Goal: Information Seeking & Learning: Learn about a topic

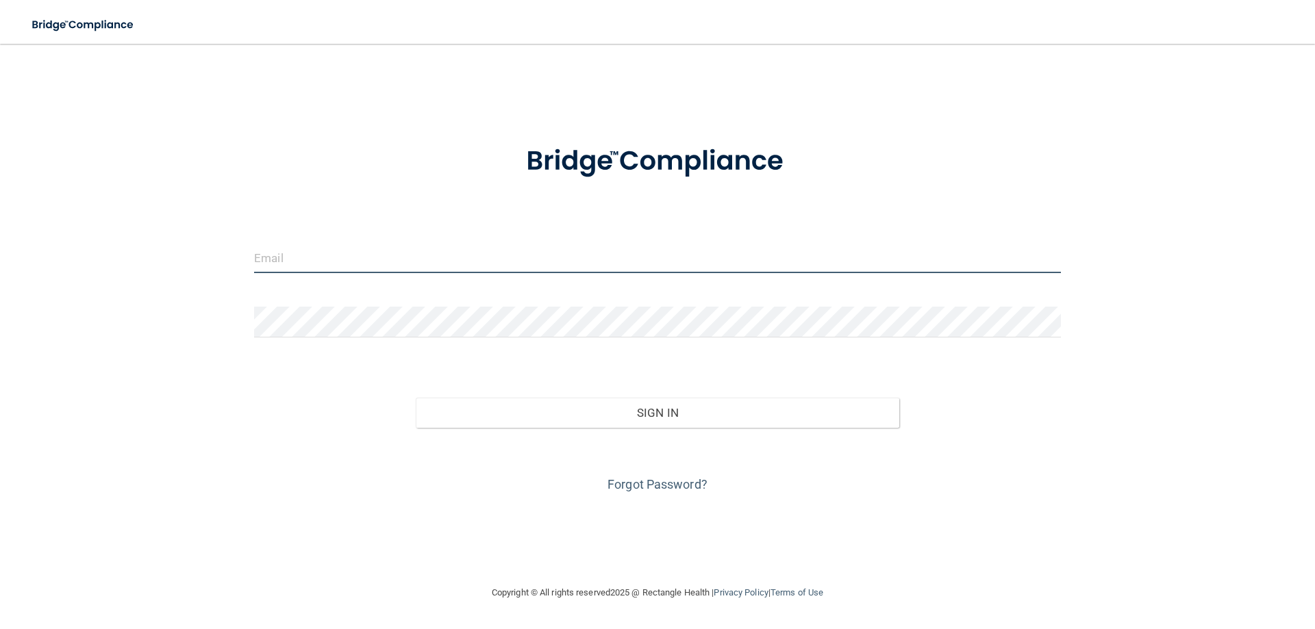
click at [363, 267] on input "email" at bounding box center [657, 257] width 807 height 31
type input "[EMAIL_ADDRESS][DOMAIN_NAME]"
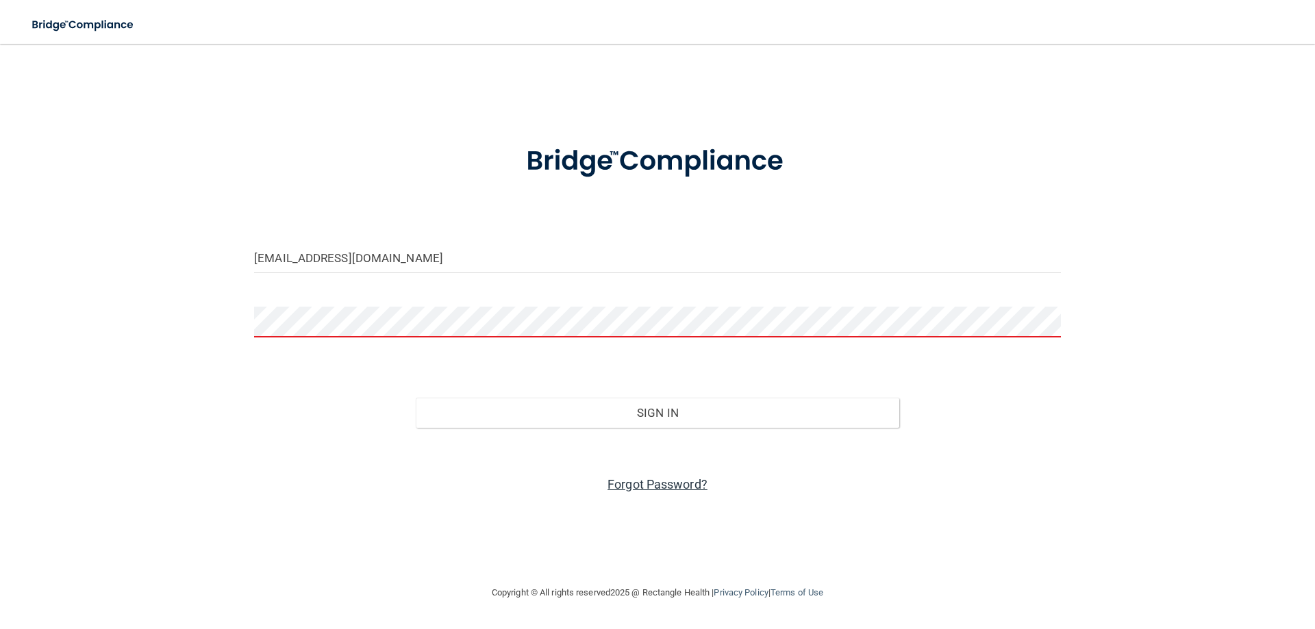
click at [653, 477] on link "Forgot Password?" at bounding box center [657, 484] width 100 height 14
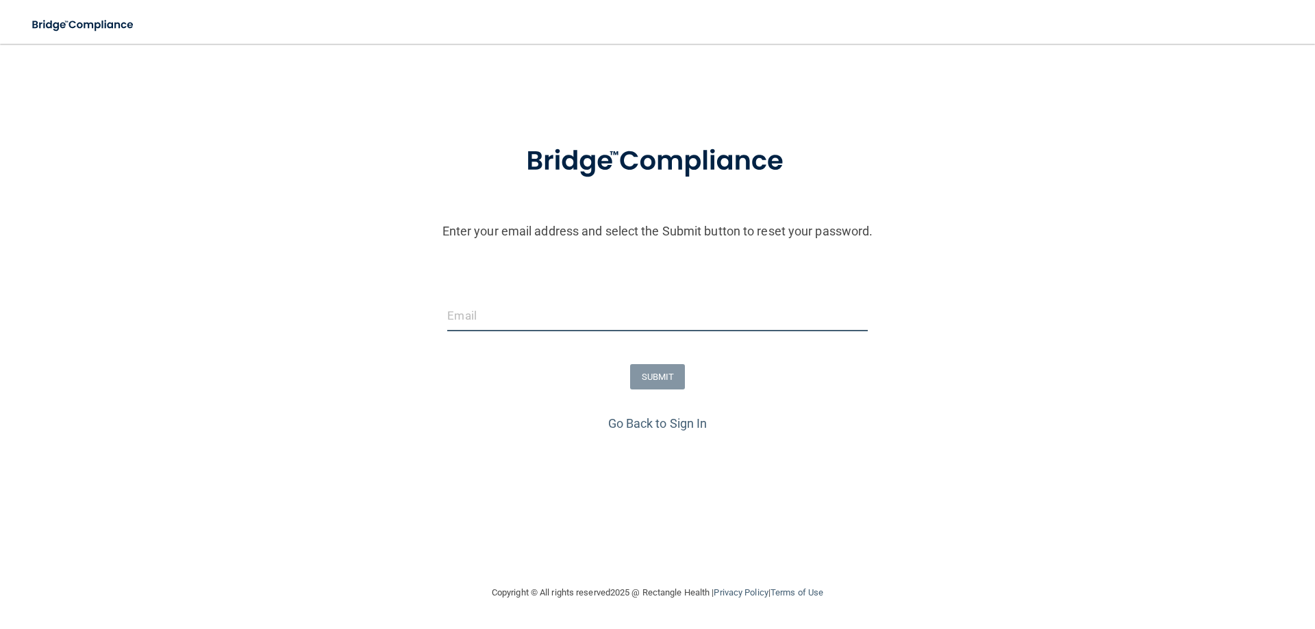
click at [503, 319] on input "email" at bounding box center [657, 316] width 420 height 31
type input "[EMAIL_ADDRESS][DOMAIN_NAME]"
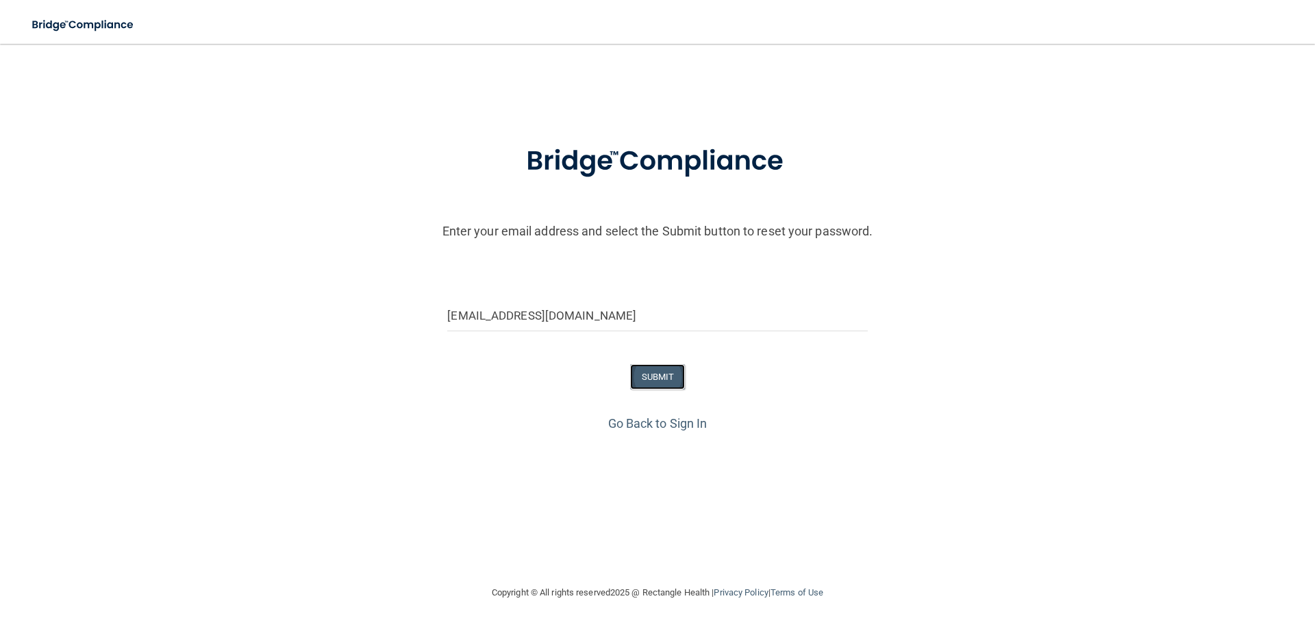
click at [648, 377] on button "SUBMIT" at bounding box center [657, 376] width 55 height 25
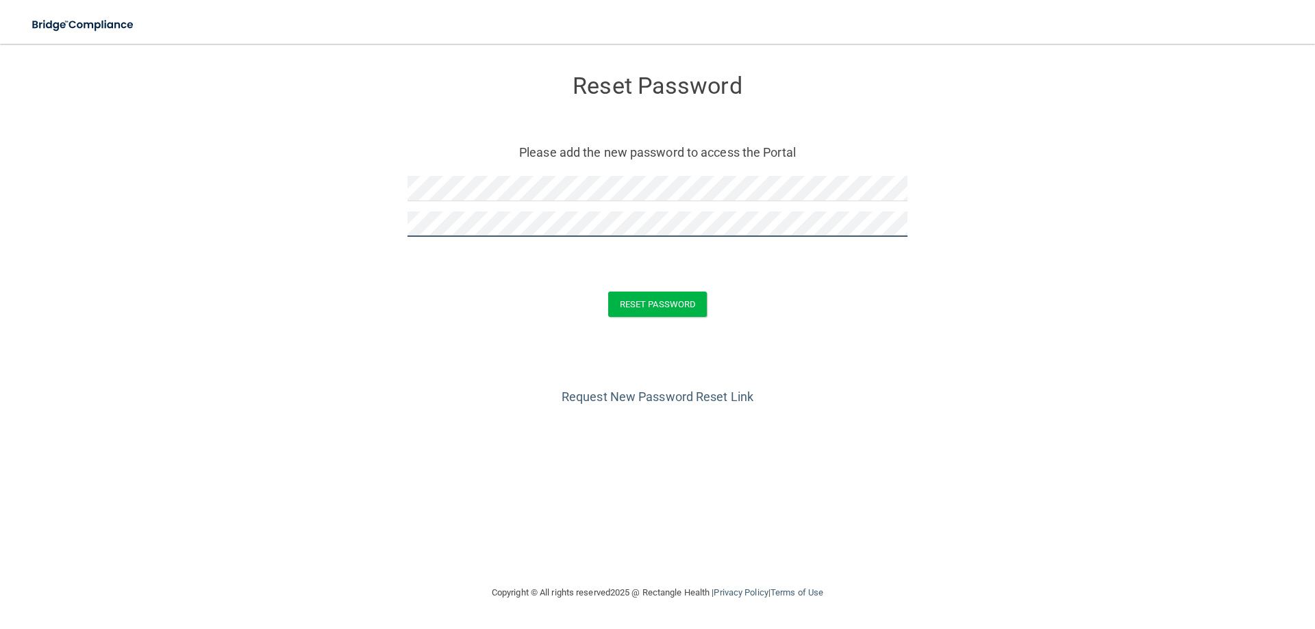
click at [608, 292] on button "Reset Password" at bounding box center [657, 304] width 99 height 25
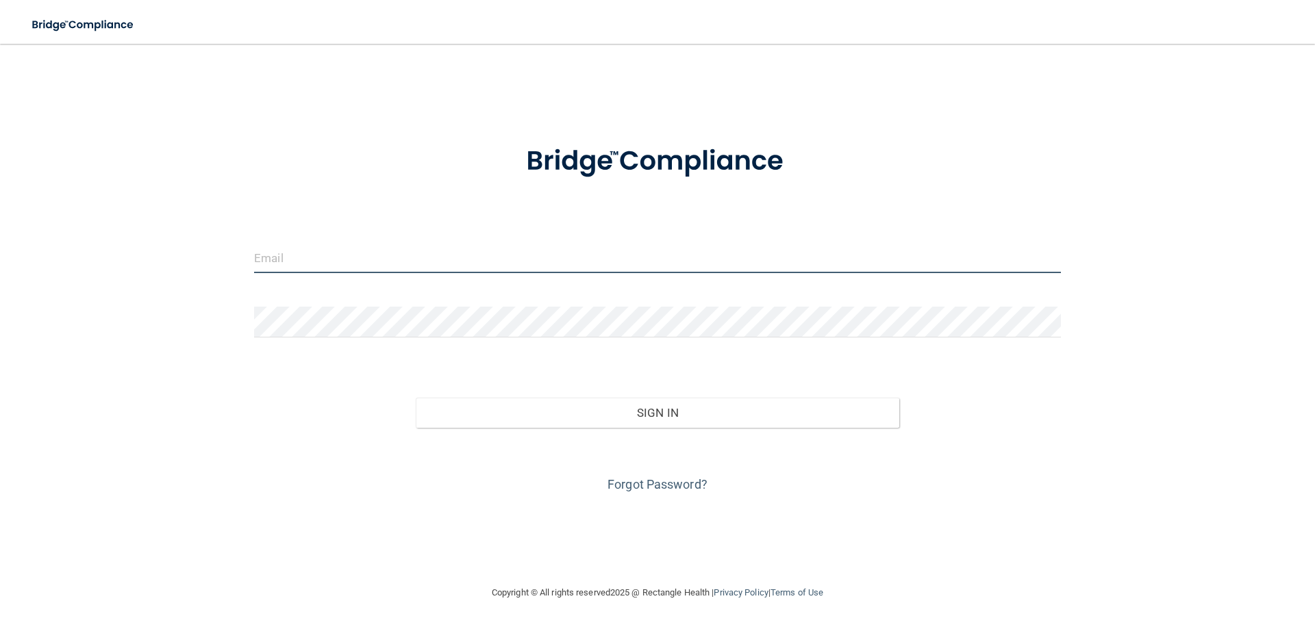
click at [396, 257] on input "email" at bounding box center [657, 257] width 807 height 31
type input "[EMAIL_ADDRESS][DOMAIN_NAME]"
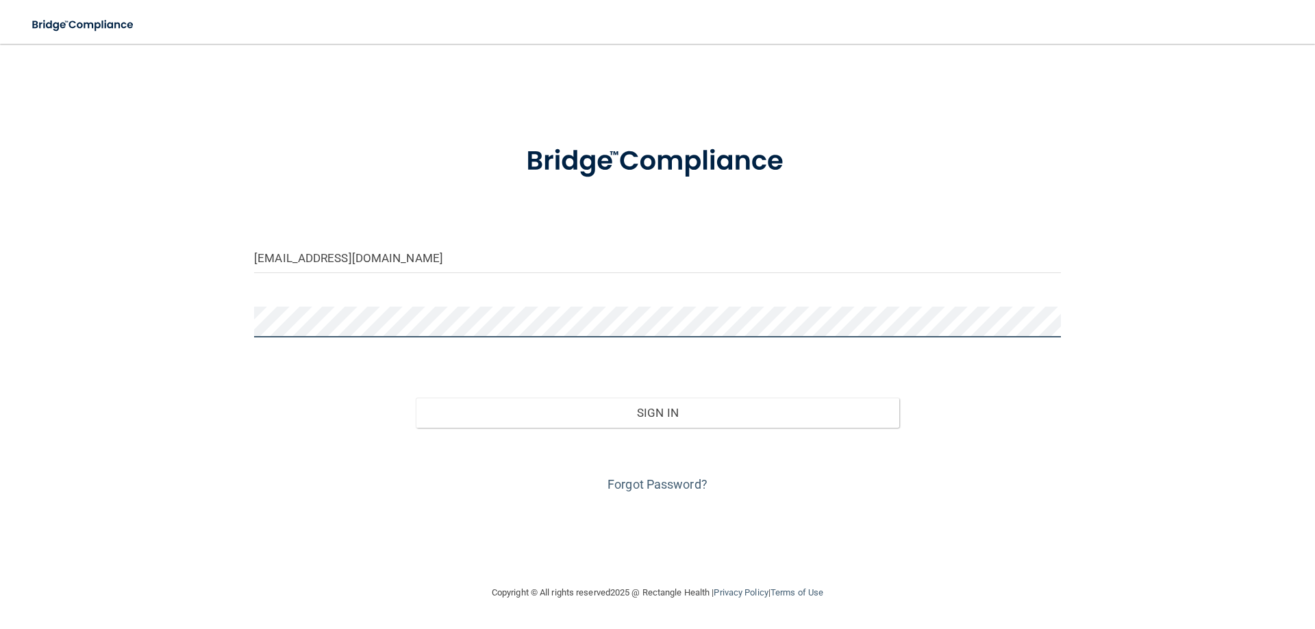
click at [416, 398] on button "Sign In" at bounding box center [658, 413] width 484 height 30
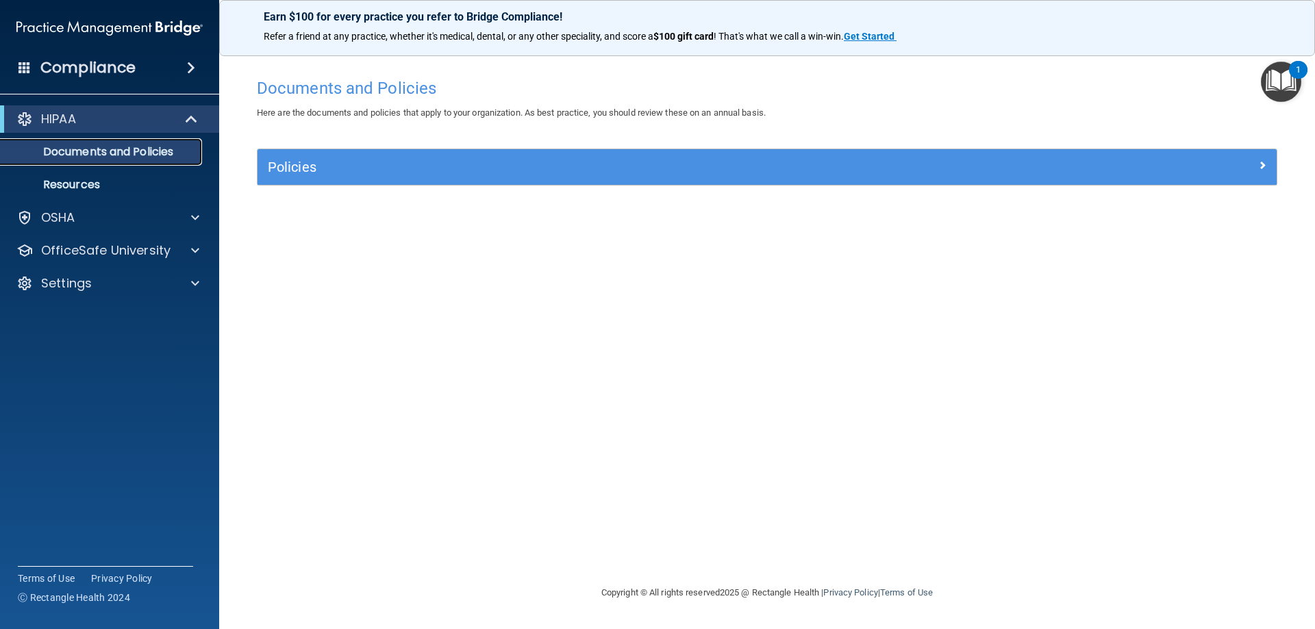
click at [92, 155] on p "Documents and Policies" at bounding box center [102, 152] width 187 height 14
click at [67, 184] on p "Resources" at bounding box center [102, 185] width 187 height 14
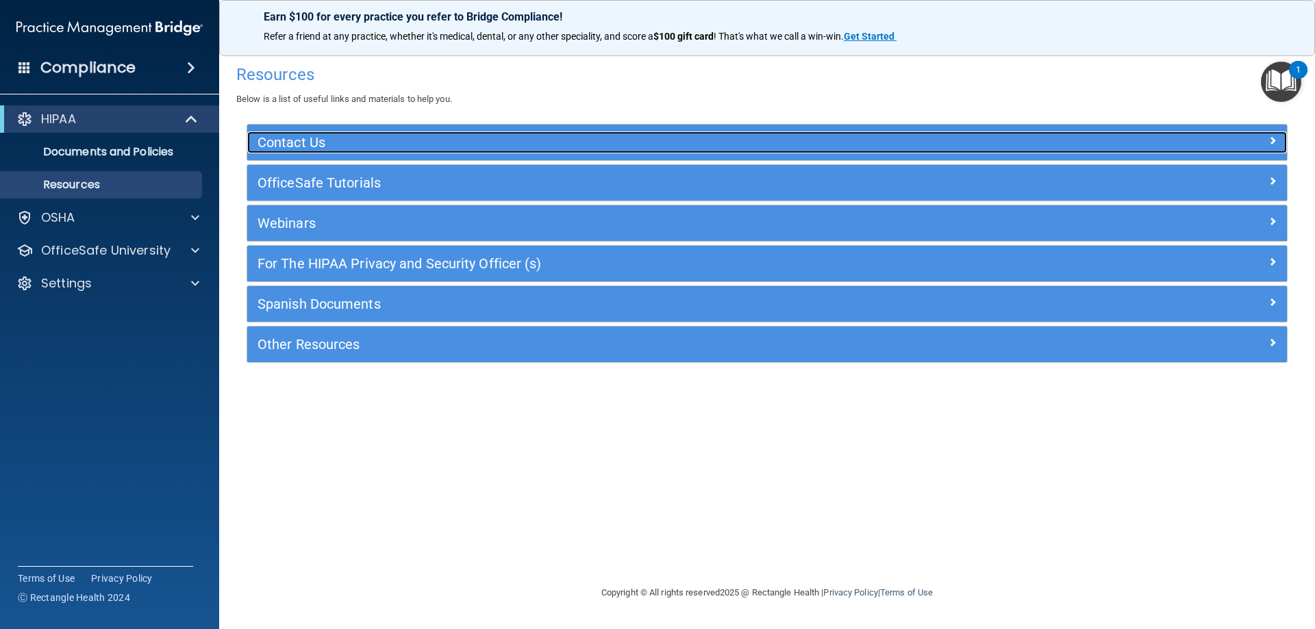
click at [570, 151] on div "Contact Us" at bounding box center [637, 142] width 780 height 22
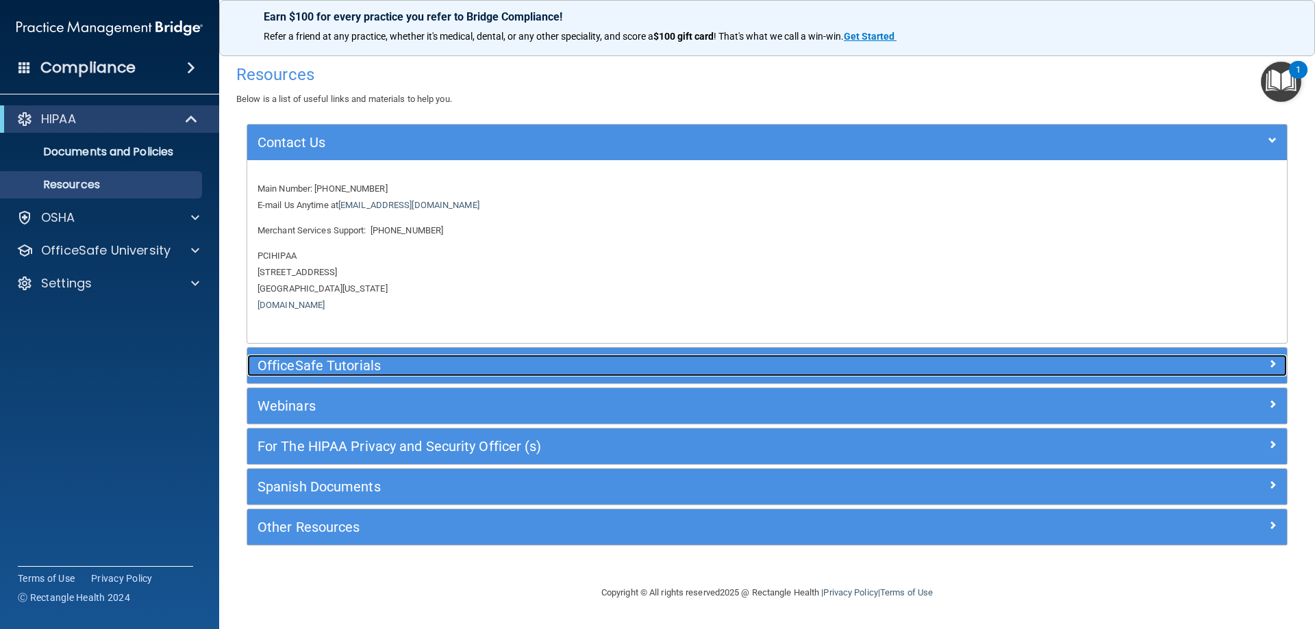
click at [384, 366] on h5 "OfficeSafe Tutorials" at bounding box center [636, 365] width 759 height 15
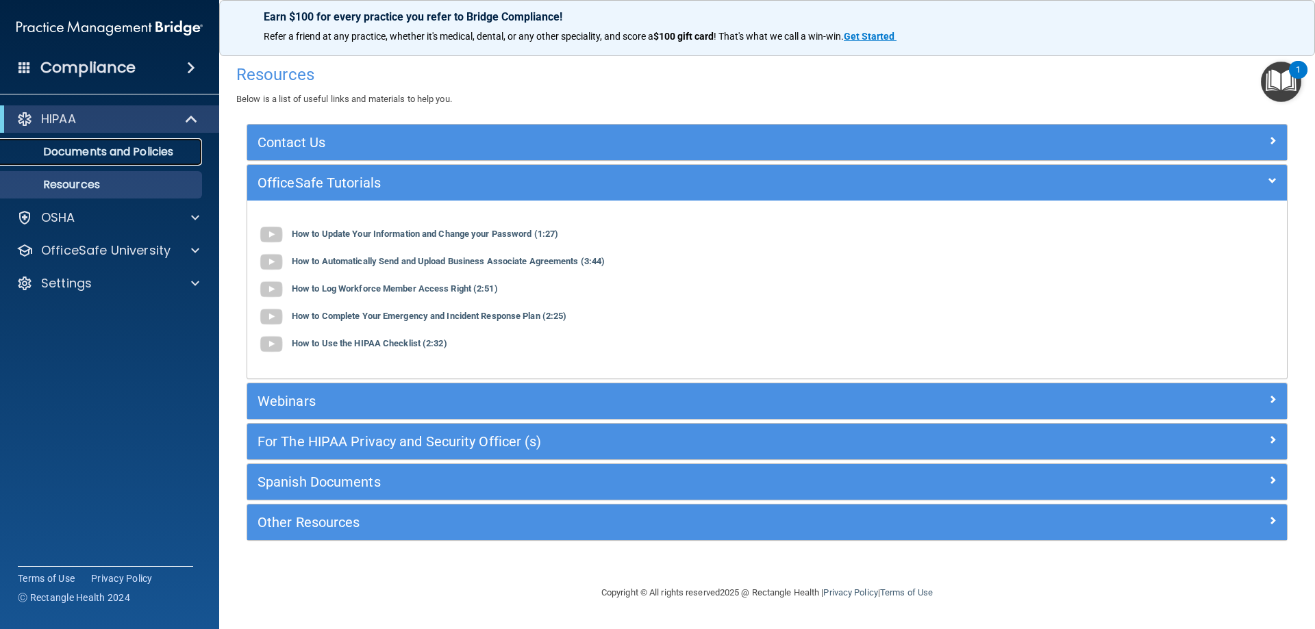
click at [118, 160] on link "Documents and Policies" at bounding box center [94, 151] width 216 height 27
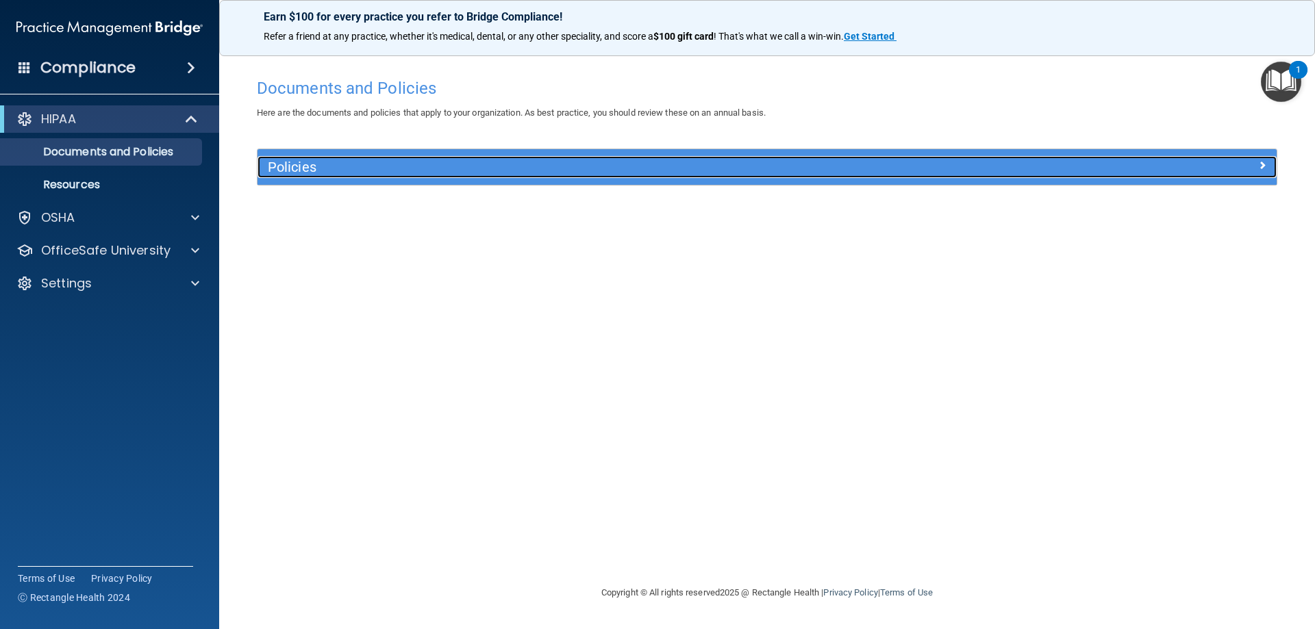
click at [1259, 168] on span at bounding box center [1262, 165] width 8 height 16
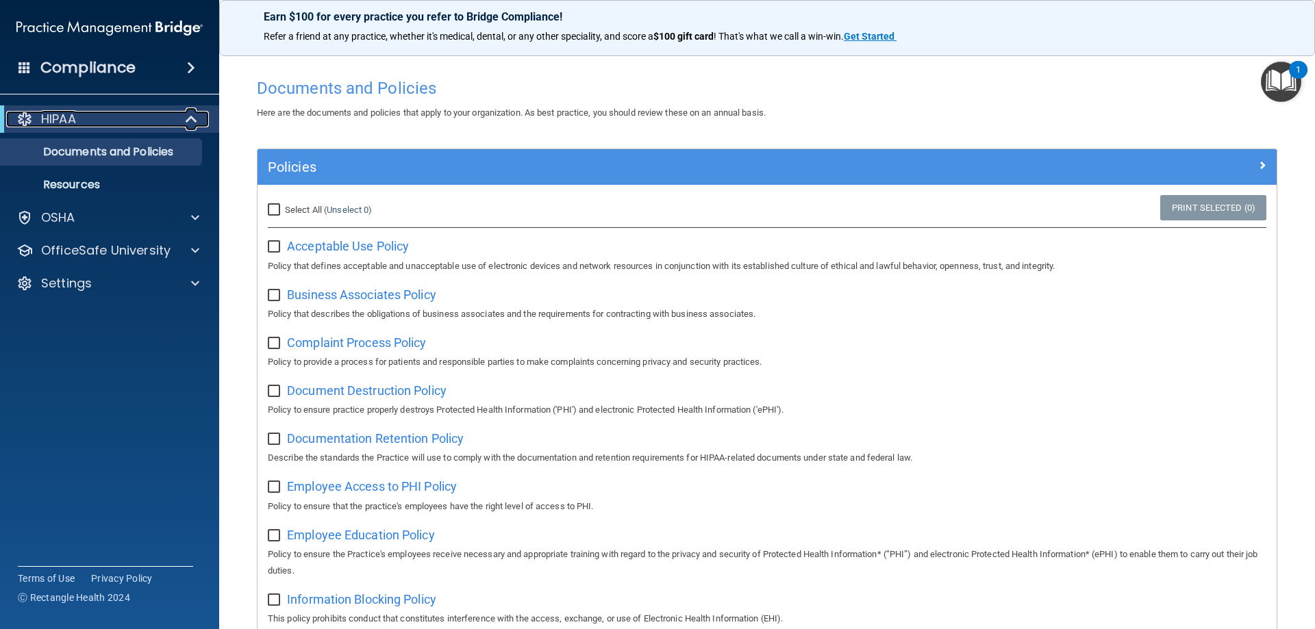
click at [120, 114] on div "HIPAA" at bounding box center [90, 119] width 169 height 16
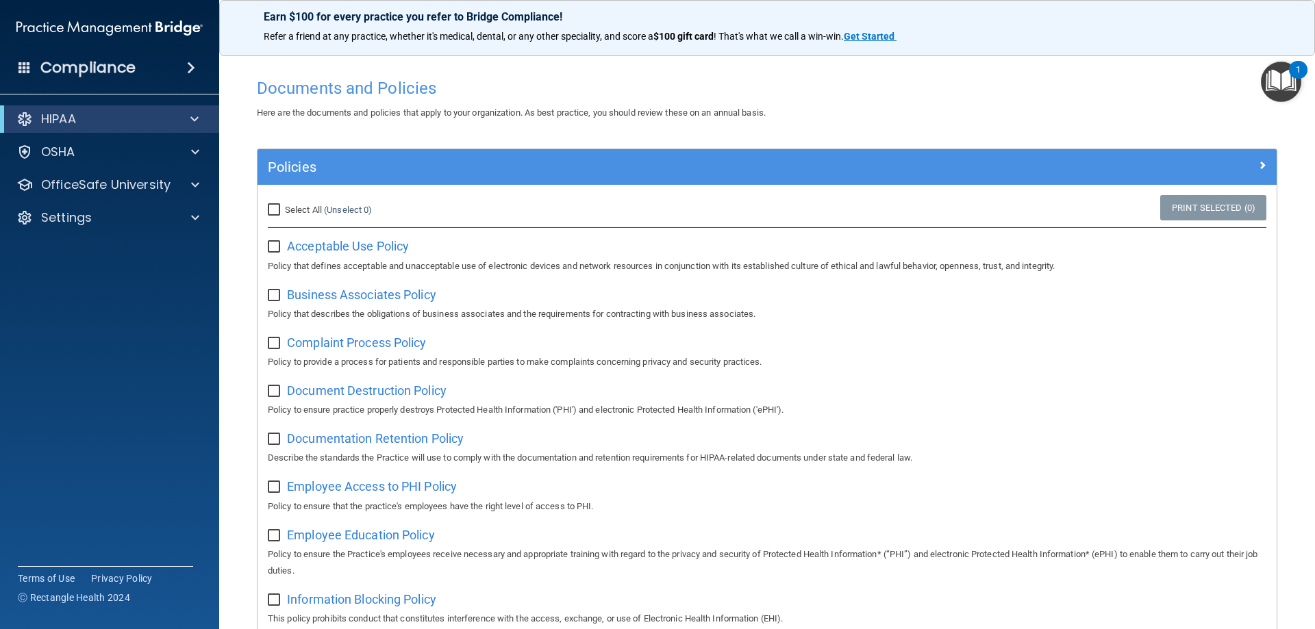
click at [98, 128] on div "HIPAA" at bounding box center [109, 118] width 219 height 27
click at [115, 191] on p "OfficeSafe University" at bounding box center [105, 185] width 129 height 16
click at [120, 216] on p "HIPAA Training" at bounding box center [65, 218] width 113 height 14
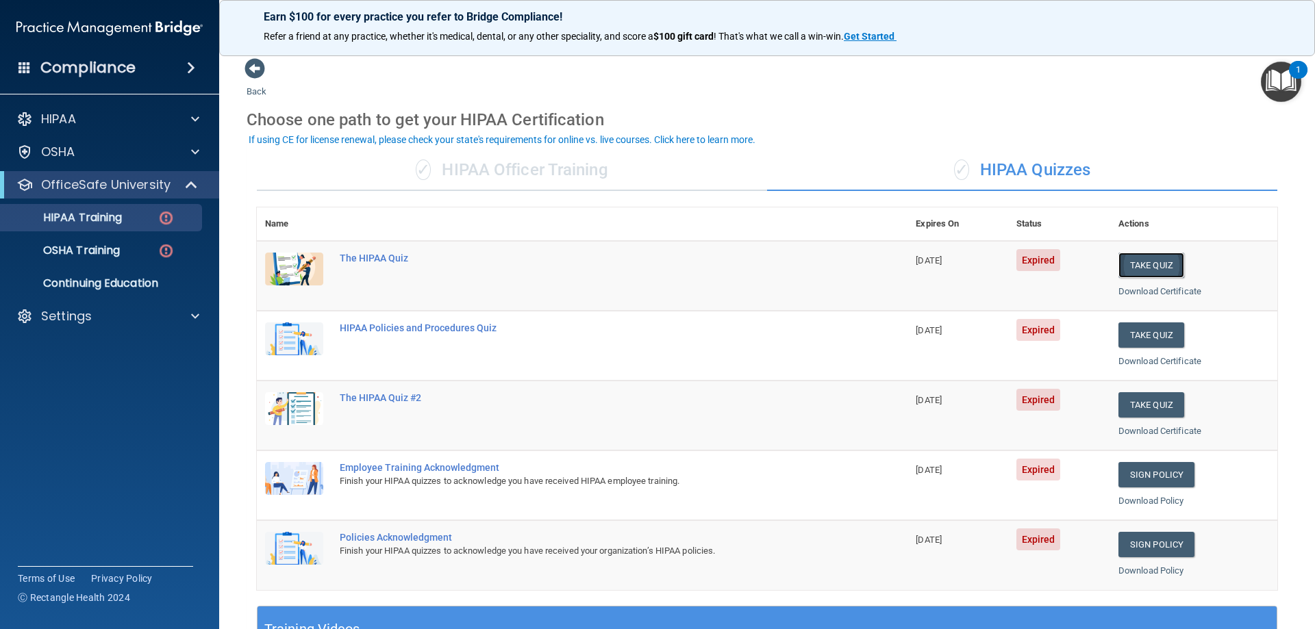
click at [1135, 268] on button "Take Quiz" at bounding box center [1151, 265] width 66 height 25
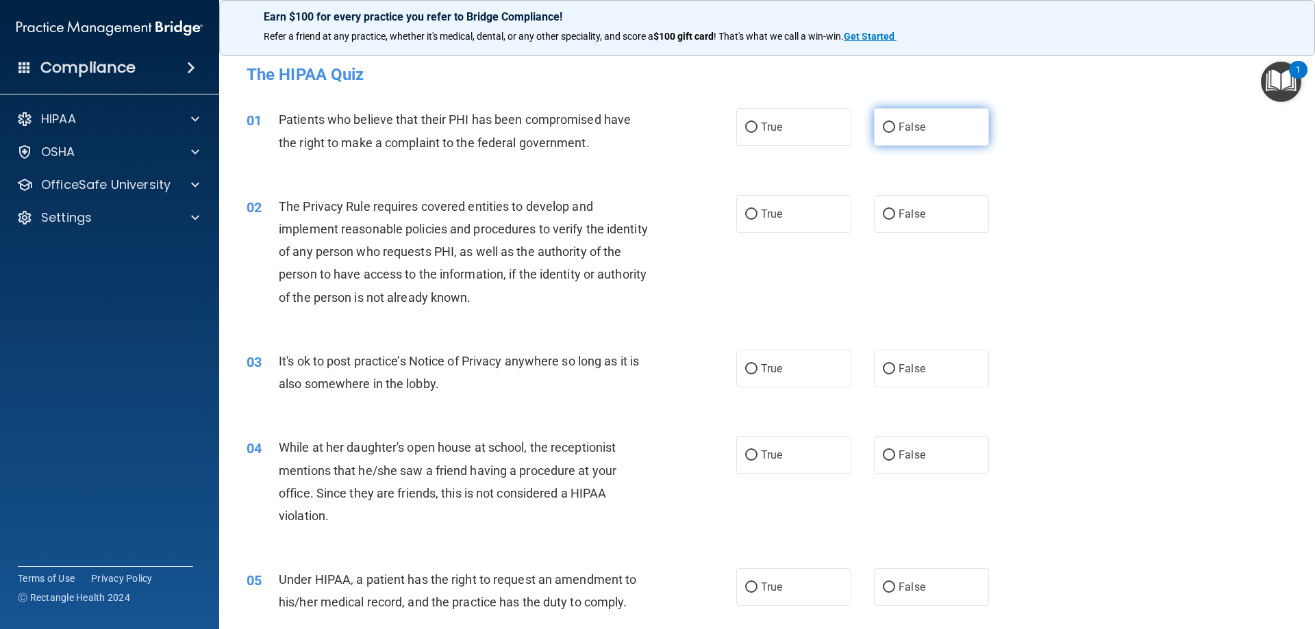
click at [888, 126] on input "False" at bounding box center [889, 128] width 12 height 10
radio input "true"
click at [1140, 40] on p "Refer a friend at any practice, whether it's medical, dental, or any other spec…" at bounding box center [767, 37] width 1007 height 14
click at [883, 215] on input "False" at bounding box center [889, 215] width 12 height 10
radio input "true"
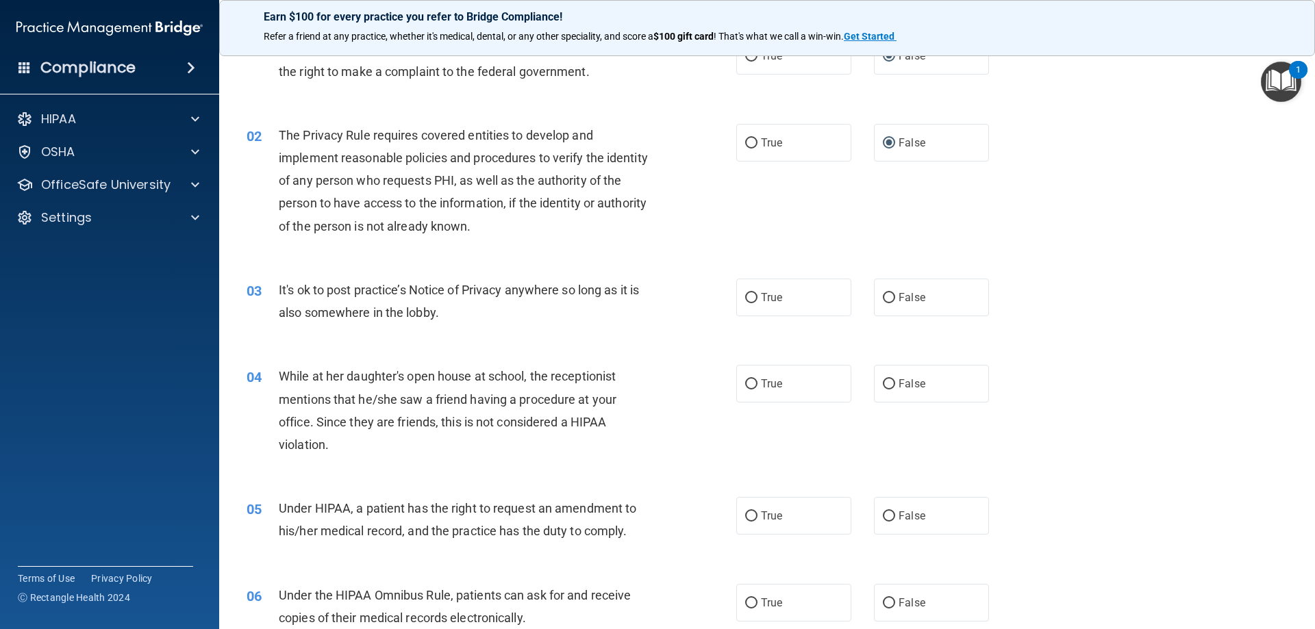
scroll to position [205, 0]
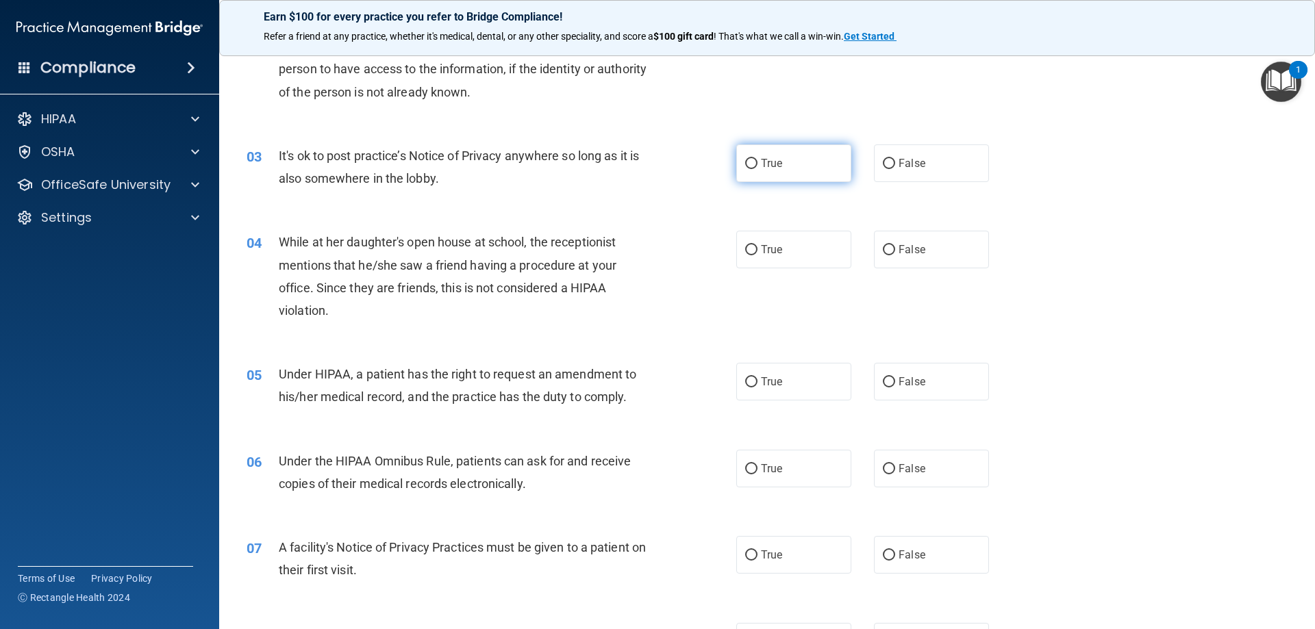
click at [745, 164] on input "True" at bounding box center [751, 164] width 12 height 10
radio input "true"
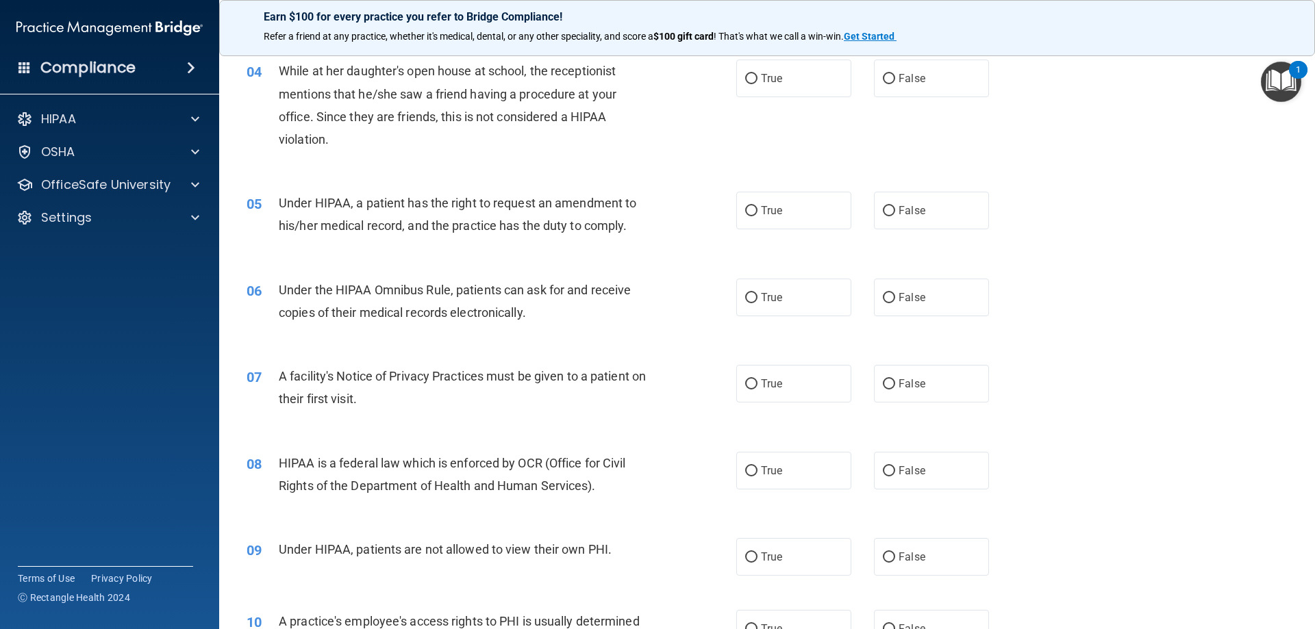
scroll to position [342, 0]
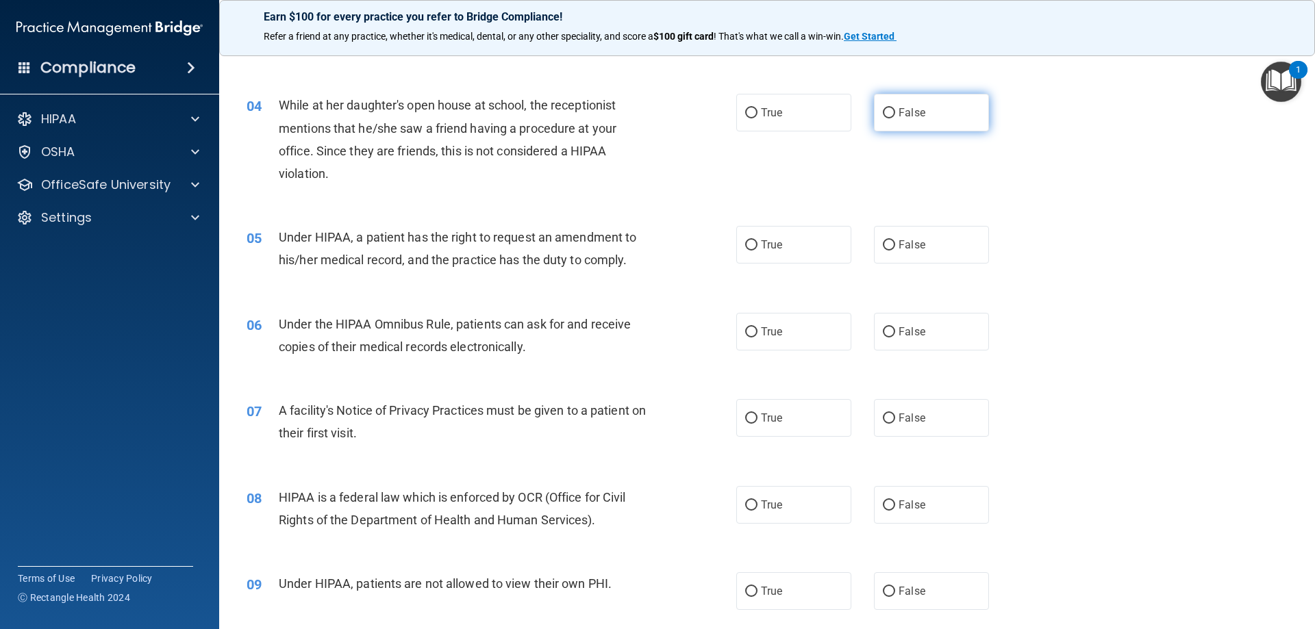
click at [883, 116] on input "False" at bounding box center [889, 113] width 12 height 10
radio input "true"
click at [889, 238] on label "False" at bounding box center [931, 245] width 115 height 38
click at [889, 240] on input "False" at bounding box center [889, 245] width 12 height 10
radio input "true"
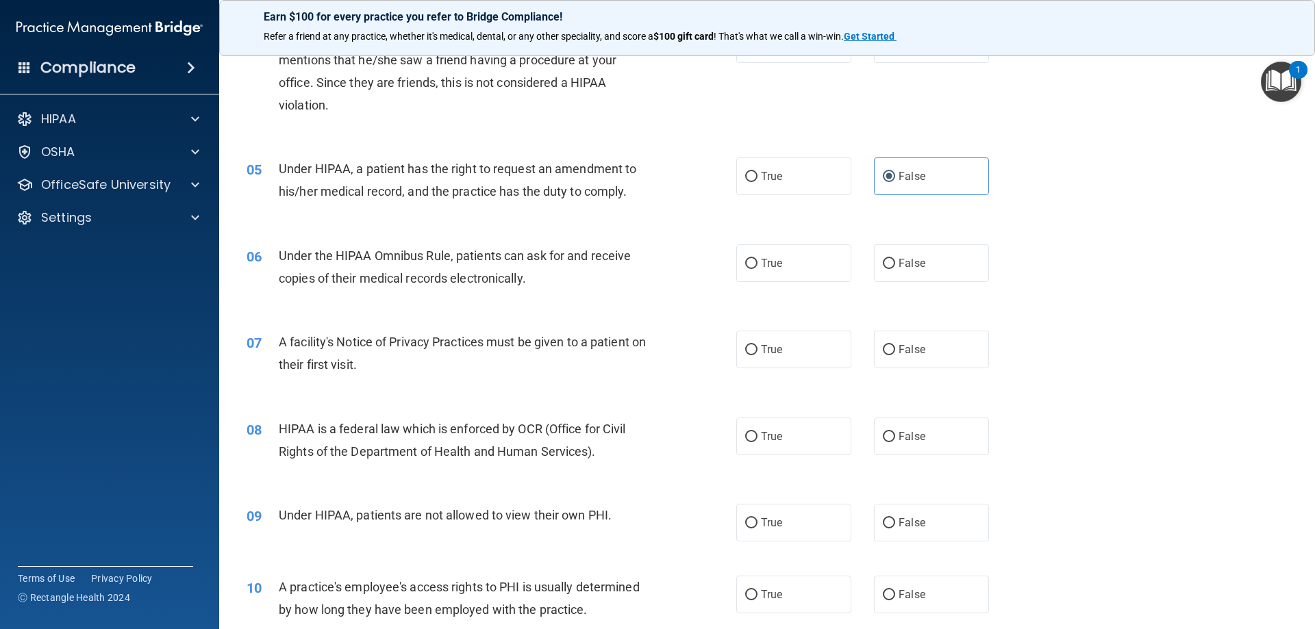
scroll to position [479, 0]
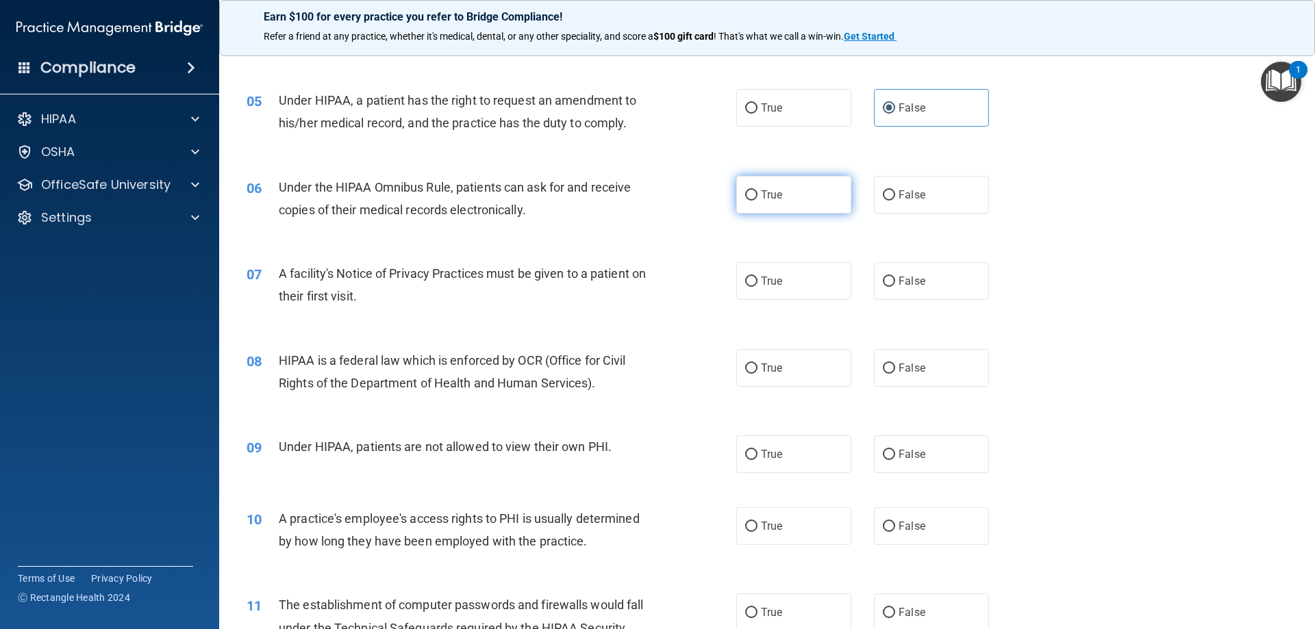
click at [750, 194] on input "True" at bounding box center [751, 195] width 12 height 10
radio input "true"
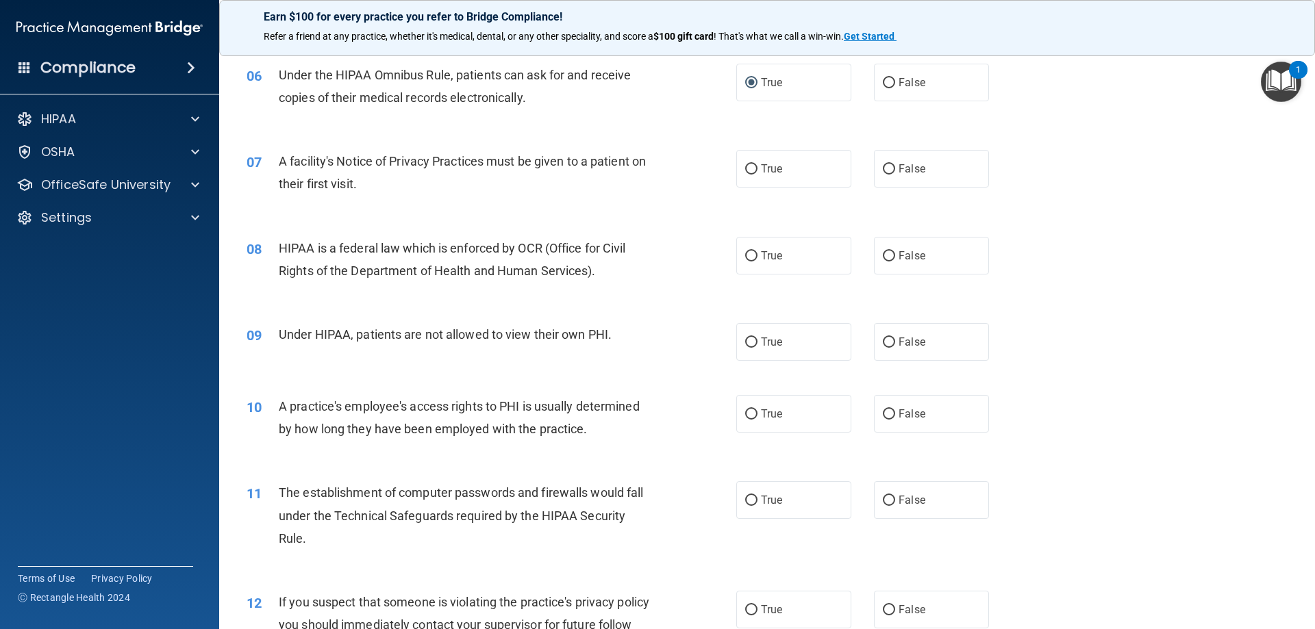
scroll to position [616, 0]
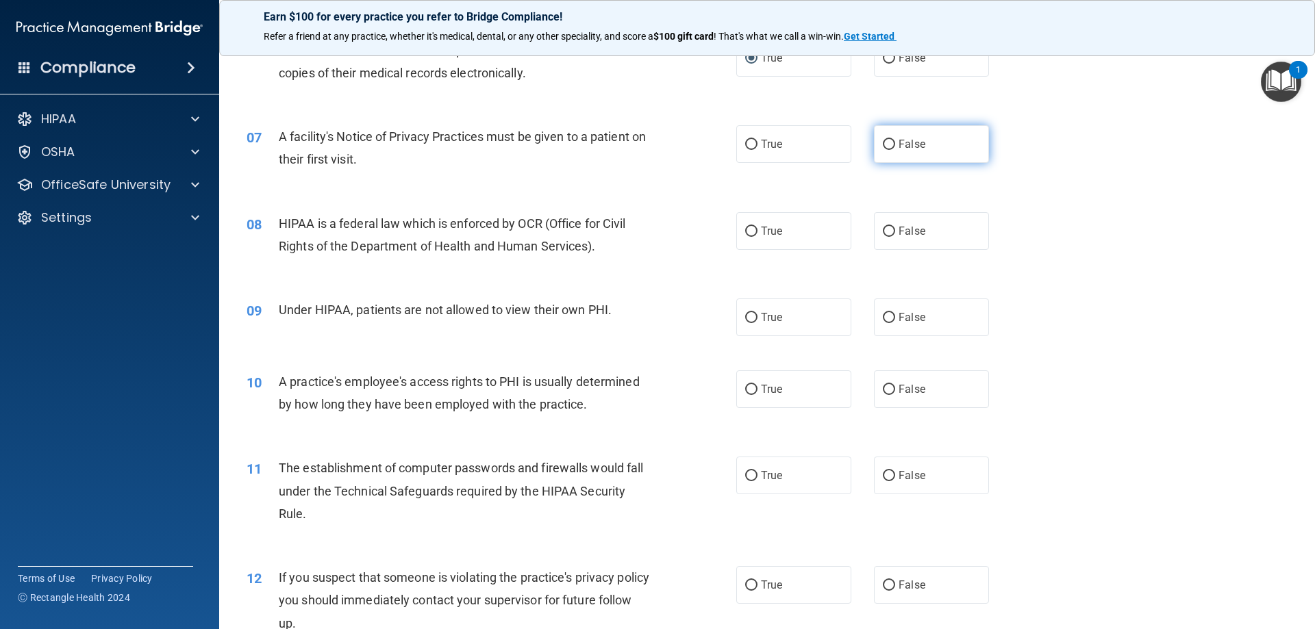
click at [887, 149] on input "False" at bounding box center [889, 145] width 12 height 10
radio input "true"
click at [751, 229] on input "True" at bounding box center [751, 232] width 12 height 10
radio input "true"
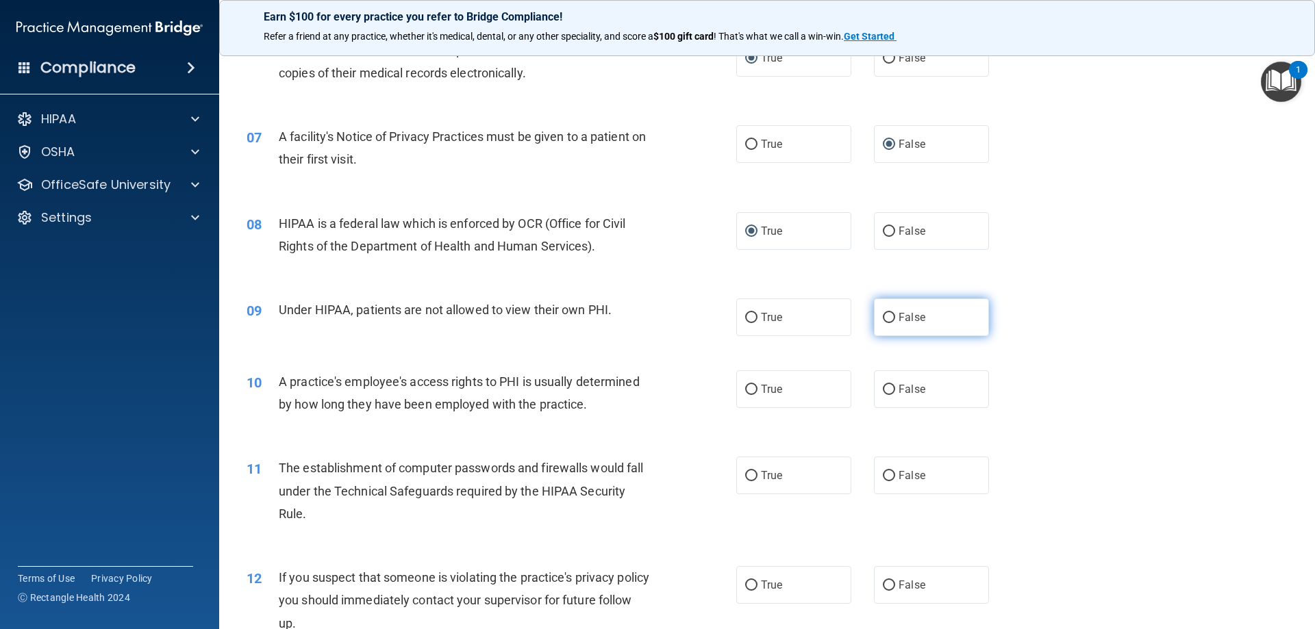
click at [883, 316] on input "False" at bounding box center [889, 318] width 12 height 10
radio input "true"
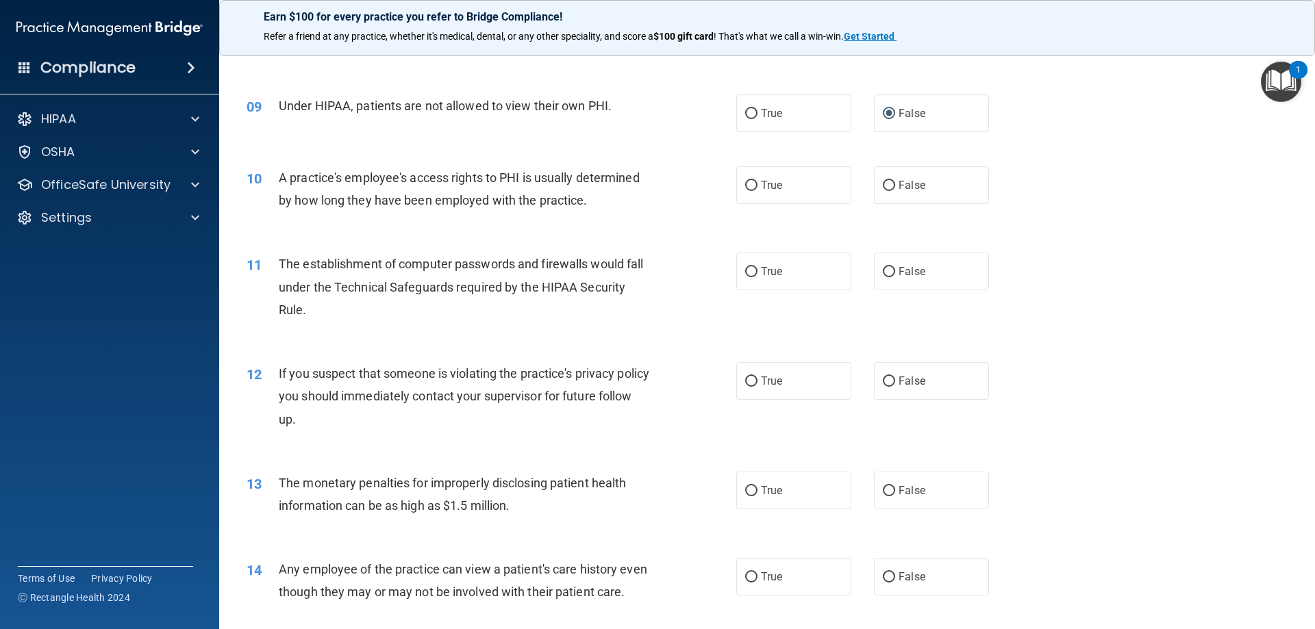
scroll to position [822, 0]
click at [885, 183] on input "False" at bounding box center [889, 184] width 12 height 10
radio input "true"
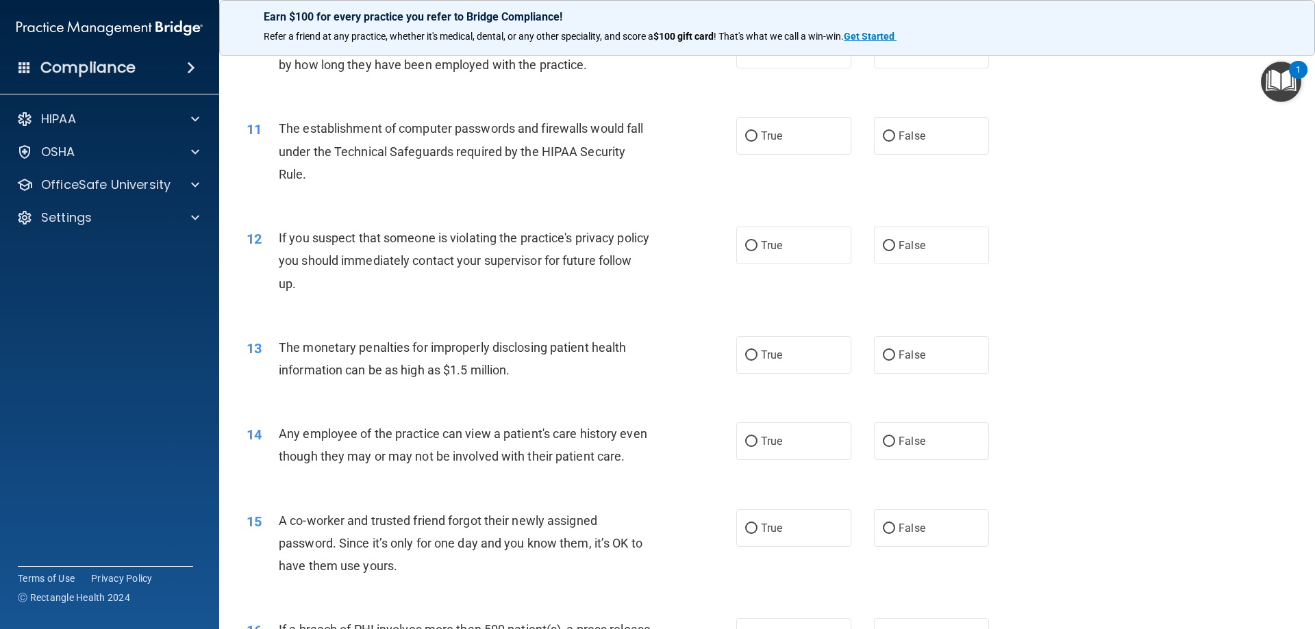
scroll to position [959, 0]
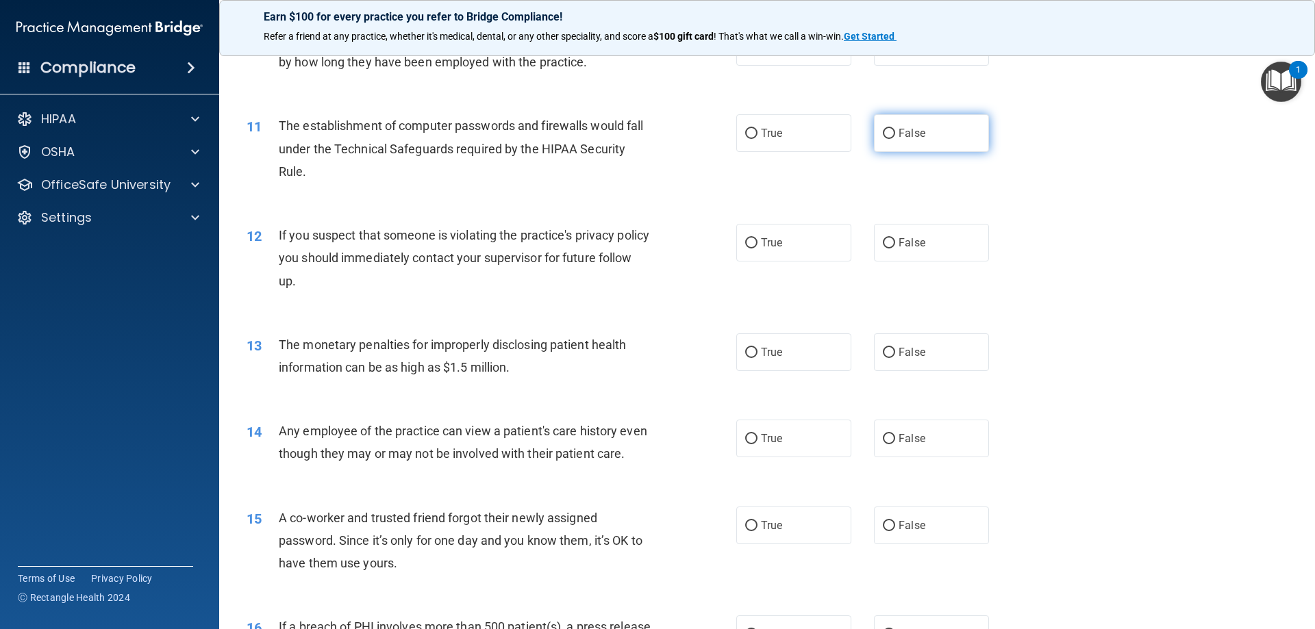
click at [898, 130] on span "False" at bounding box center [911, 133] width 27 height 13
click at [893, 130] on input "False" at bounding box center [889, 134] width 12 height 10
radio input "true"
click at [753, 240] on label "True" at bounding box center [793, 243] width 115 height 38
click at [753, 240] on input "True" at bounding box center [751, 243] width 12 height 10
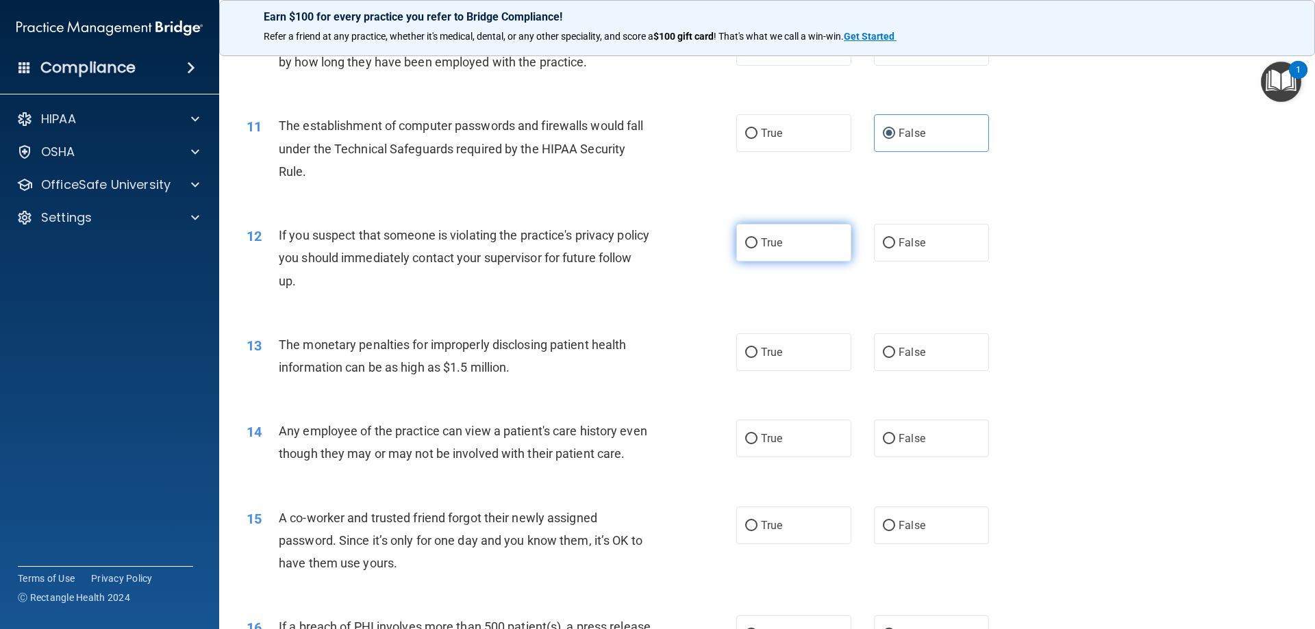
radio input "true"
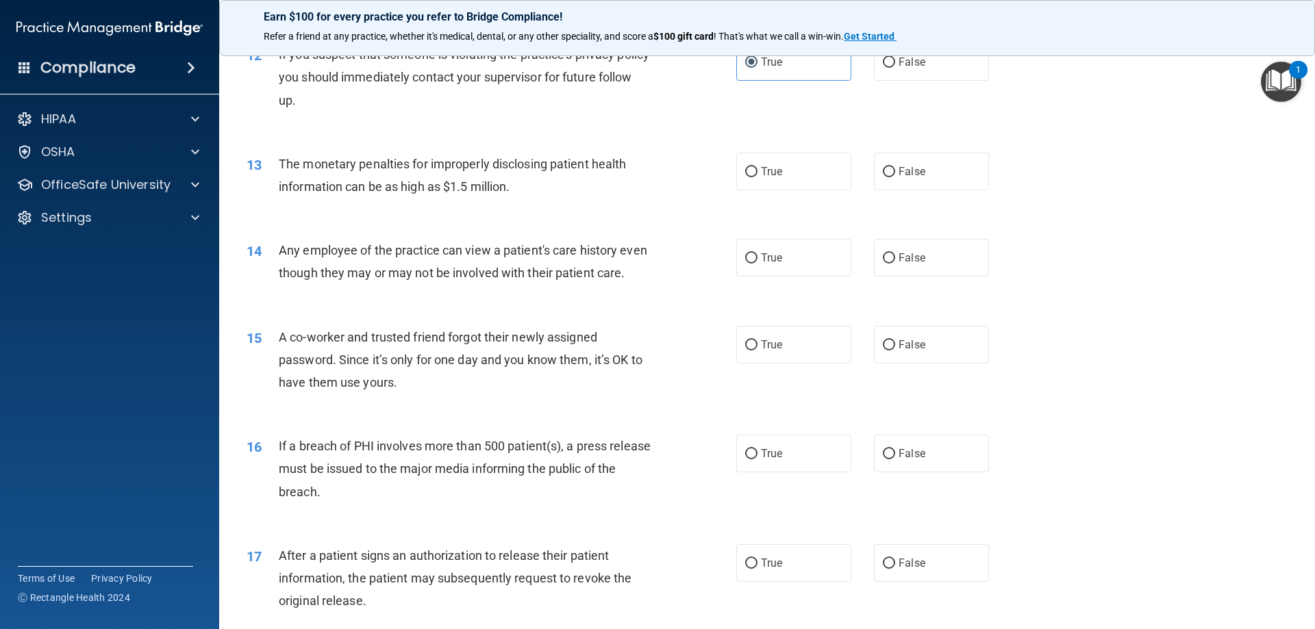
scroll to position [1164, 0]
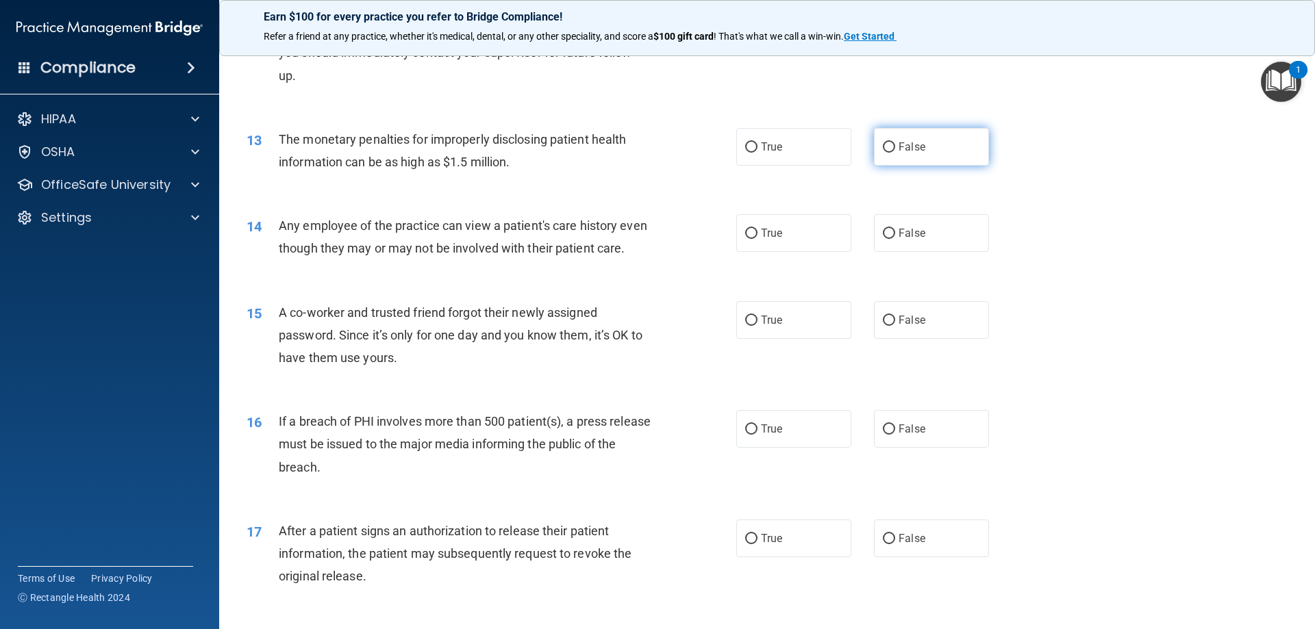
click at [885, 148] on input "False" at bounding box center [889, 147] width 12 height 10
radio input "true"
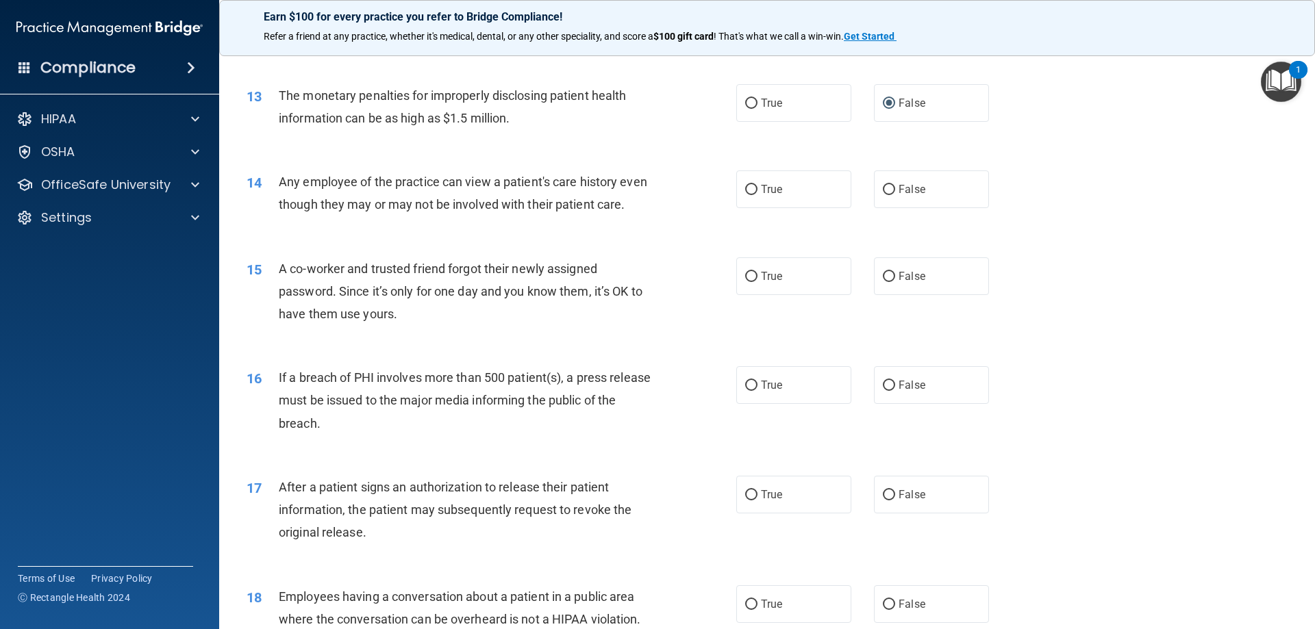
scroll to position [1233, 0]
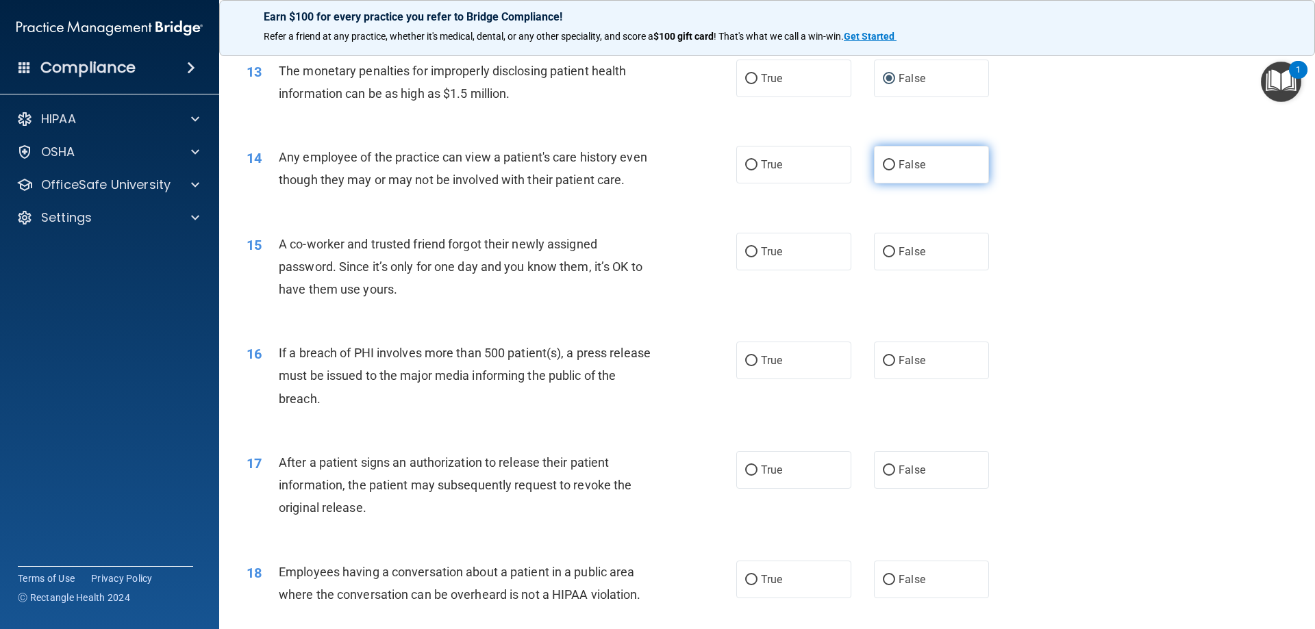
drag, startPoint x: 889, startPoint y: 161, endPoint x: 888, endPoint y: 170, distance: 8.9
click at [888, 161] on label "False" at bounding box center [931, 165] width 115 height 38
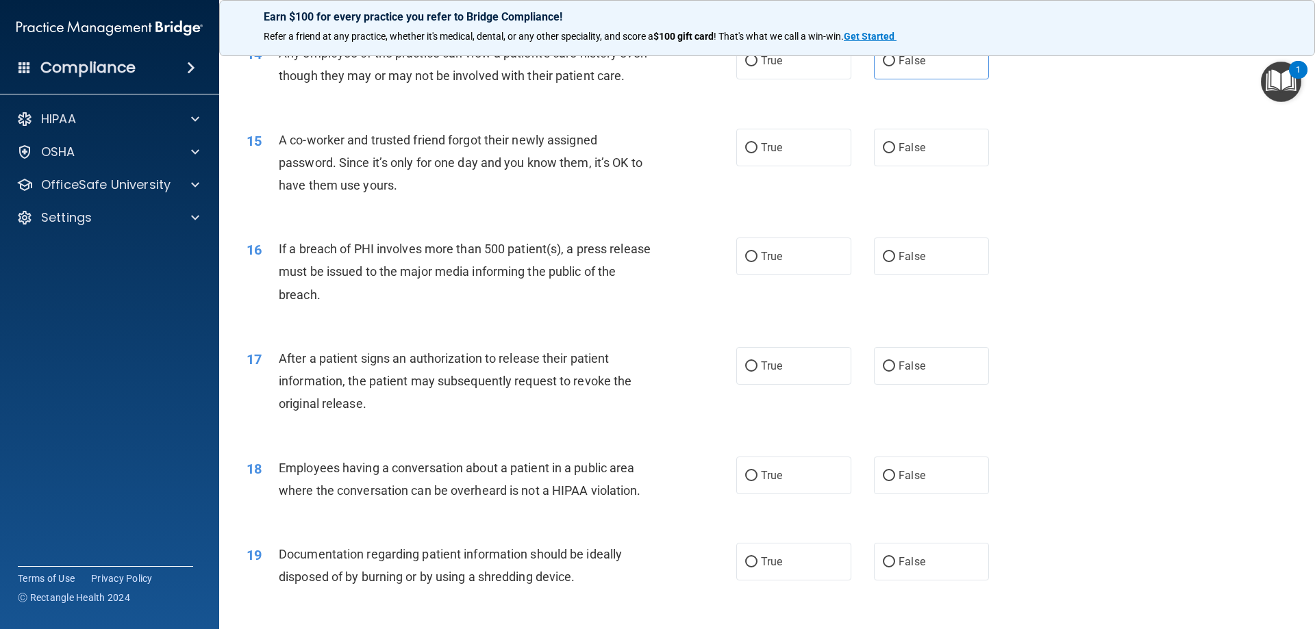
scroll to position [1370, 0]
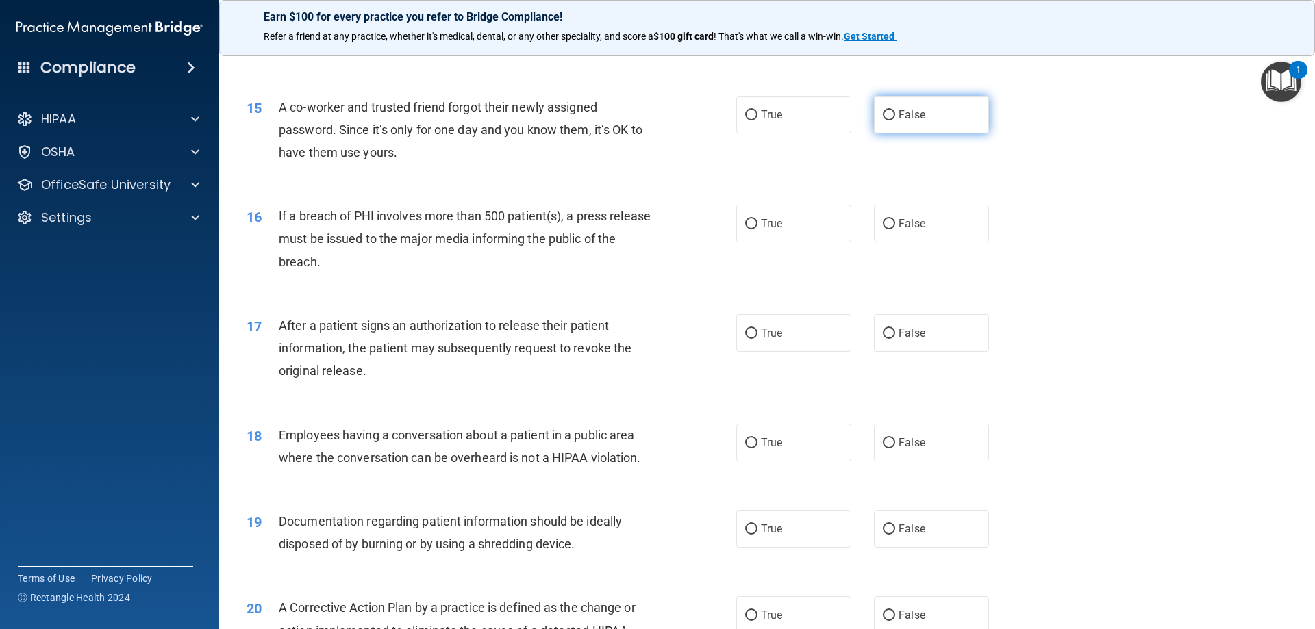
click at [885, 121] on input "False" at bounding box center [889, 115] width 12 height 10
radio input "true"
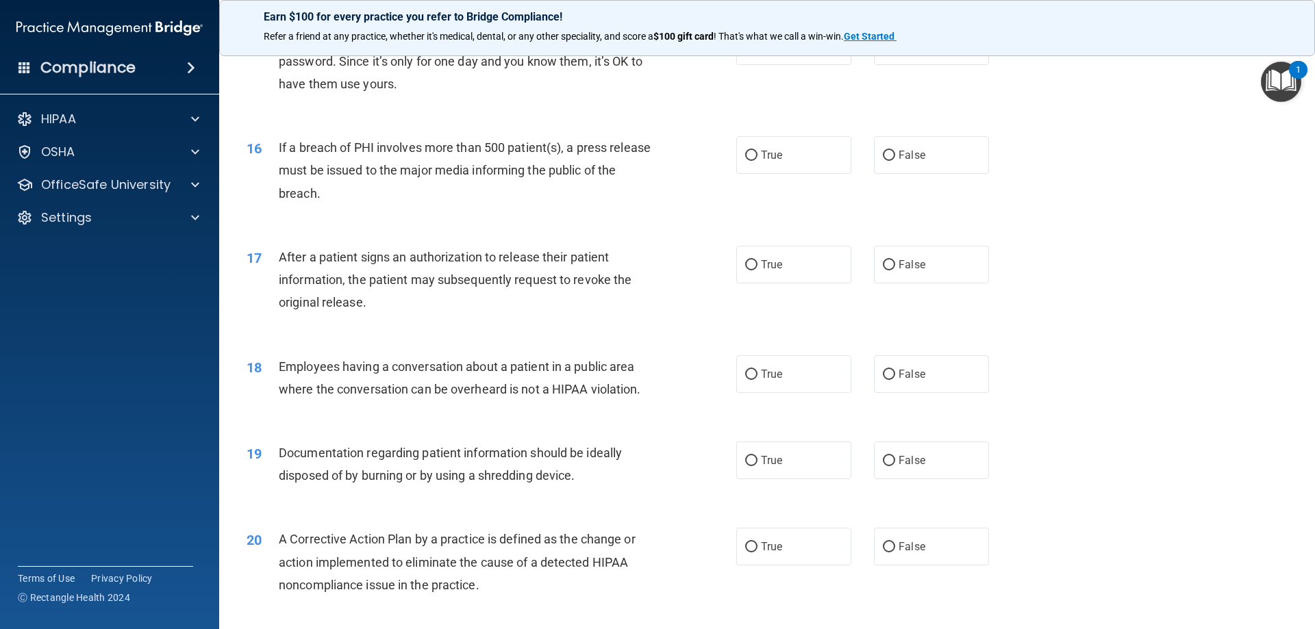
scroll to position [1507, 0]
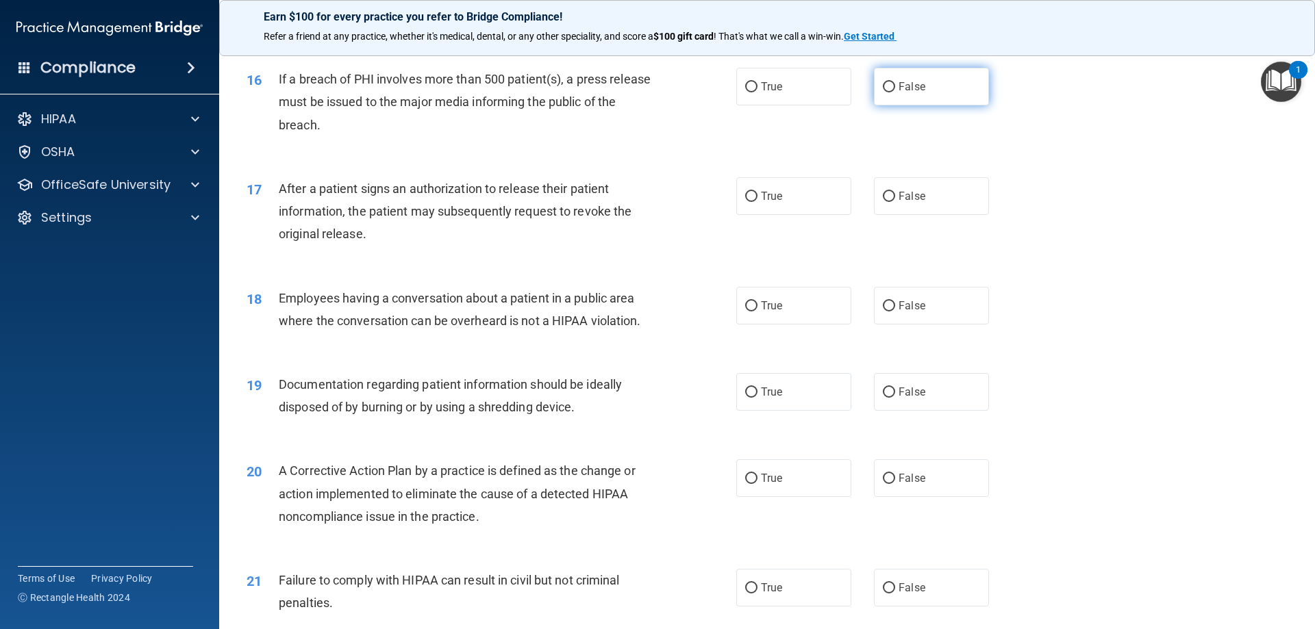
click at [886, 92] on input "False" at bounding box center [889, 87] width 12 height 10
radio input "true"
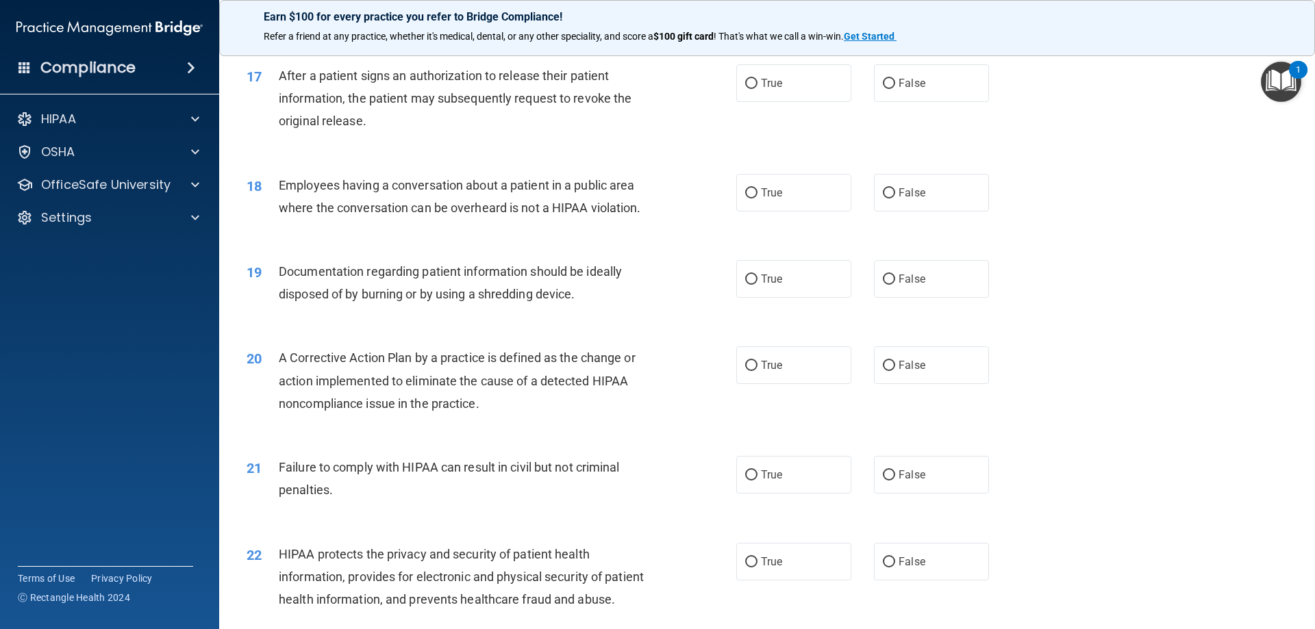
scroll to position [1643, 0]
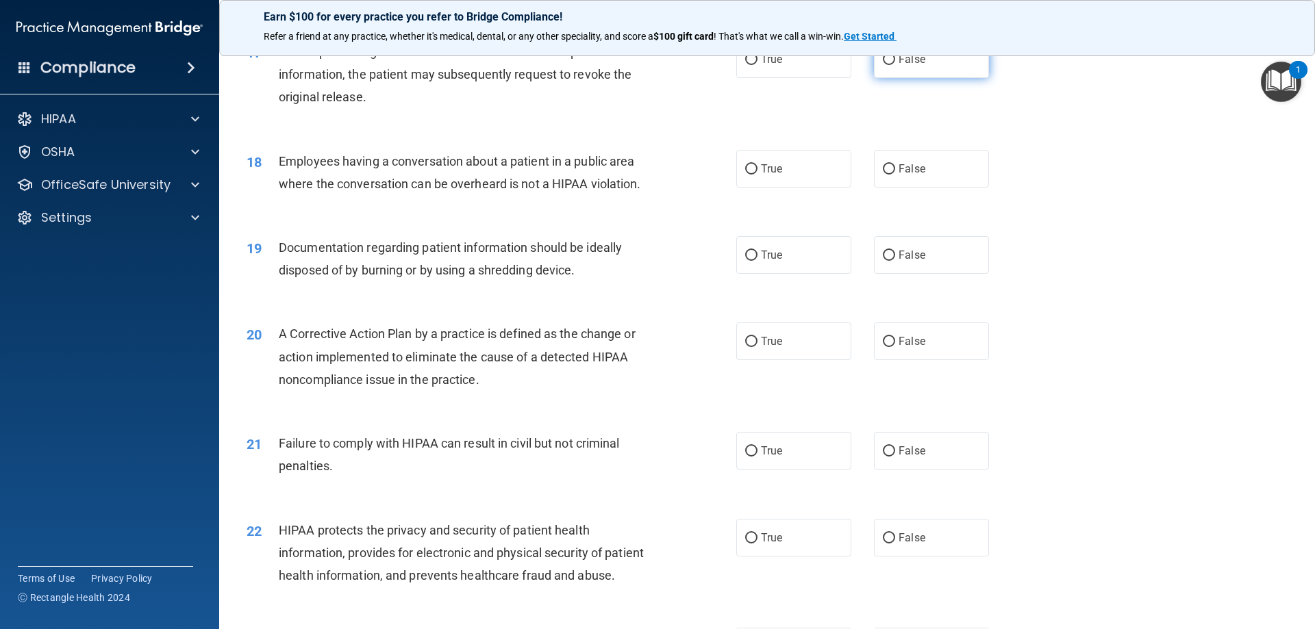
click at [886, 65] on input "False" at bounding box center [889, 60] width 12 height 10
radio input "true"
click at [883, 175] on input "False" at bounding box center [889, 169] width 12 height 10
radio input "true"
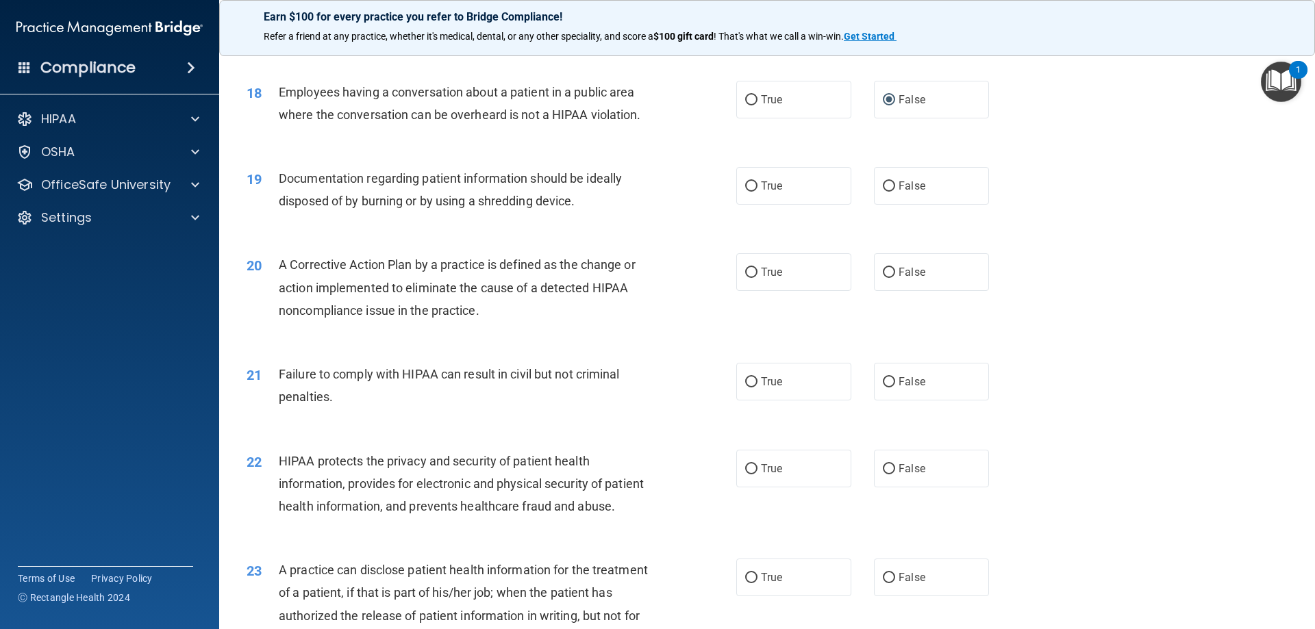
scroll to position [1780, 0]
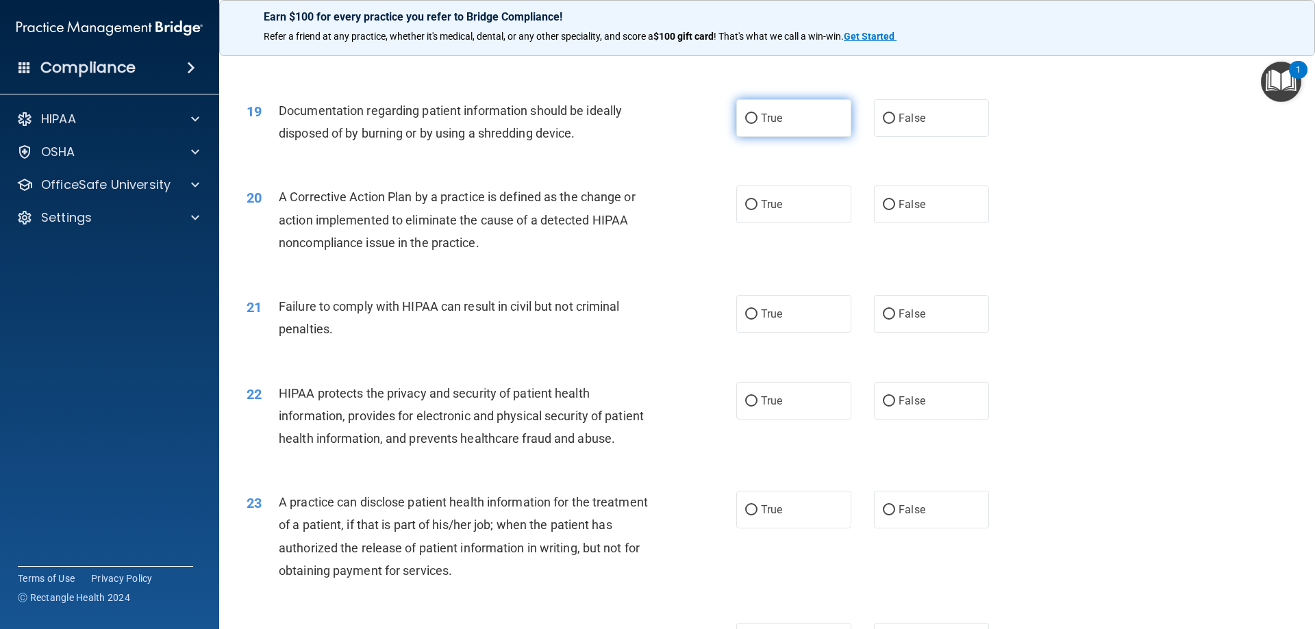
click at [749, 124] on input "True" at bounding box center [751, 119] width 12 height 10
radio input "true"
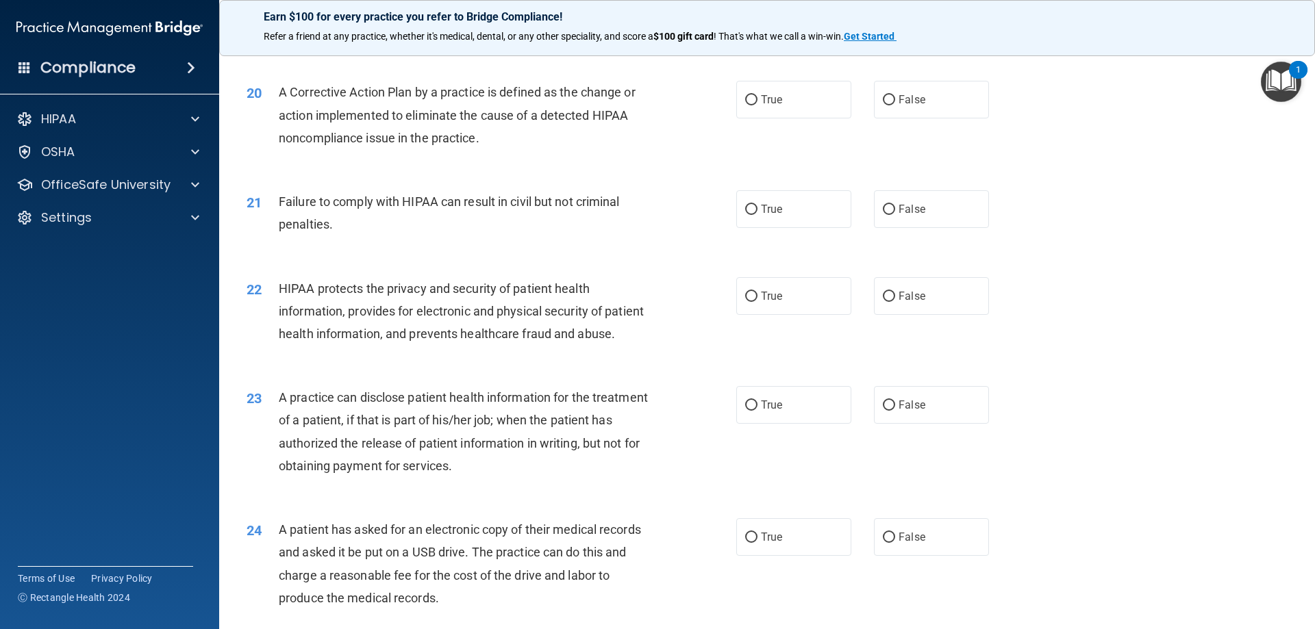
scroll to position [1917, 0]
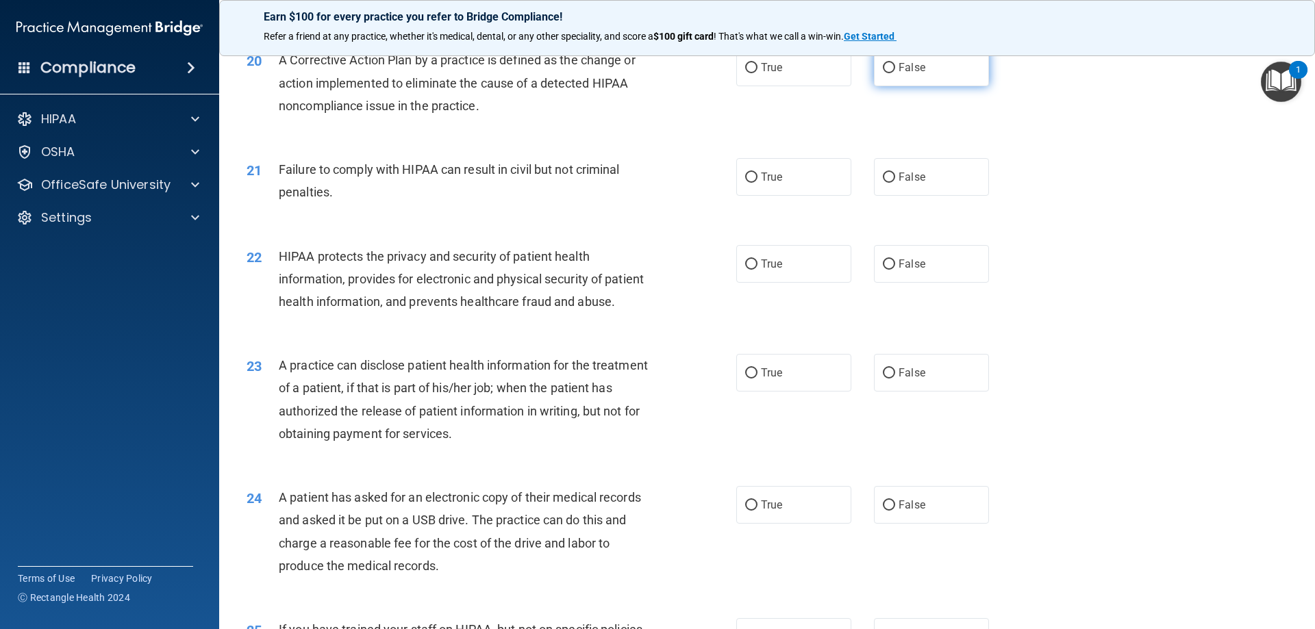
click at [883, 73] on input "False" at bounding box center [889, 68] width 12 height 10
radio input "true"
click at [883, 192] on label "False" at bounding box center [931, 177] width 115 height 38
click at [883, 183] on input "False" at bounding box center [889, 178] width 12 height 10
radio input "true"
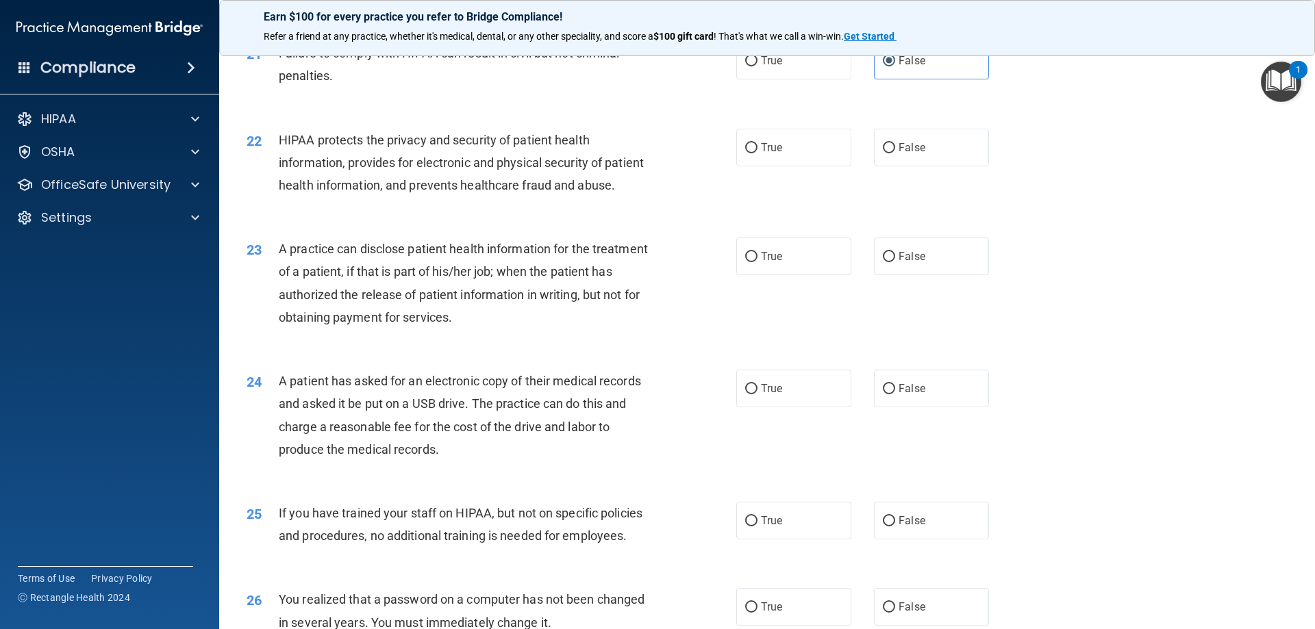
scroll to position [2054, 0]
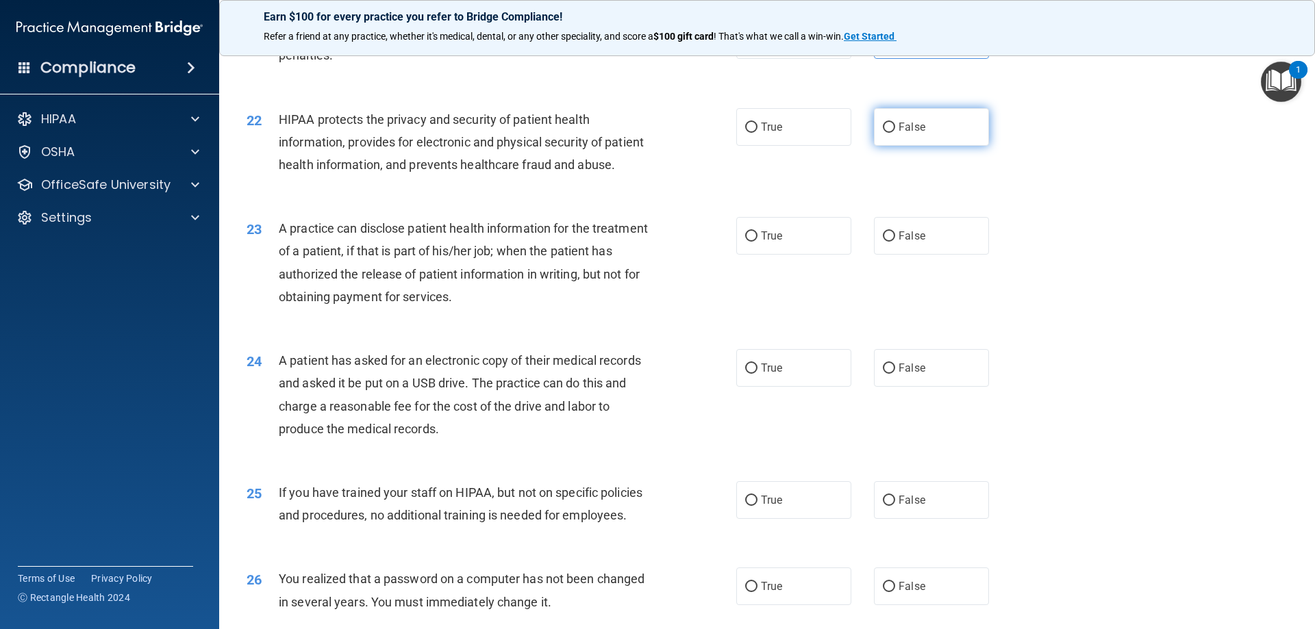
click at [898, 134] on span "False" at bounding box center [911, 127] width 27 height 13
click at [893, 133] on input "False" at bounding box center [889, 128] width 12 height 10
radio input "true"
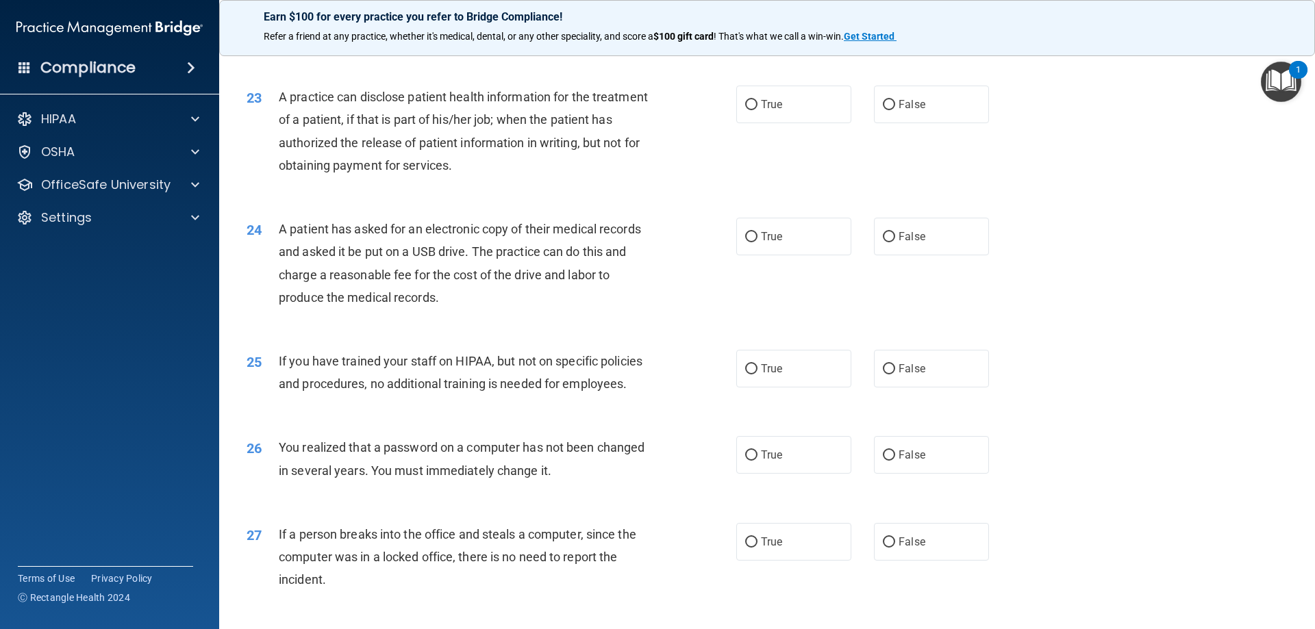
scroll to position [2191, 0]
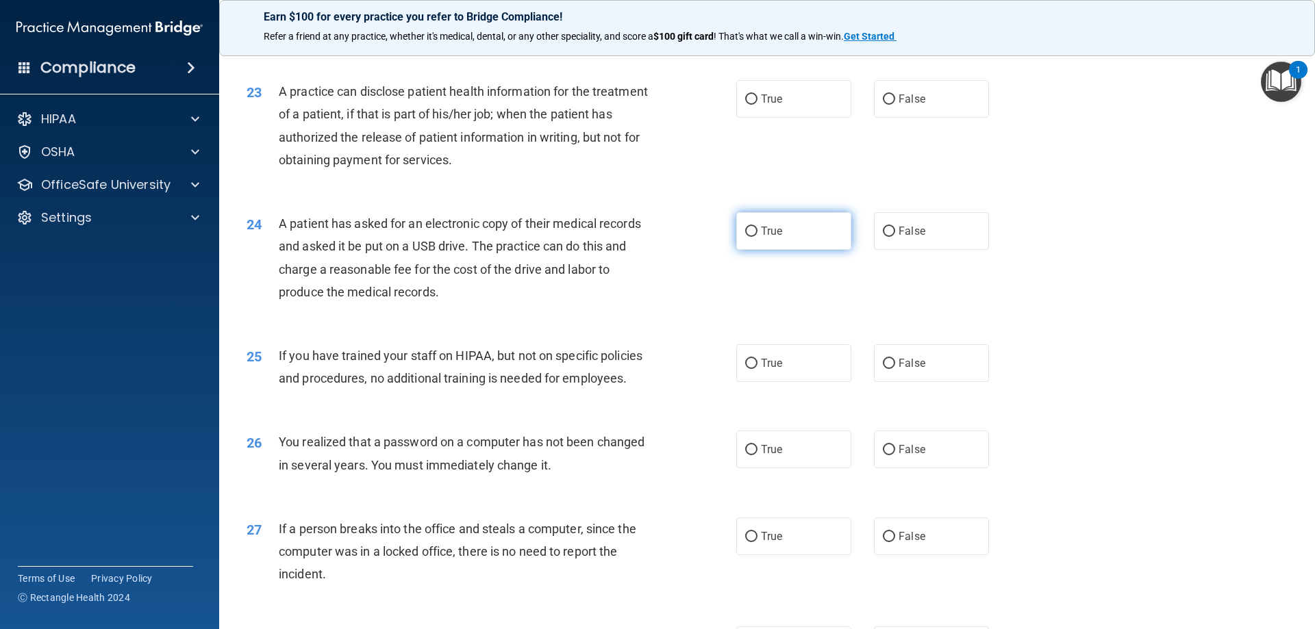
click at [755, 250] on label "True" at bounding box center [793, 231] width 115 height 38
click at [755, 237] on input "True" at bounding box center [751, 232] width 12 height 10
radio input "true"
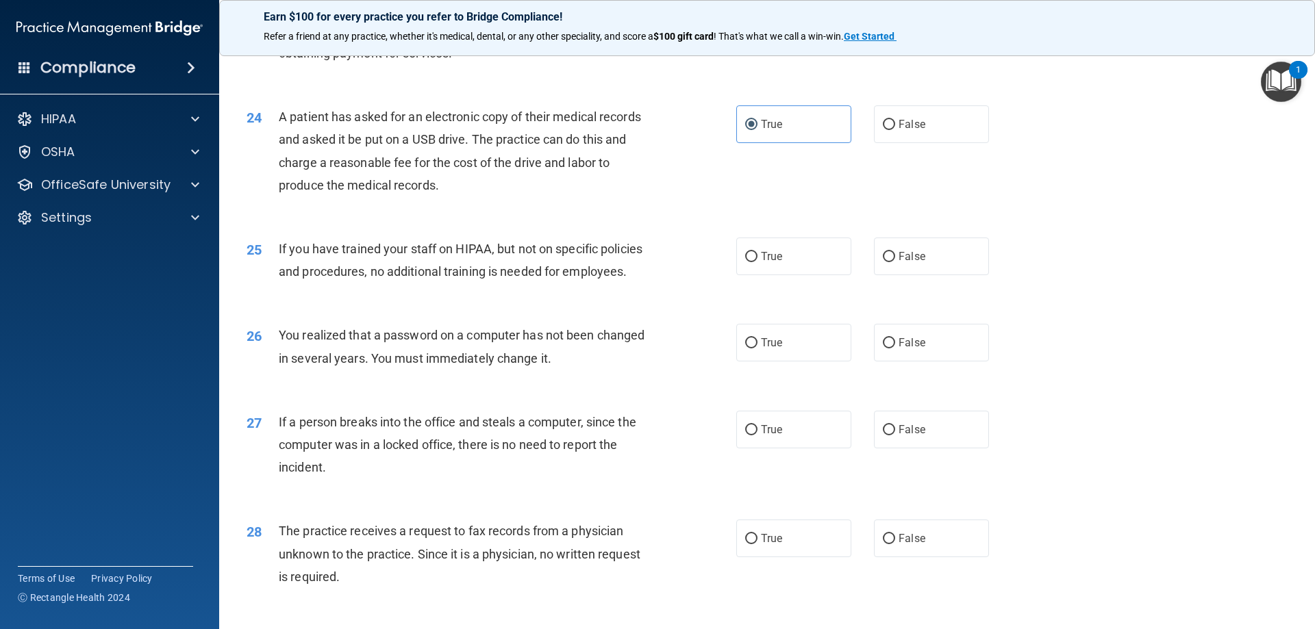
scroll to position [2328, 0]
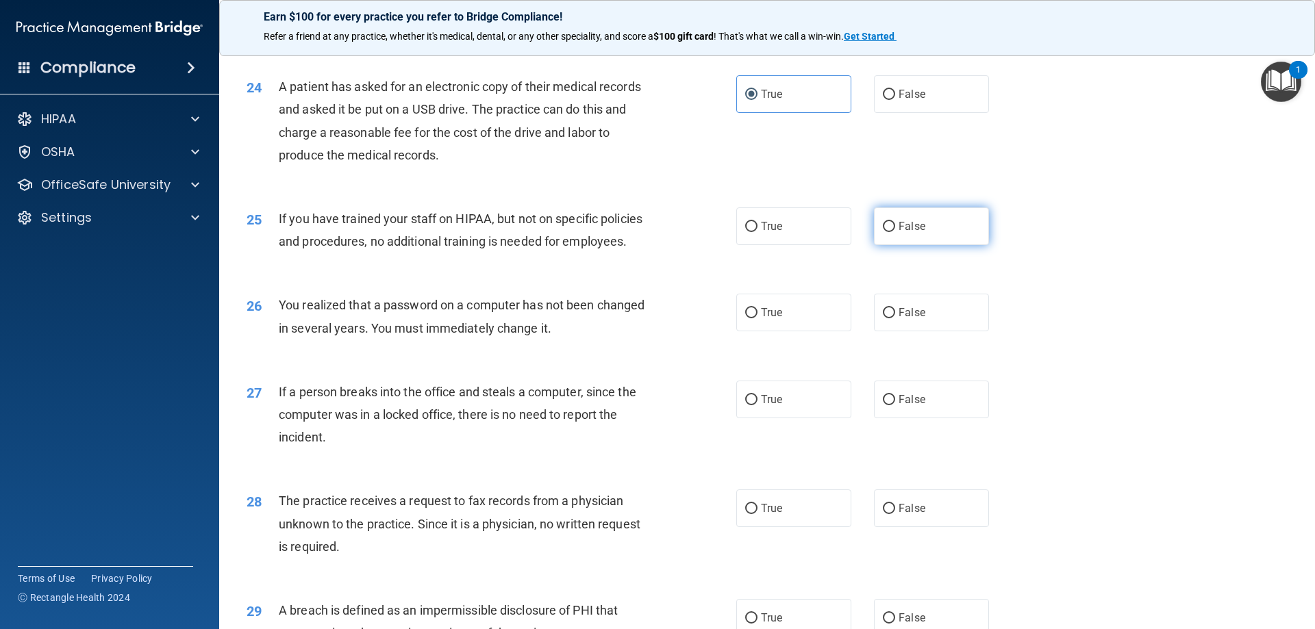
click at [883, 232] on input "False" at bounding box center [889, 227] width 12 height 10
radio input "true"
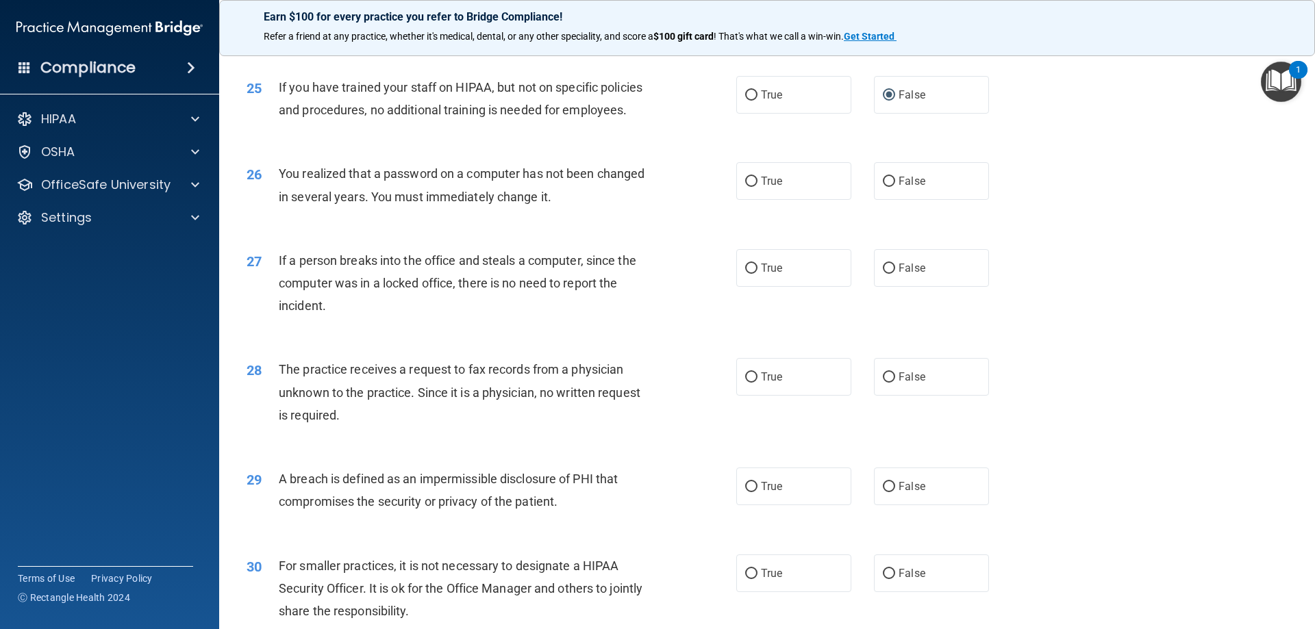
scroll to position [2465, 0]
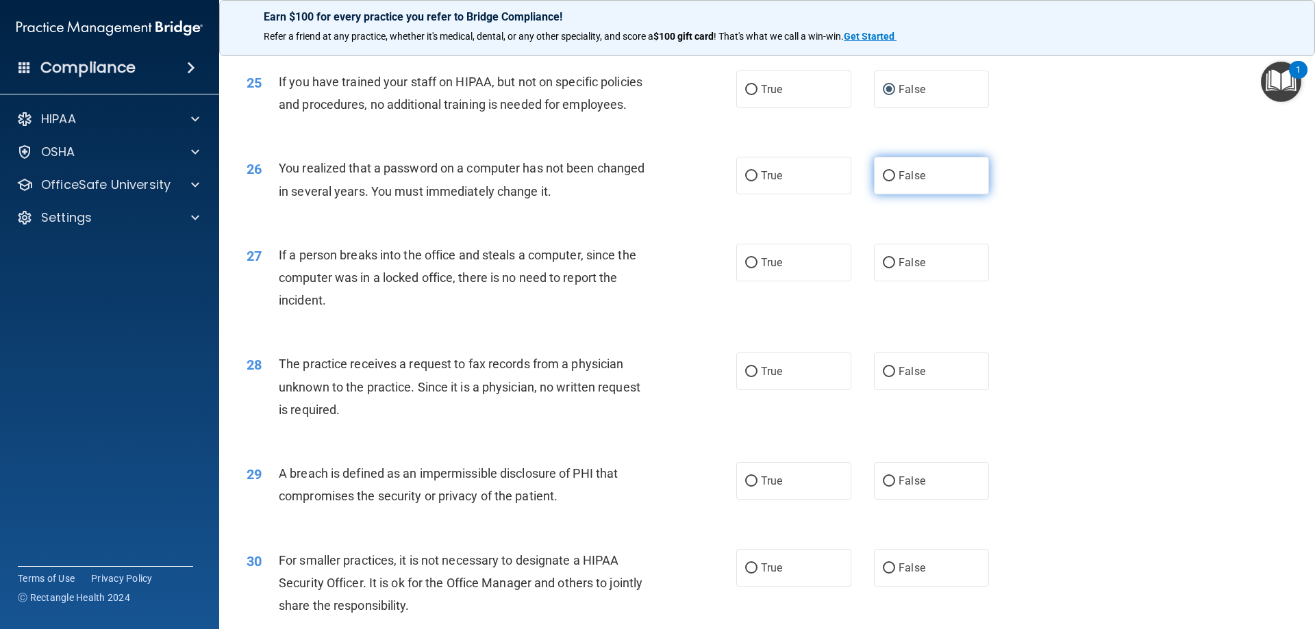
click at [885, 181] on input "False" at bounding box center [889, 176] width 12 height 10
radio input "true"
click at [874, 281] on label "False" at bounding box center [931, 263] width 115 height 38
click at [883, 268] on input "False" at bounding box center [889, 263] width 12 height 10
radio input "true"
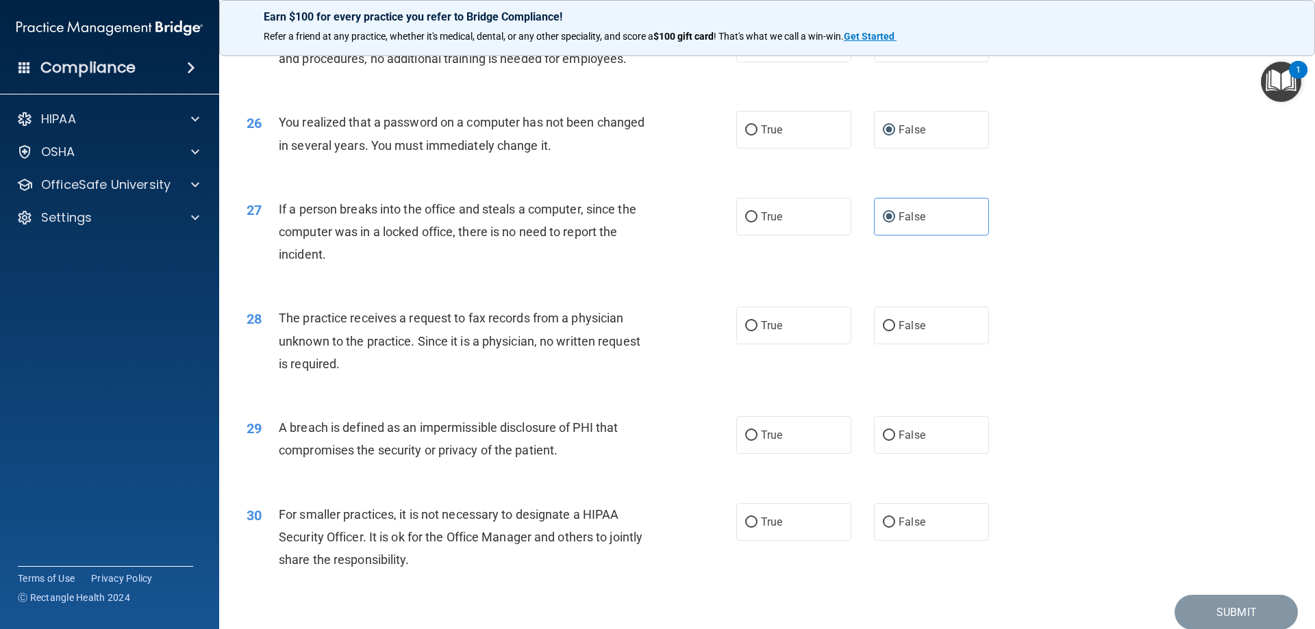
scroll to position [2612, 0]
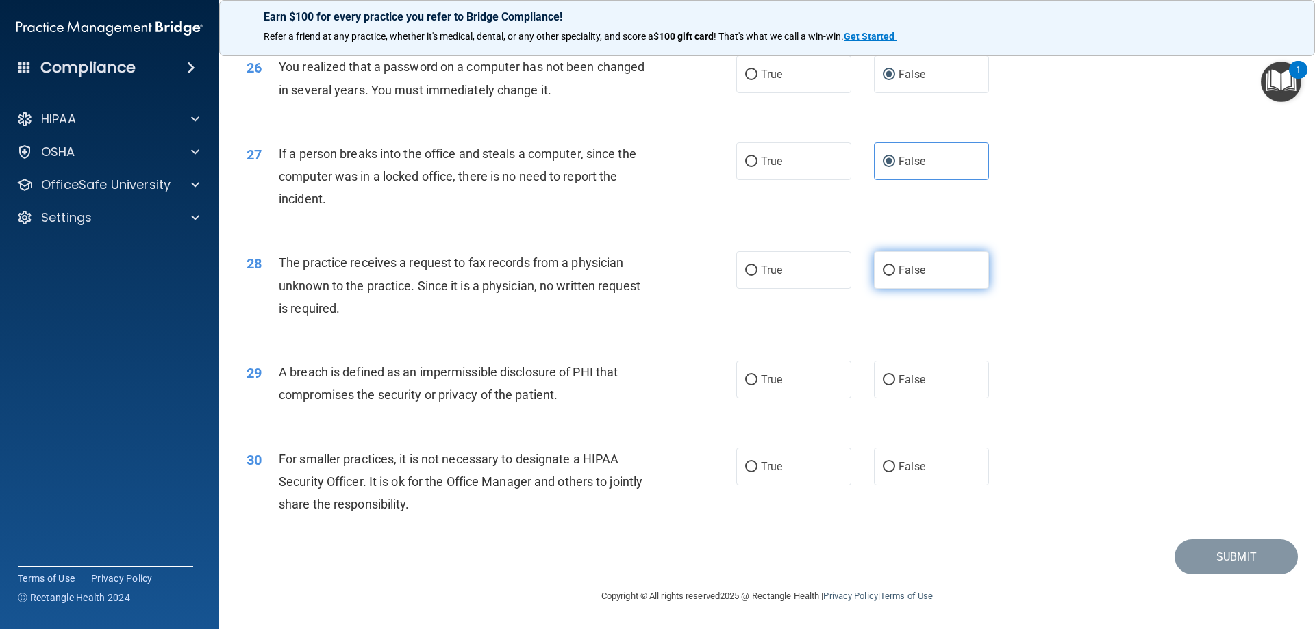
click at [887, 271] on label "False" at bounding box center [931, 270] width 115 height 38
click at [890, 384] on label "False" at bounding box center [931, 380] width 115 height 38
click at [890, 384] on input "False" at bounding box center [889, 380] width 12 height 10
radio input "true"
click at [898, 467] on span "False" at bounding box center [911, 466] width 27 height 13
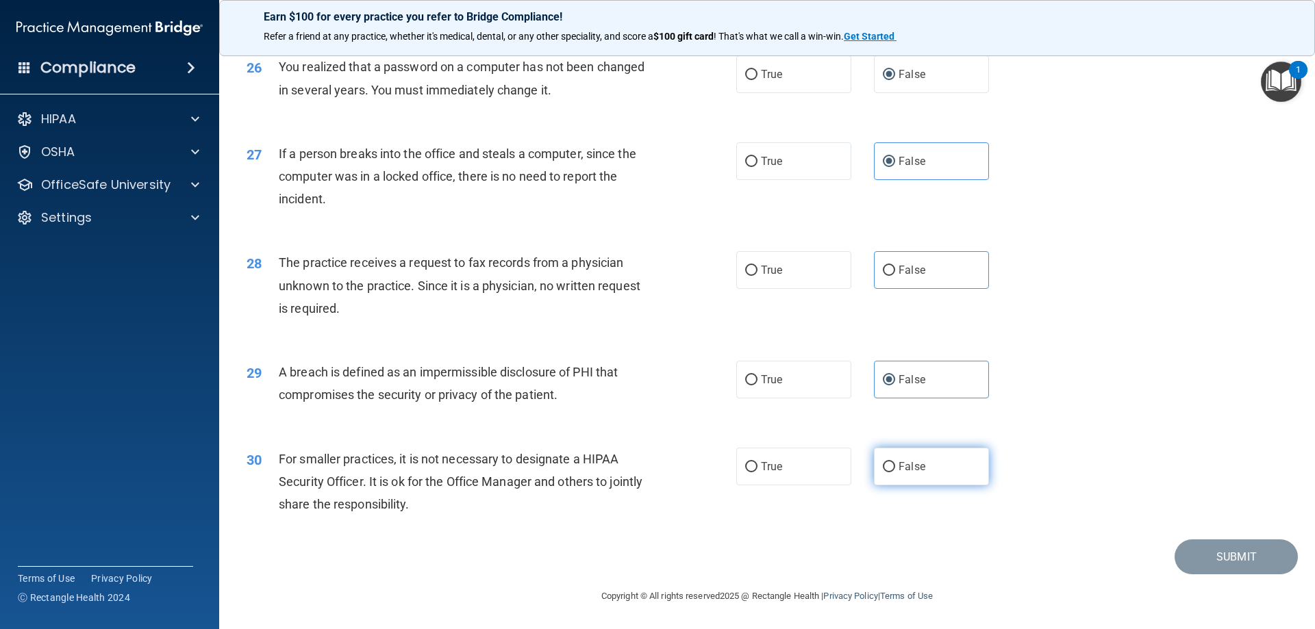
click at [892, 467] on input "False" at bounding box center [889, 467] width 12 height 10
radio input "true"
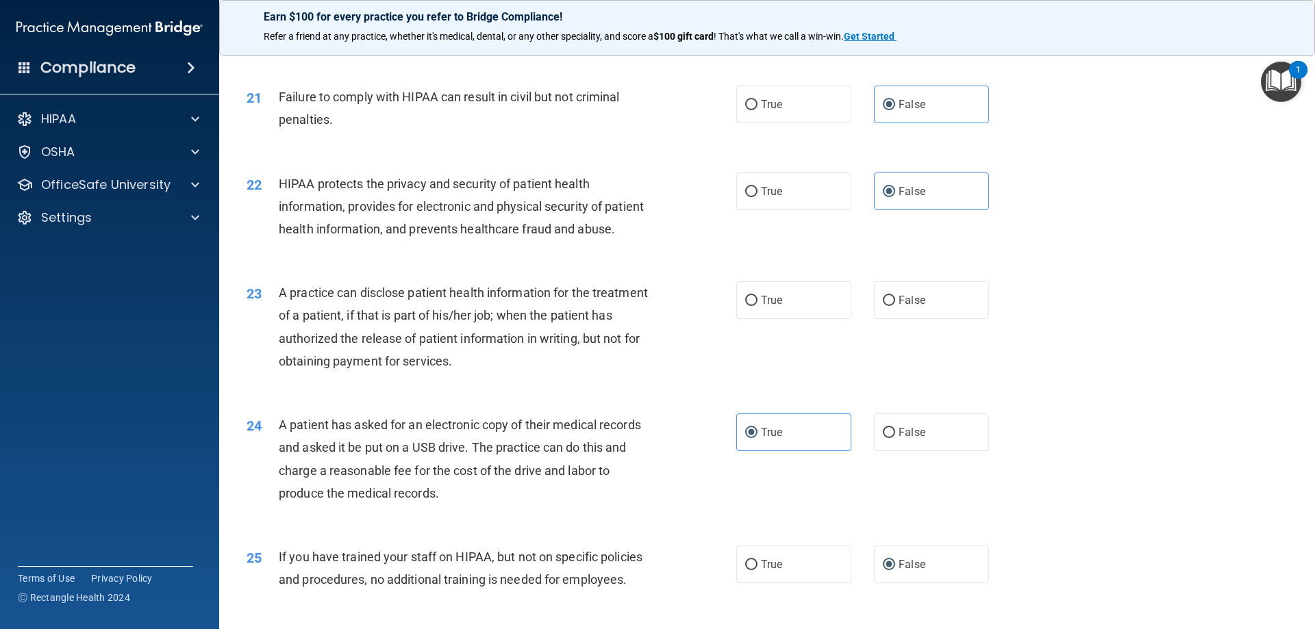
scroll to position [1927, 0]
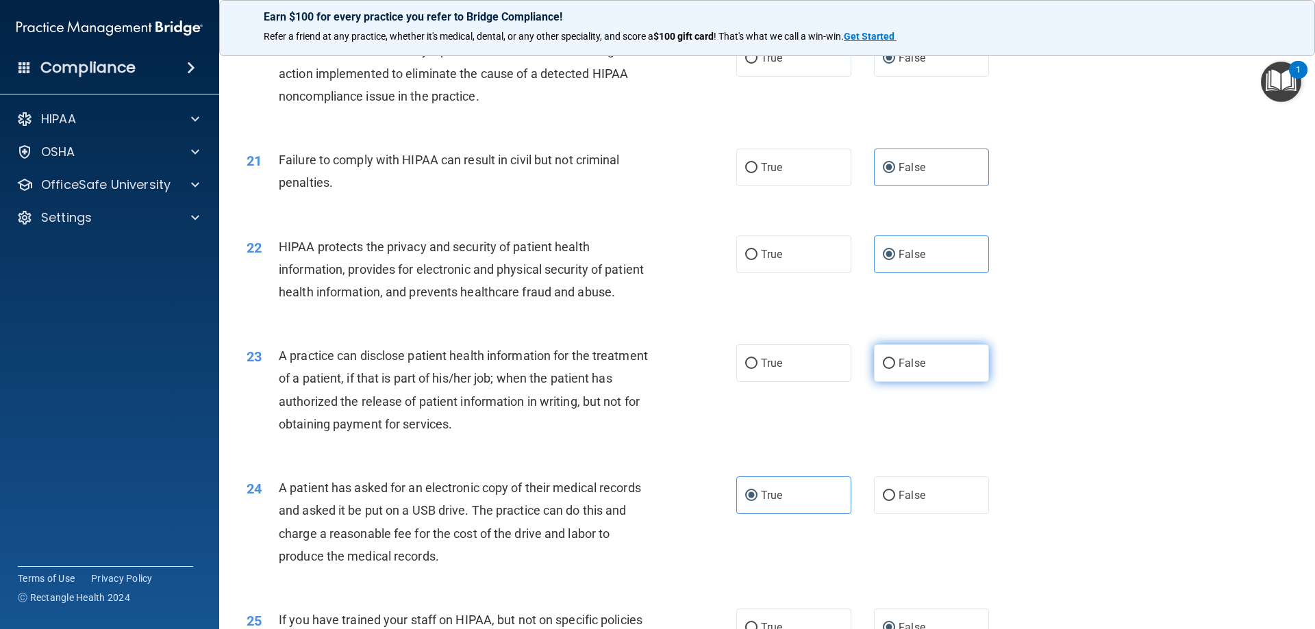
click at [883, 369] on input "False" at bounding box center [889, 364] width 12 height 10
radio input "true"
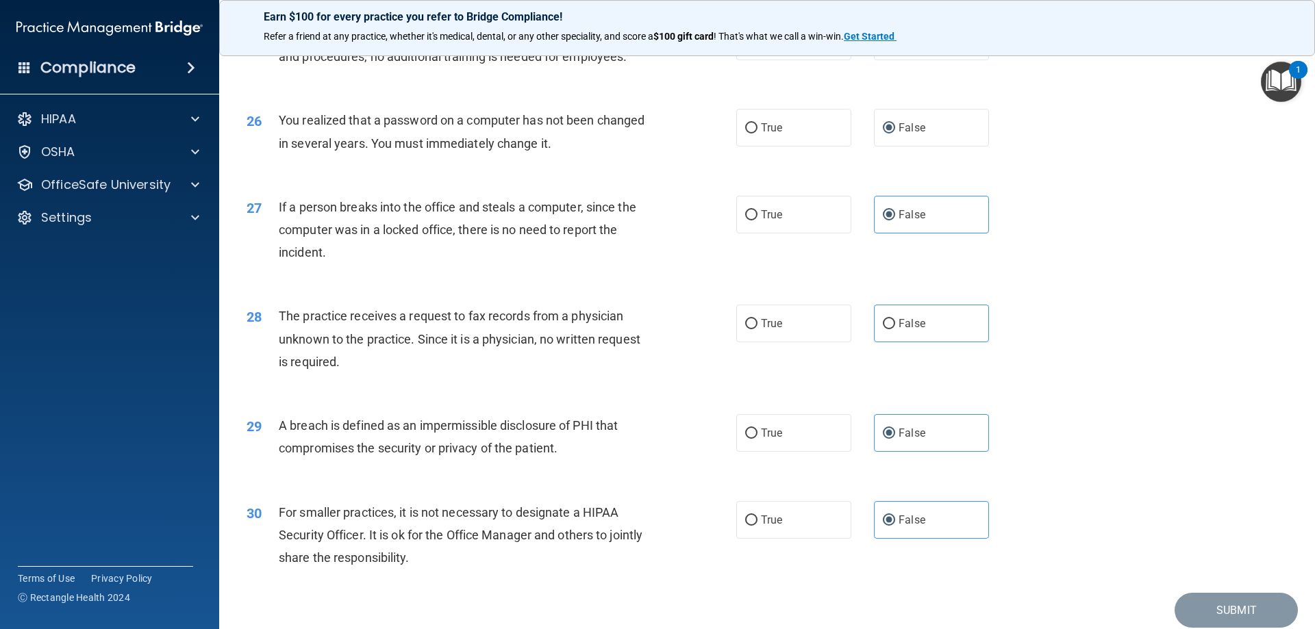
scroll to position [2612, 0]
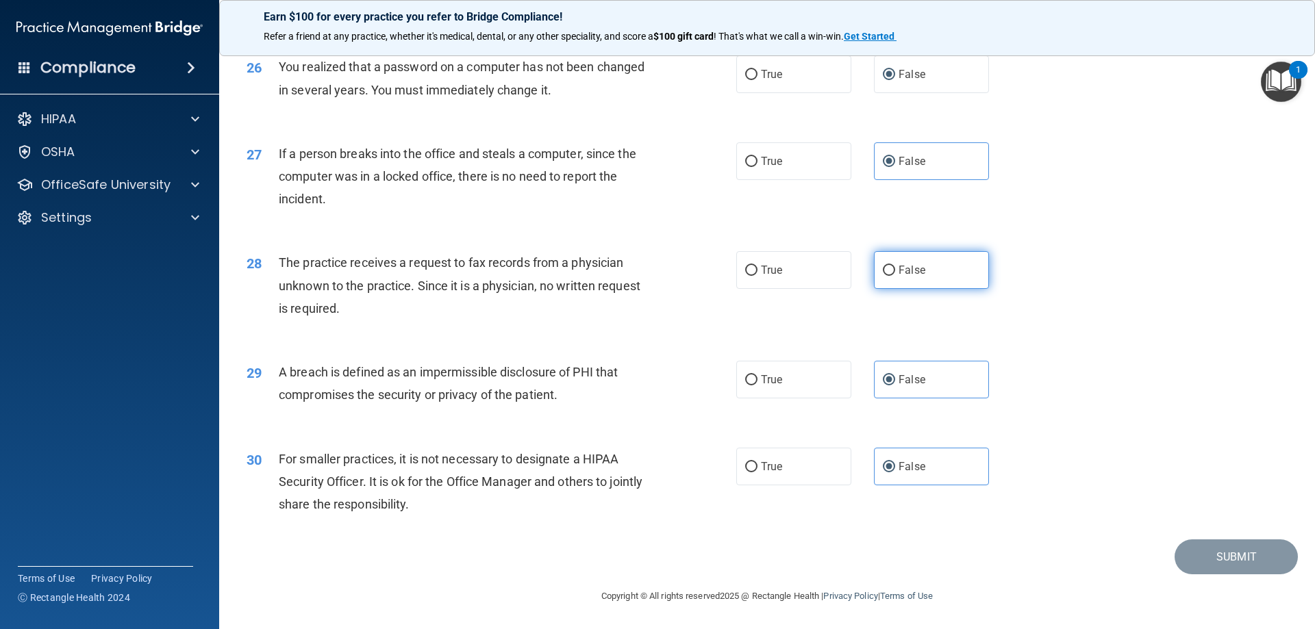
click at [886, 273] on input "False" at bounding box center [889, 271] width 12 height 10
radio input "true"
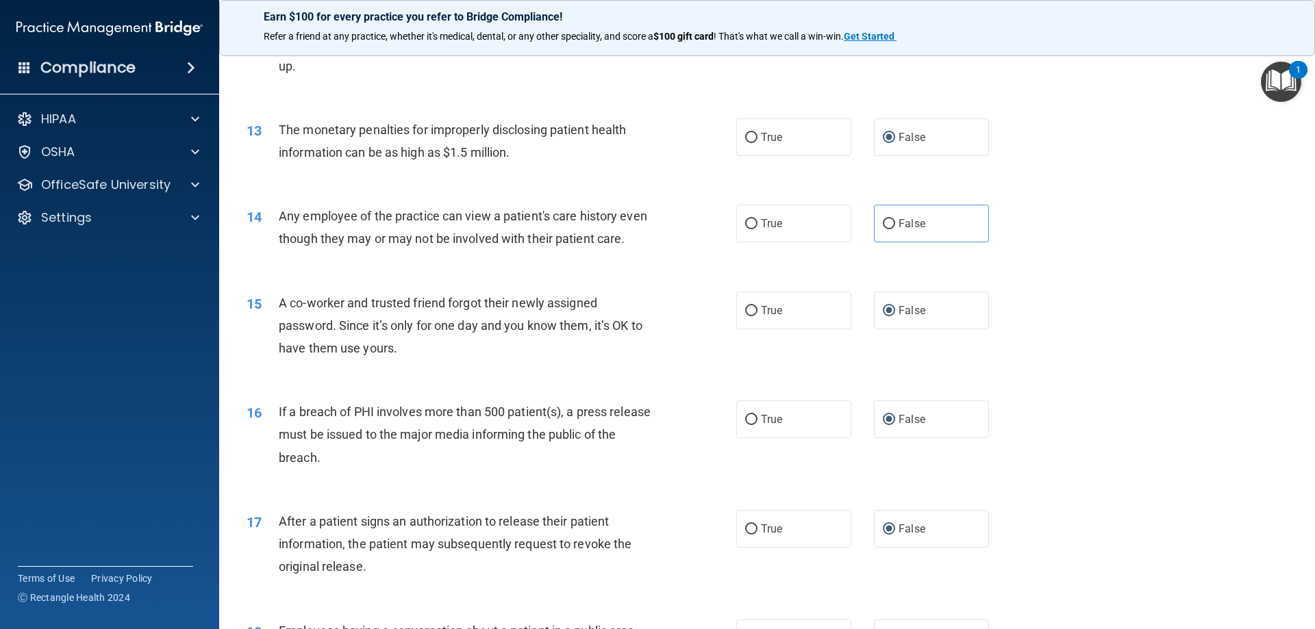
scroll to position [1105, 0]
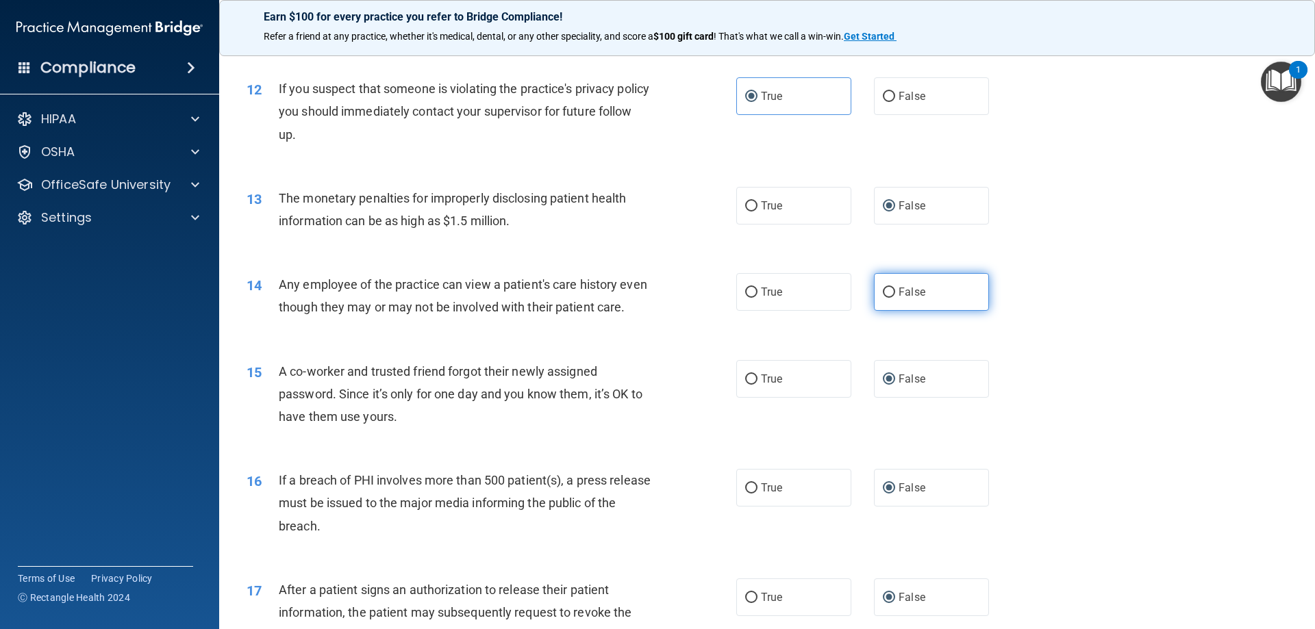
click at [885, 290] on input "False" at bounding box center [889, 293] width 12 height 10
radio input "true"
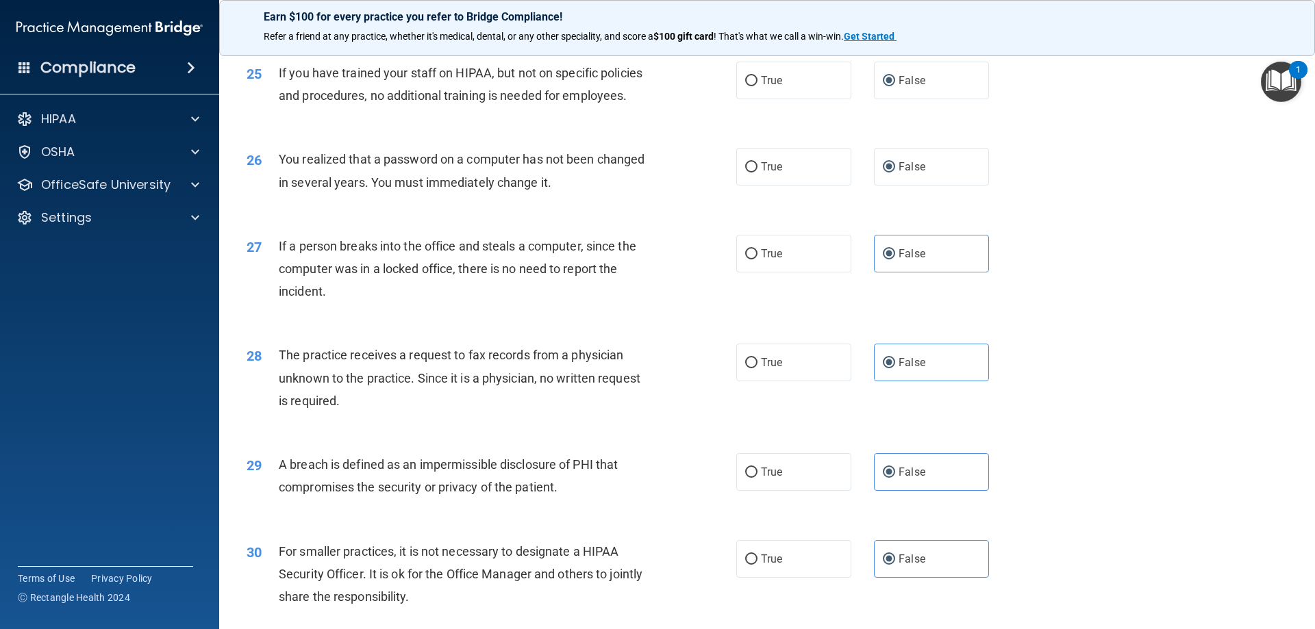
scroll to position [2612, 0]
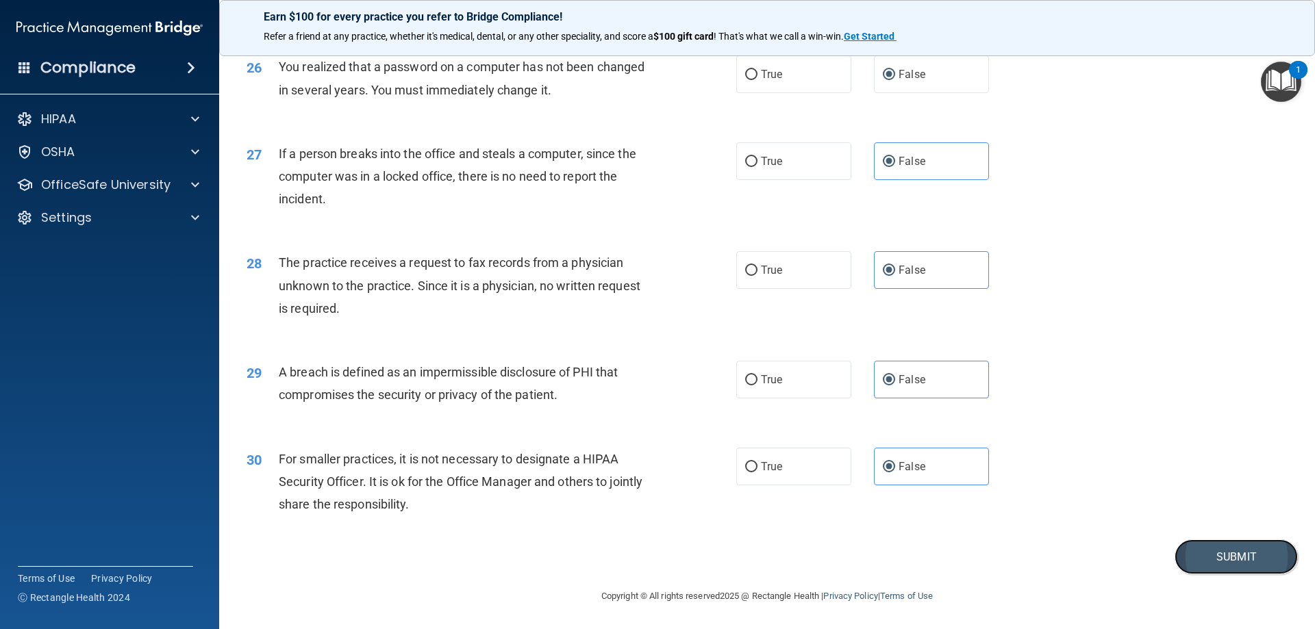
click at [1222, 551] on button "Submit" at bounding box center [1235, 557] width 123 height 35
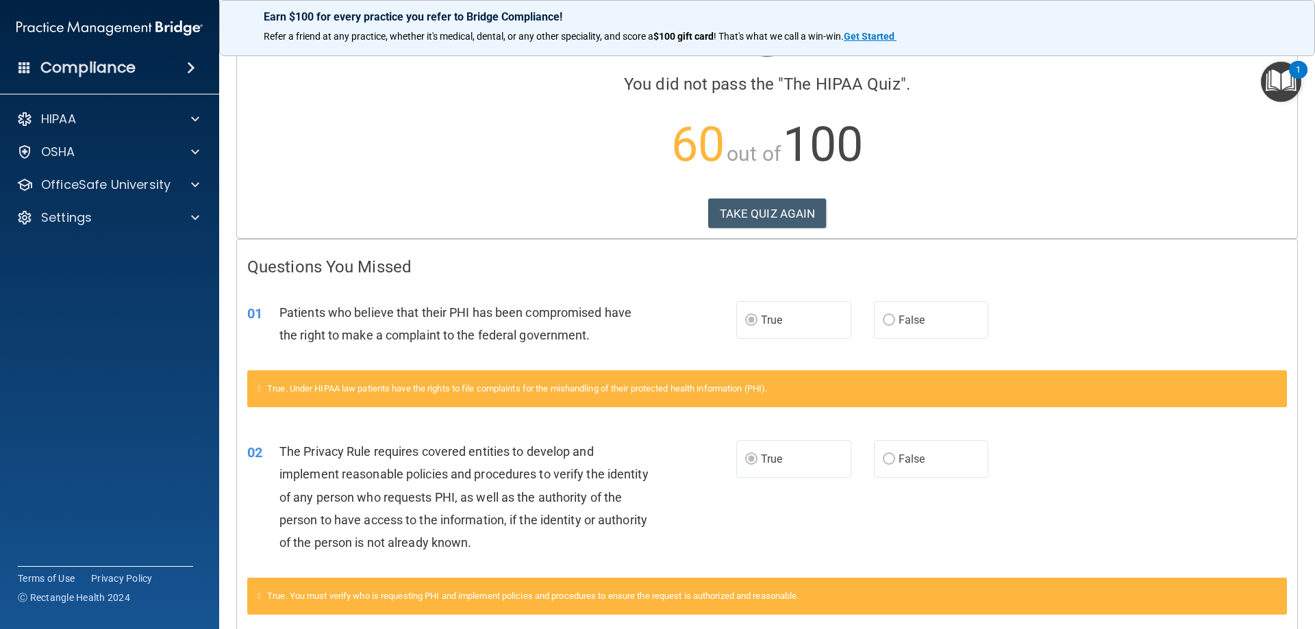
scroll to position [53, 0]
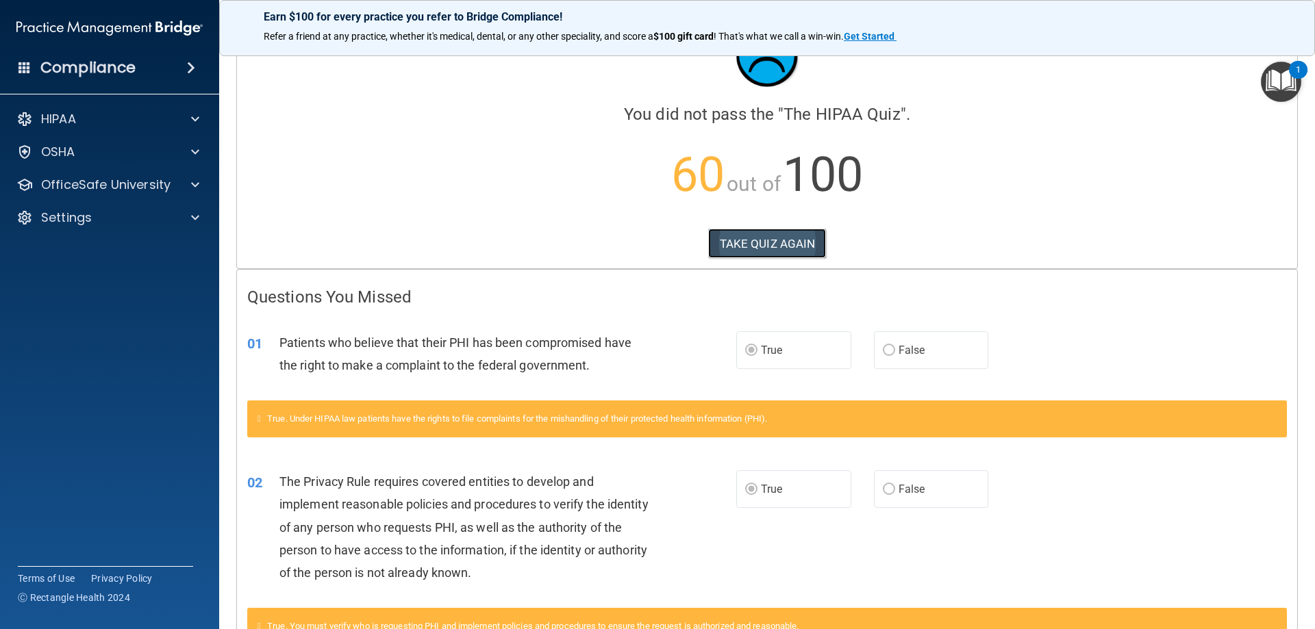
click at [761, 238] on button "TAKE QUIZ AGAIN" at bounding box center [767, 244] width 118 height 30
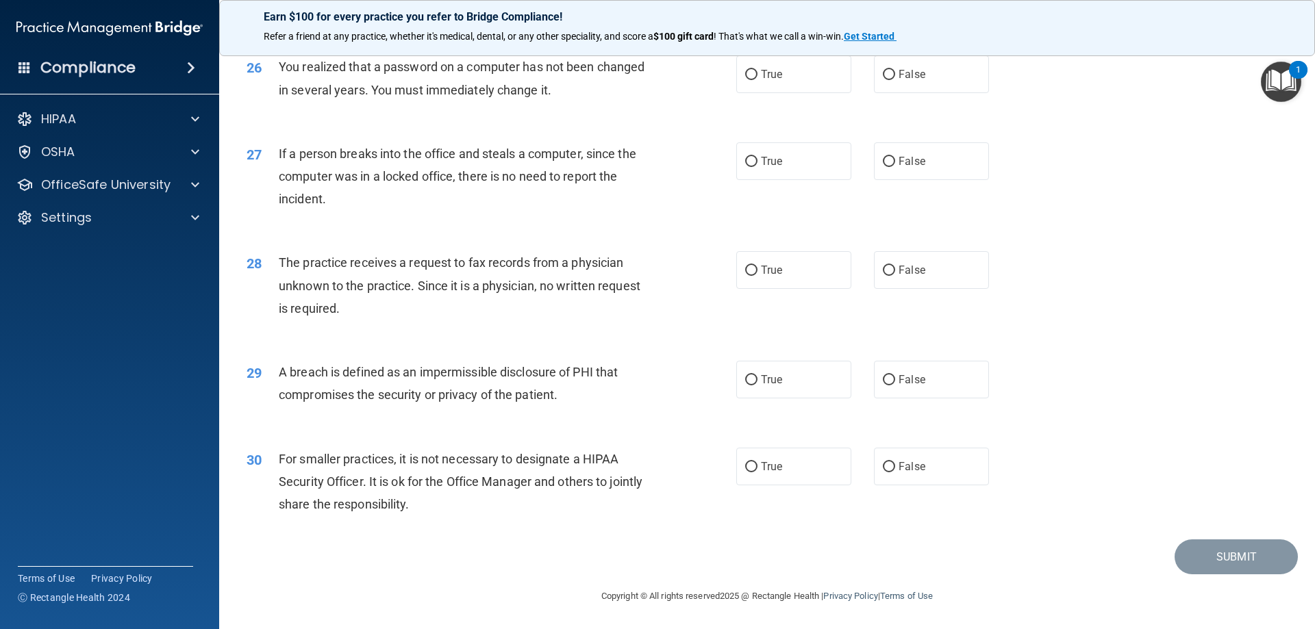
scroll to position [2612, 0]
click at [752, 381] on input "True" at bounding box center [751, 380] width 12 height 10
radio input "true"
click at [753, 77] on label "True" at bounding box center [793, 74] width 115 height 38
click at [753, 77] on input "True" at bounding box center [751, 75] width 12 height 10
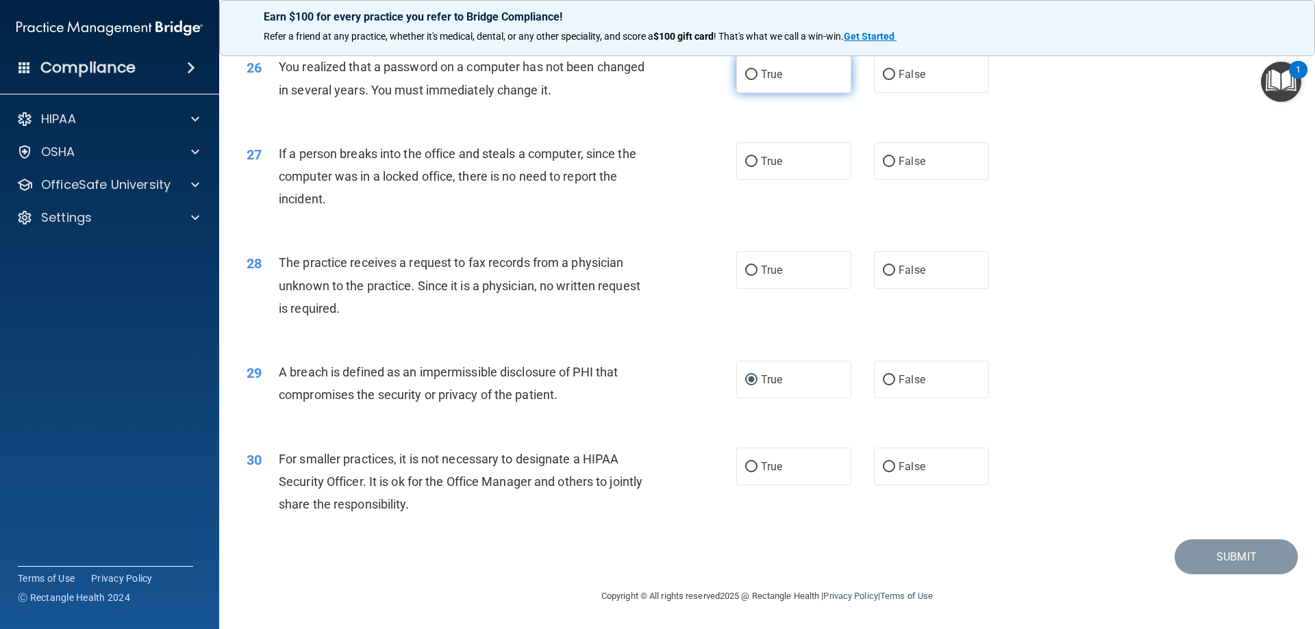
radio input "true"
click at [888, 160] on input "False" at bounding box center [889, 162] width 12 height 10
radio input "true"
click at [891, 268] on label "False" at bounding box center [931, 270] width 115 height 38
click at [891, 268] on input "False" at bounding box center [889, 271] width 12 height 10
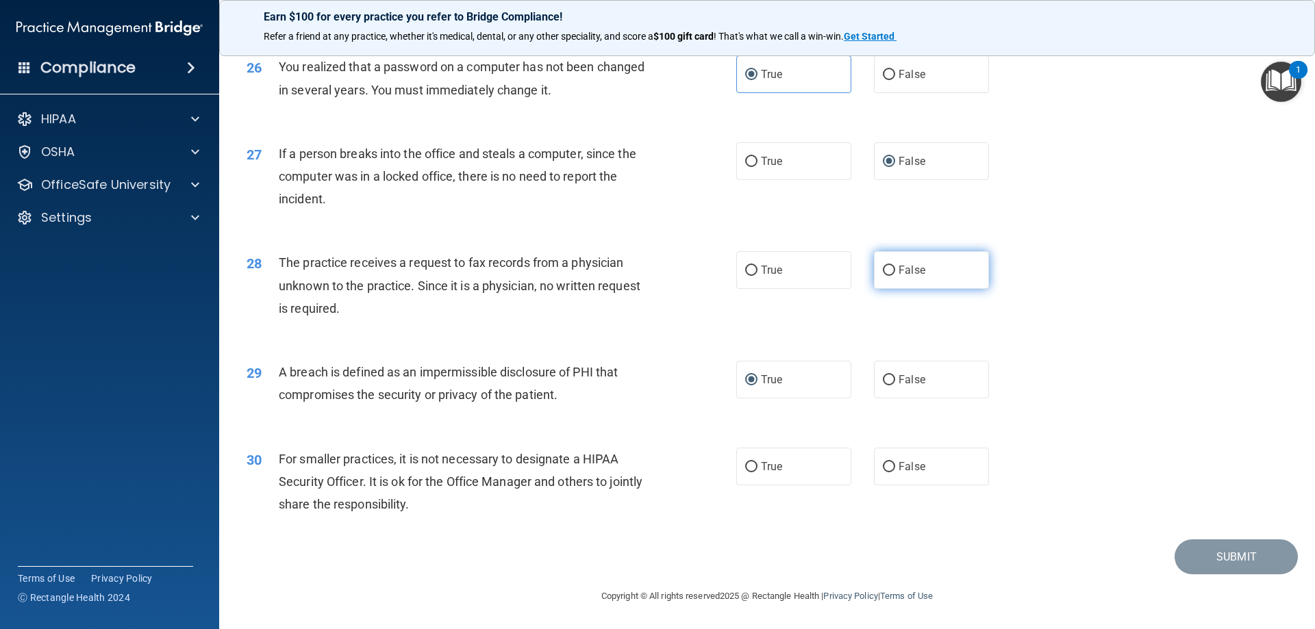
radio input "true"
click at [887, 466] on input "False" at bounding box center [889, 467] width 12 height 10
radio input "true"
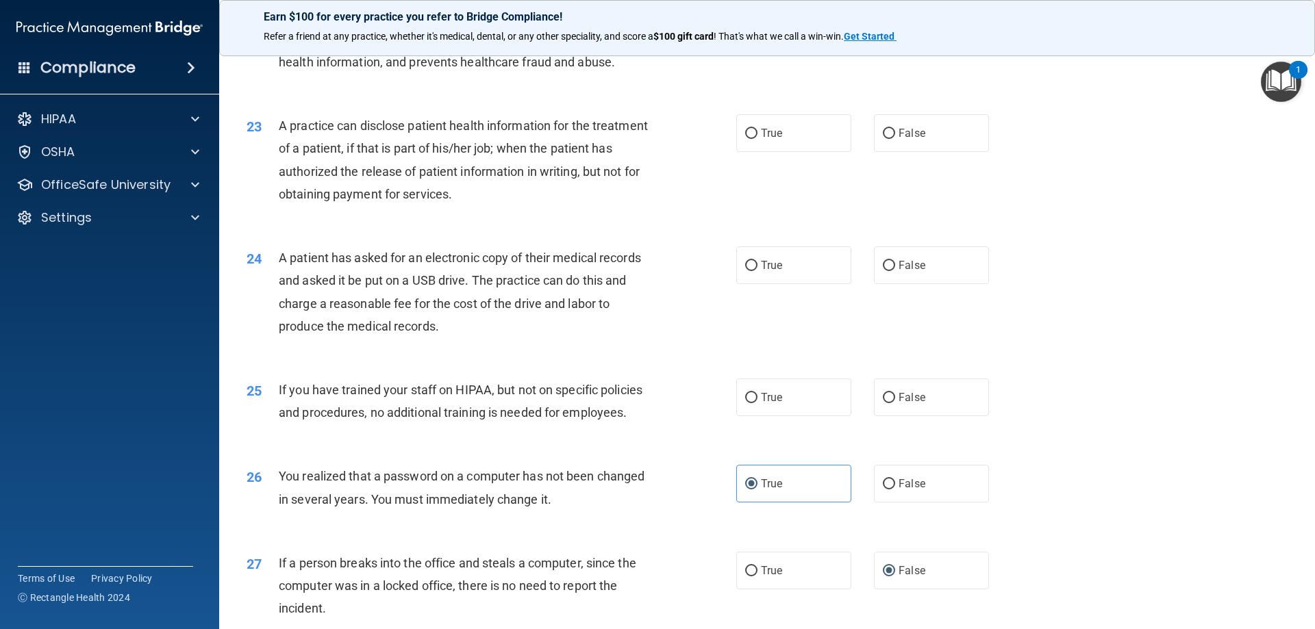
scroll to position [2132, 0]
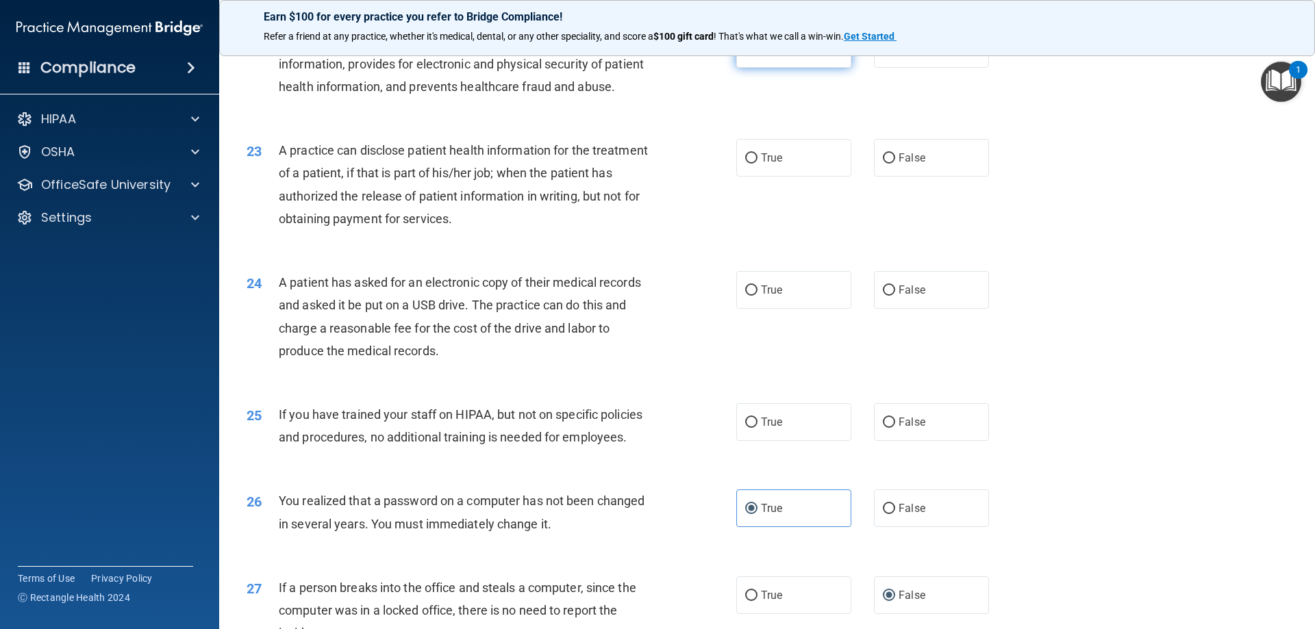
click at [749, 55] on input "True" at bounding box center [751, 50] width 12 height 10
radio input "true"
click at [890, 177] on label "False" at bounding box center [931, 158] width 115 height 38
click at [890, 164] on input "False" at bounding box center [889, 158] width 12 height 10
radio input "true"
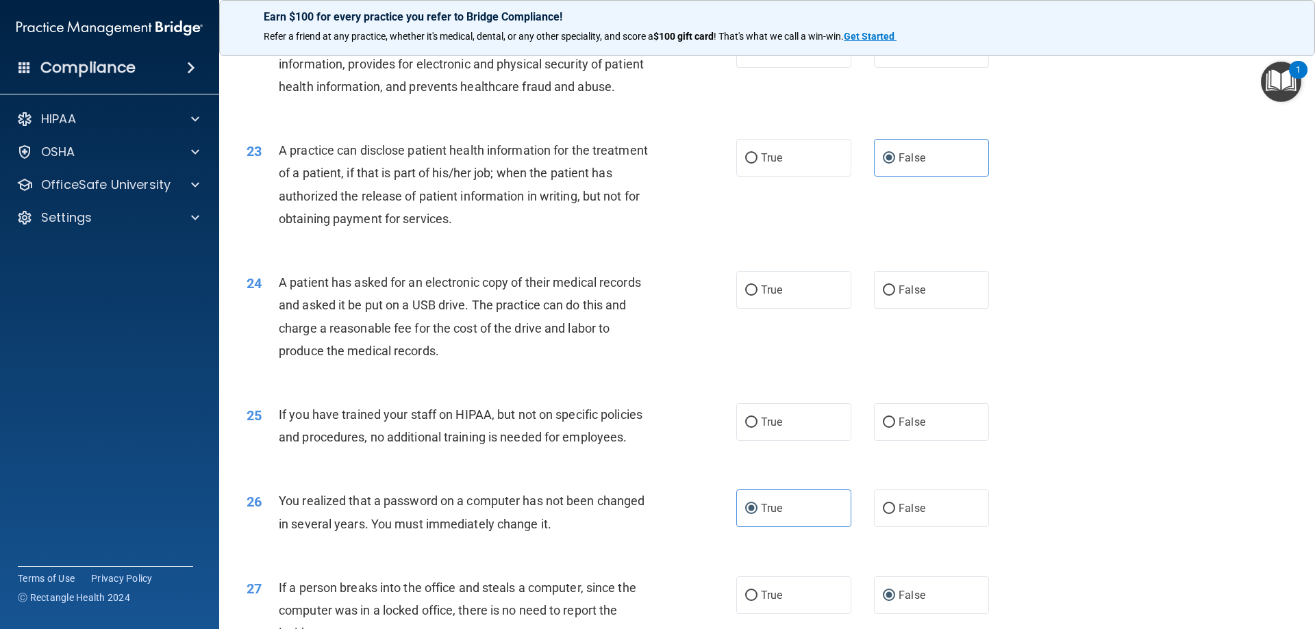
scroll to position [2201, 0]
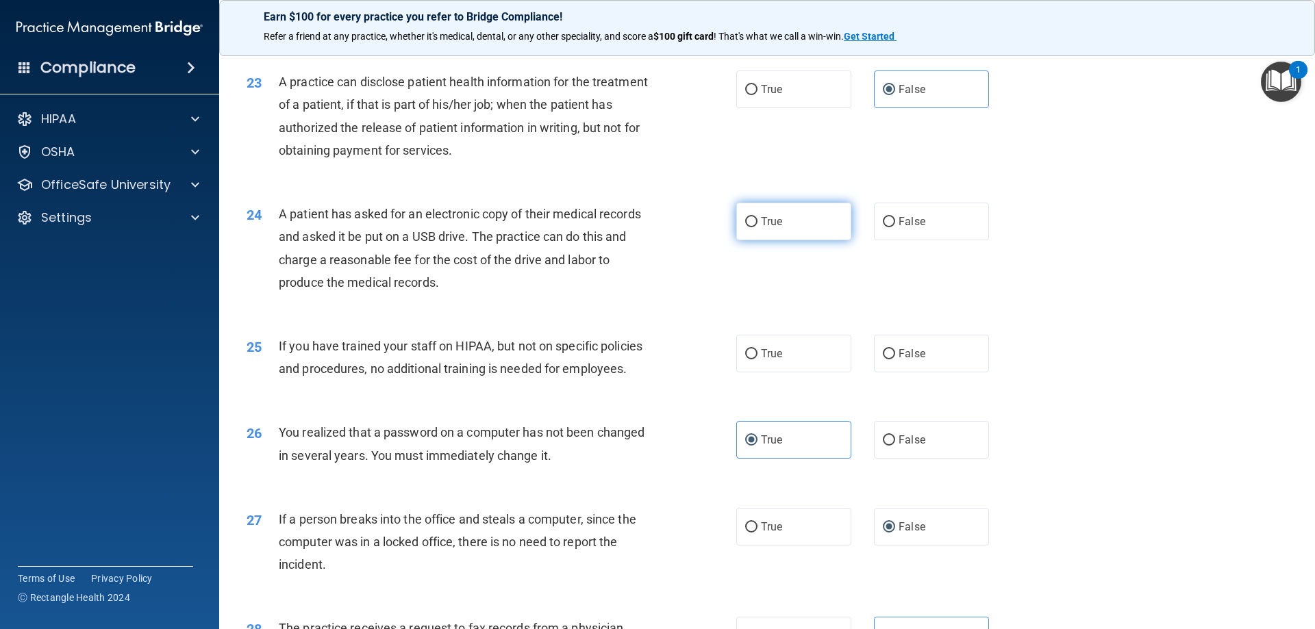
click at [748, 227] on input "True" at bounding box center [751, 222] width 12 height 10
radio input "true"
click at [888, 360] on input "False" at bounding box center [889, 354] width 12 height 10
radio input "true"
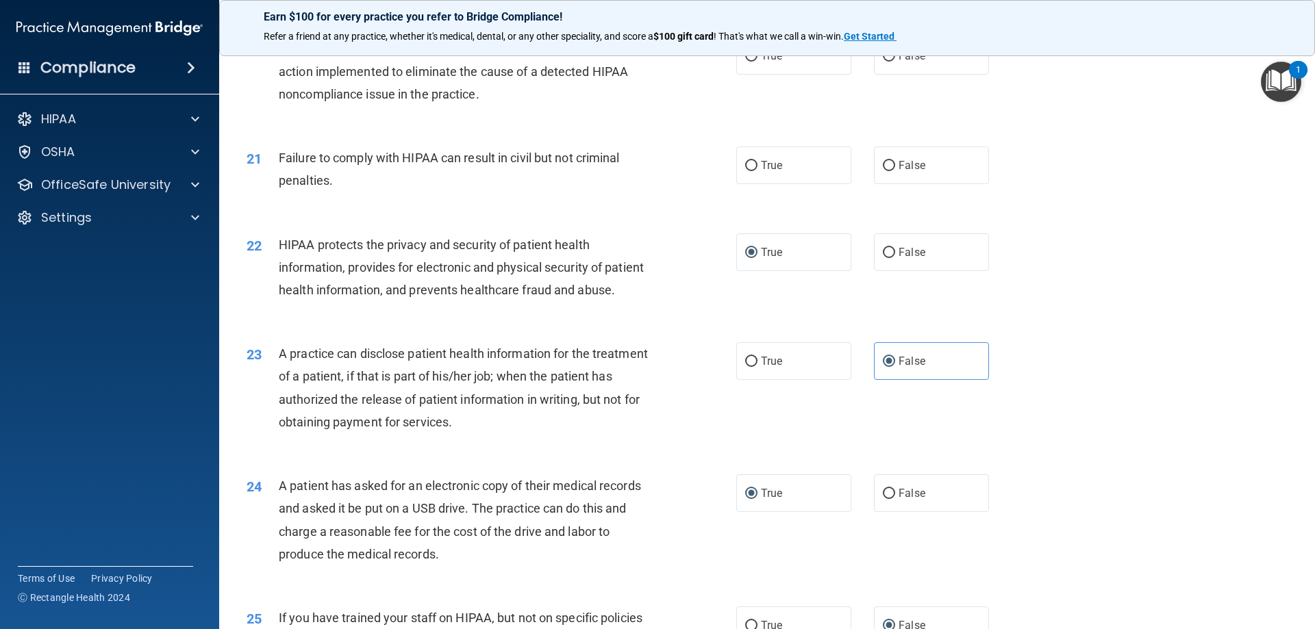
scroll to position [1927, 0]
click at [753, 77] on label "True" at bounding box center [793, 58] width 115 height 38
click at [753, 64] on input "True" at bounding box center [751, 58] width 12 height 10
radio input "true"
click at [746, 173] on input "True" at bounding box center [751, 168] width 12 height 10
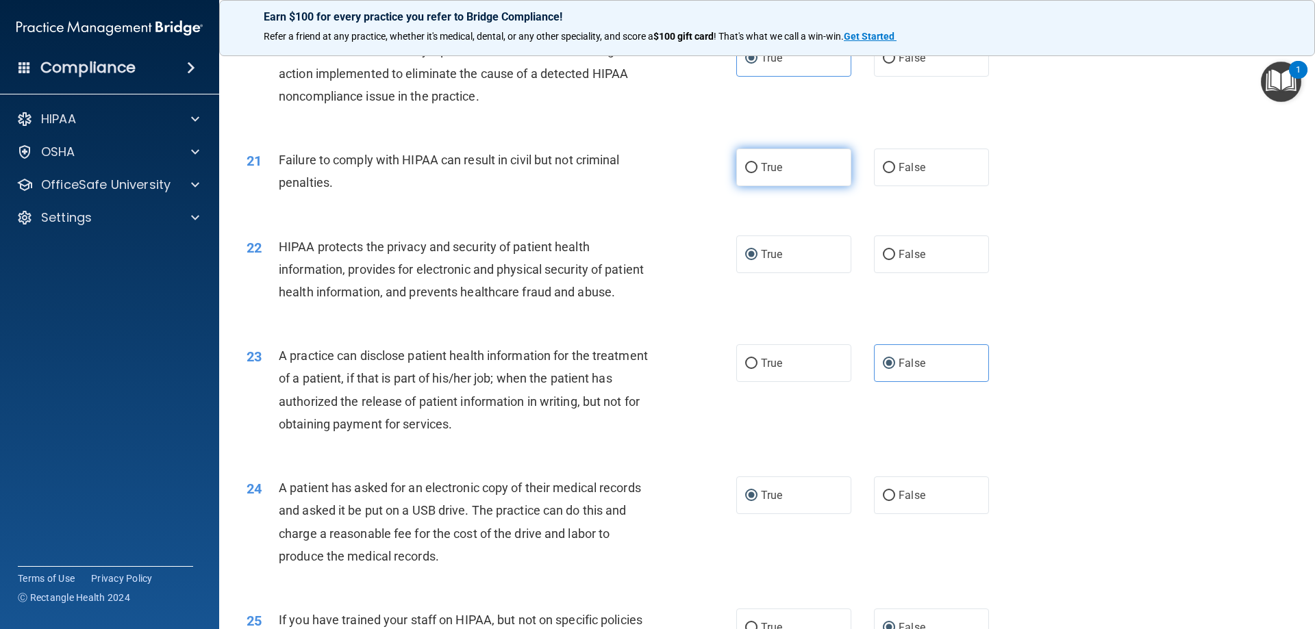
radio input "true"
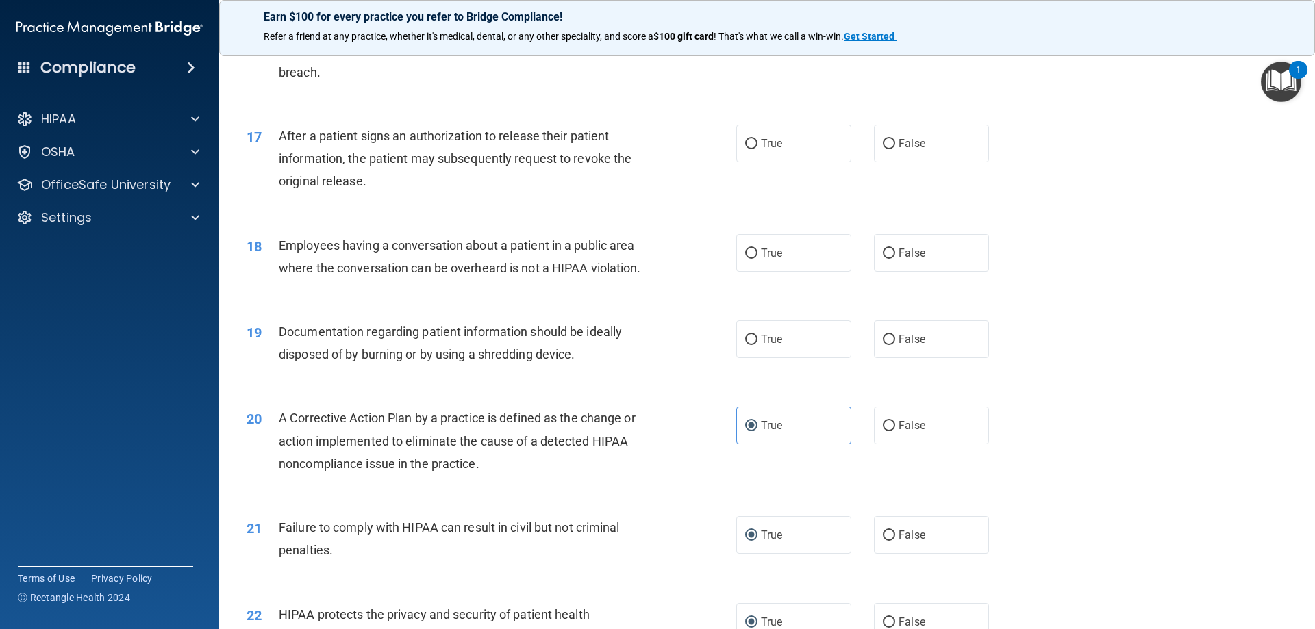
scroll to position [1516, 0]
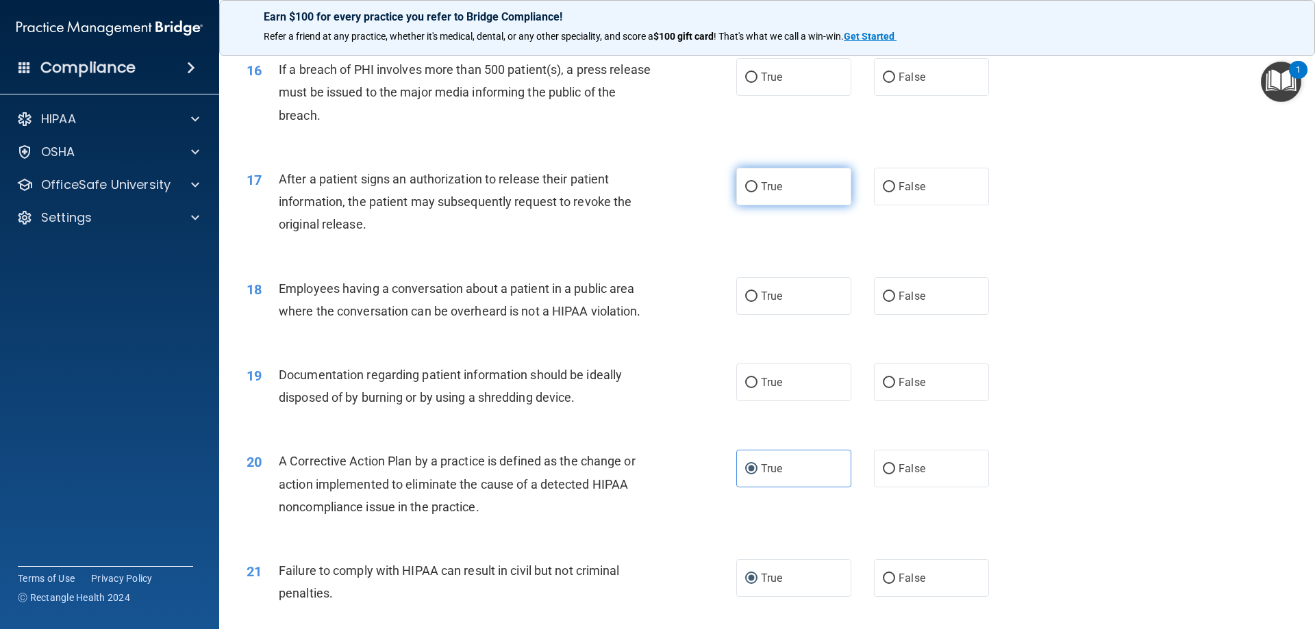
click at [745, 192] on input "True" at bounding box center [751, 187] width 12 height 10
radio input "true"
click at [889, 315] on label "False" at bounding box center [931, 296] width 115 height 38
click at [889, 302] on input "False" at bounding box center [889, 297] width 12 height 10
radio input "true"
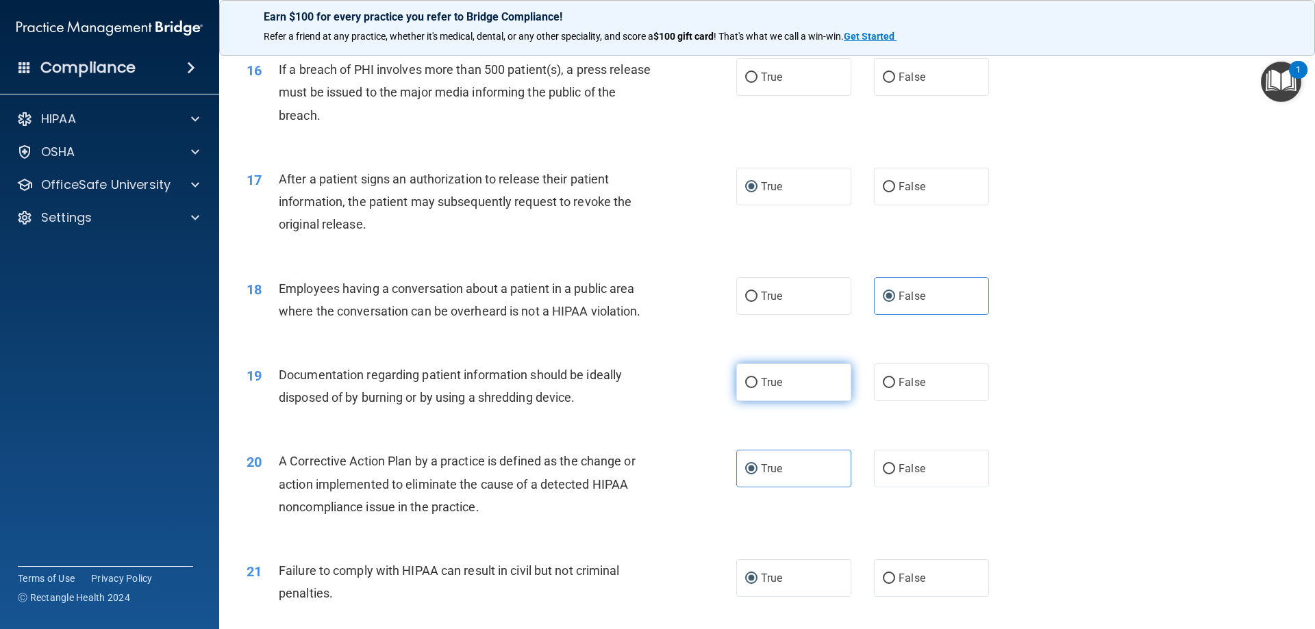
click at [748, 388] on input "True" at bounding box center [751, 383] width 12 height 10
radio input "true"
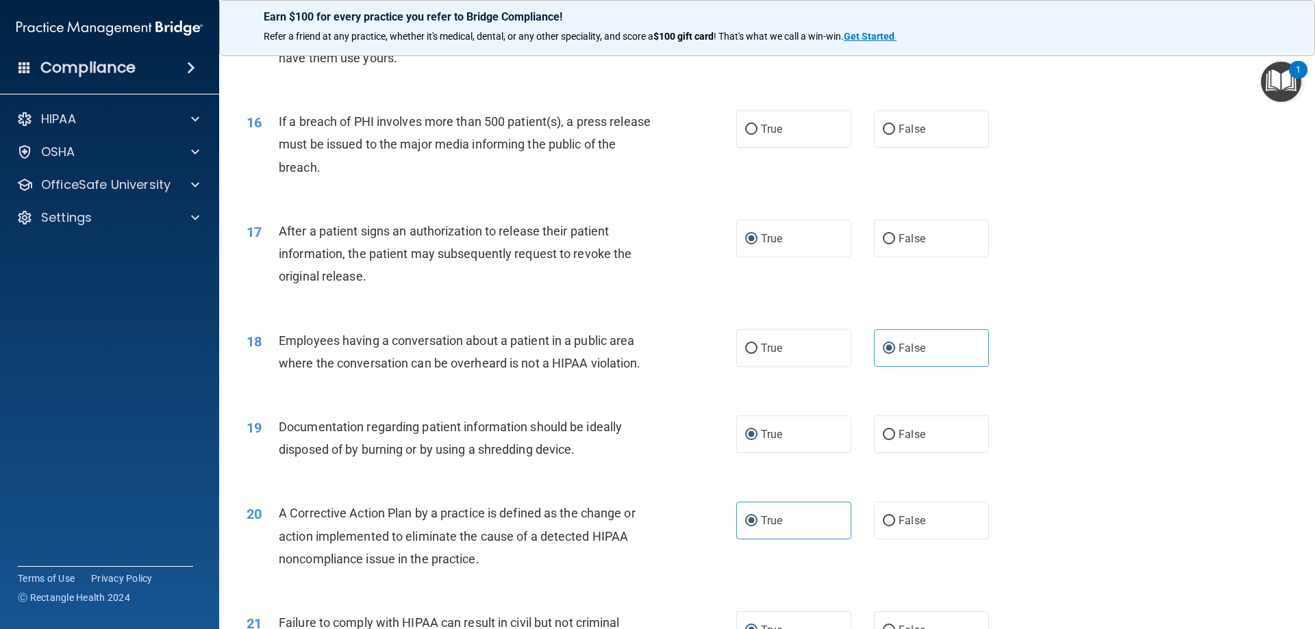
scroll to position [1379, 0]
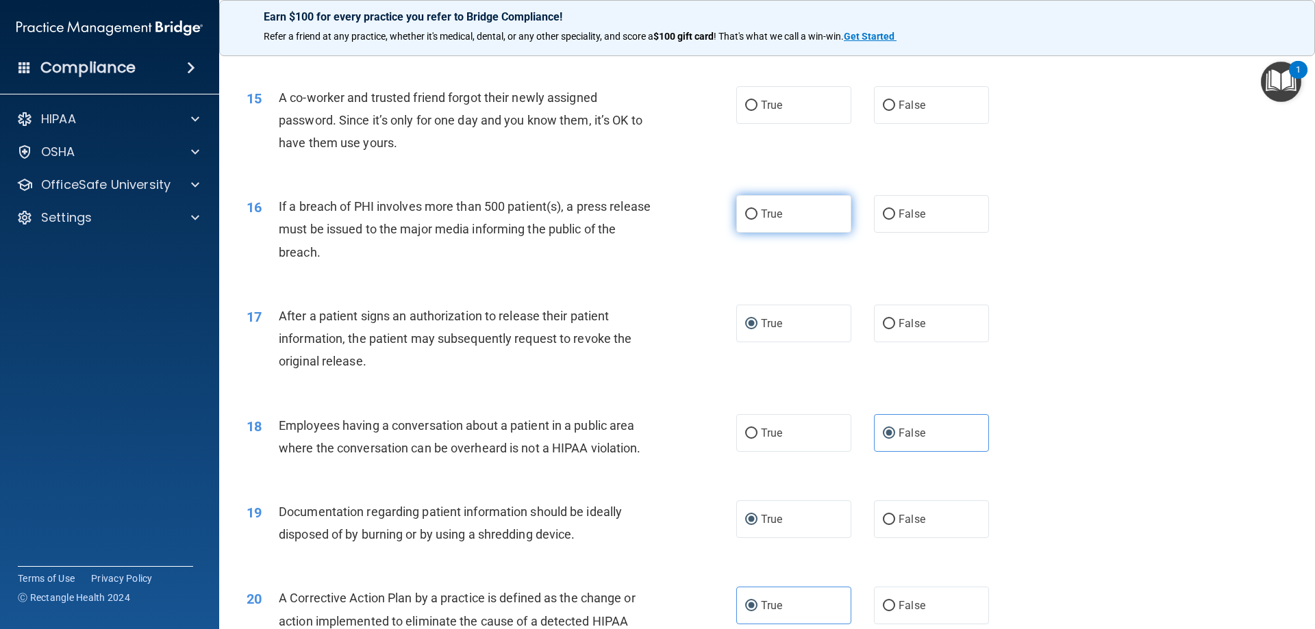
click at [746, 220] on input "True" at bounding box center [751, 215] width 12 height 10
radio input "true"
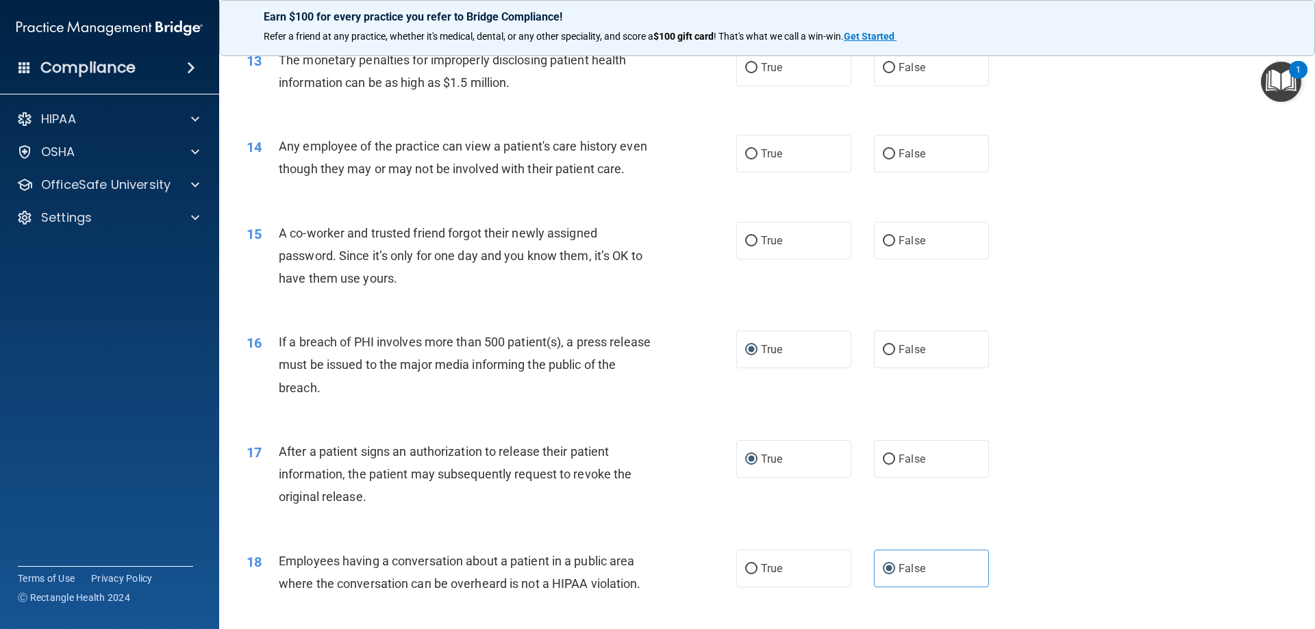
scroll to position [1242, 0]
click at [745, 73] on input "True" at bounding box center [751, 69] width 12 height 10
radio input "true"
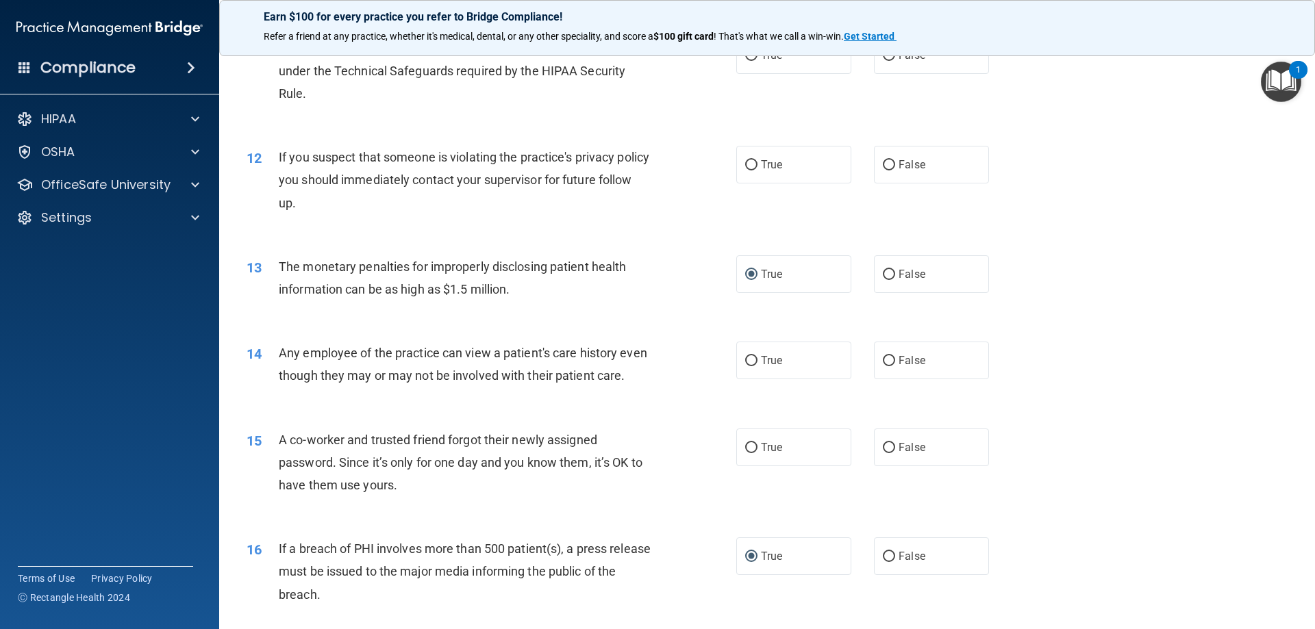
scroll to position [968, 0]
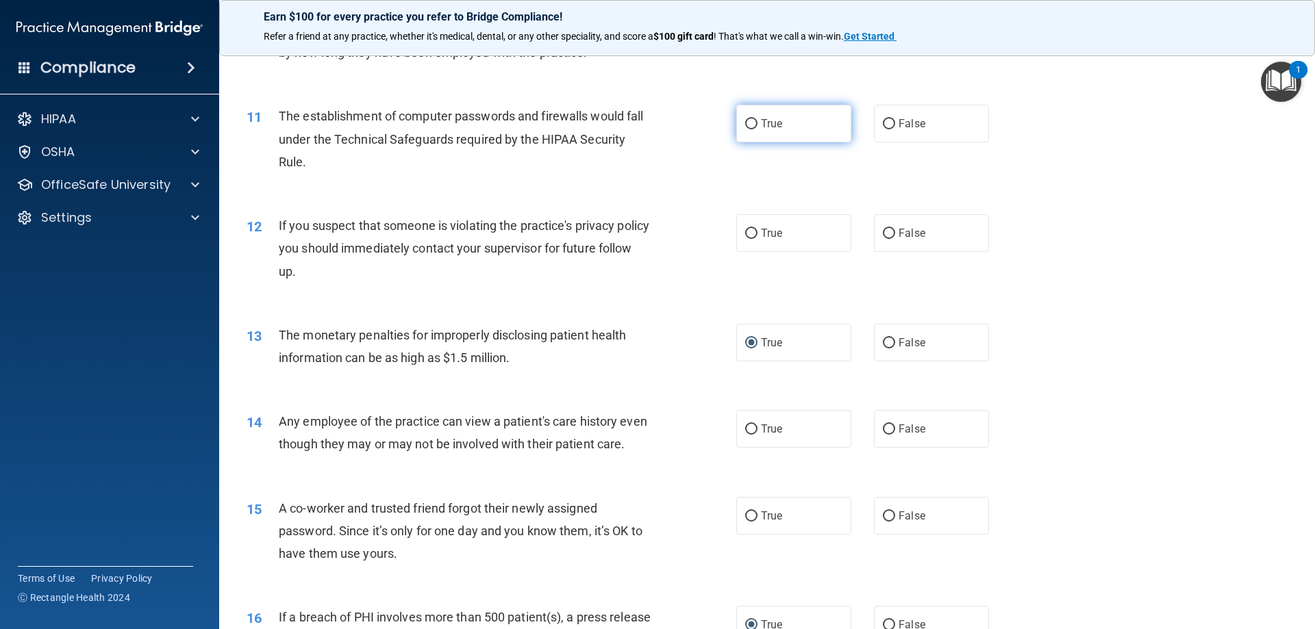
click at [753, 122] on label "True" at bounding box center [793, 124] width 115 height 38
click at [753, 122] on input "True" at bounding box center [751, 124] width 12 height 10
radio input "true"
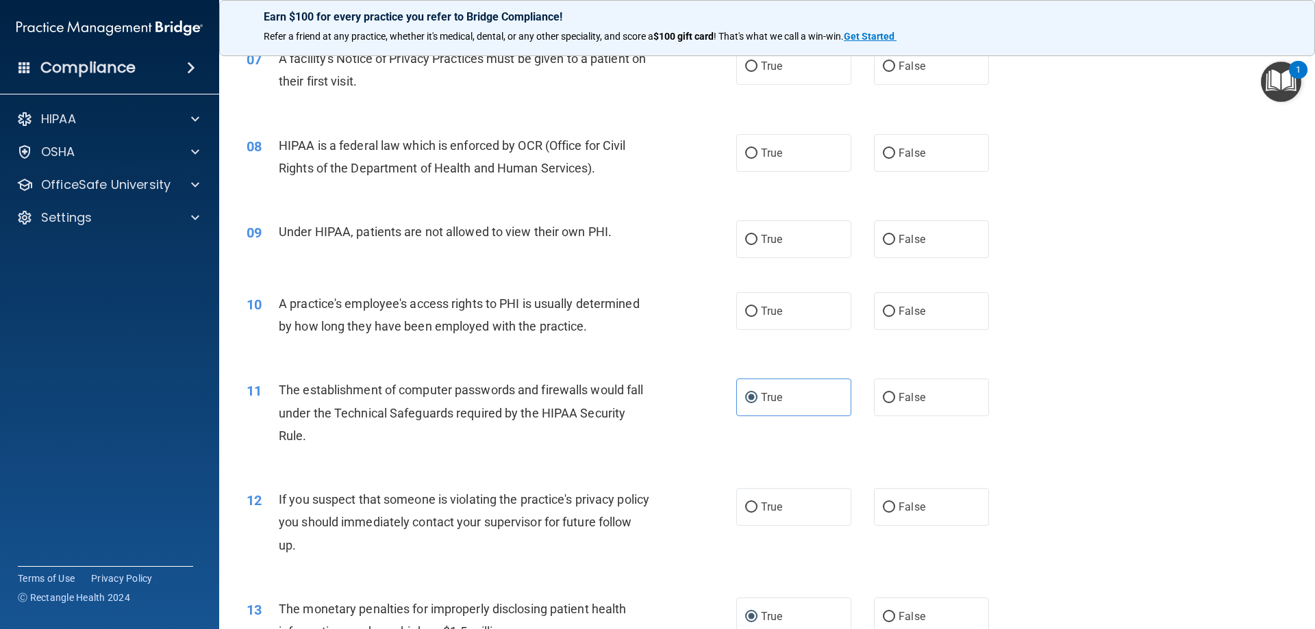
scroll to position [626, 0]
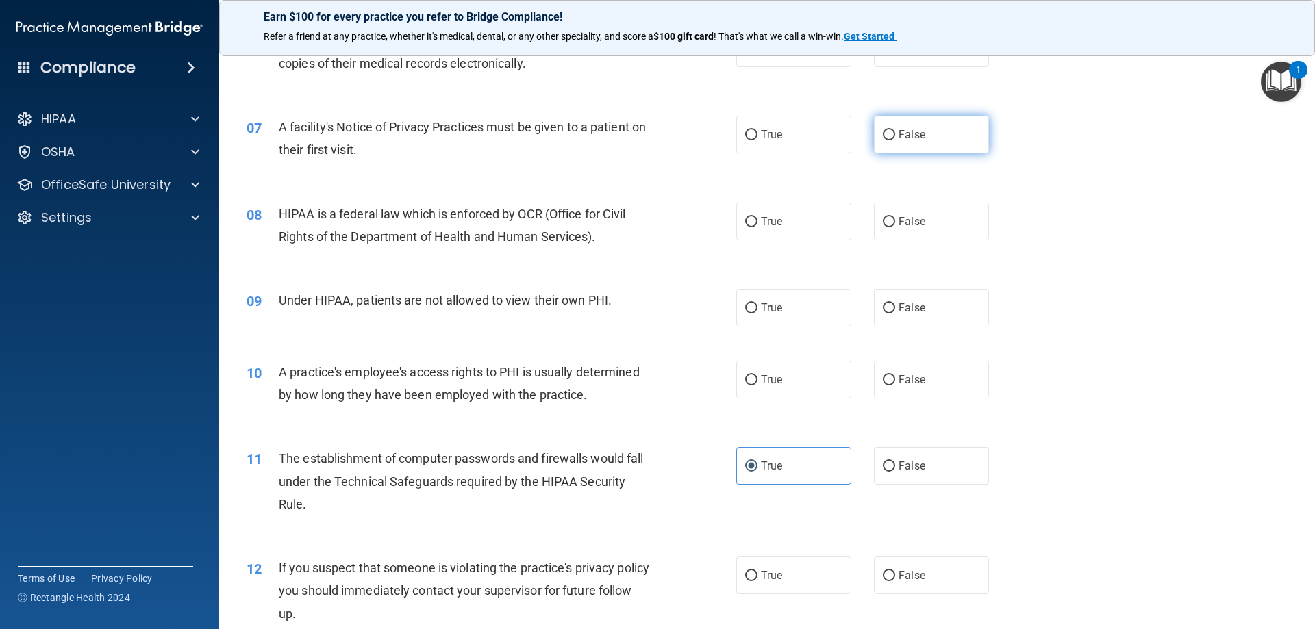
click at [883, 135] on input "False" at bounding box center [889, 135] width 12 height 10
radio input "true"
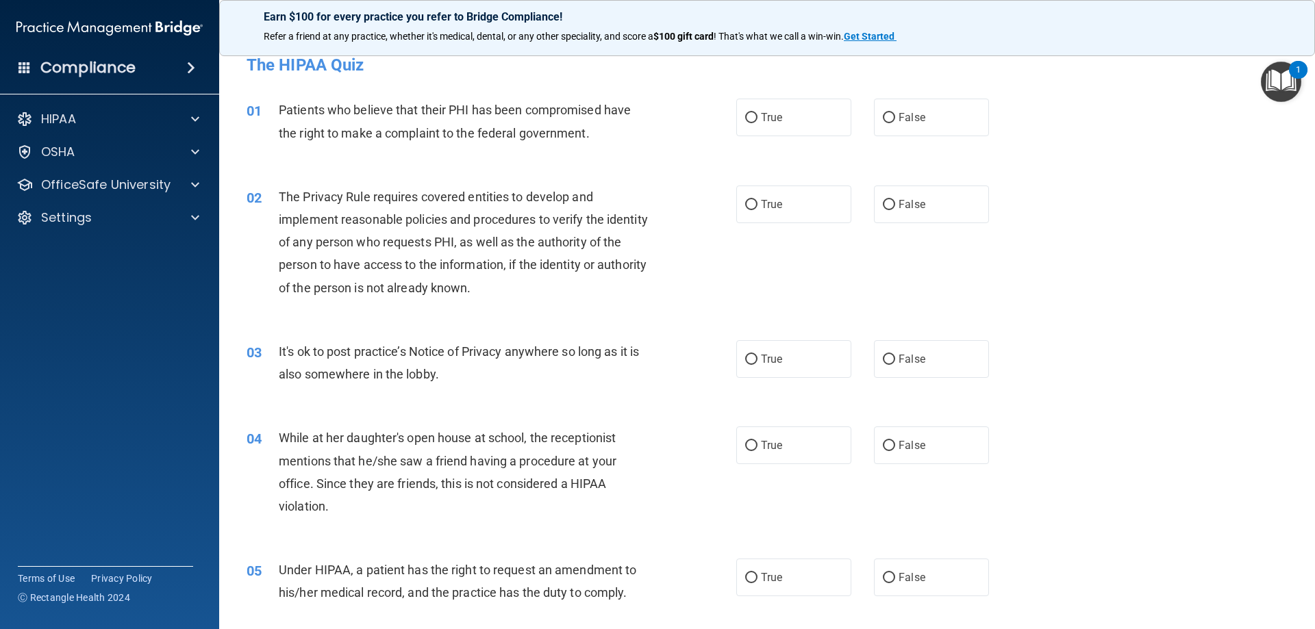
scroll to position [0, 0]
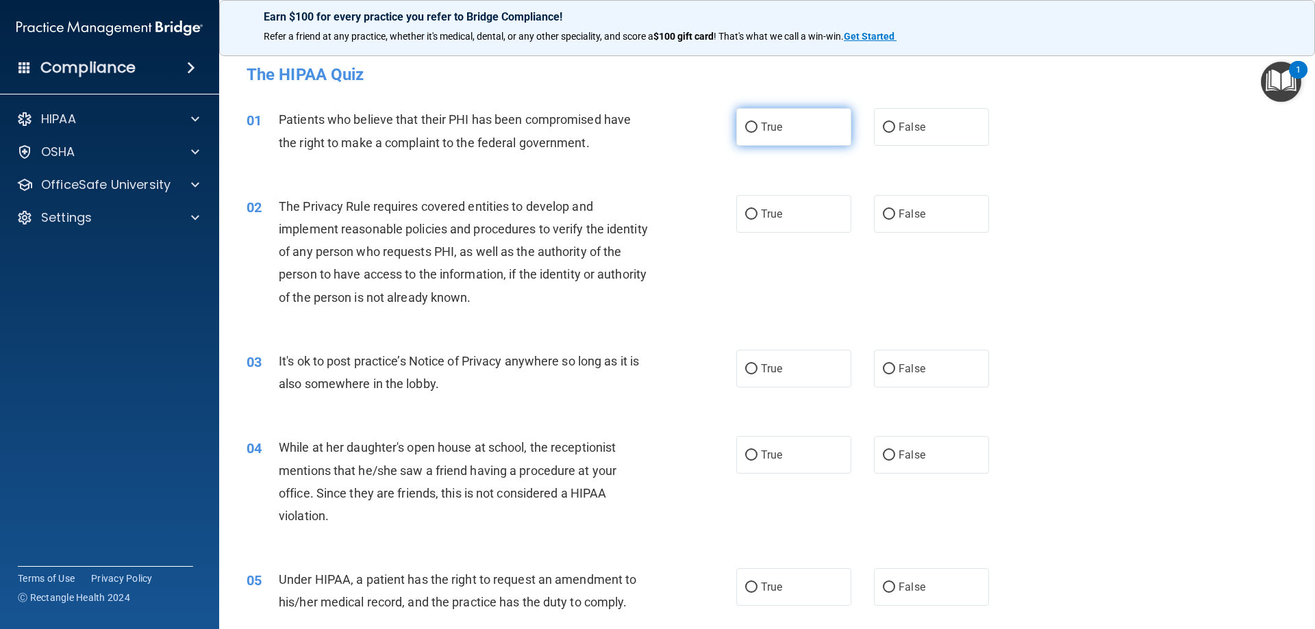
click at [749, 136] on label "True" at bounding box center [793, 127] width 115 height 38
click at [749, 133] on input "True" at bounding box center [751, 128] width 12 height 10
radio input "true"
click at [745, 211] on input "True" at bounding box center [751, 215] width 12 height 10
radio input "true"
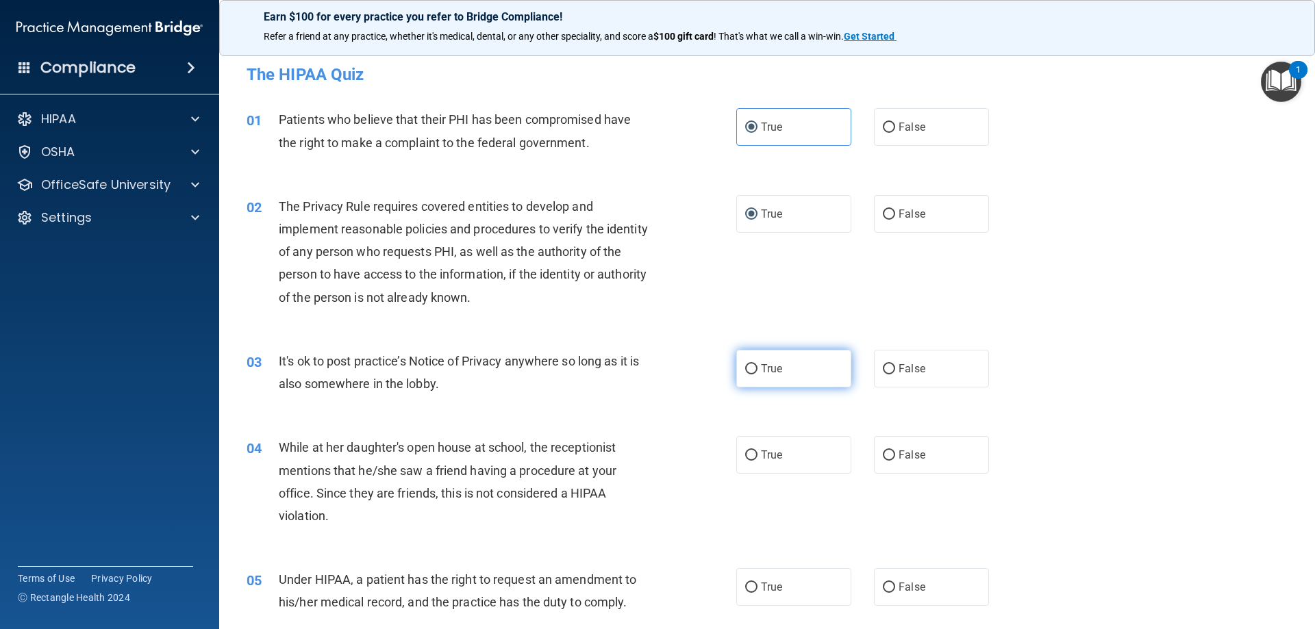
click at [745, 364] on input "True" at bounding box center [751, 369] width 12 height 10
radio input "true"
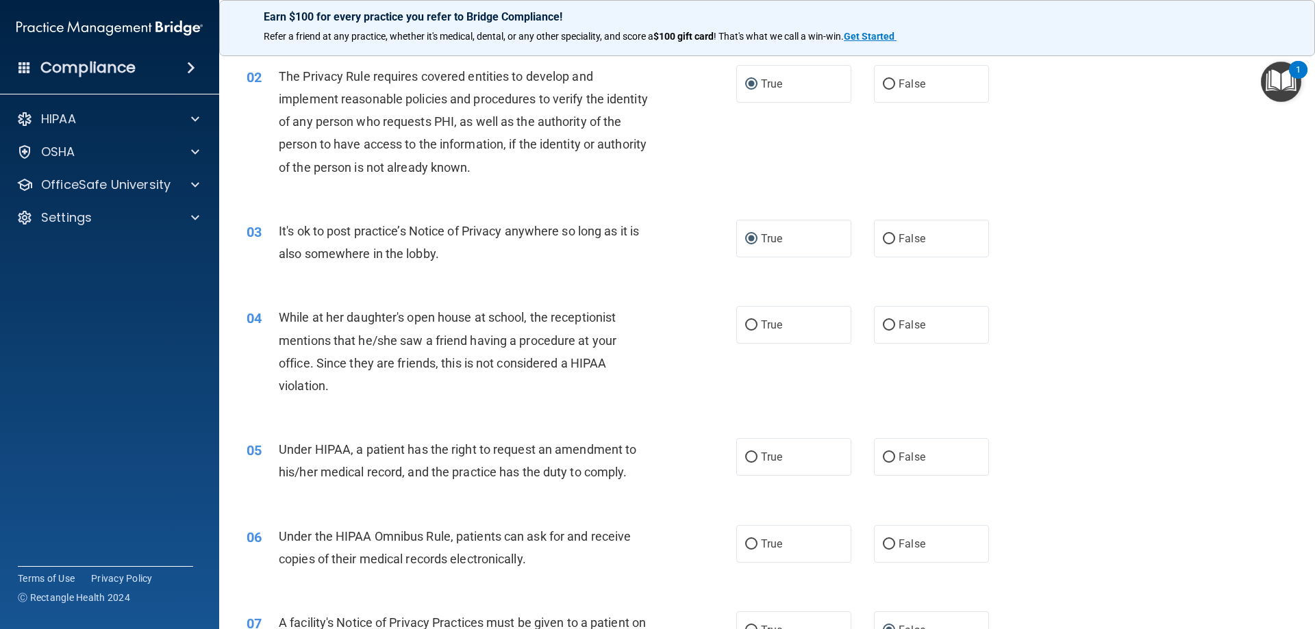
scroll to position [137, 0]
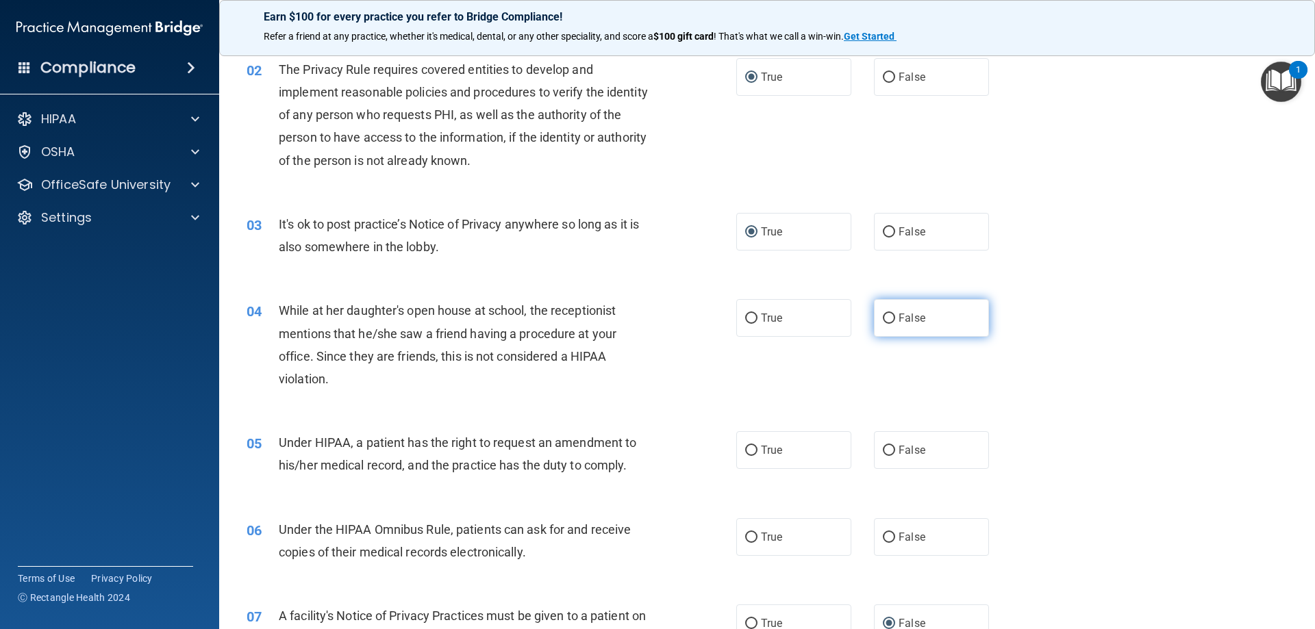
click at [883, 320] on input "False" at bounding box center [889, 319] width 12 height 10
radio input "true"
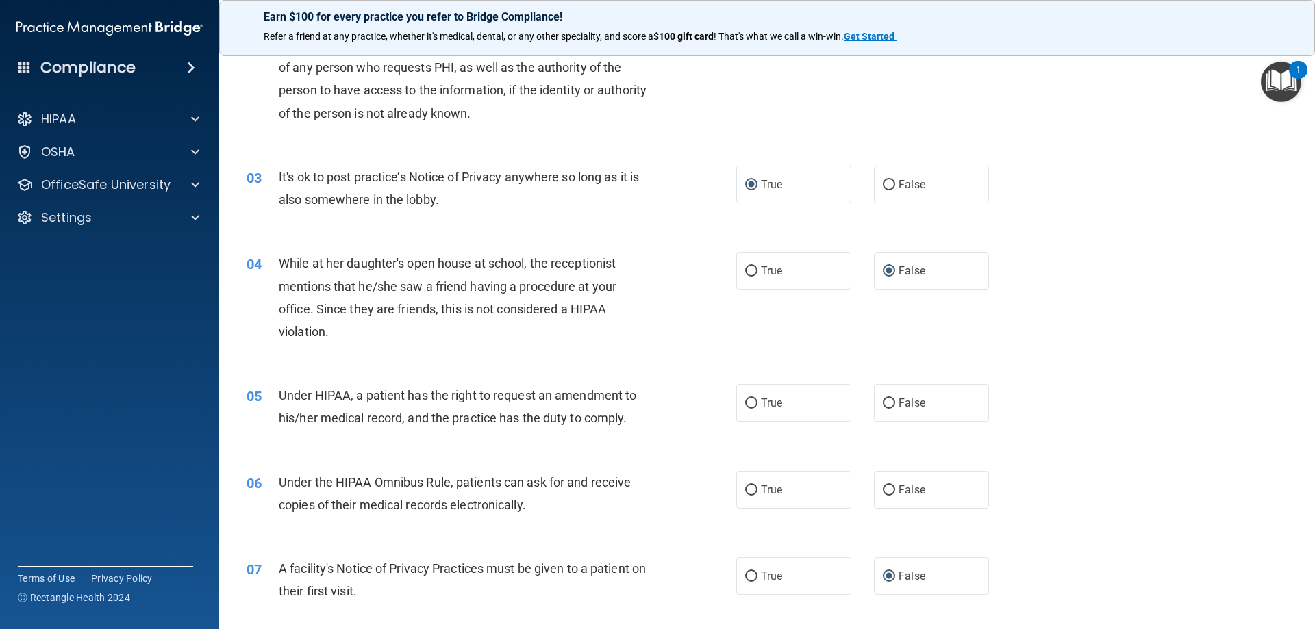
scroll to position [274, 0]
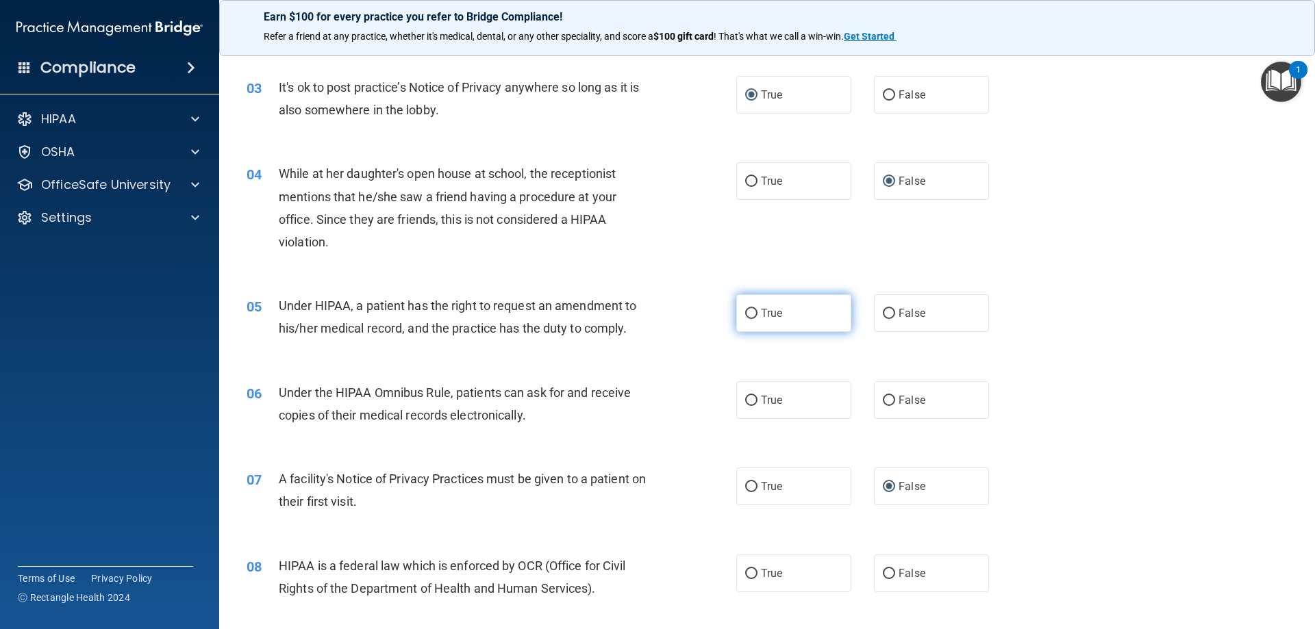
click at [745, 313] on input "True" at bounding box center [751, 314] width 12 height 10
radio input "true"
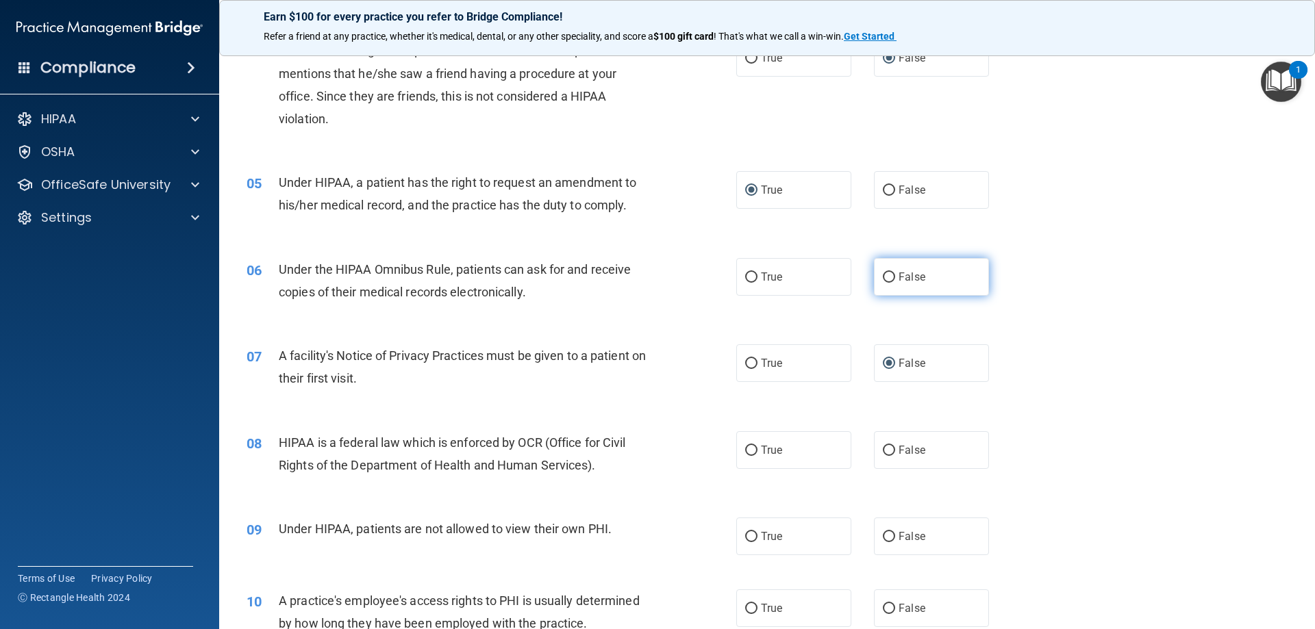
scroll to position [411, 0]
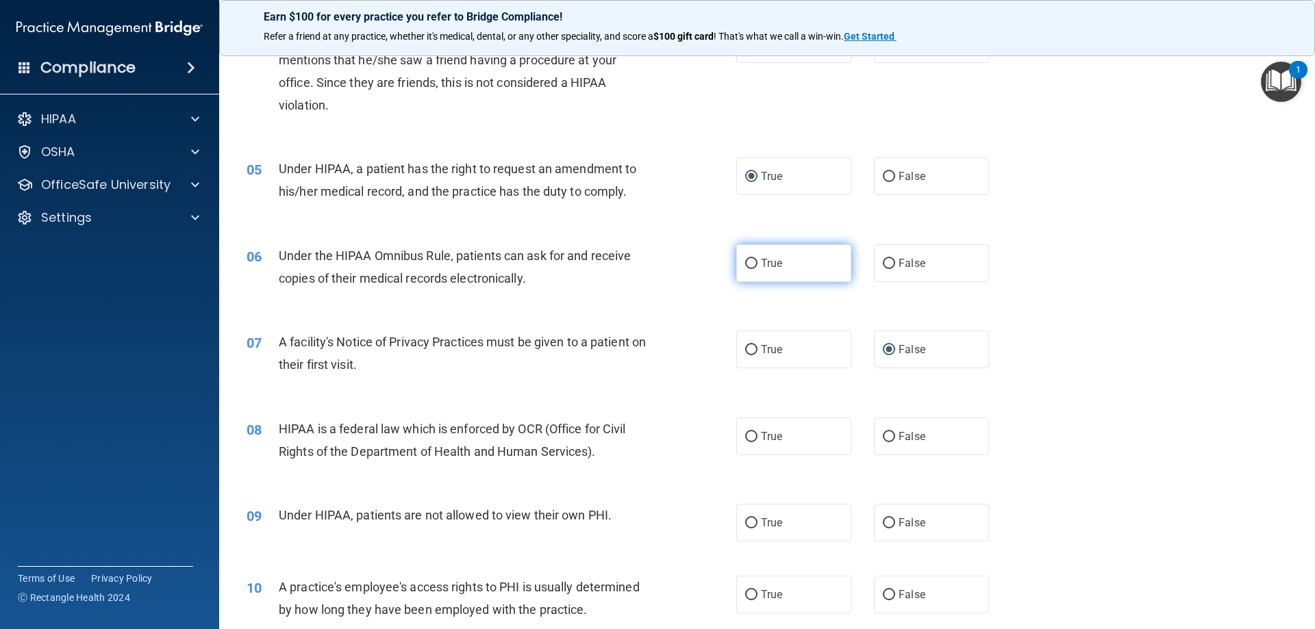
click at [748, 268] on input "True" at bounding box center [751, 264] width 12 height 10
radio input "true"
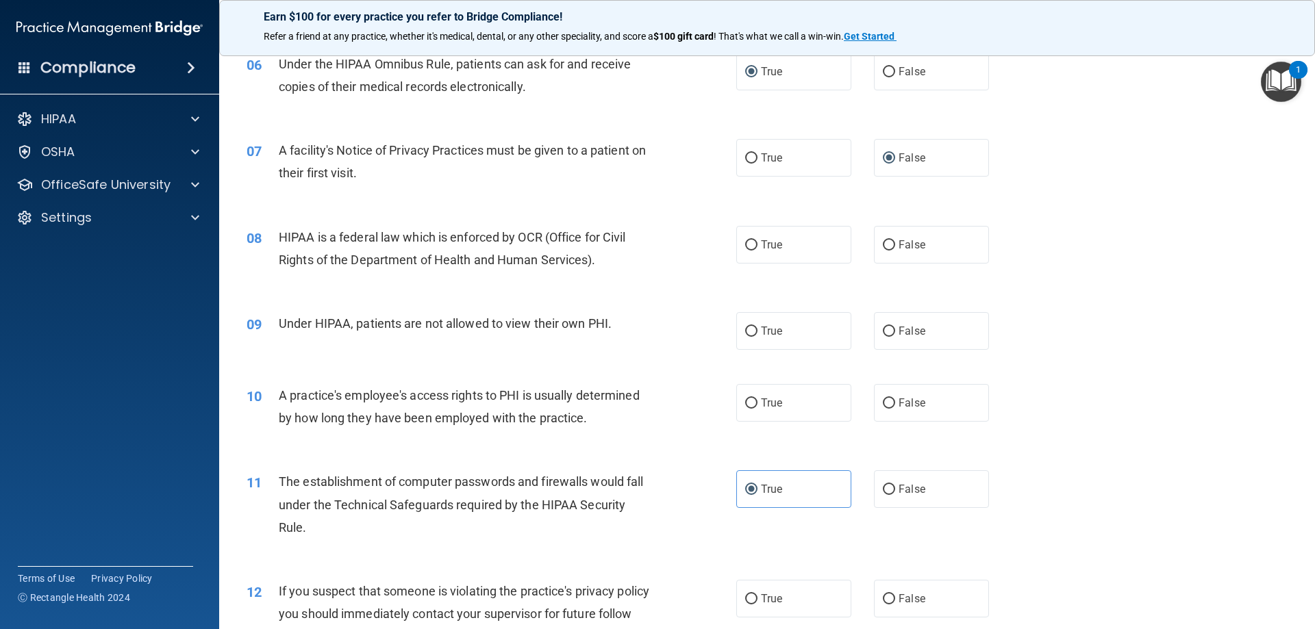
scroll to position [616, 0]
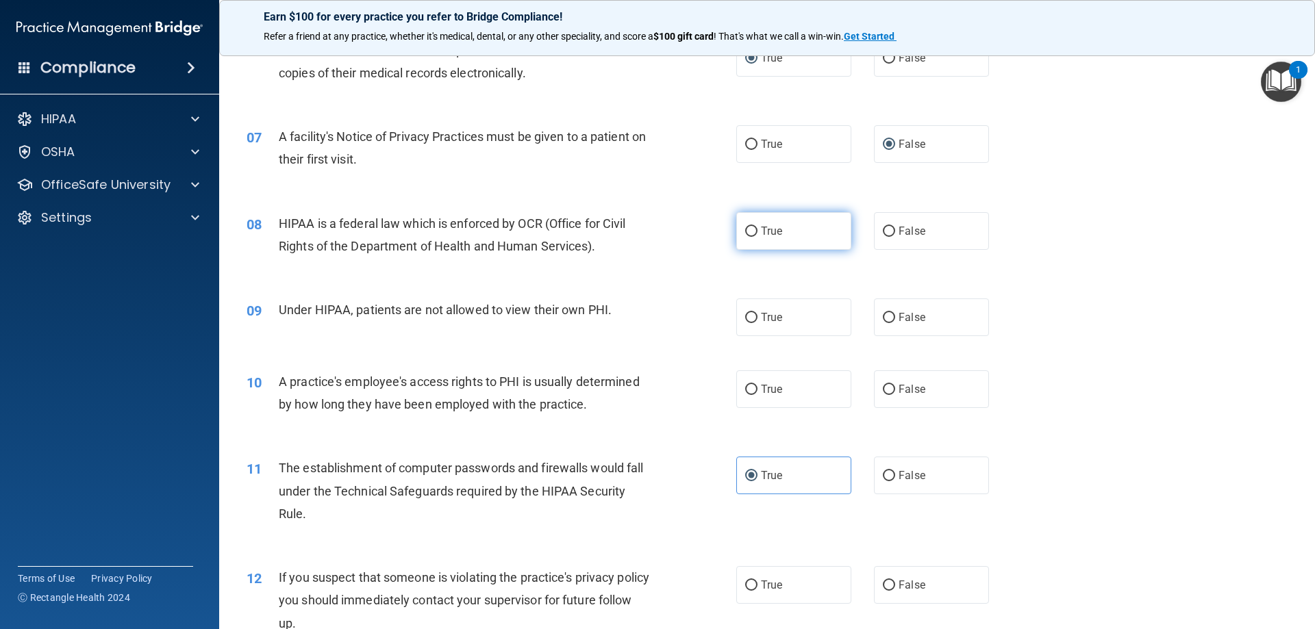
click at [738, 228] on label "True" at bounding box center [793, 231] width 115 height 38
click at [745, 228] on input "True" at bounding box center [751, 232] width 12 height 10
radio input "true"
click at [883, 314] on input "False" at bounding box center [889, 318] width 12 height 10
radio input "true"
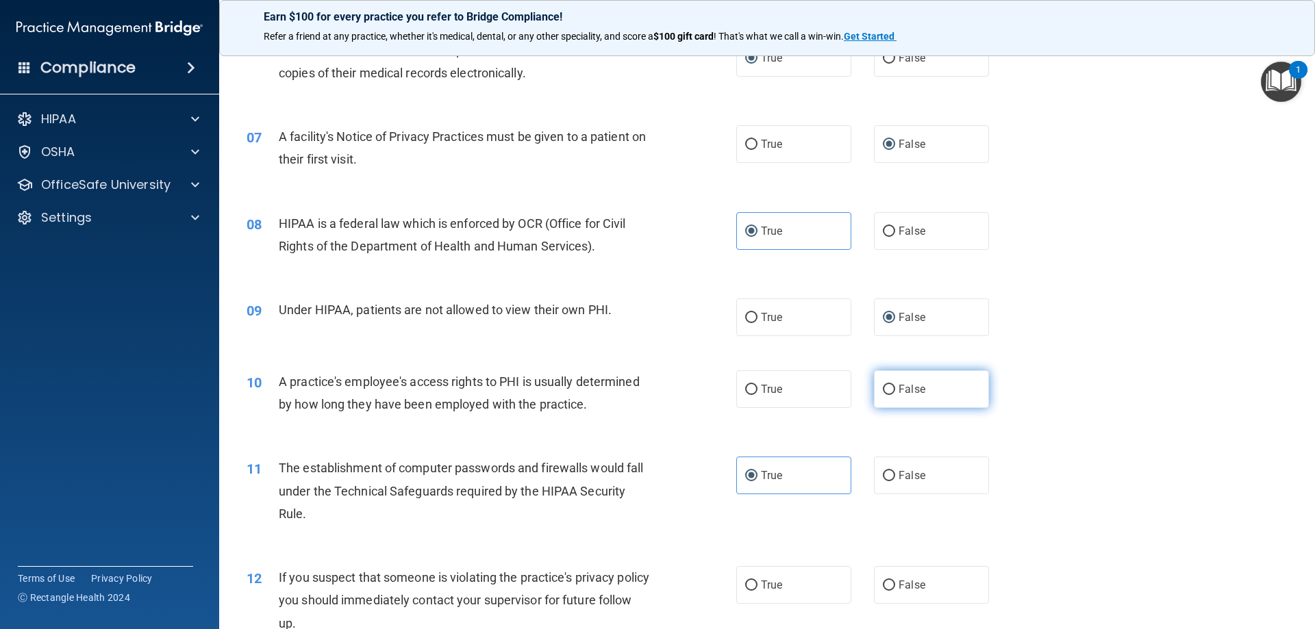
click at [885, 393] on input "False" at bounding box center [889, 390] width 12 height 10
radio input "true"
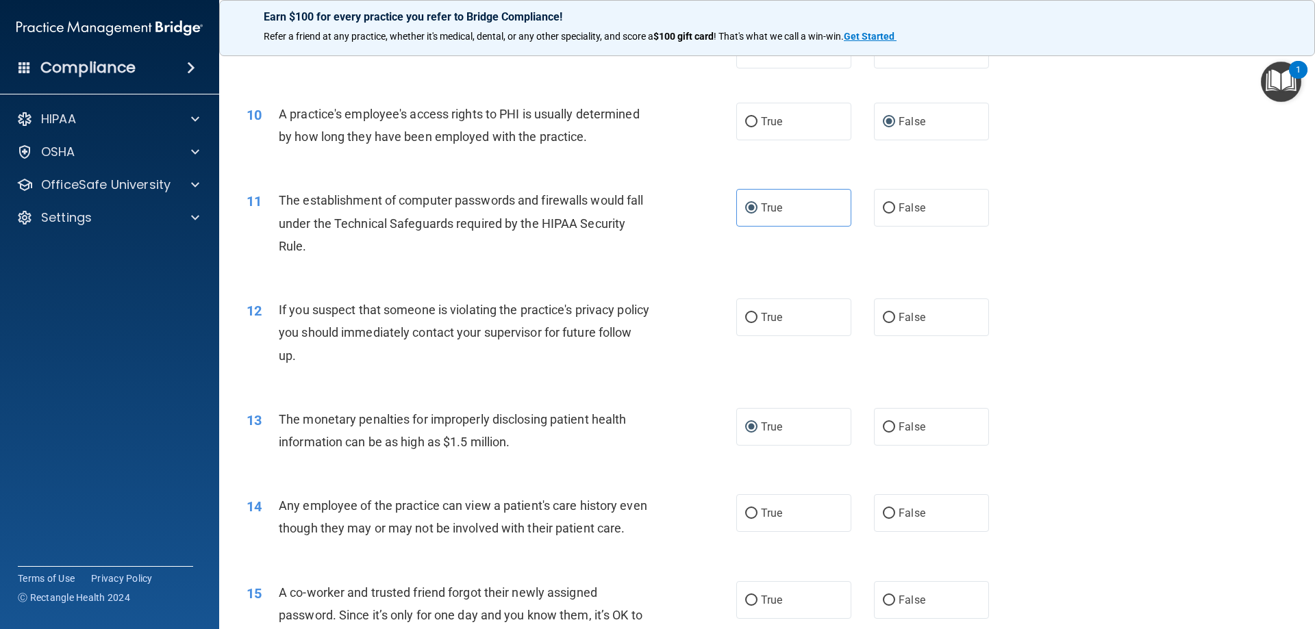
scroll to position [890, 0]
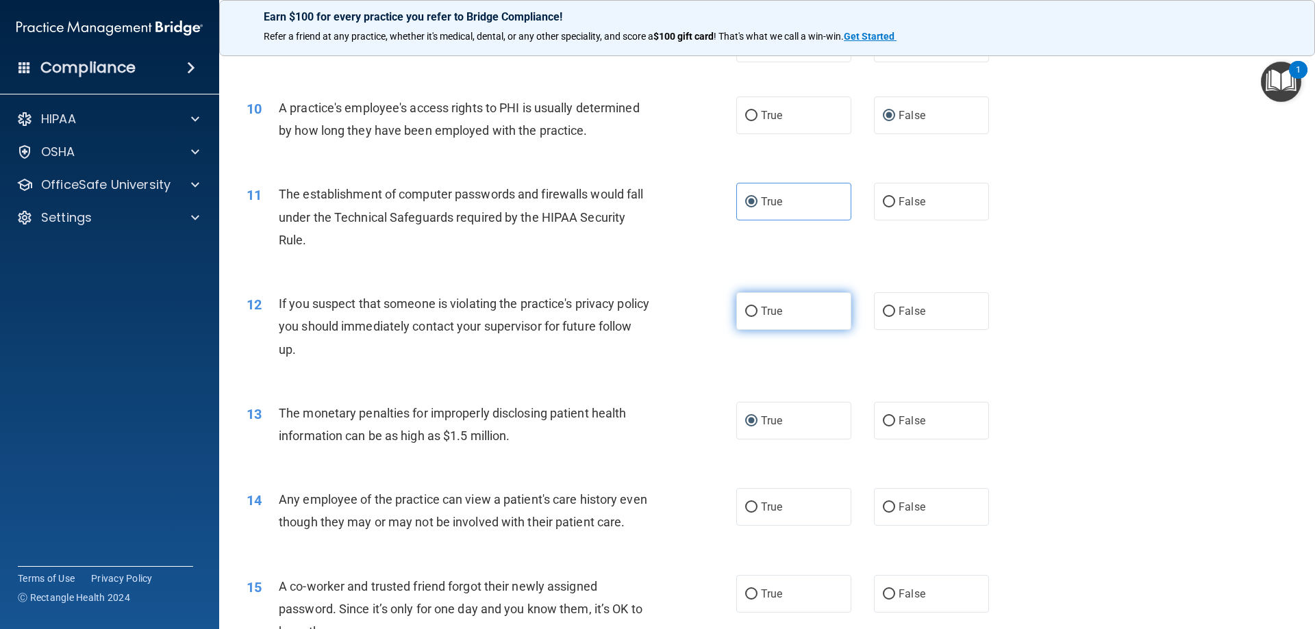
click at [748, 315] on input "True" at bounding box center [751, 312] width 12 height 10
radio input "true"
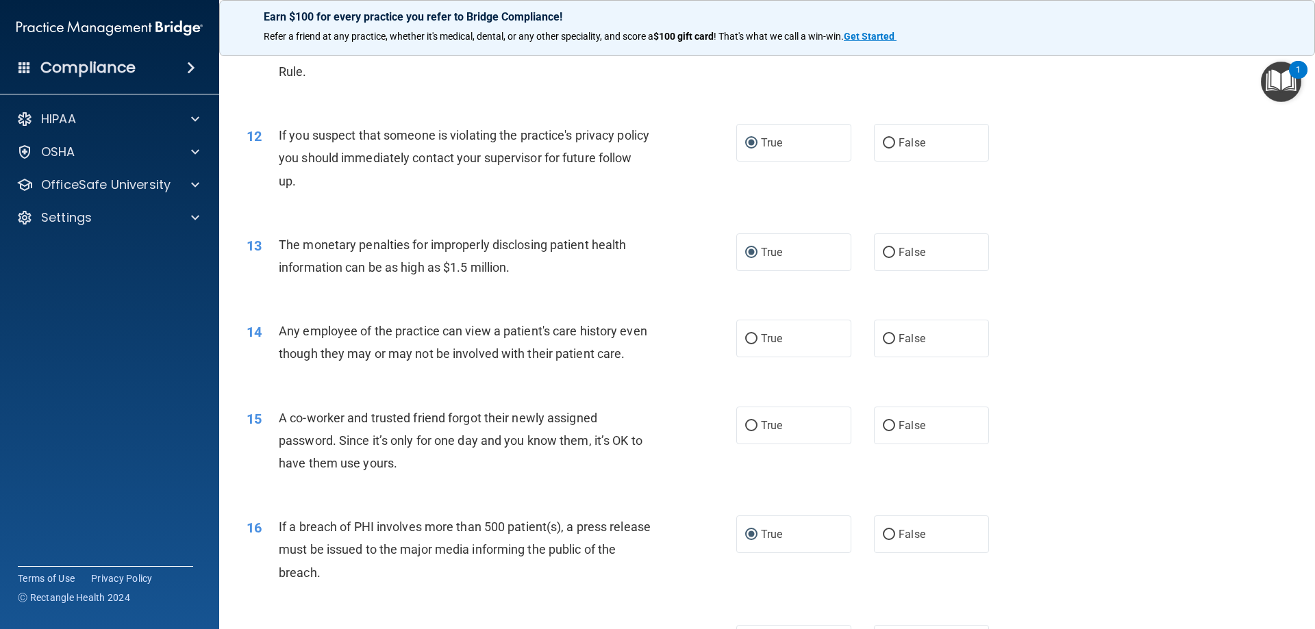
scroll to position [1096, 0]
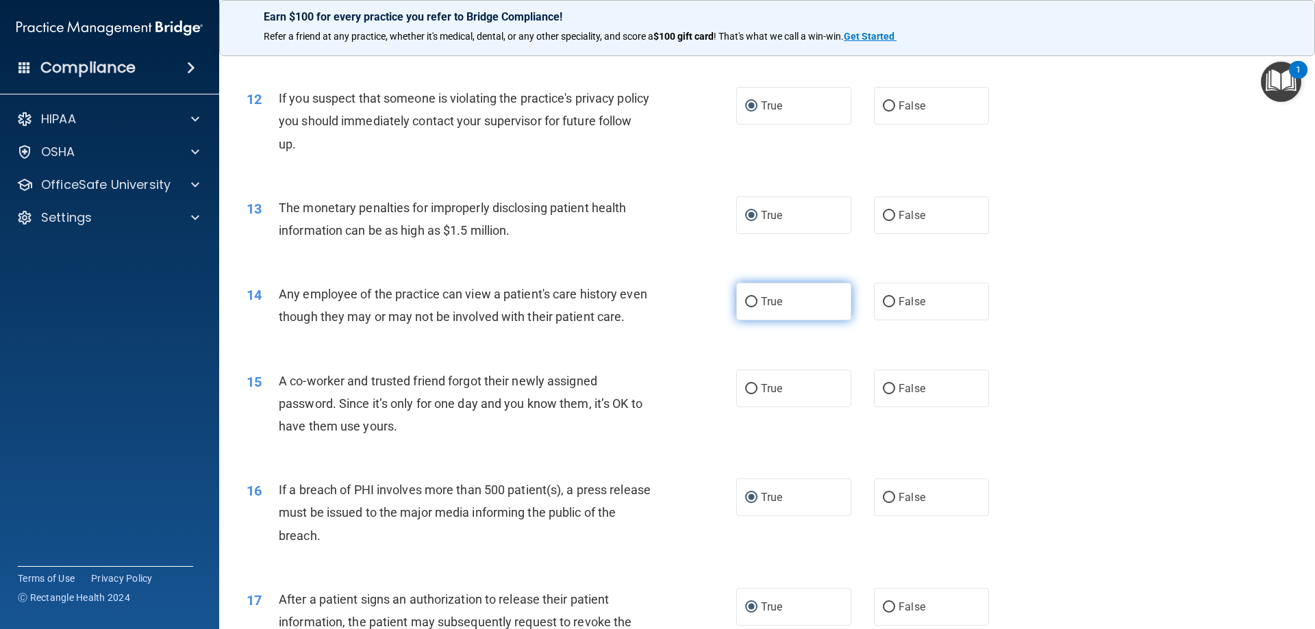
click at [745, 303] on input "True" at bounding box center [751, 302] width 12 height 10
radio input "true"
click at [883, 394] on input "False" at bounding box center [889, 389] width 12 height 10
radio input "true"
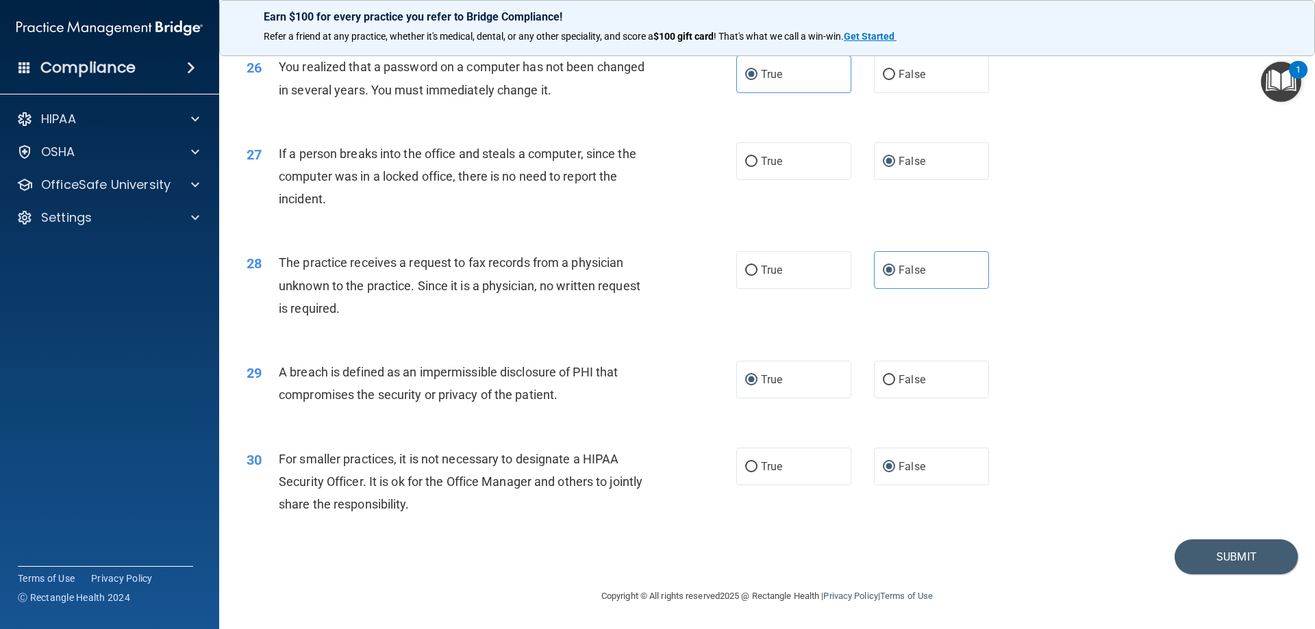
scroll to position [2612, 0]
click at [1226, 558] on button "Submit" at bounding box center [1235, 557] width 123 height 35
click at [1242, 556] on button "Submit" at bounding box center [1235, 557] width 123 height 35
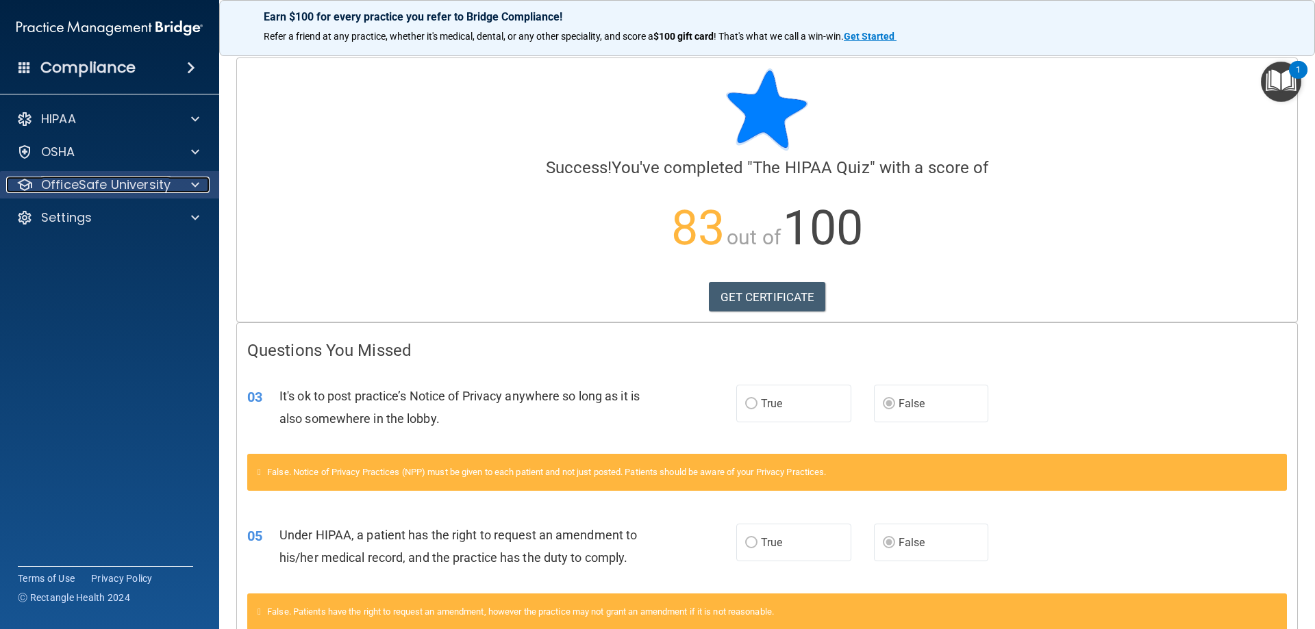
click at [151, 185] on p "OfficeSafe University" at bounding box center [105, 185] width 129 height 16
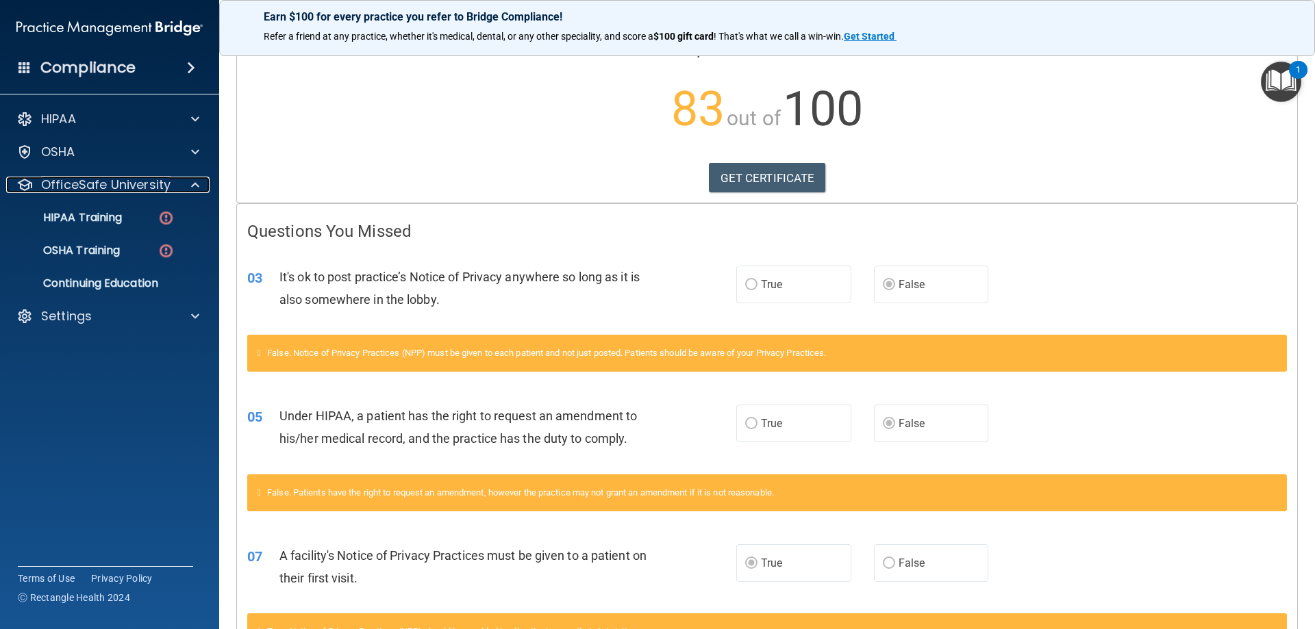
scroll to position [137, 0]
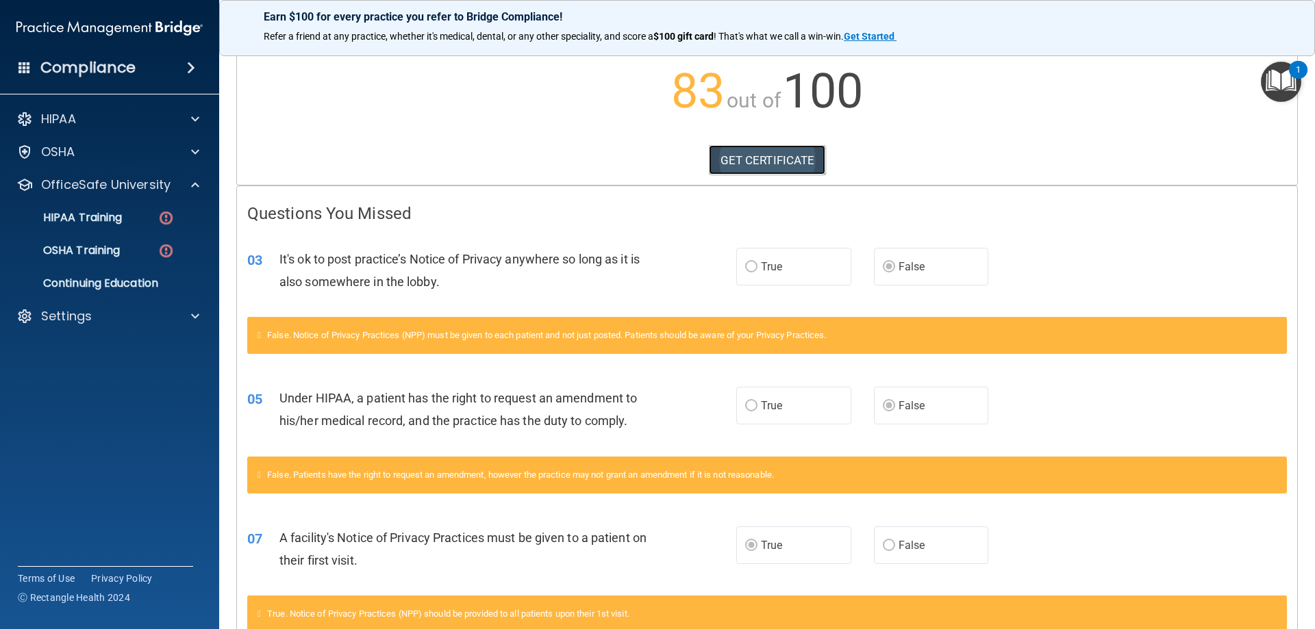
click at [777, 164] on link "GET CERTIFICATE" at bounding box center [767, 160] width 117 height 30
click at [127, 255] on div "OSHA Training" at bounding box center [102, 251] width 187 height 14
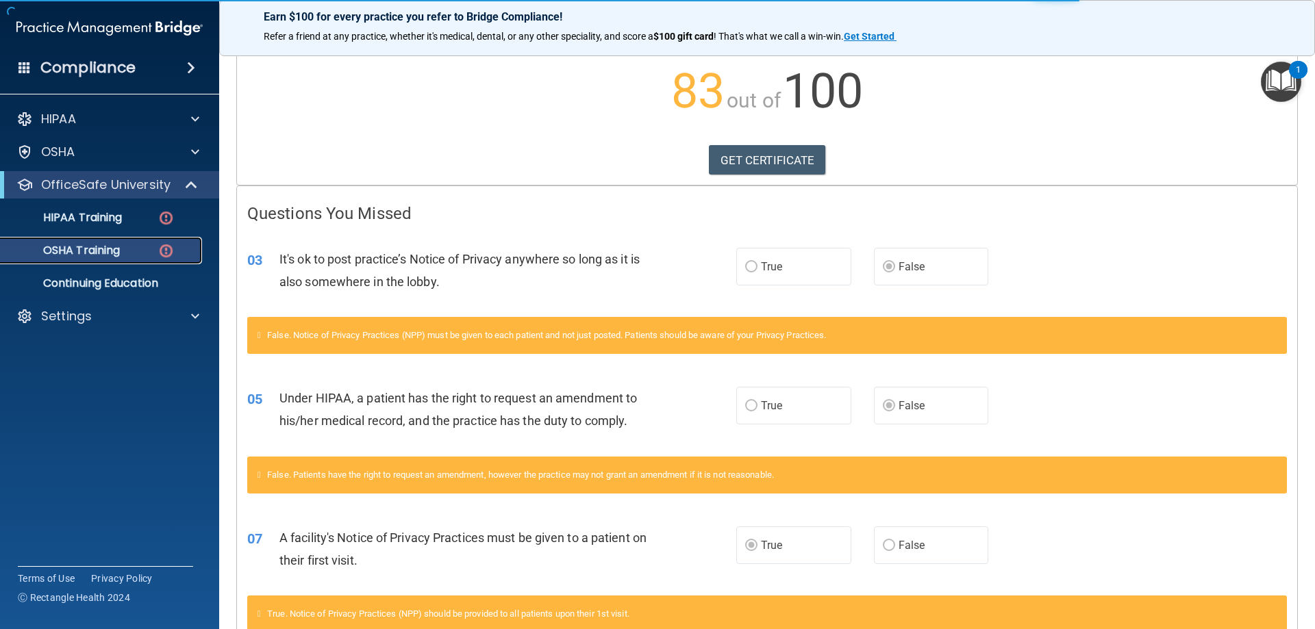
scroll to position [1, 0]
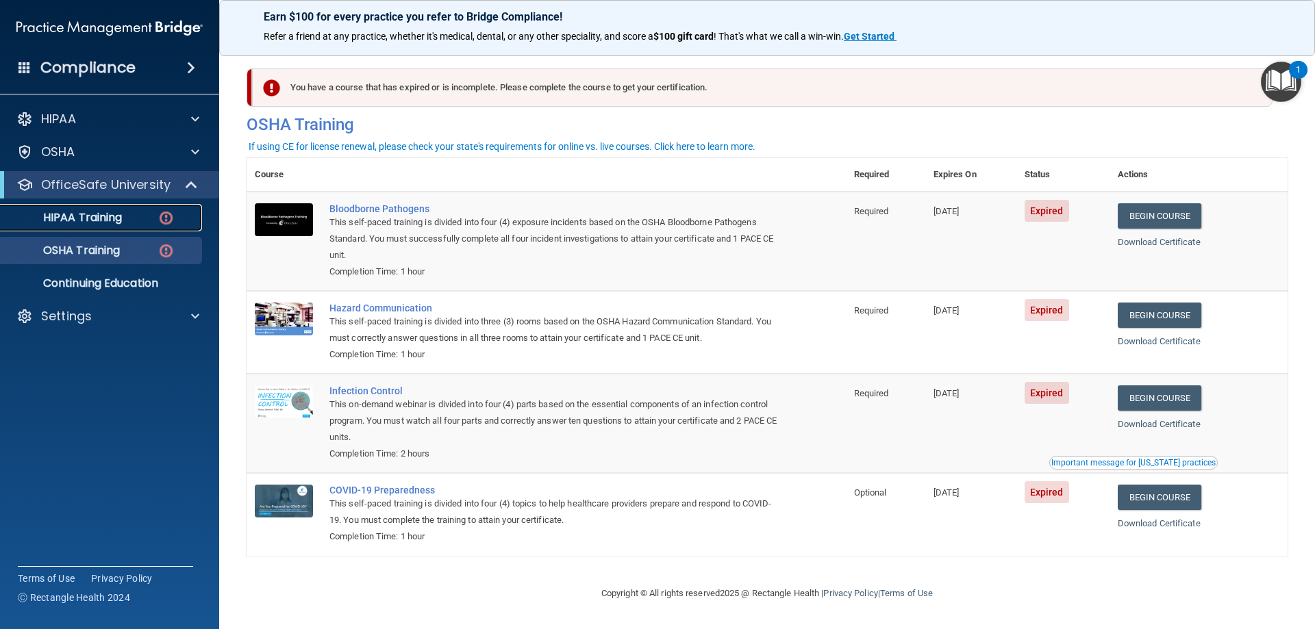
click at [140, 214] on div "HIPAA Training" at bounding box center [102, 218] width 187 height 14
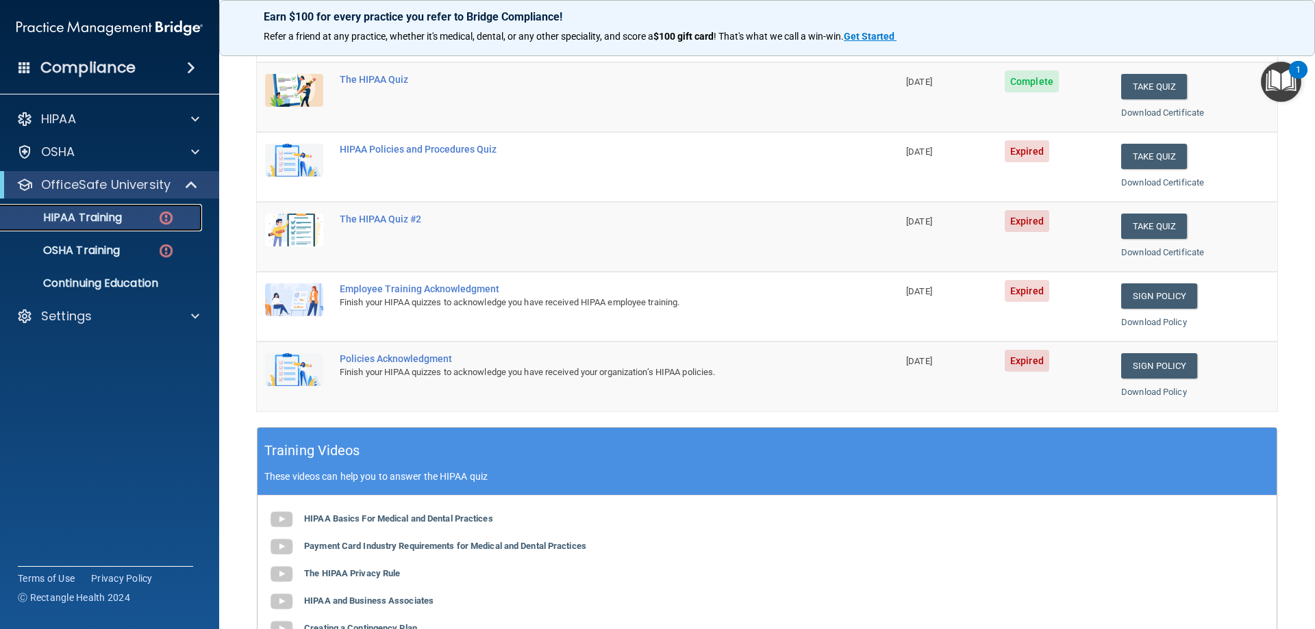
scroll to position [128, 0]
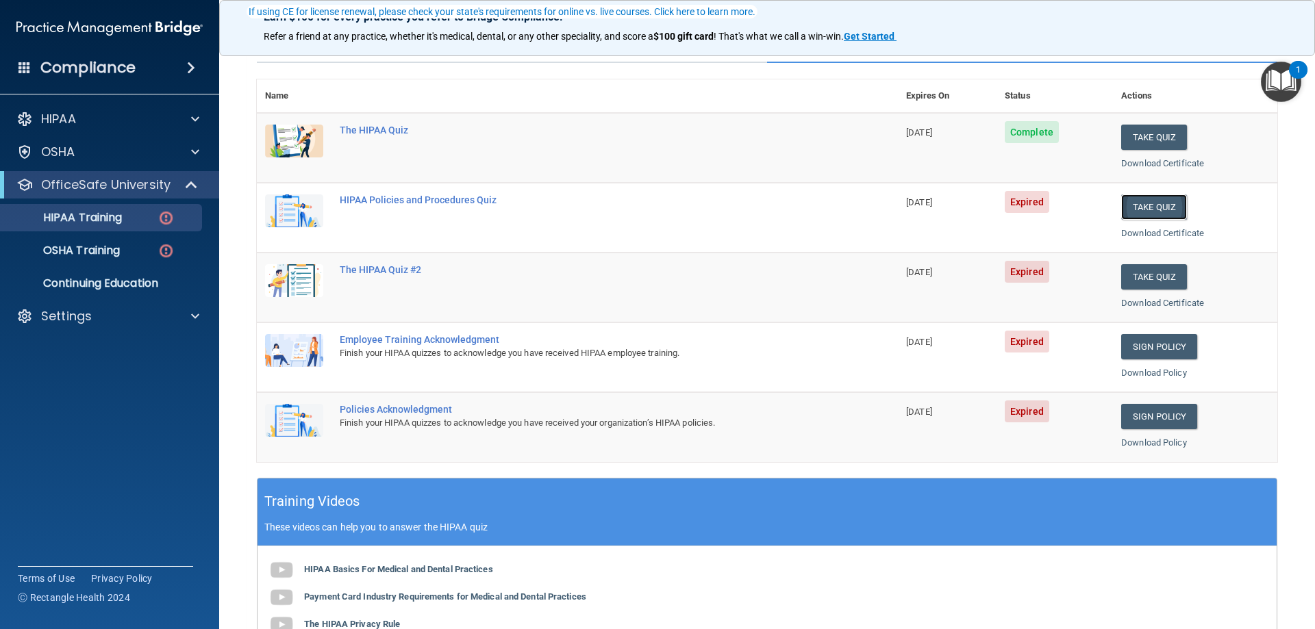
click at [1149, 211] on button "Take Quiz" at bounding box center [1154, 206] width 66 height 25
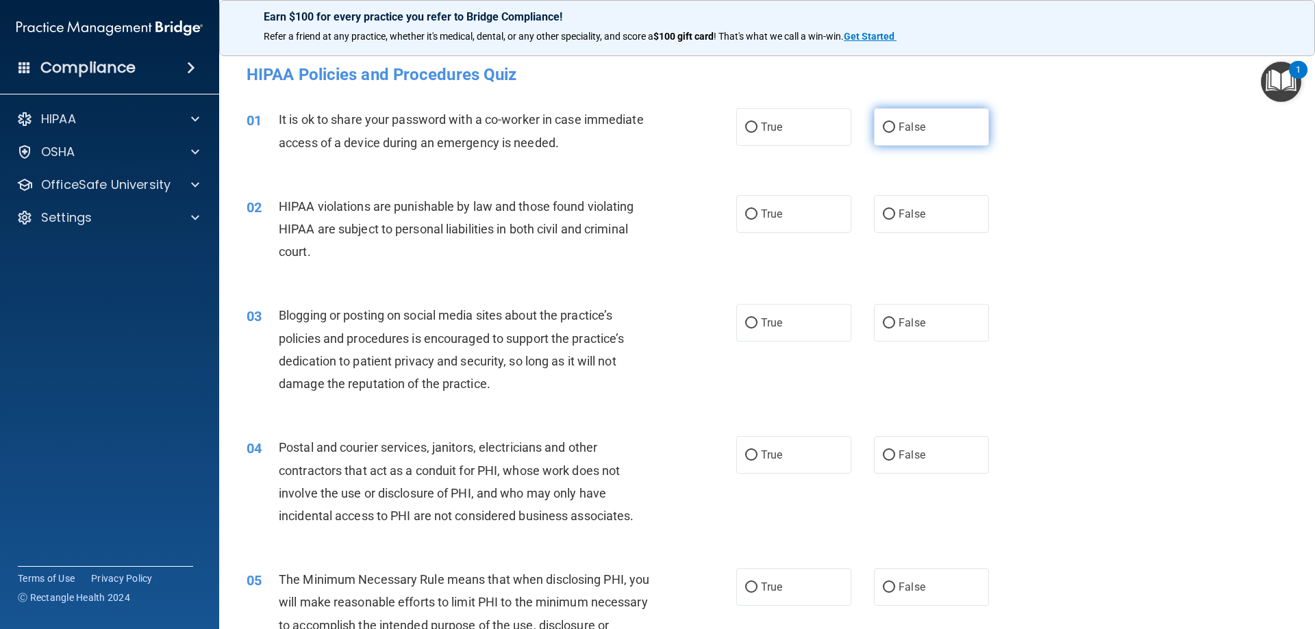
click at [890, 134] on label "False" at bounding box center [931, 127] width 115 height 38
click at [890, 133] on input "False" at bounding box center [889, 128] width 12 height 10
radio input "true"
click at [890, 215] on label "False" at bounding box center [931, 214] width 115 height 38
click at [890, 215] on input "False" at bounding box center [889, 215] width 12 height 10
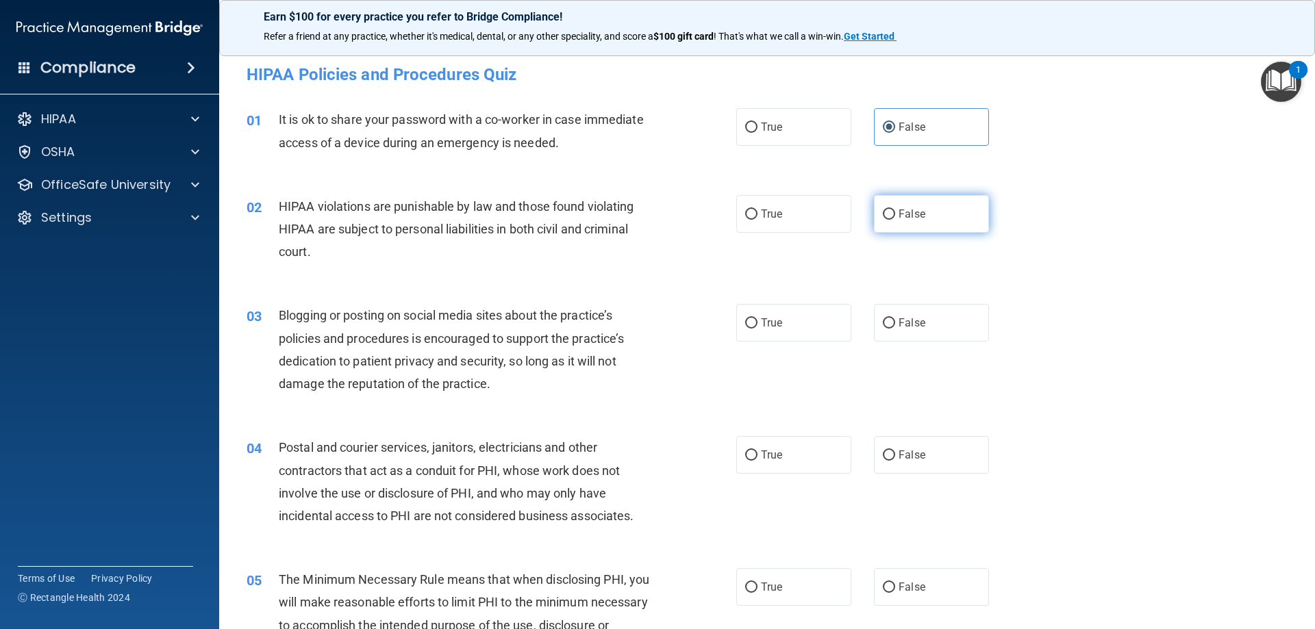
radio input "true"
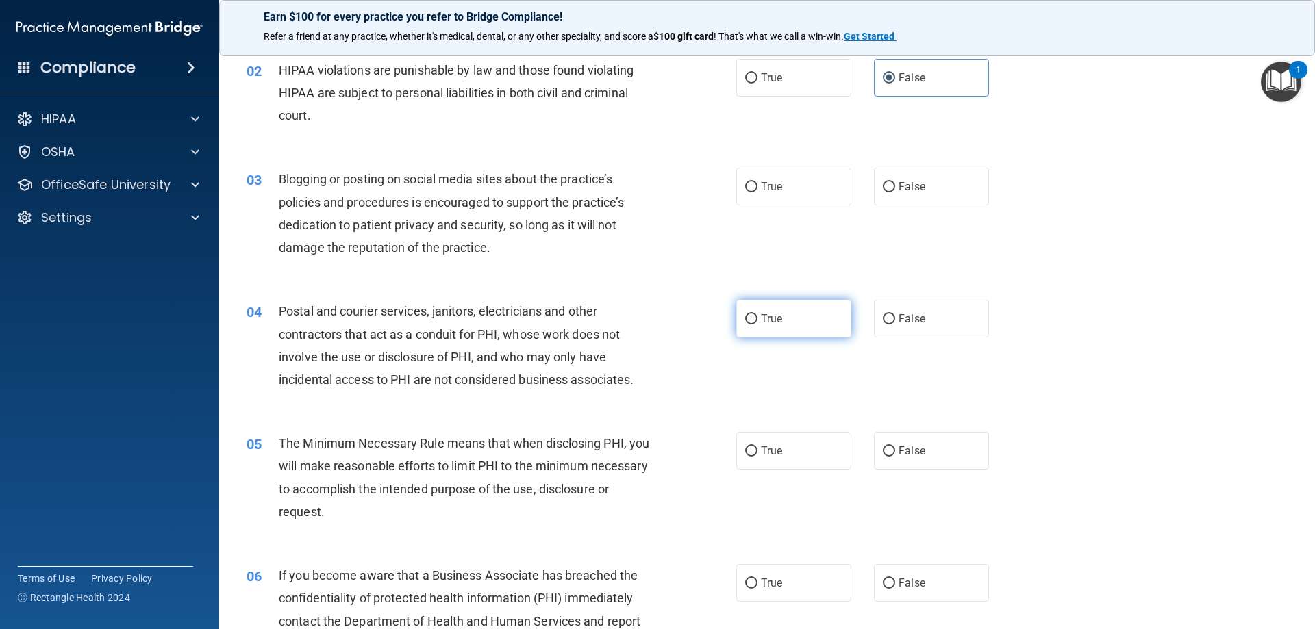
scroll to position [137, 0]
click at [745, 189] on input "True" at bounding box center [751, 186] width 12 height 10
radio input "true"
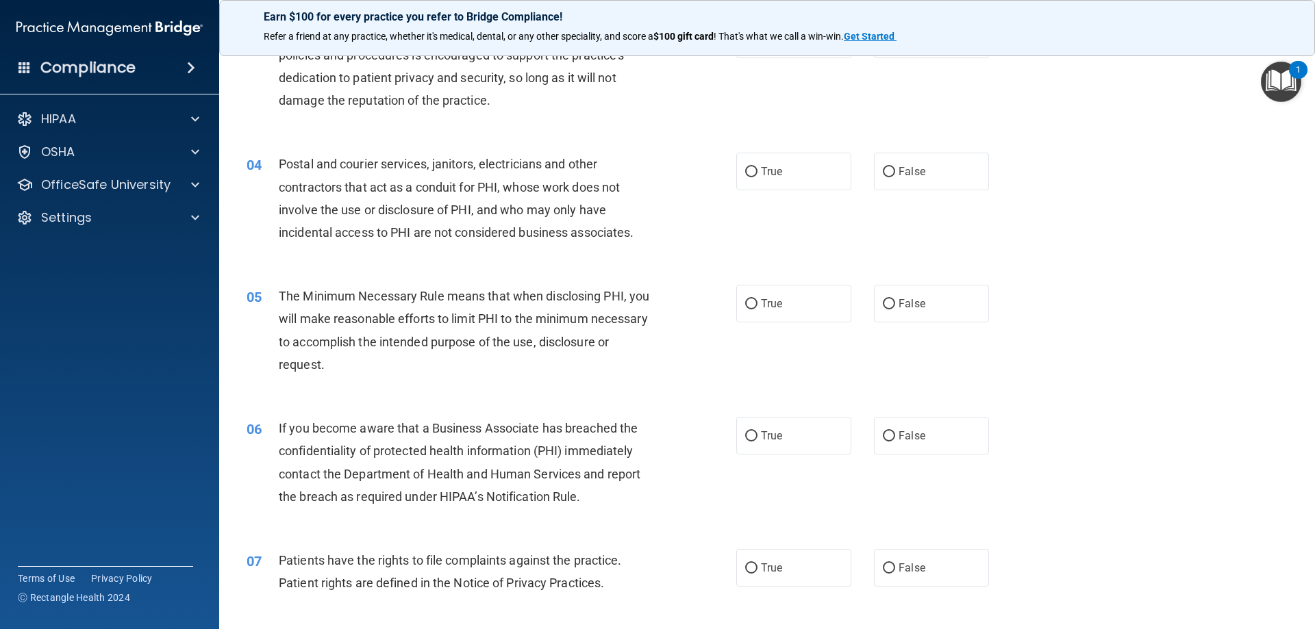
scroll to position [342, 0]
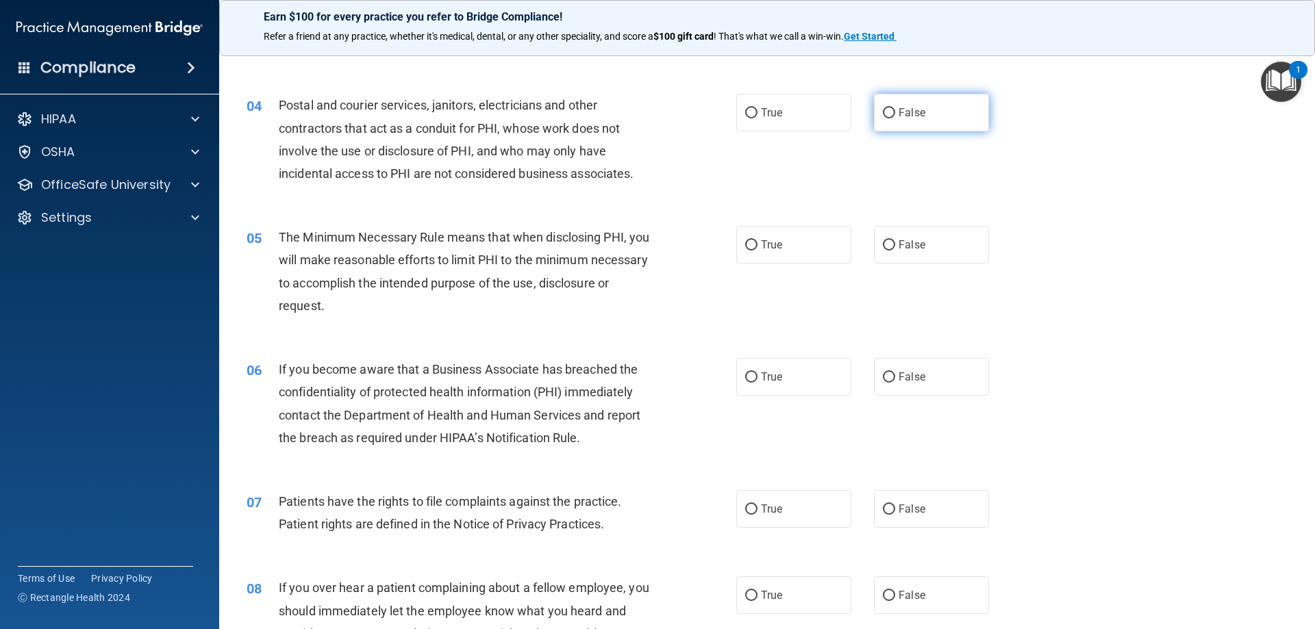
click at [889, 113] on label "False" at bounding box center [931, 113] width 115 height 38
click at [889, 113] on input "False" at bounding box center [889, 113] width 12 height 10
radio input "true"
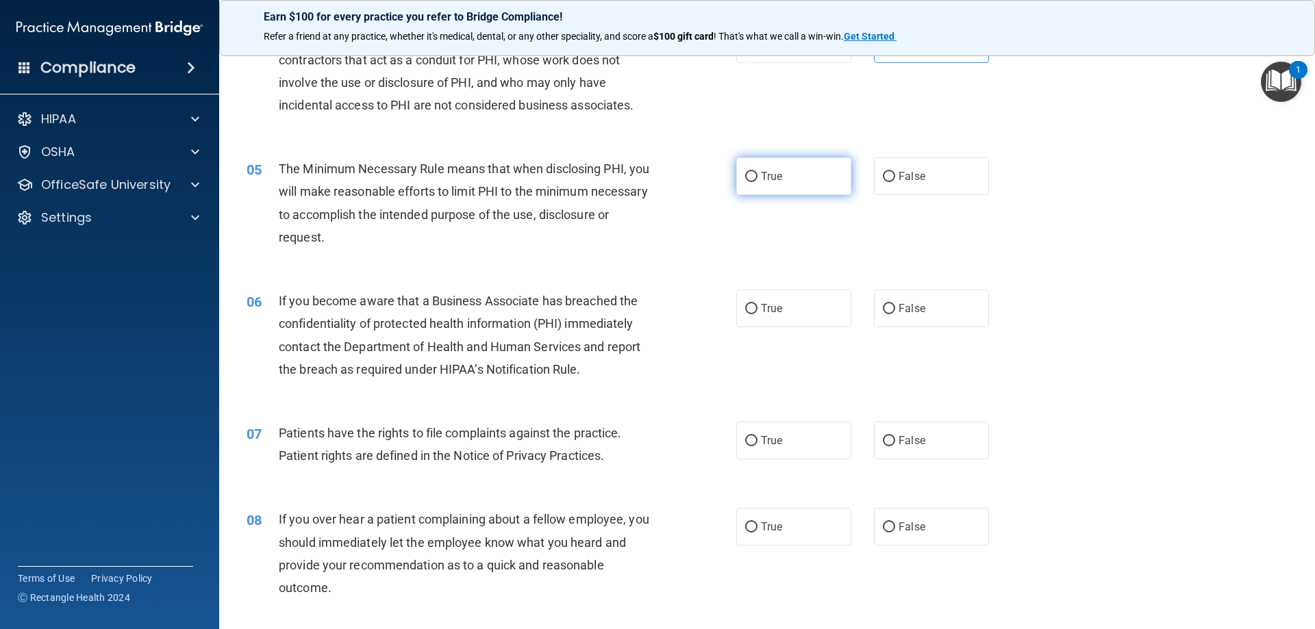
click at [761, 176] on span "True" at bounding box center [771, 176] width 21 height 13
click at [756, 176] on input "True" at bounding box center [751, 177] width 12 height 10
radio input "true"
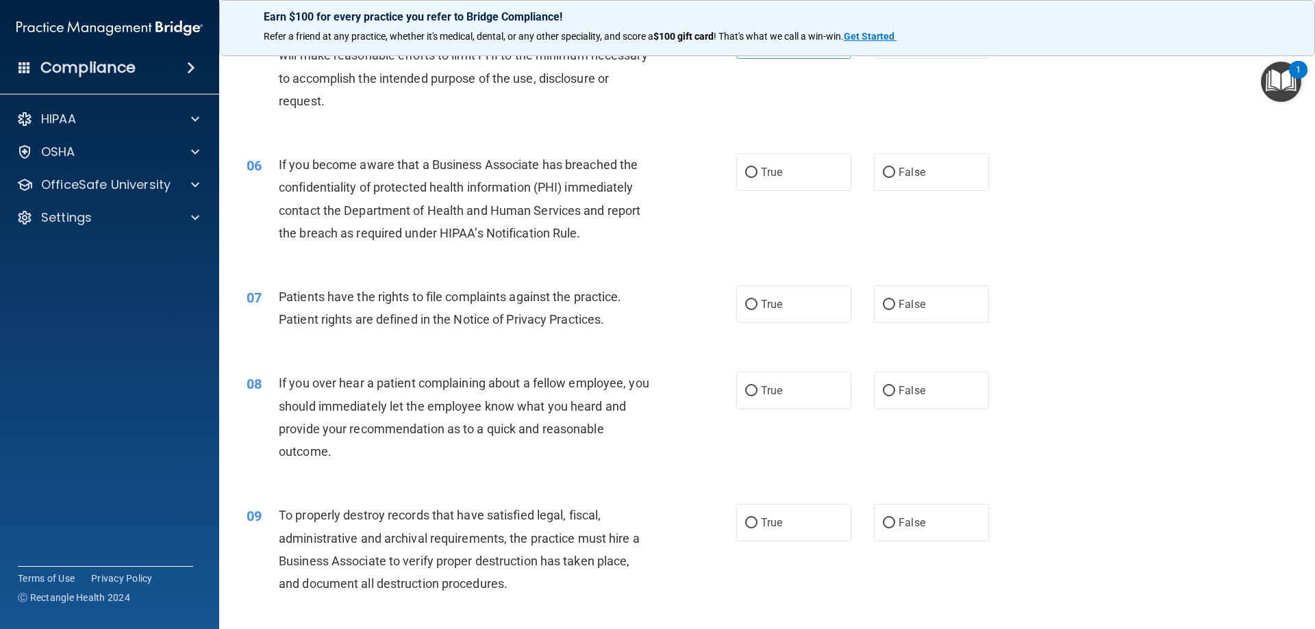
scroll to position [548, 0]
click at [753, 168] on label "True" at bounding box center [793, 172] width 115 height 38
click at [753, 168] on input "True" at bounding box center [751, 172] width 12 height 10
radio input "true"
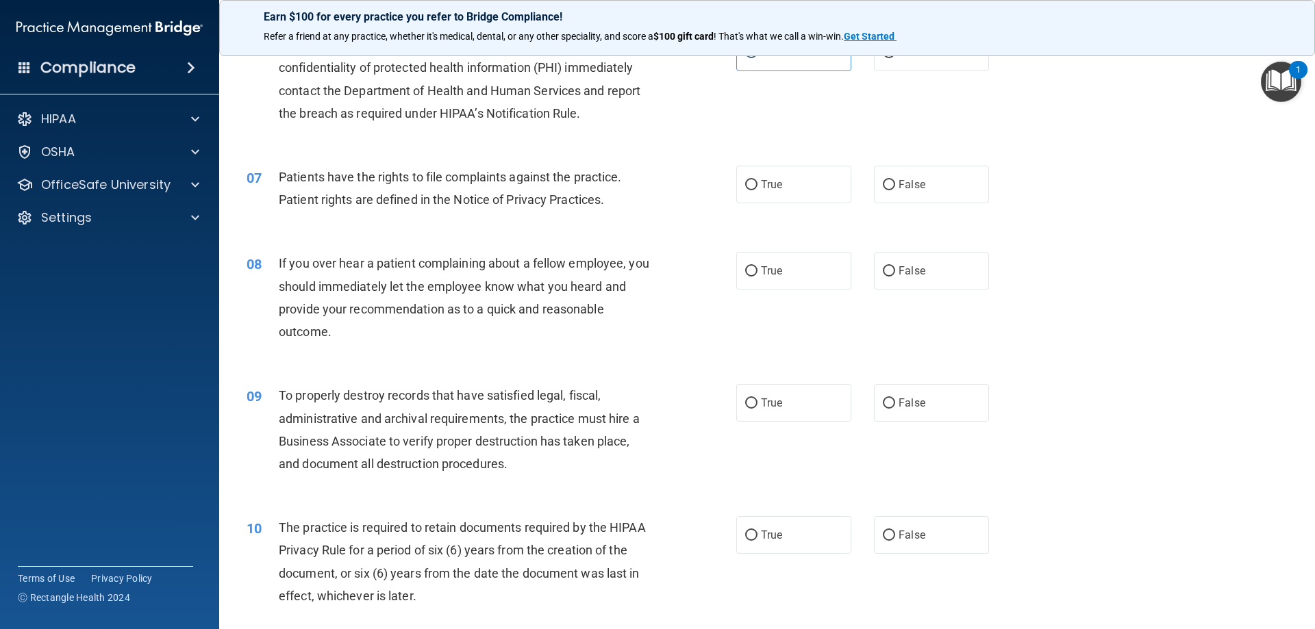
scroll to position [685, 0]
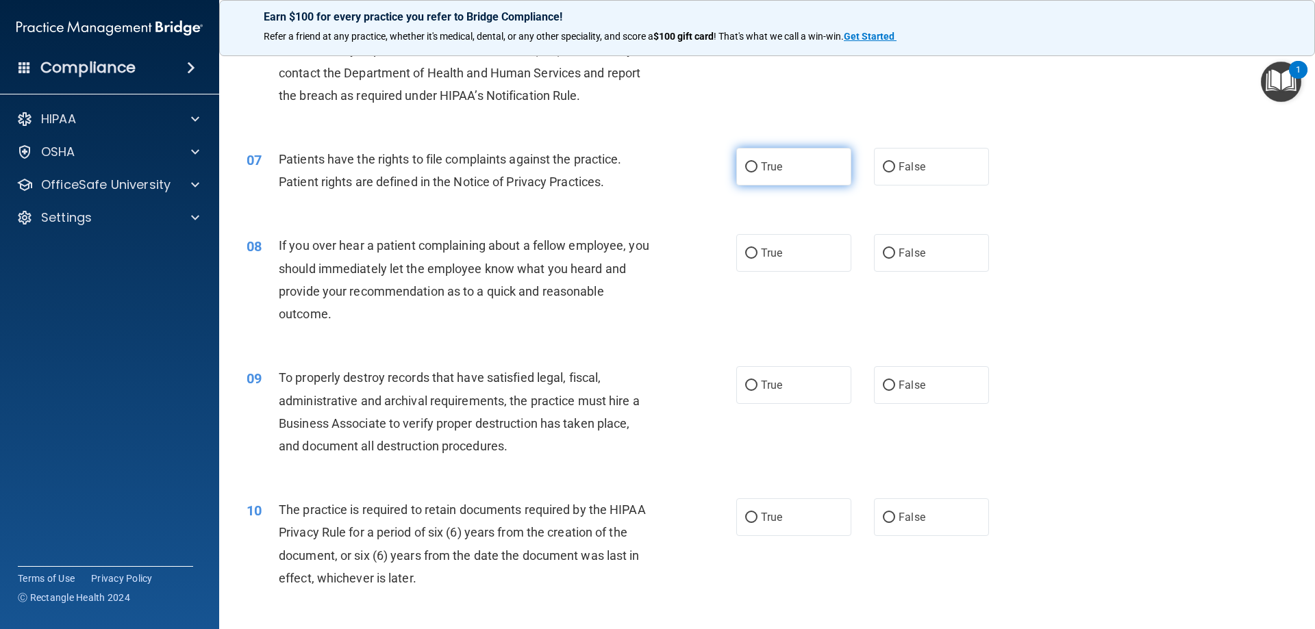
click at [749, 170] on input "True" at bounding box center [751, 167] width 12 height 10
radio input "true"
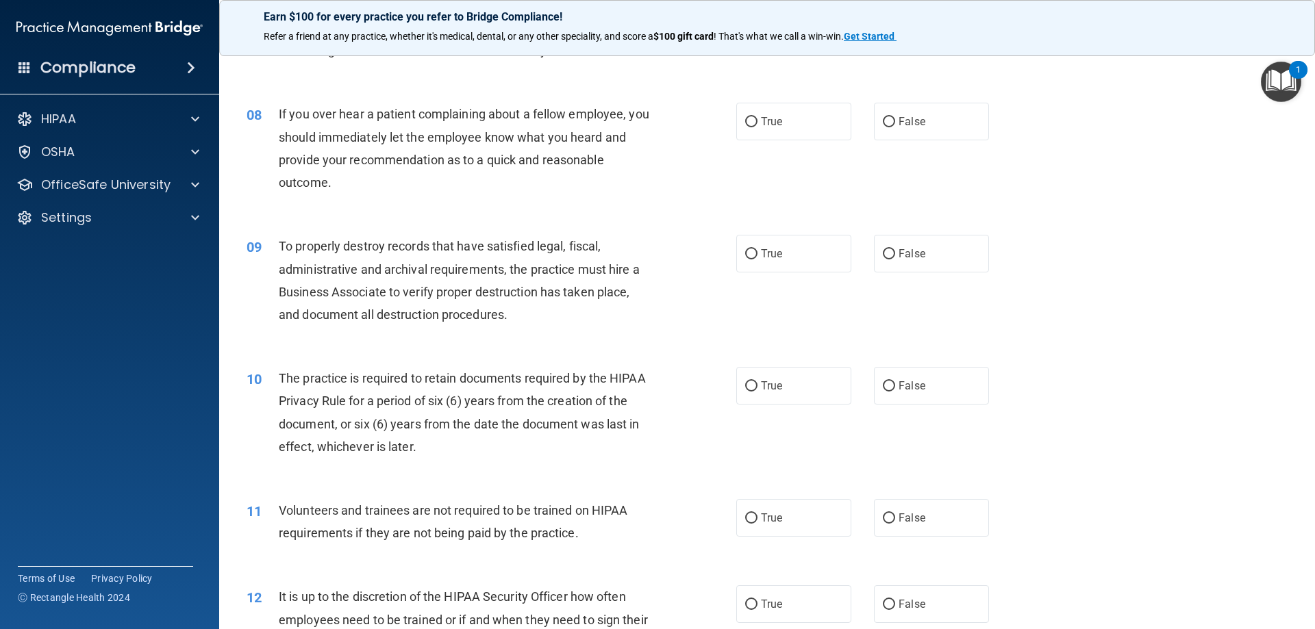
scroll to position [822, 0]
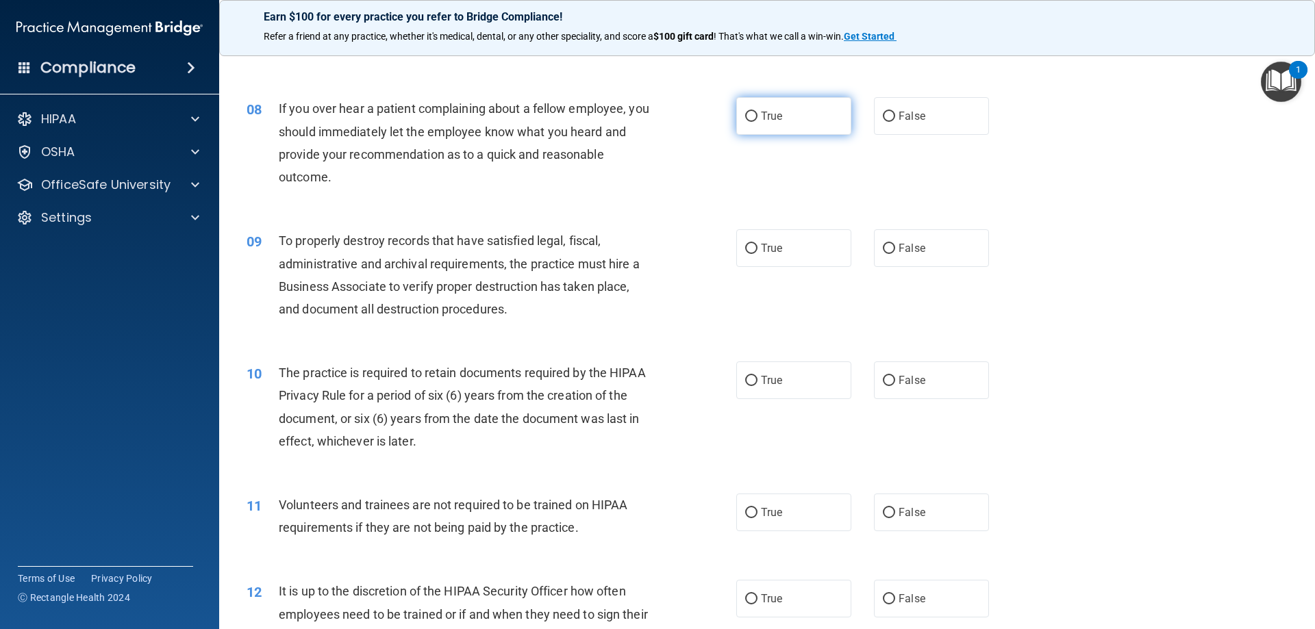
click at [760, 124] on label "True" at bounding box center [793, 116] width 115 height 38
click at [757, 122] on input "True" at bounding box center [751, 117] width 12 height 10
radio input "true"
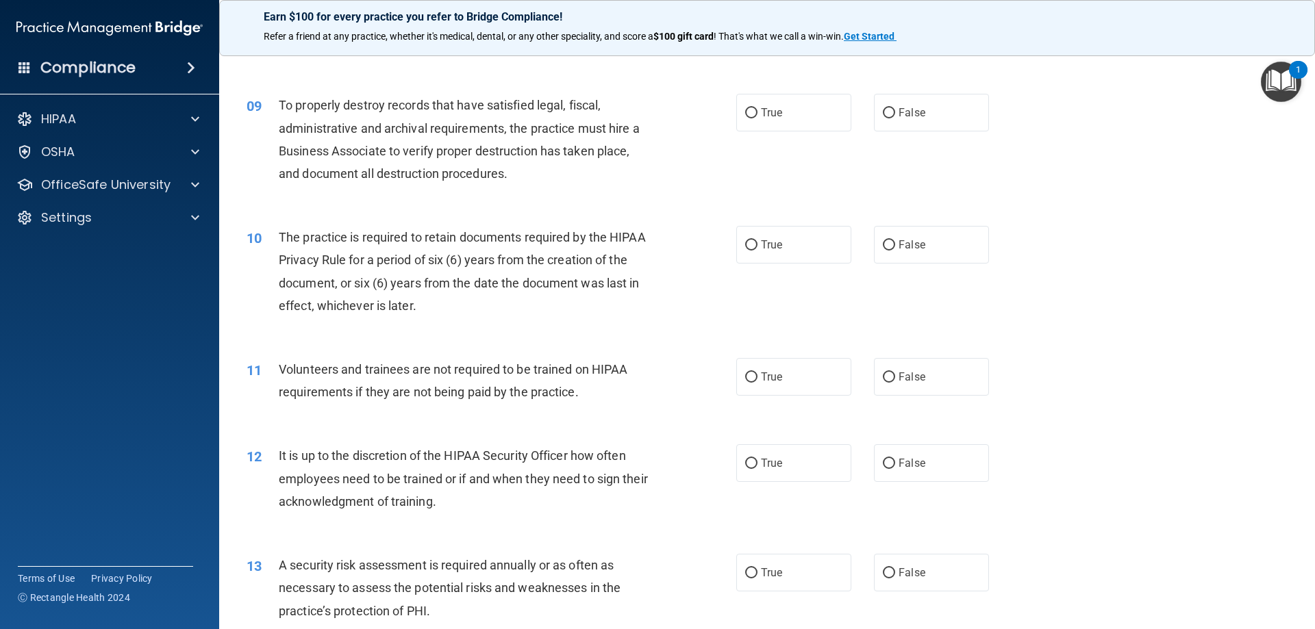
scroll to position [959, 0]
click at [883, 114] on input "False" at bounding box center [889, 112] width 12 height 10
radio input "true"
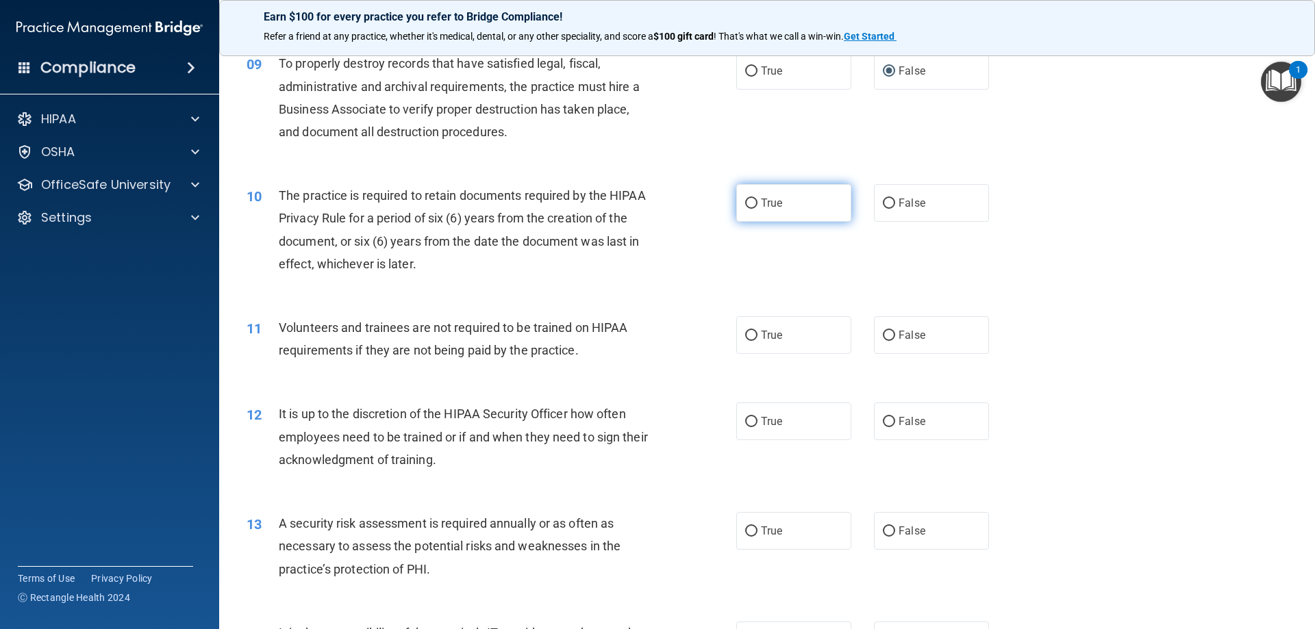
scroll to position [1027, 0]
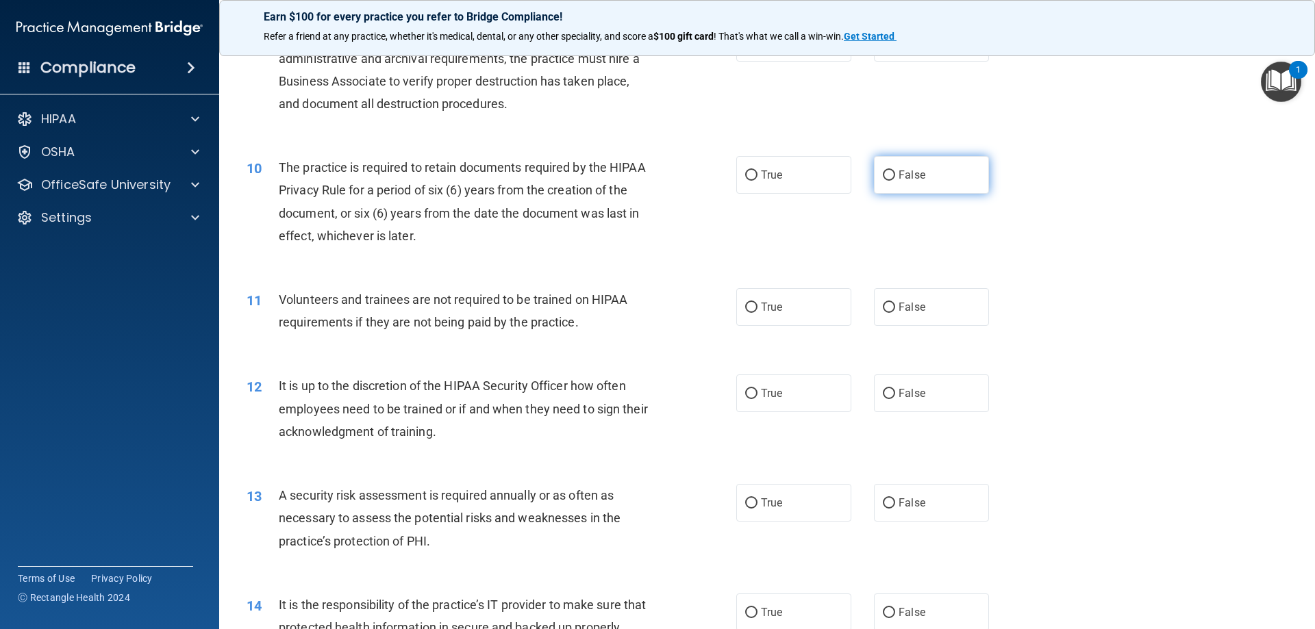
click at [883, 171] on input "False" at bounding box center [889, 176] width 12 height 10
radio input "true"
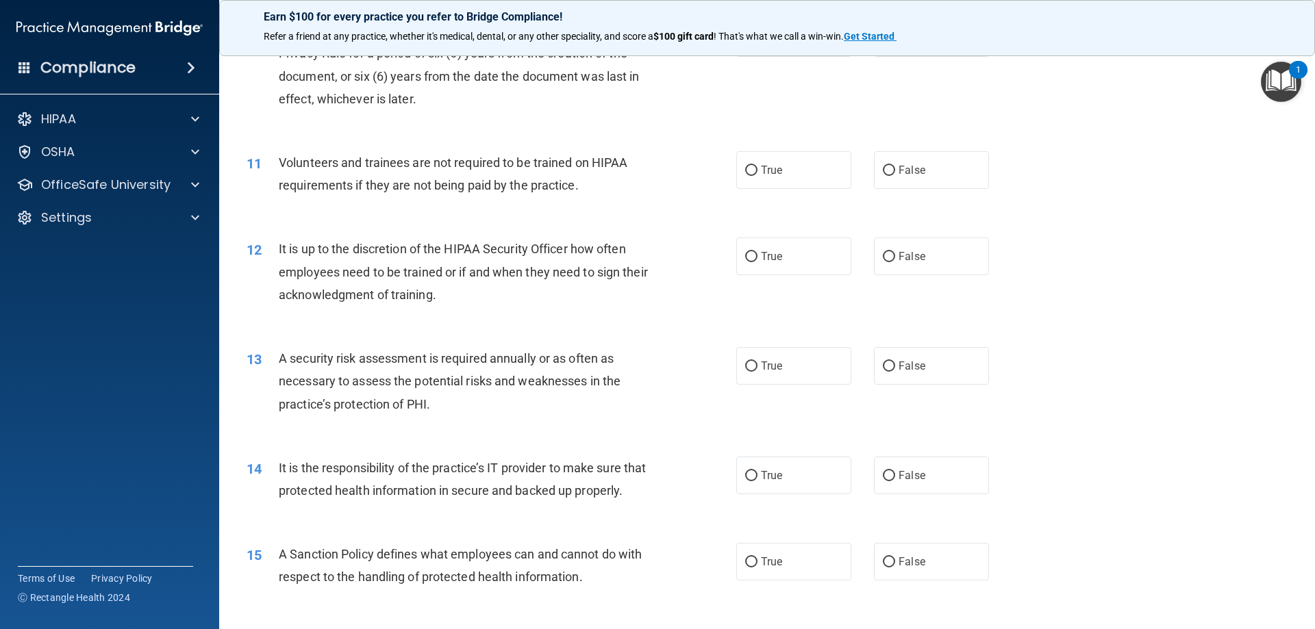
scroll to position [1233, 0]
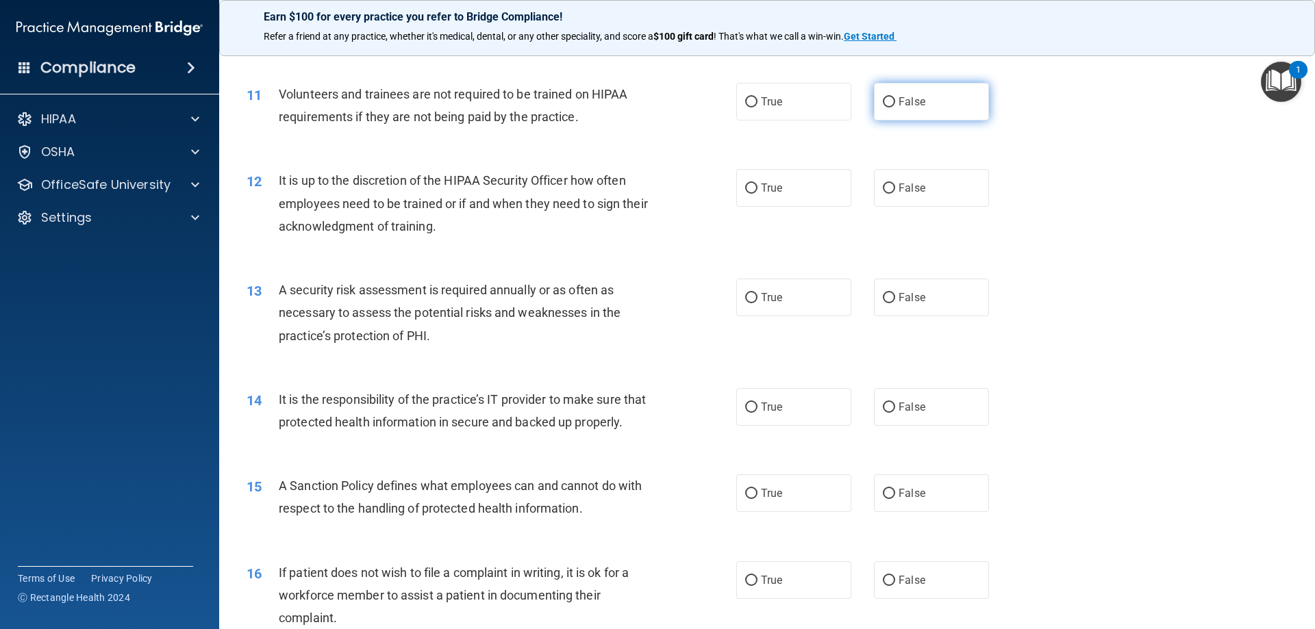
click at [883, 99] on input "False" at bounding box center [889, 102] width 12 height 10
radio input "true"
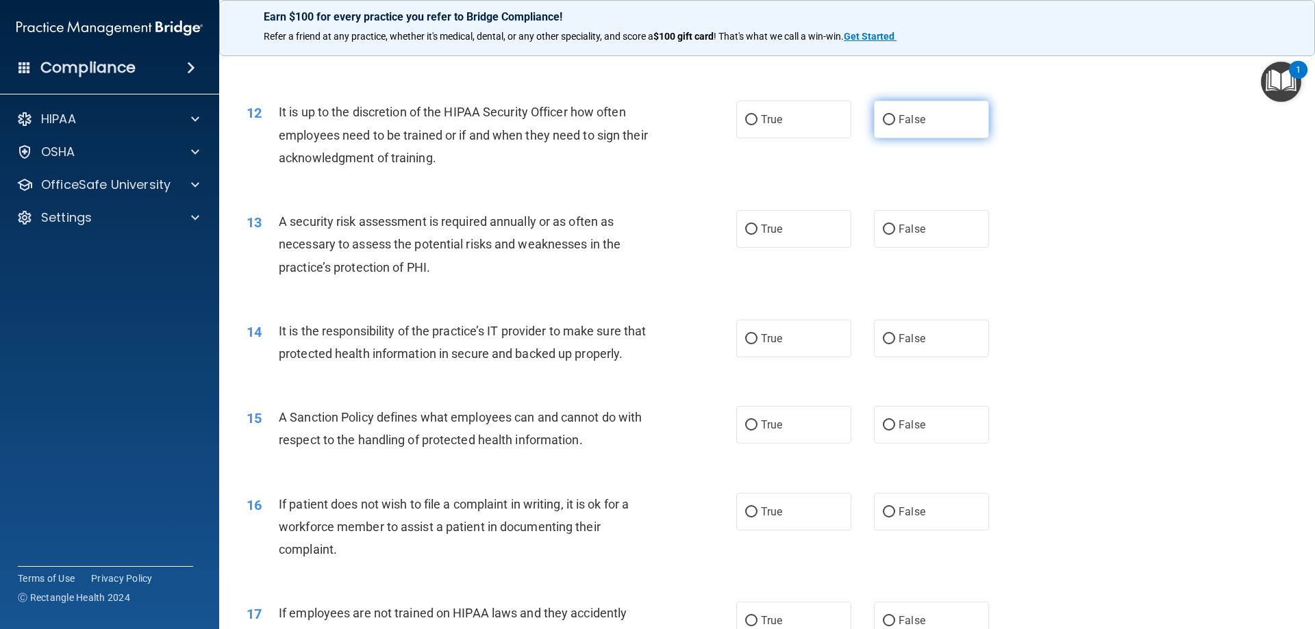
drag, startPoint x: 879, startPoint y: 119, endPoint x: 879, endPoint y: 127, distance: 7.5
click at [883, 119] on input "False" at bounding box center [889, 120] width 12 height 10
radio input "true"
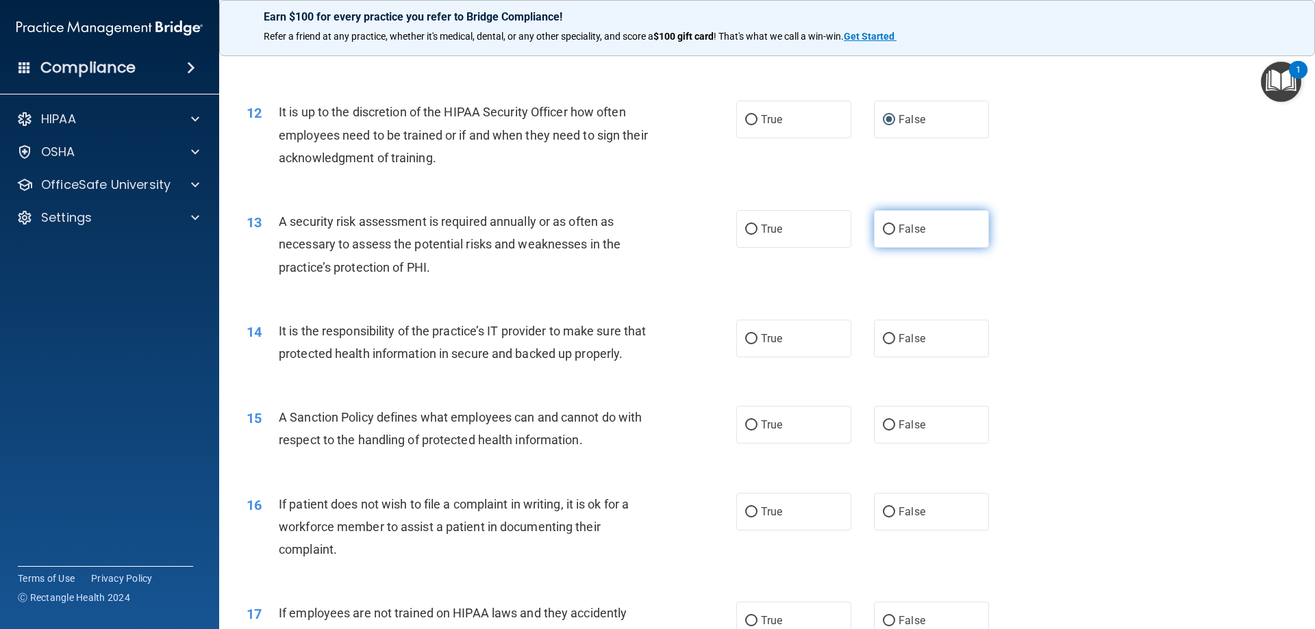
click at [900, 231] on span "False" at bounding box center [911, 229] width 27 height 13
click at [895, 231] on input "False" at bounding box center [889, 230] width 12 height 10
radio input "true"
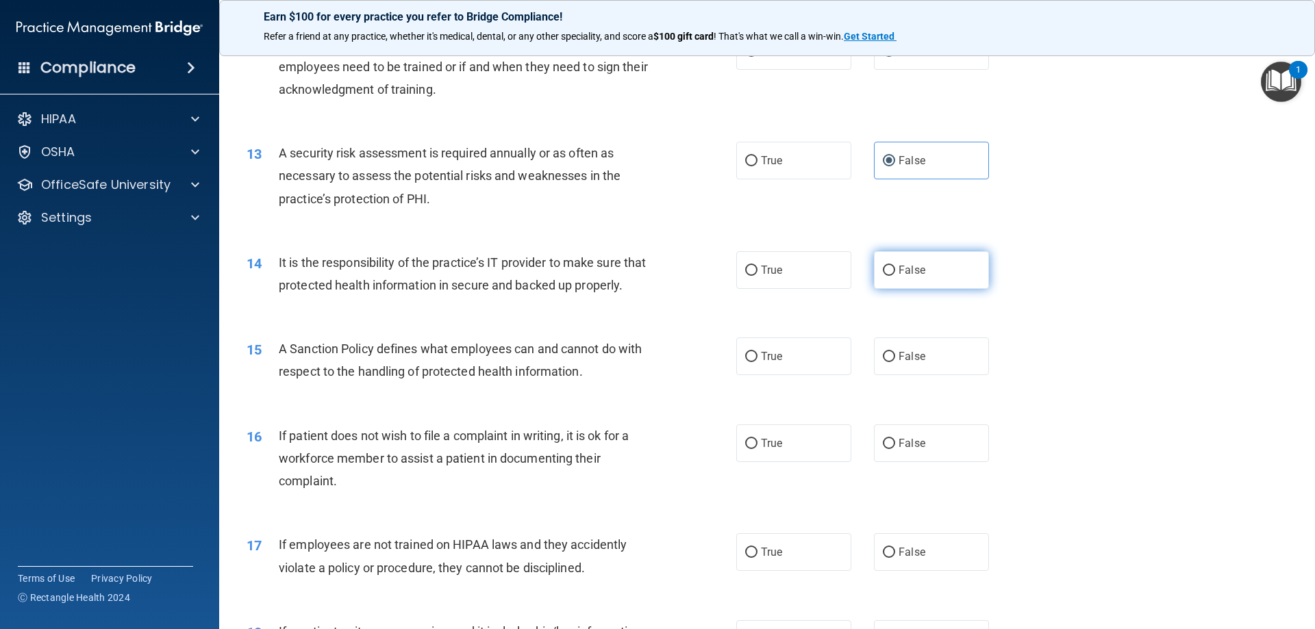
click at [914, 264] on label "False" at bounding box center [931, 270] width 115 height 38
click at [895, 266] on input "False" at bounding box center [889, 271] width 12 height 10
radio input "true"
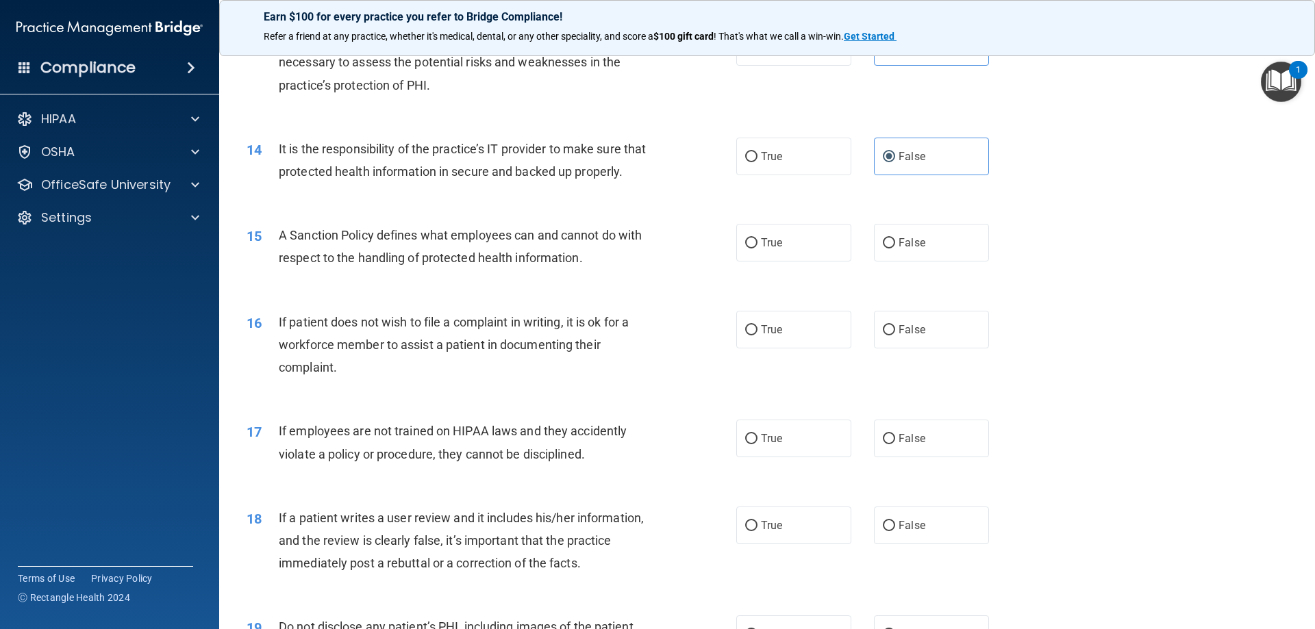
scroll to position [1507, 0]
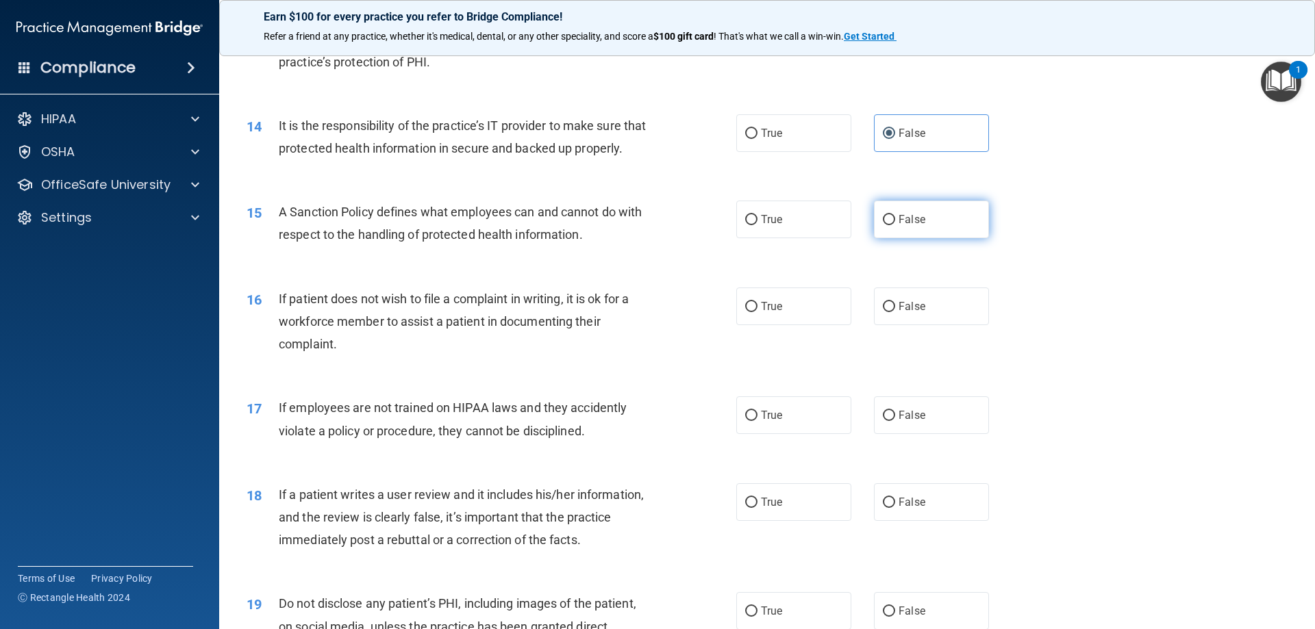
click at [927, 237] on label "False" at bounding box center [931, 220] width 115 height 38
click at [895, 225] on input "False" at bounding box center [889, 220] width 12 height 10
radio input "true"
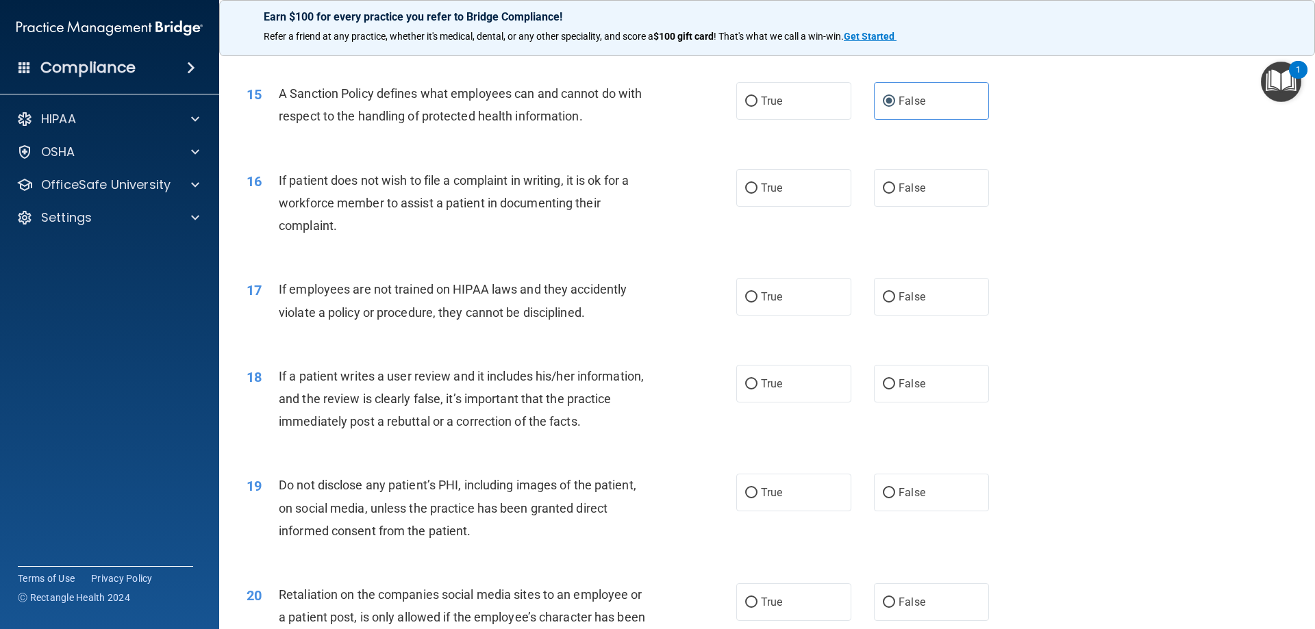
scroll to position [1643, 0]
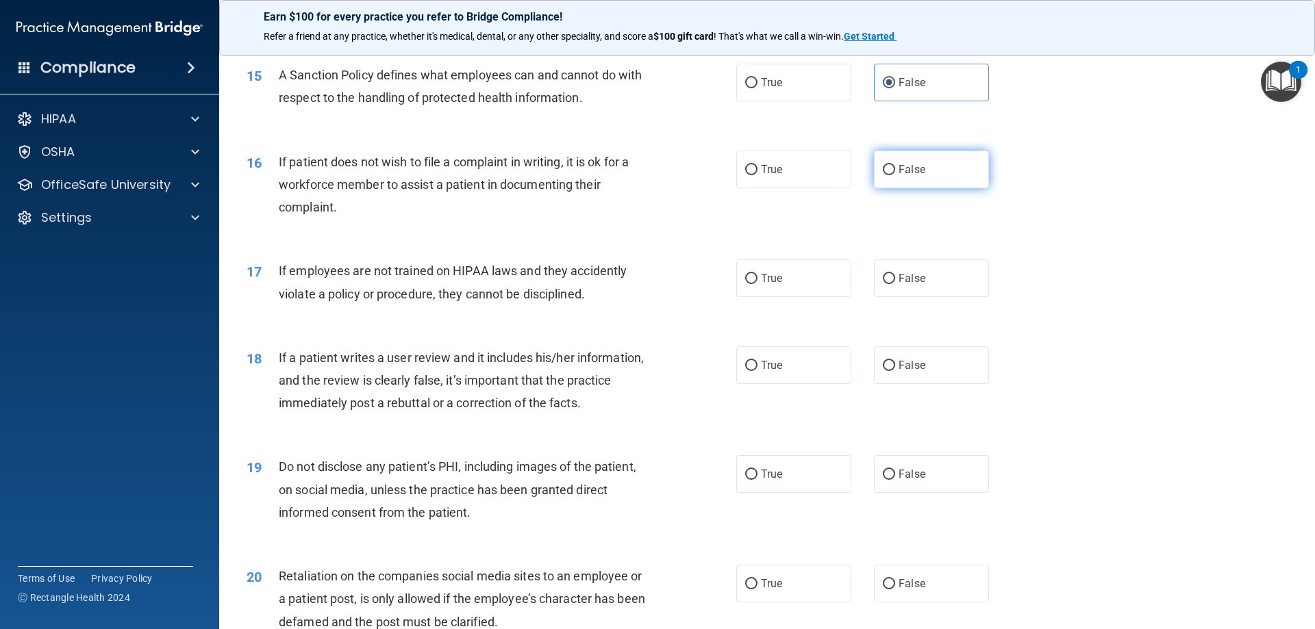
click at [966, 188] on label "False" at bounding box center [931, 170] width 115 height 38
click at [895, 175] on input "False" at bounding box center [889, 170] width 12 height 10
radio input "true"
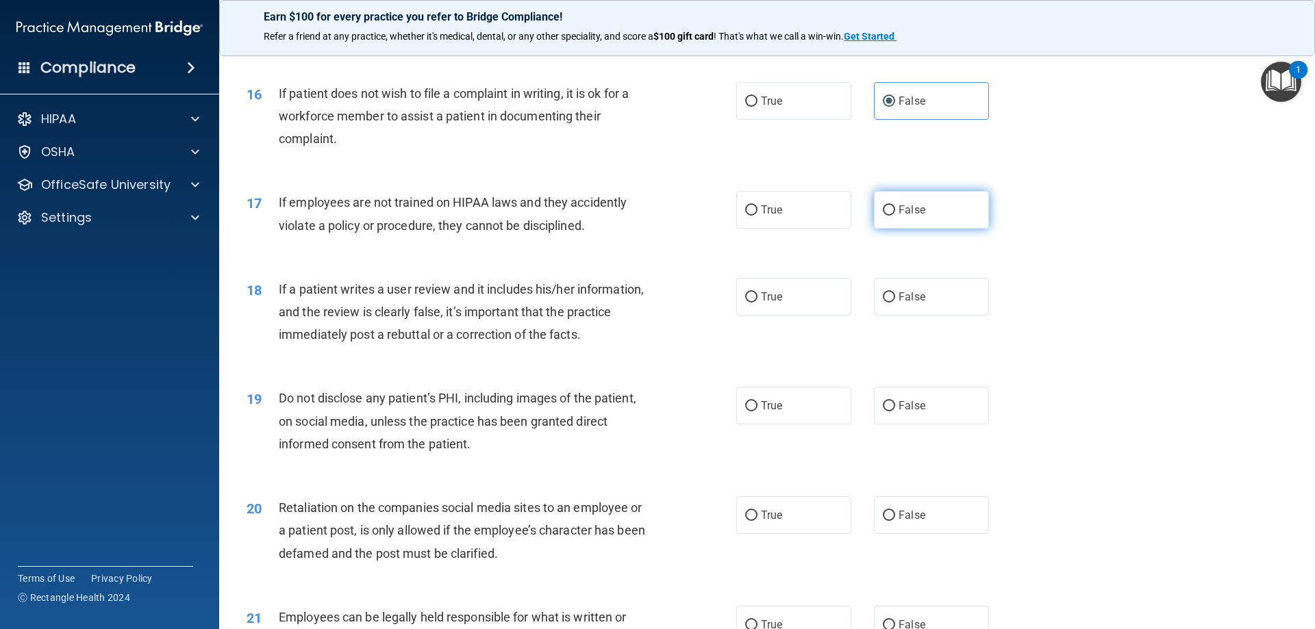
click at [940, 229] on label "False" at bounding box center [931, 210] width 115 height 38
click at [895, 216] on input "False" at bounding box center [889, 210] width 12 height 10
radio input "true"
click at [891, 314] on label "False" at bounding box center [931, 297] width 115 height 38
click at [891, 303] on input "False" at bounding box center [889, 297] width 12 height 10
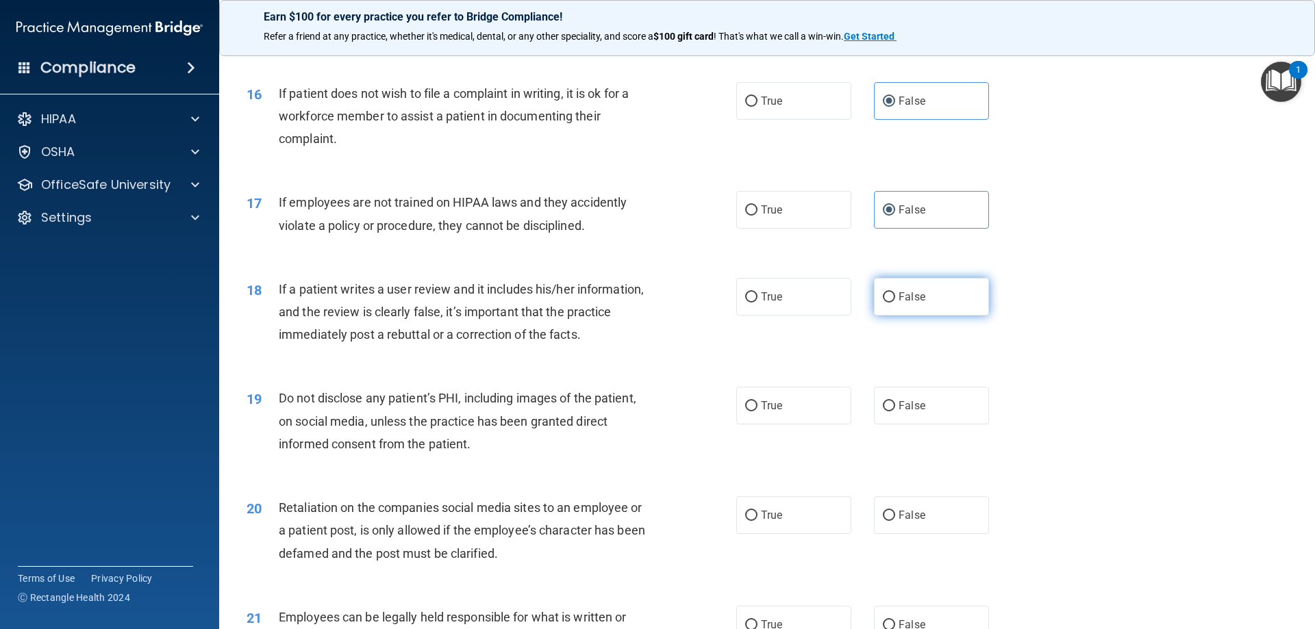
radio input "true"
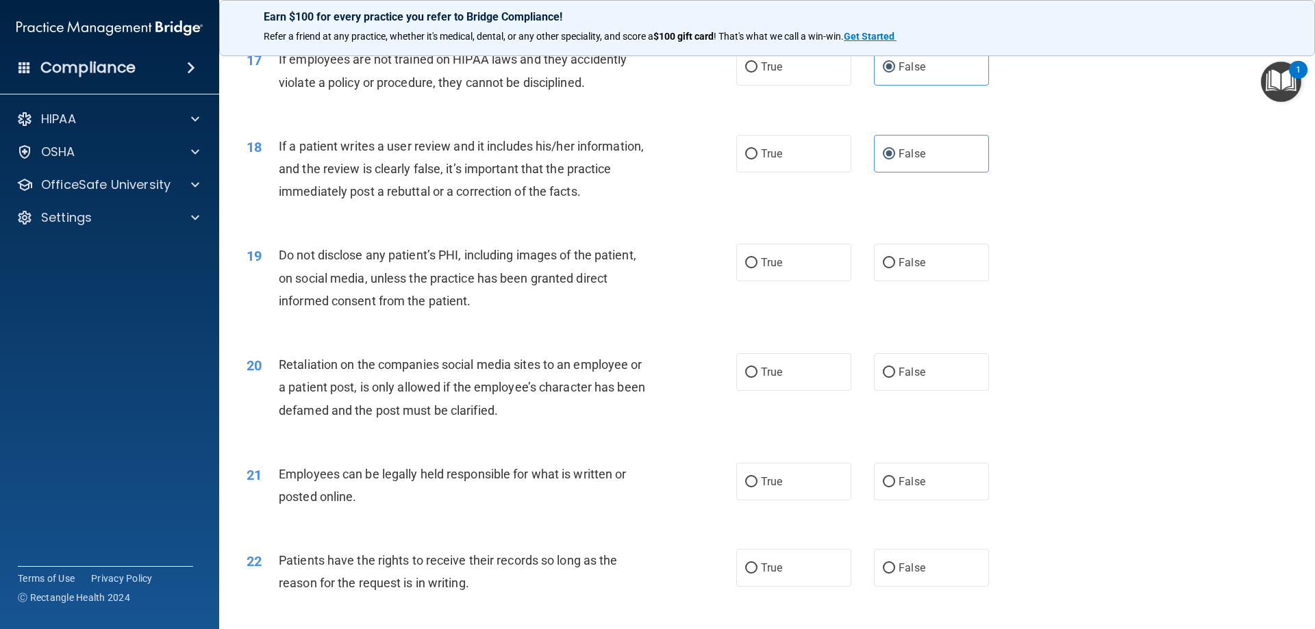
scroll to position [1917, 0]
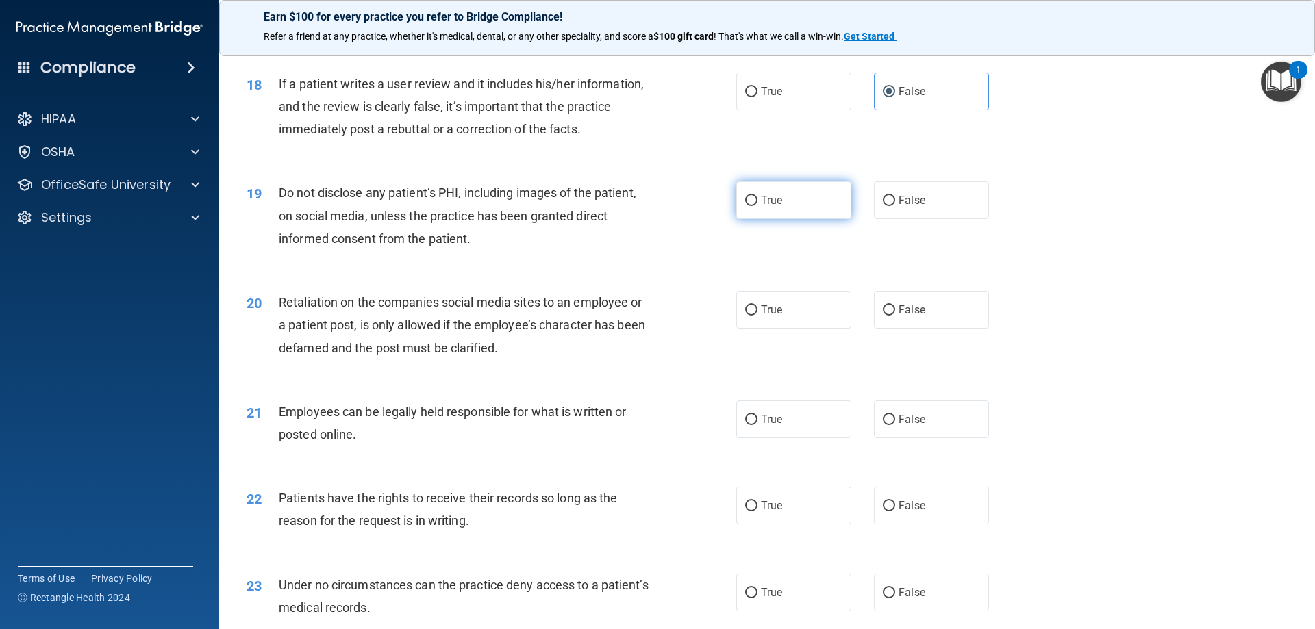
click at [744, 219] on label "True" at bounding box center [793, 200] width 115 height 38
click at [745, 206] on input "True" at bounding box center [751, 201] width 12 height 10
radio input "true"
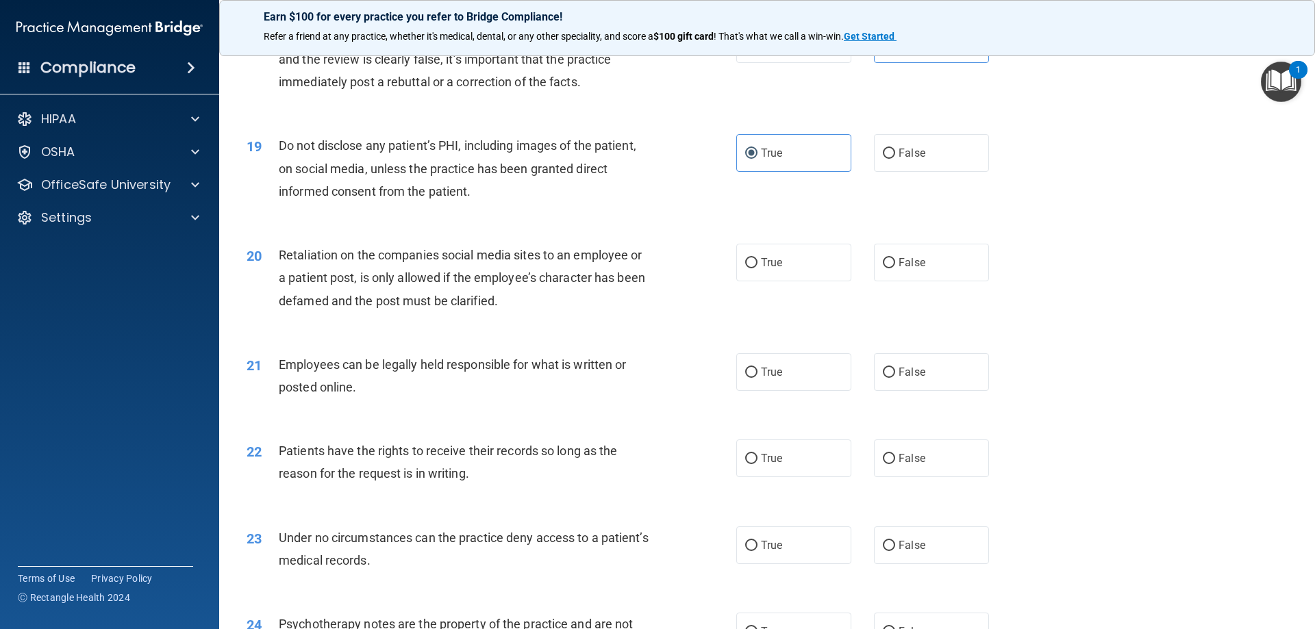
scroll to position [2123, 0]
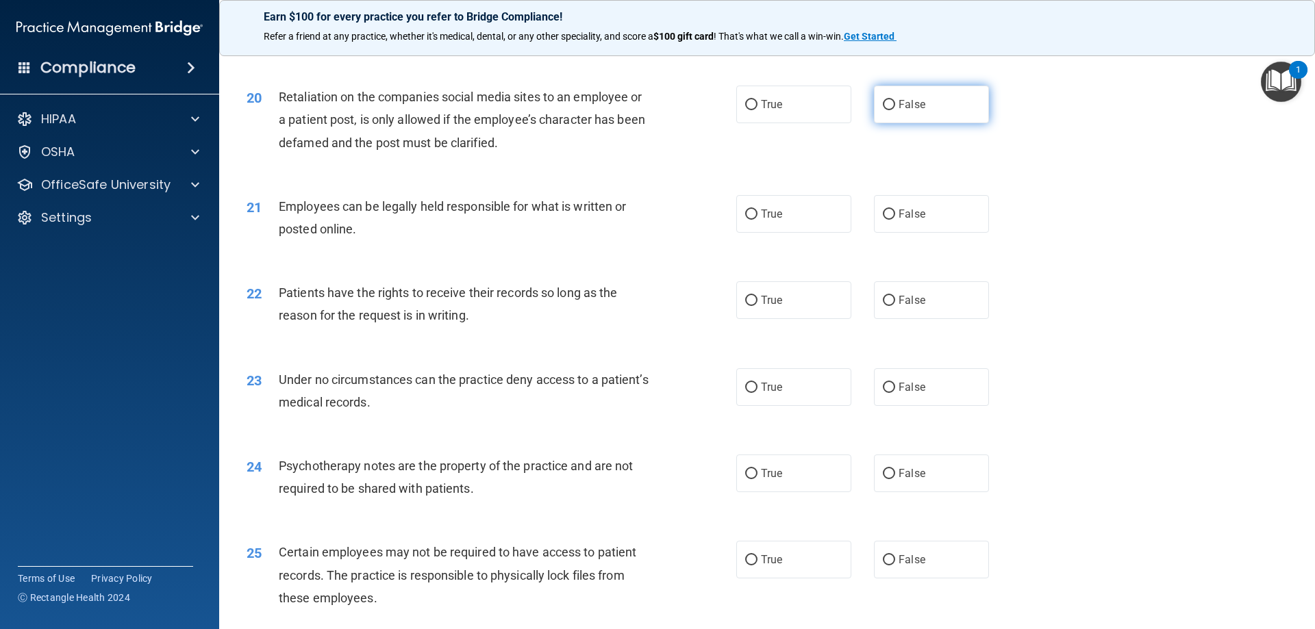
click at [887, 110] on input "False" at bounding box center [889, 105] width 12 height 10
radio input "true"
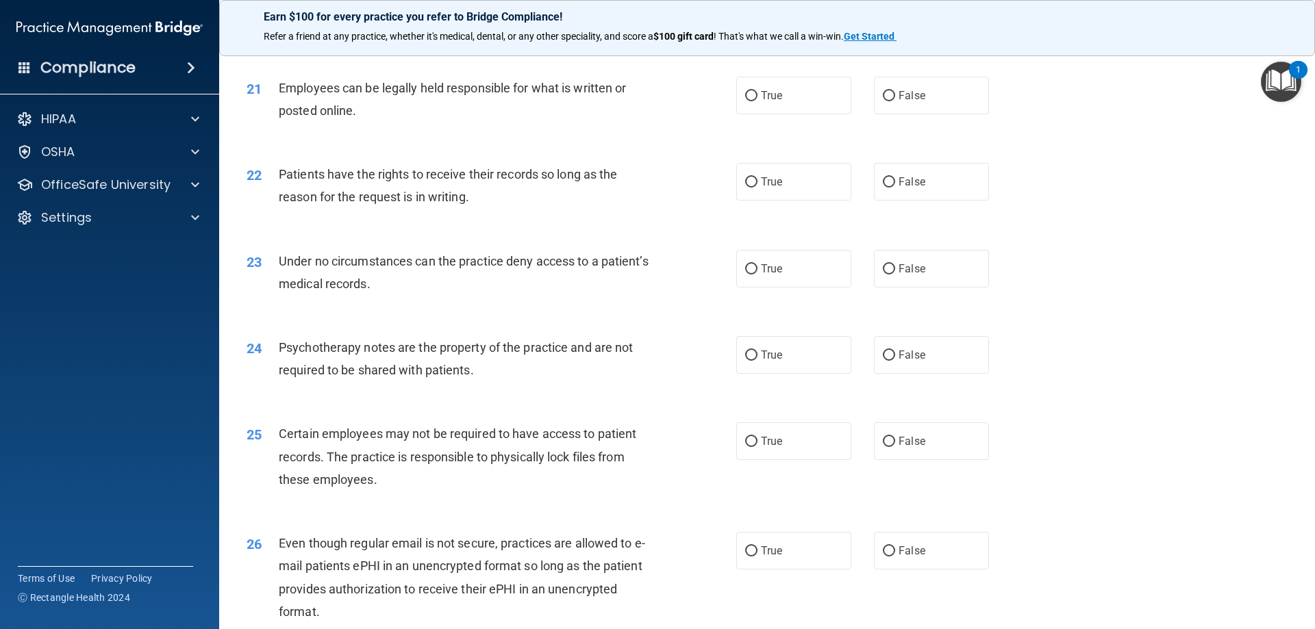
scroll to position [2260, 0]
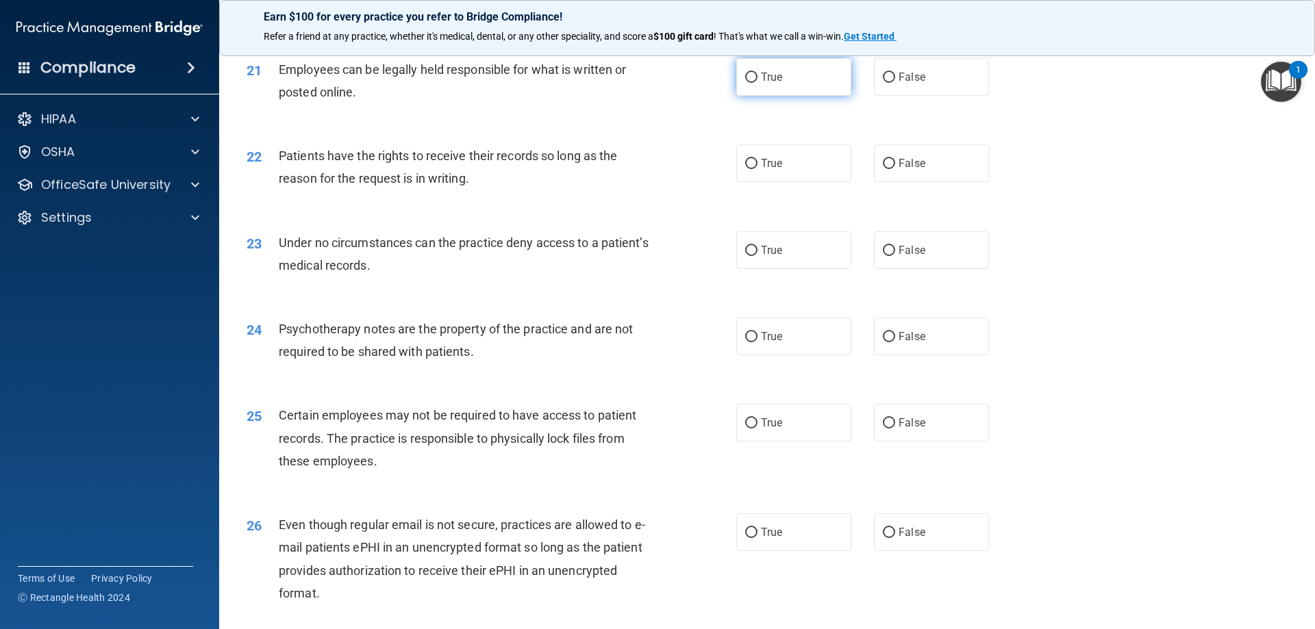
click at [753, 96] on label "True" at bounding box center [793, 77] width 115 height 38
click at [753, 83] on input "True" at bounding box center [751, 78] width 12 height 10
radio input "true"
click at [883, 169] on input "False" at bounding box center [889, 164] width 12 height 10
radio input "true"
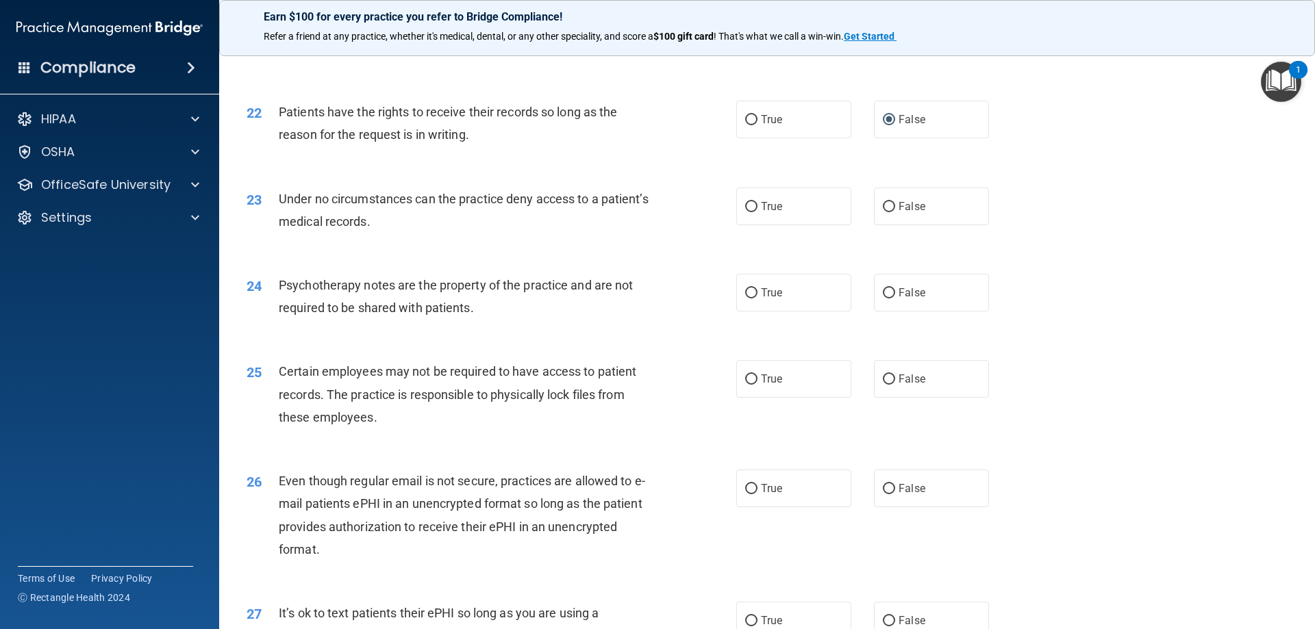
scroll to position [2328, 0]
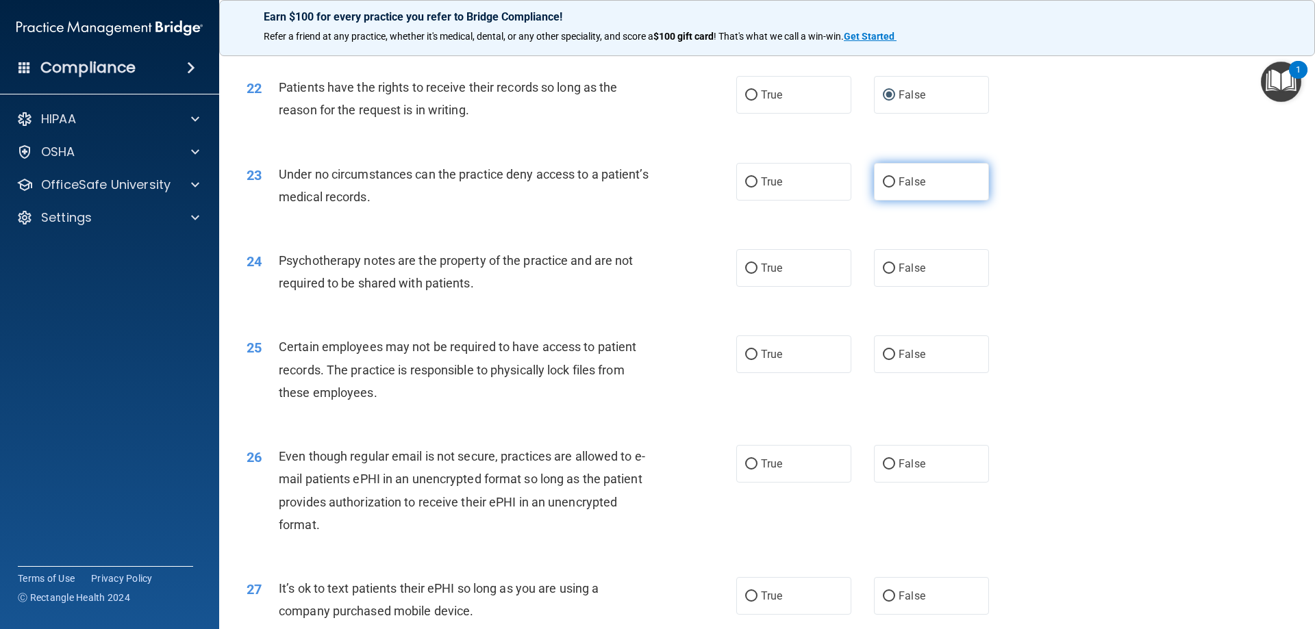
click at [883, 188] on input "False" at bounding box center [889, 182] width 12 height 10
radio input "true"
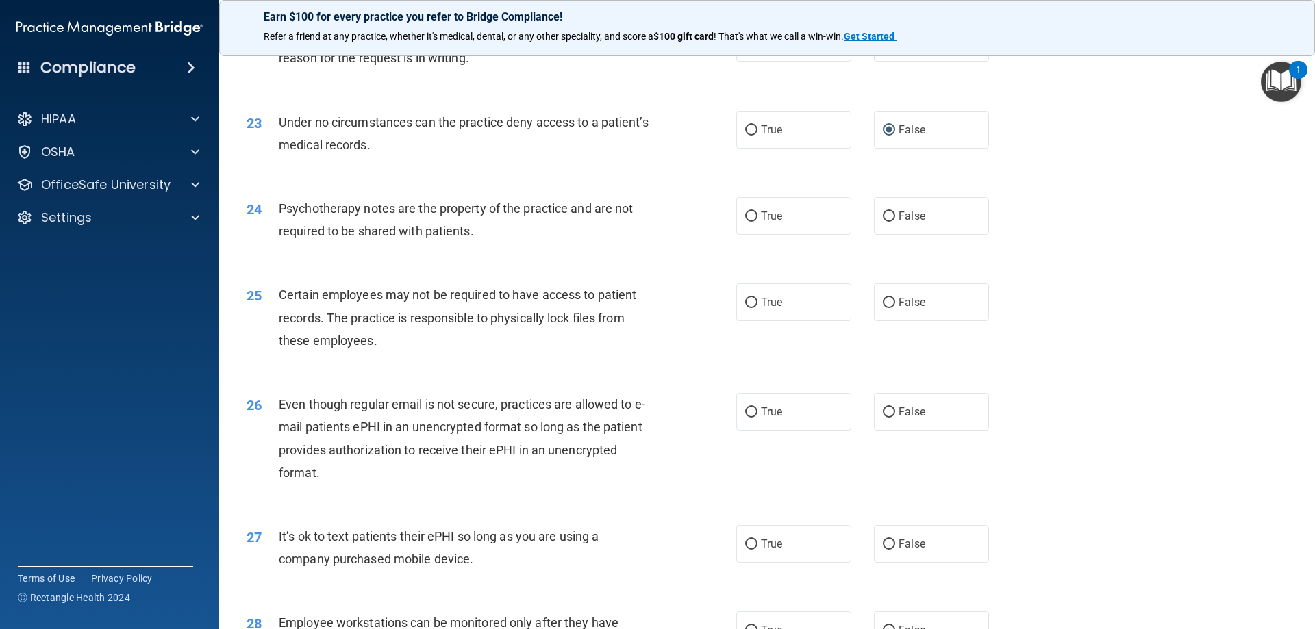
scroll to position [2534, 0]
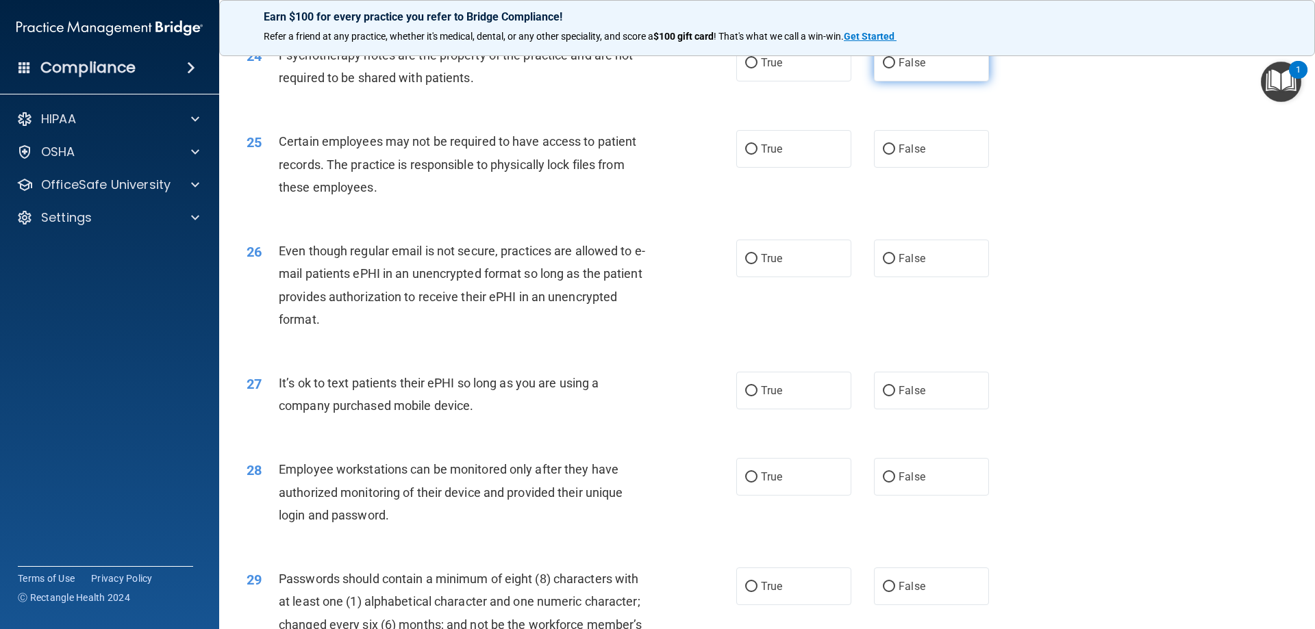
click at [883, 68] on input "False" at bounding box center [889, 63] width 12 height 10
radio input "true"
click at [751, 155] on input "True" at bounding box center [751, 149] width 12 height 10
radio input "true"
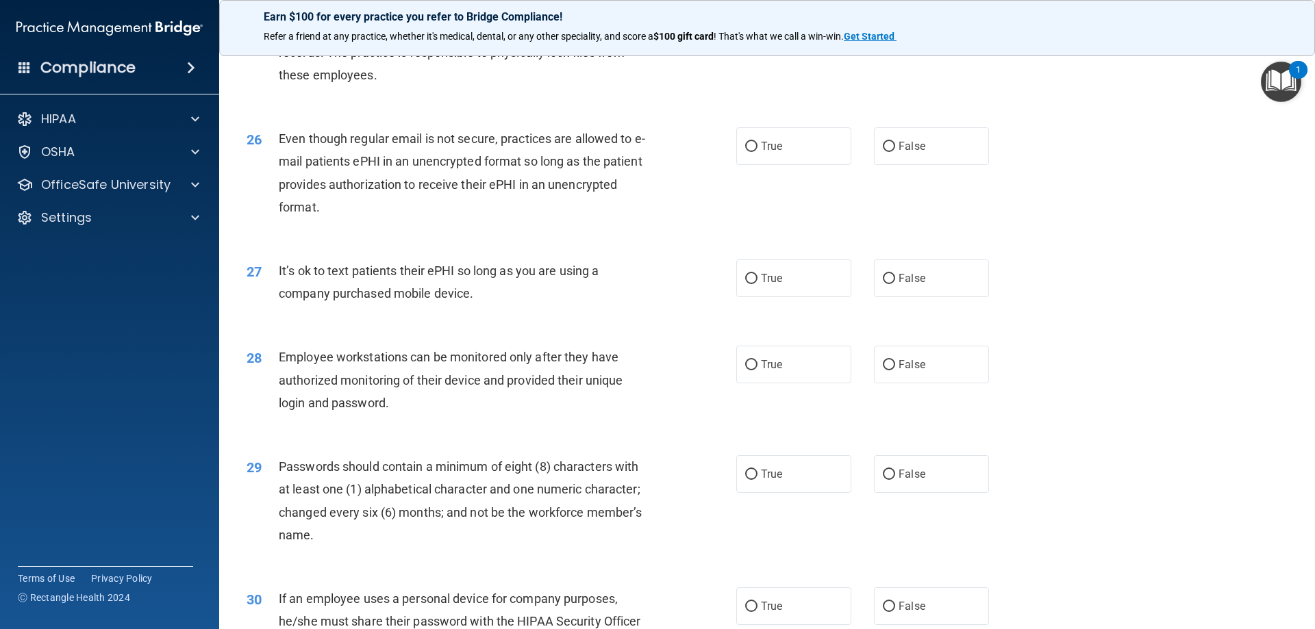
scroll to position [2671, 0]
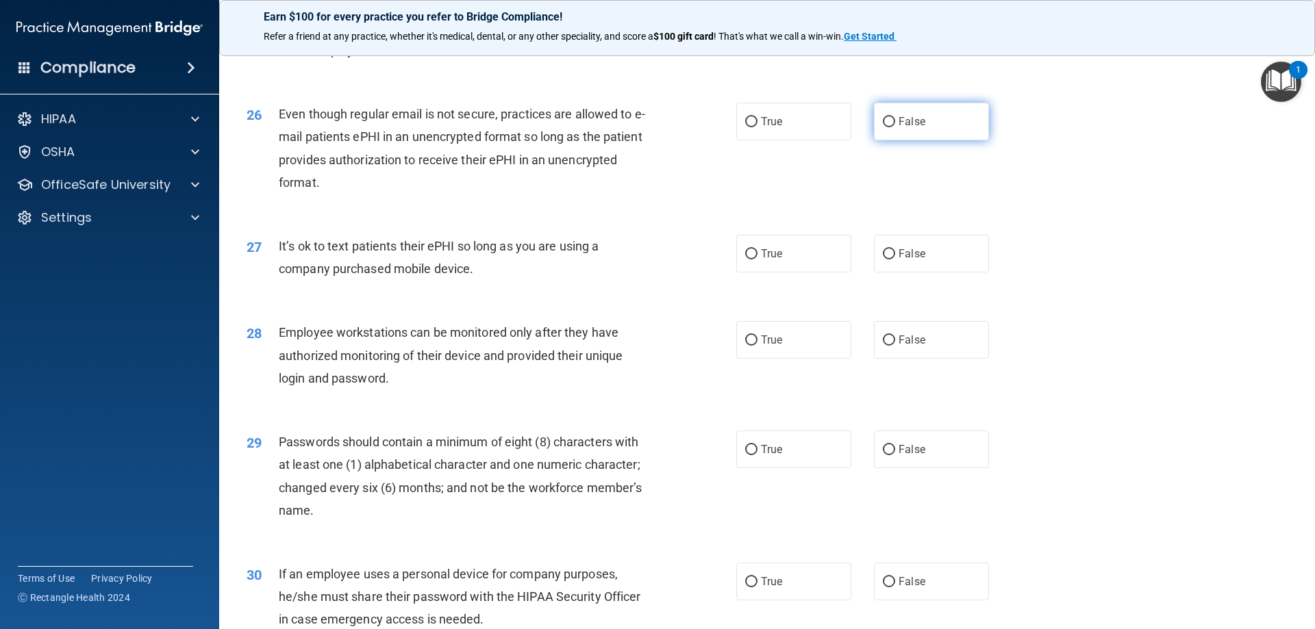
click at [885, 127] on input "False" at bounding box center [889, 122] width 12 height 10
radio input "true"
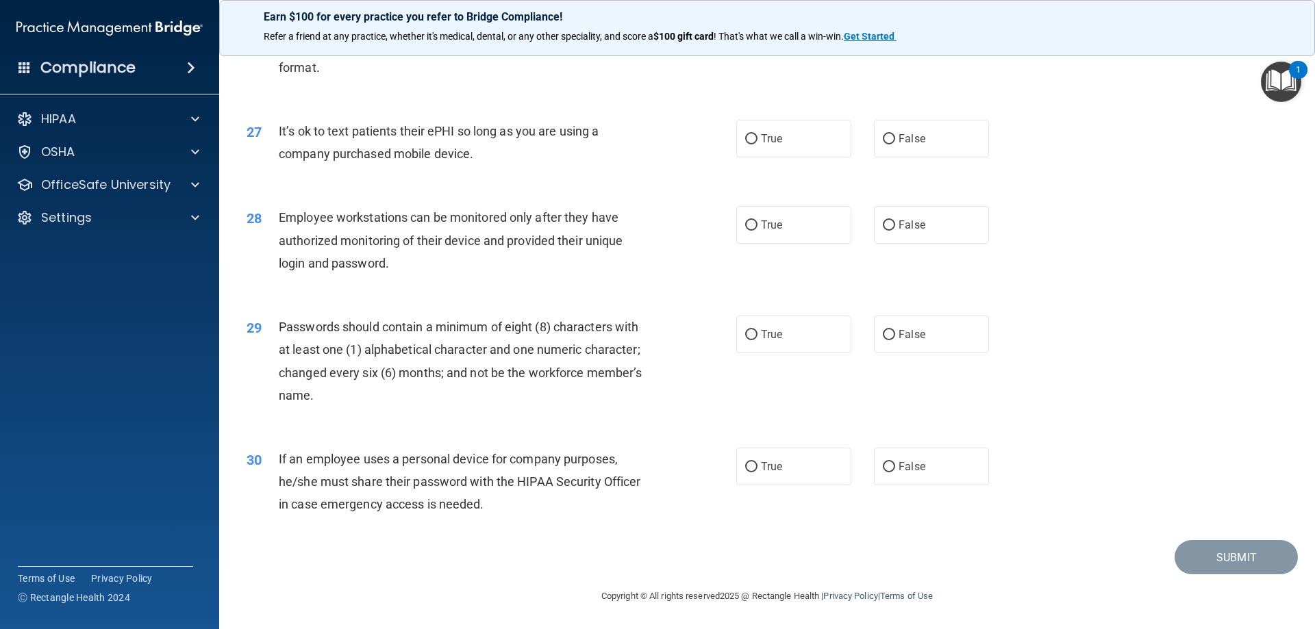
scroll to position [2808, 0]
click at [890, 138] on label "False" at bounding box center [931, 139] width 115 height 38
click at [890, 138] on input "False" at bounding box center [889, 139] width 12 height 10
radio input "true"
click at [748, 225] on input "True" at bounding box center [751, 225] width 12 height 10
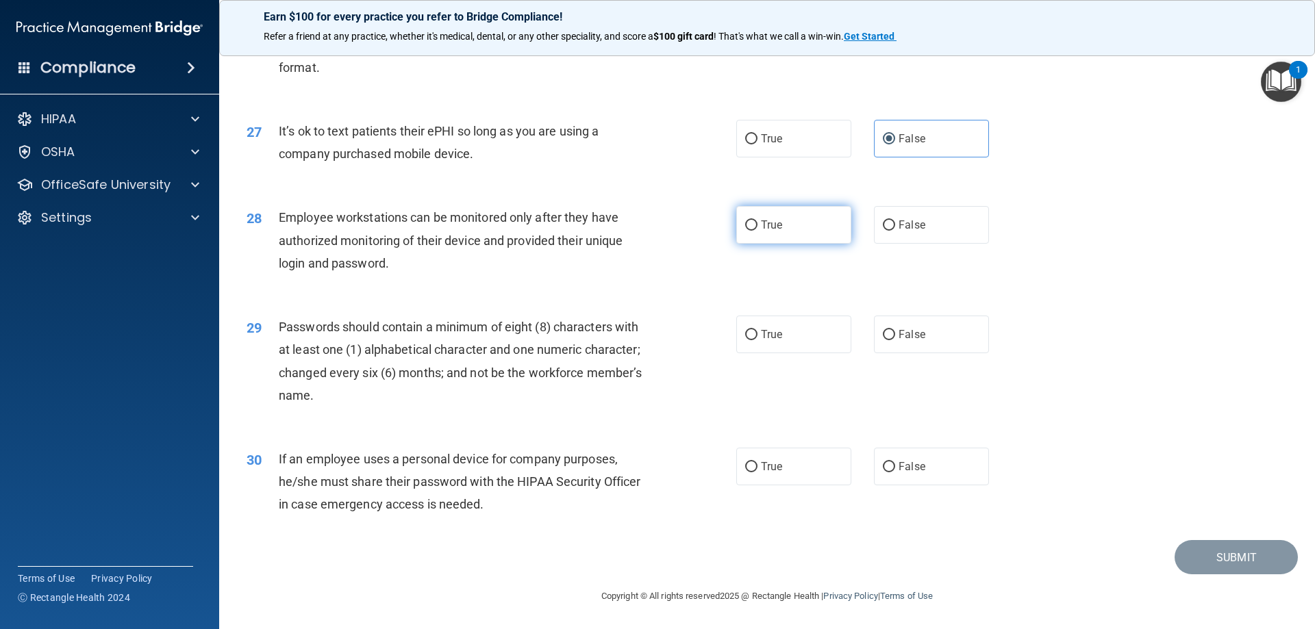
radio input "true"
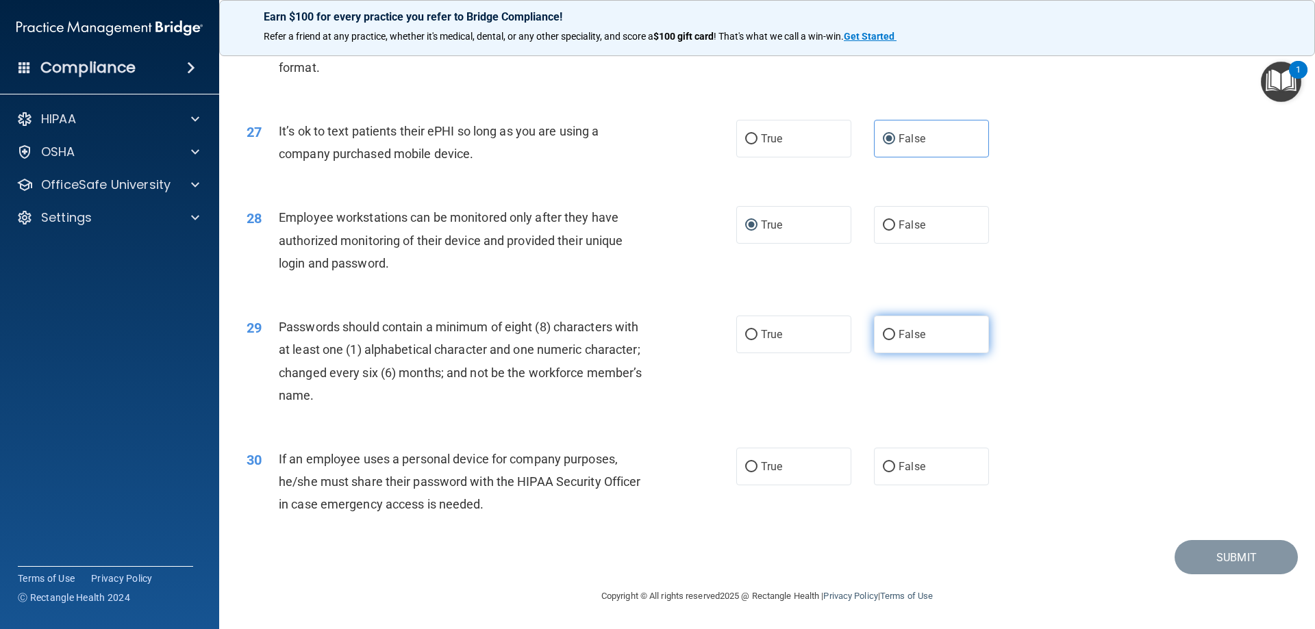
click at [890, 332] on label "False" at bounding box center [931, 335] width 115 height 38
click at [890, 332] on input "False" at bounding box center [889, 335] width 12 height 10
radio input "true"
click at [877, 460] on label "False" at bounding box center [931, 467] width 115 height 38
click at [883, 462] on input "False" at bounding box center [889, 467] width 12 height 10
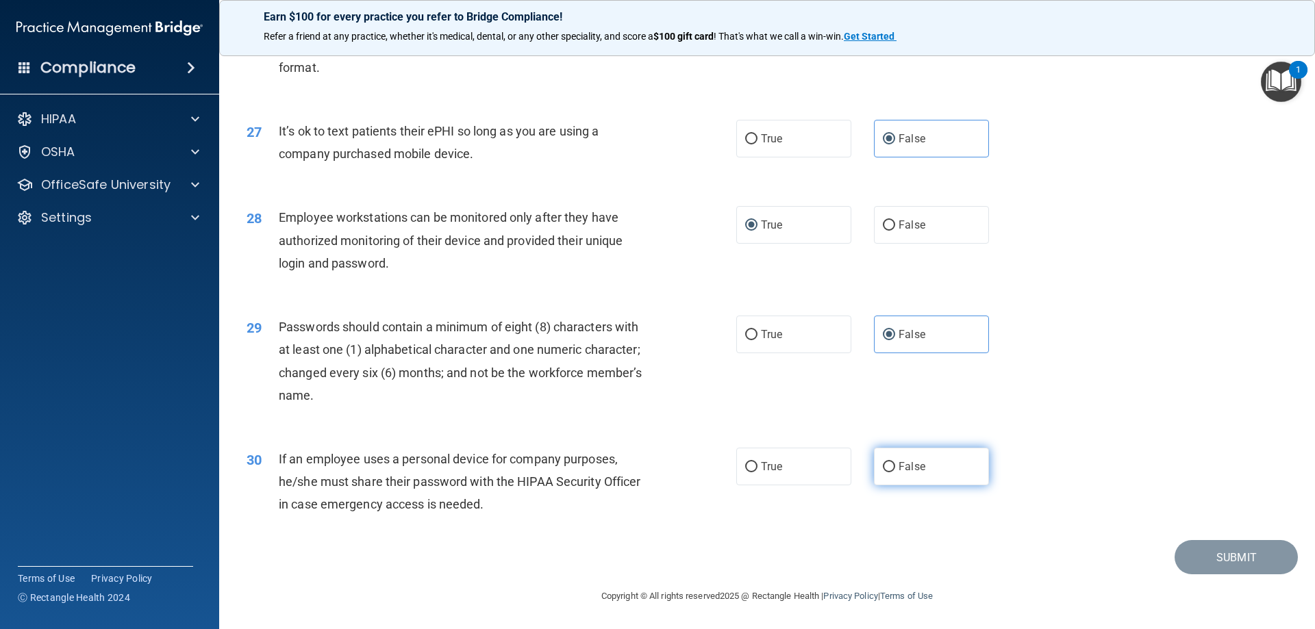
radio input "true"
click at [1214, 556] on button "Submit" at bounding box center [1235, 557] width 123 height 35
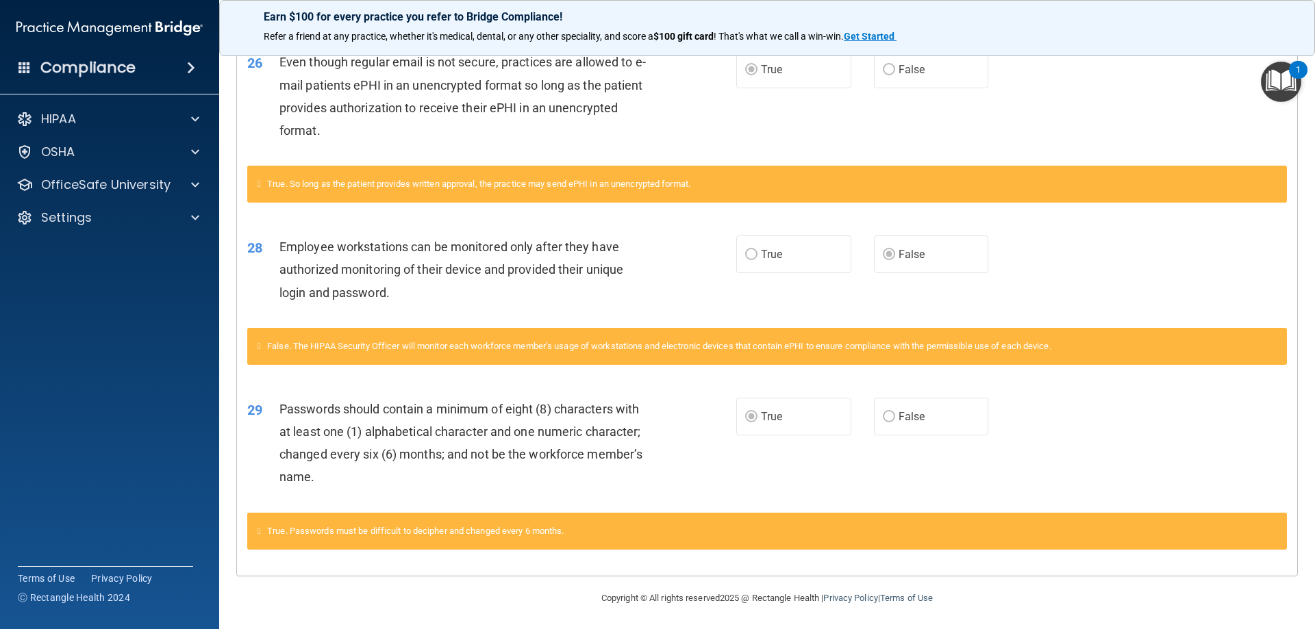
scroll to position [1885, 0]
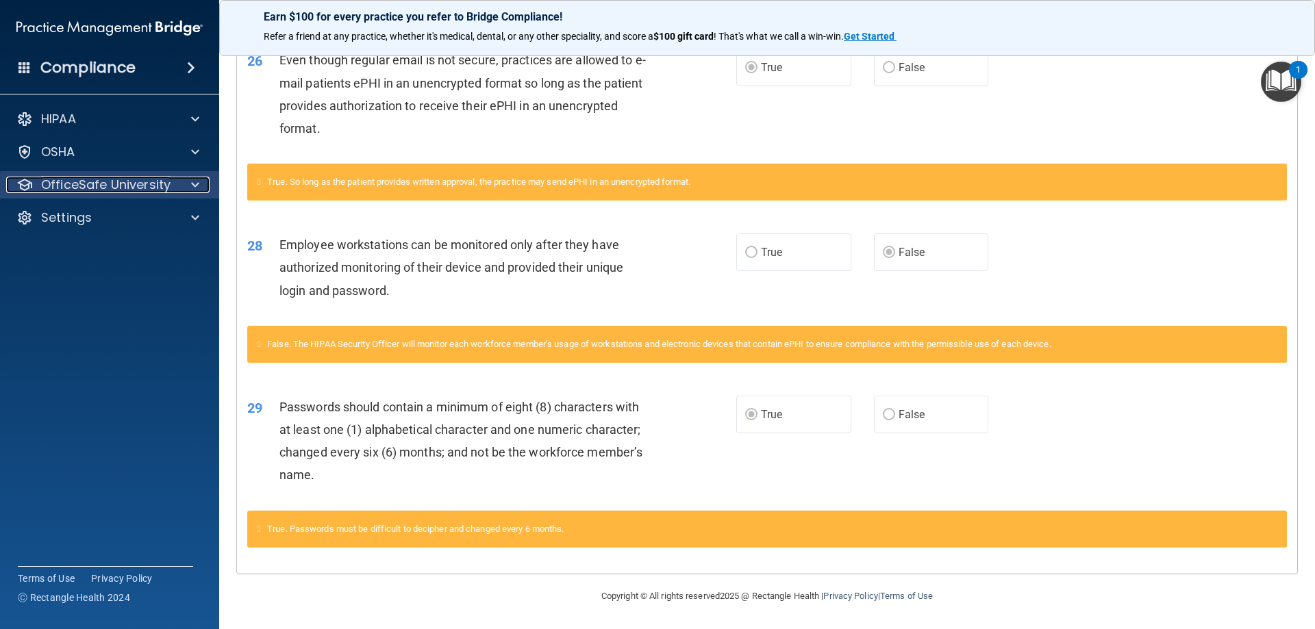
click at [94, 180] on p "OfficeSafe University" at bounding box center [105, 185] width 129 height 16
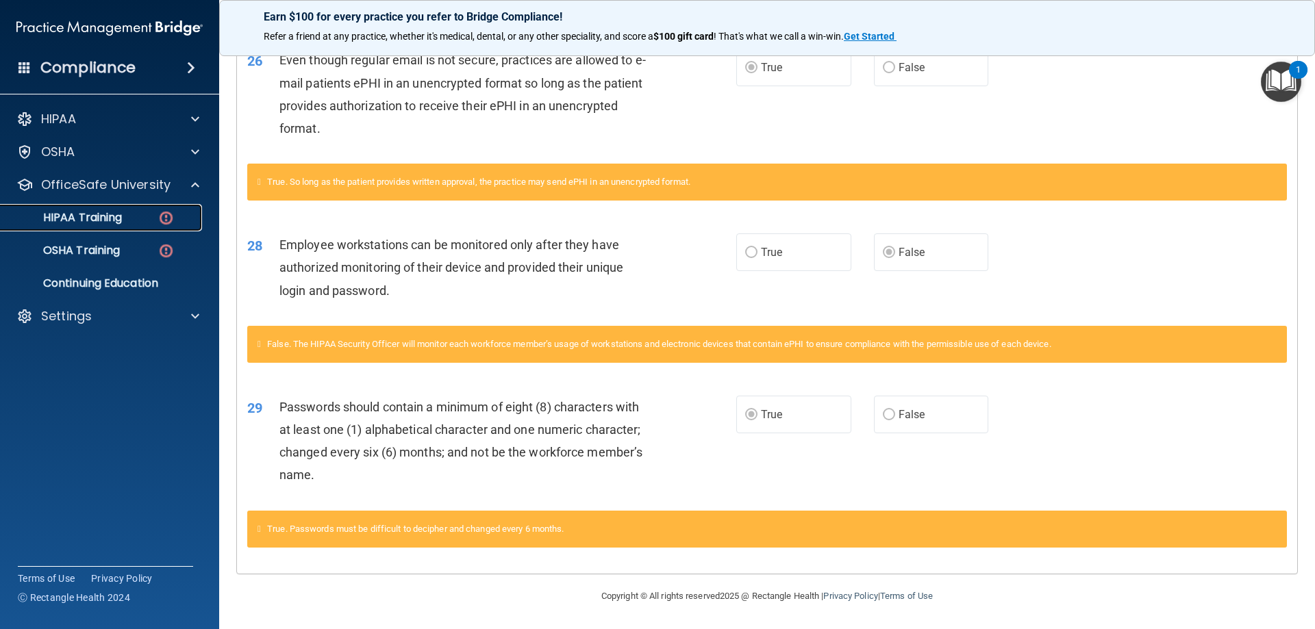
click at [119, 214] on p "HIPAA Training" at bounding box center [65, 218] width 113 height 14
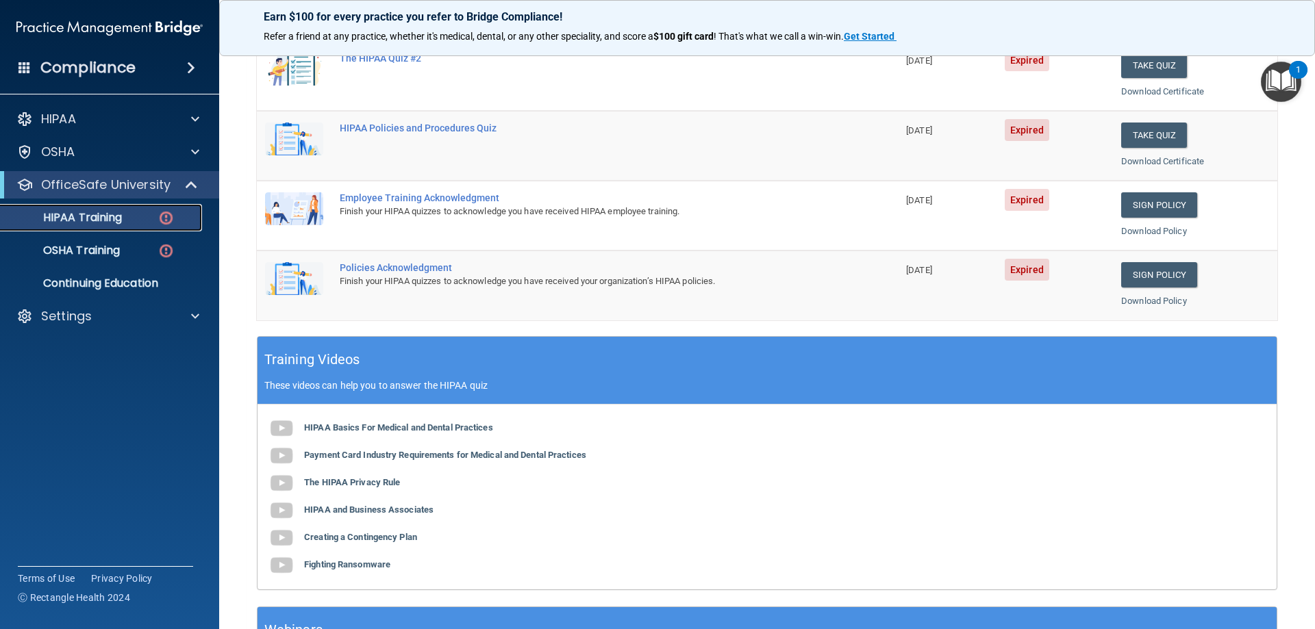
scroll to position [60, 0]
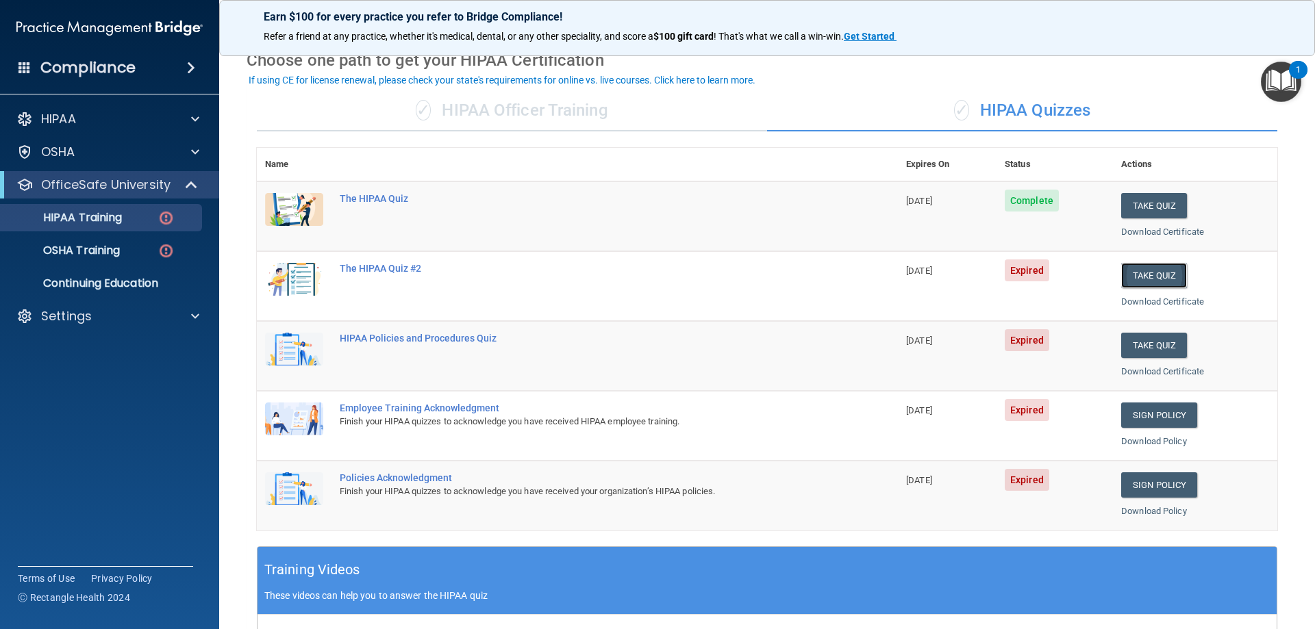
click at [1146, 281] on button "Take Quiz" at bounding box center [1154, 275] width 66 height 25
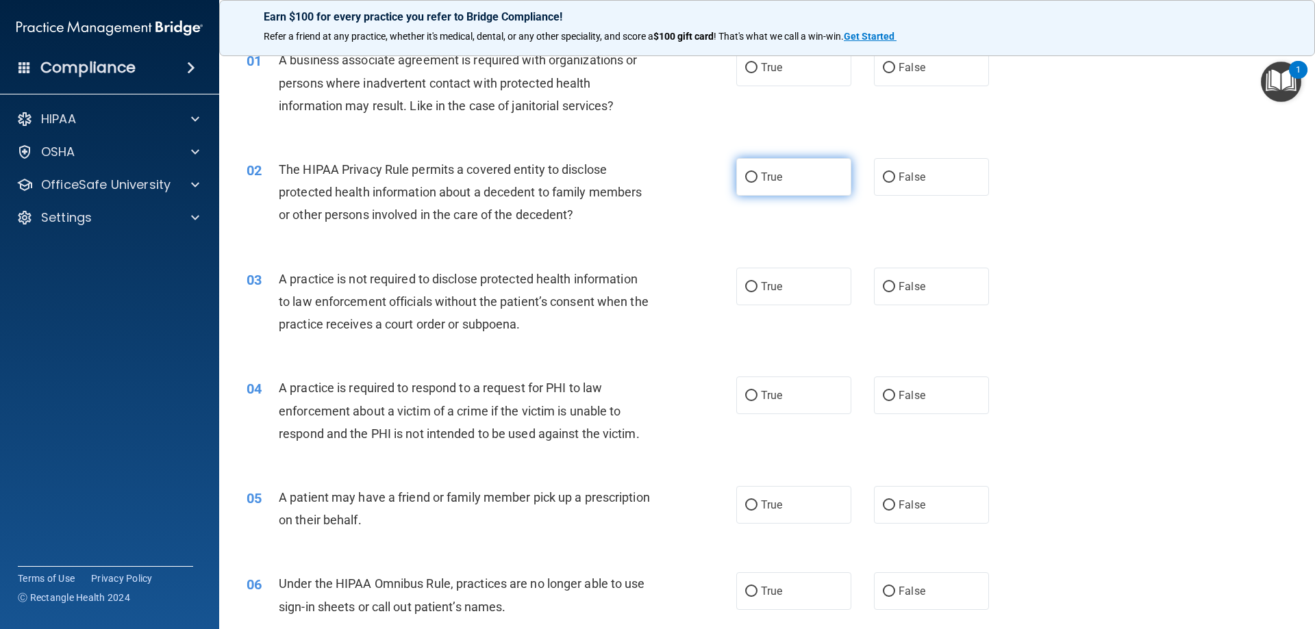
click at [750, 179] on input "True" at bounding box center [751, 178] width 12 height 10
radio input "true"
click at [884, 290] on input "False" at bounding box center [889, 287] width 12 height 10
radio input "true"
click at [753, 392] on label "True" at bounding box center [793, 396] width 115 height 38
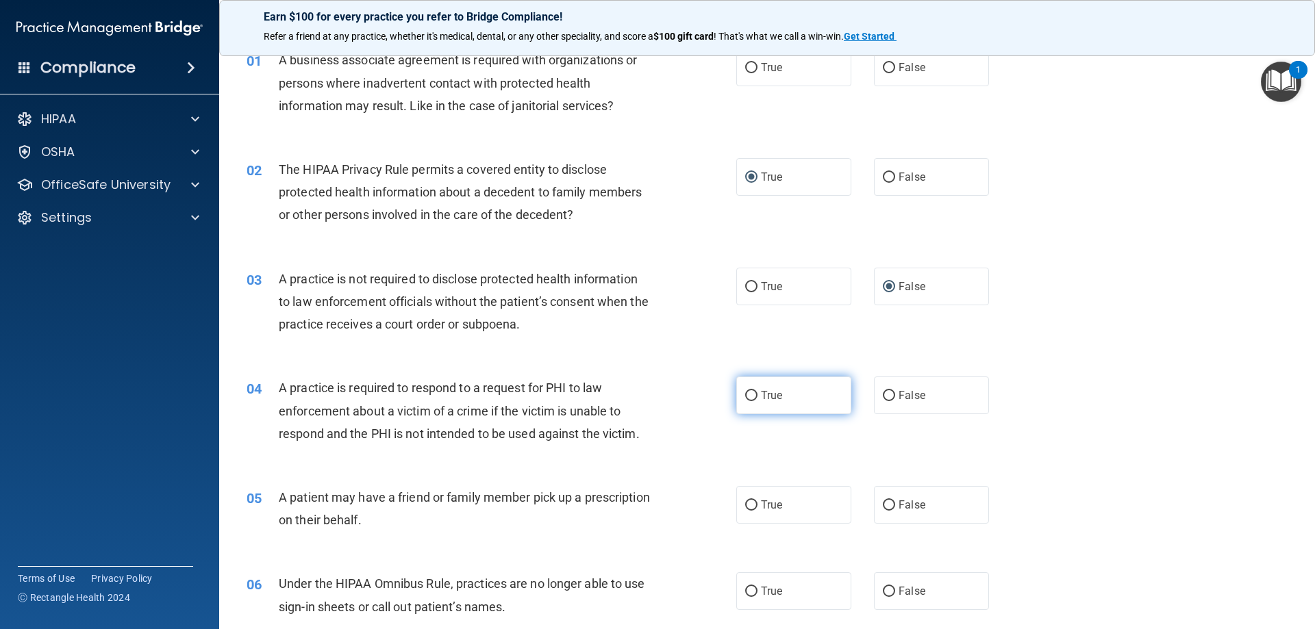
click at [753, 392] on input "True" at bounding box center [751, 396] width 12 height 10
radio input "true"
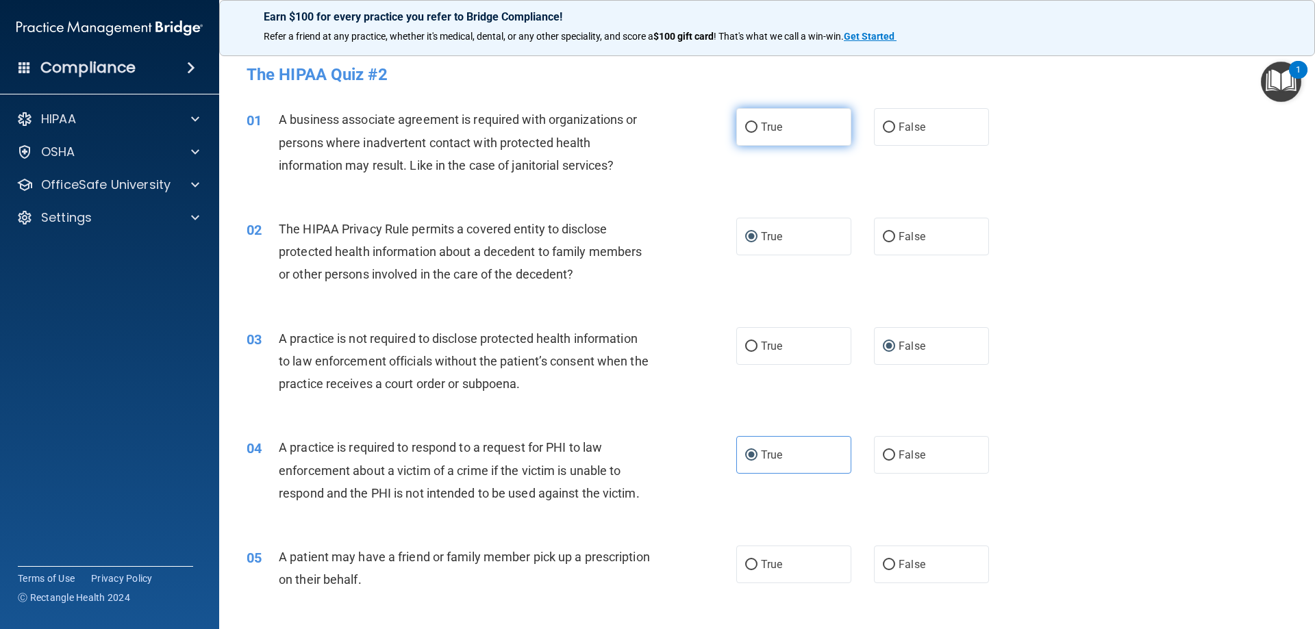
click at [746, 132] on input "True" at bounding box center [751, 128] width 12 height 10
radio input "true"
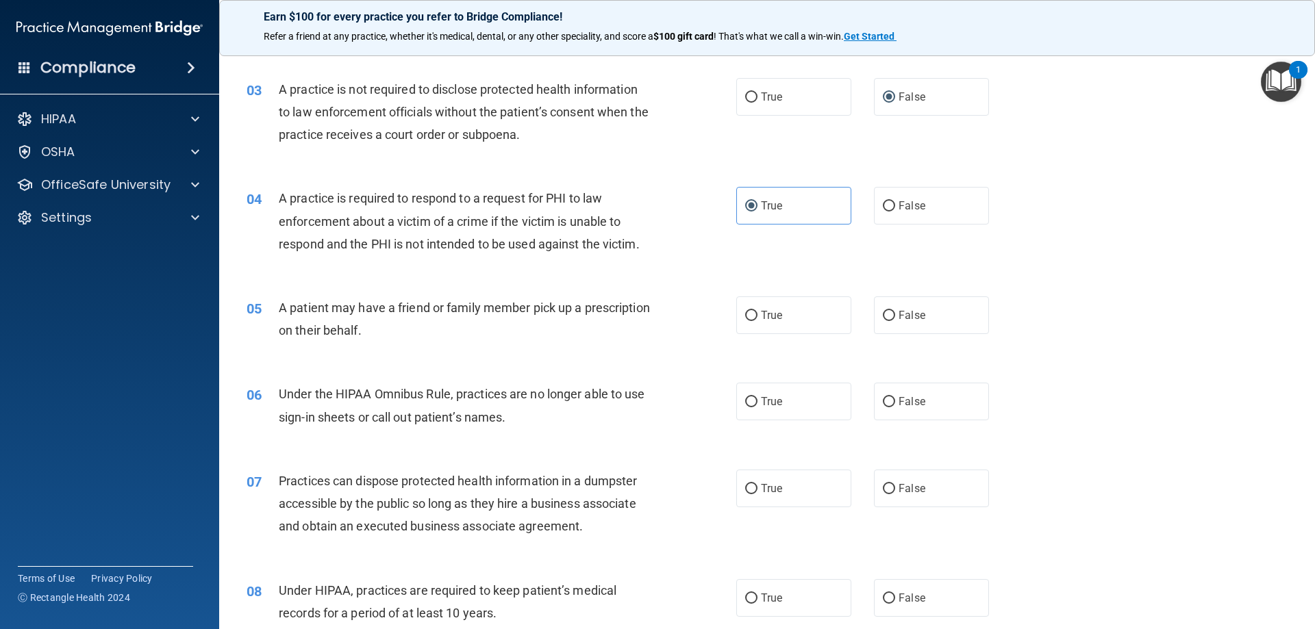
scroll to position [274, 0]
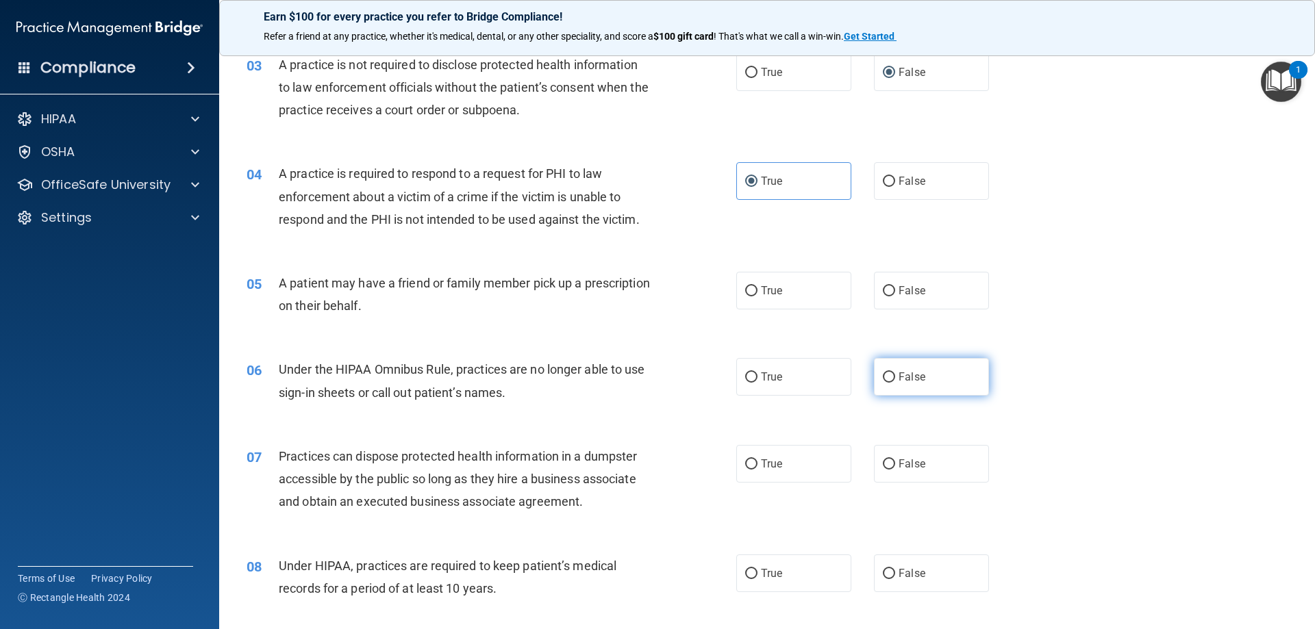
click at [883, 379] on input "False" at bounding box center [889, 378] width 12 height 10
radio input "true"
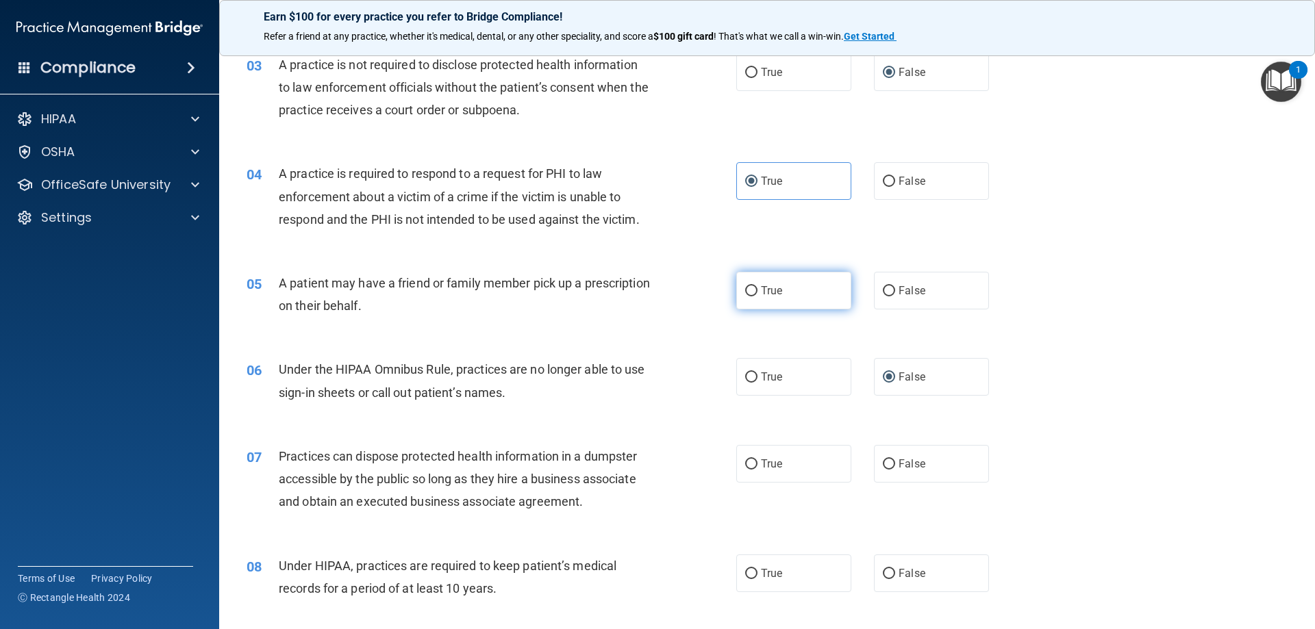
click at [745, 288] on input "True" at bounding box center [751, 291] width 12 height 10
radio input "true"
click at [883, 575] on input "False" at bounding box center [889, 574] width 12 height 10
radio input "true"
click at [883, 460] on input "False" at bounding box center [889, 464] width 12 height 10
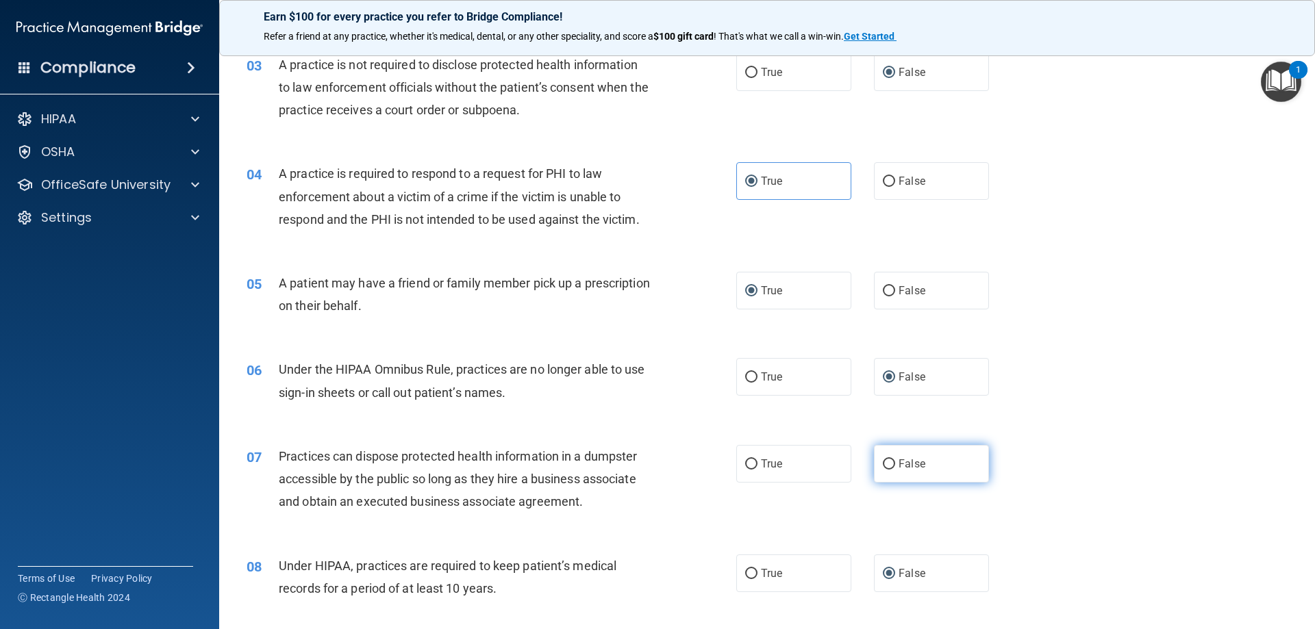
radio input "true"
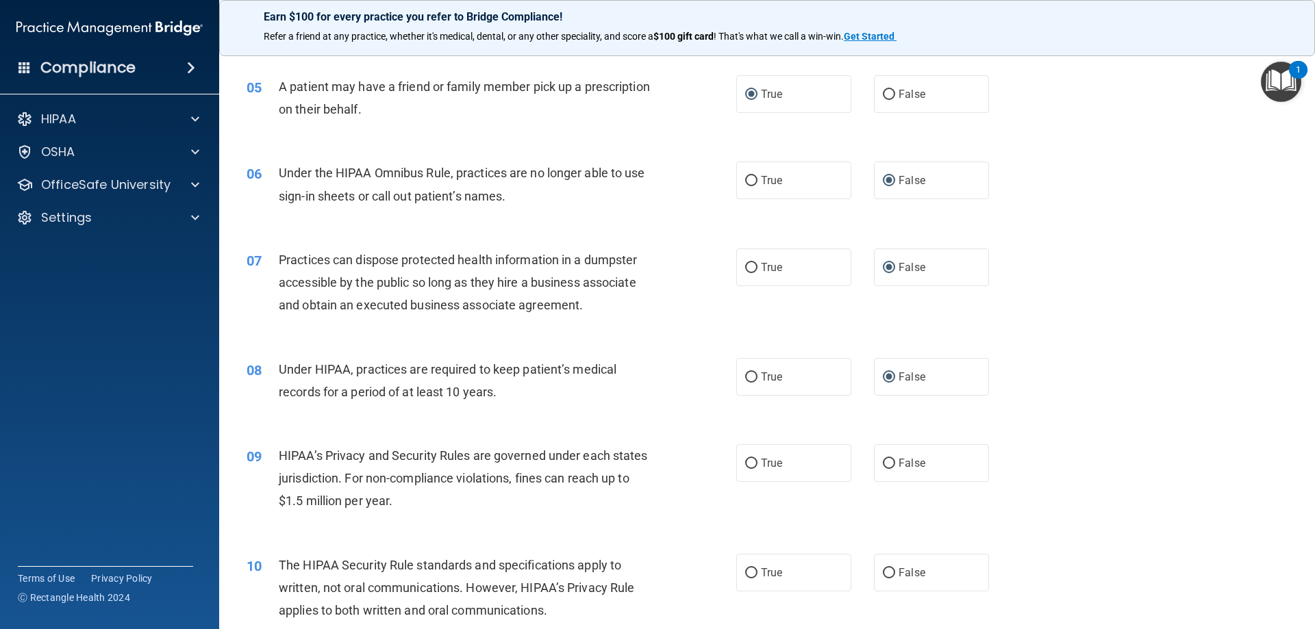
scroll to position [479, 0]
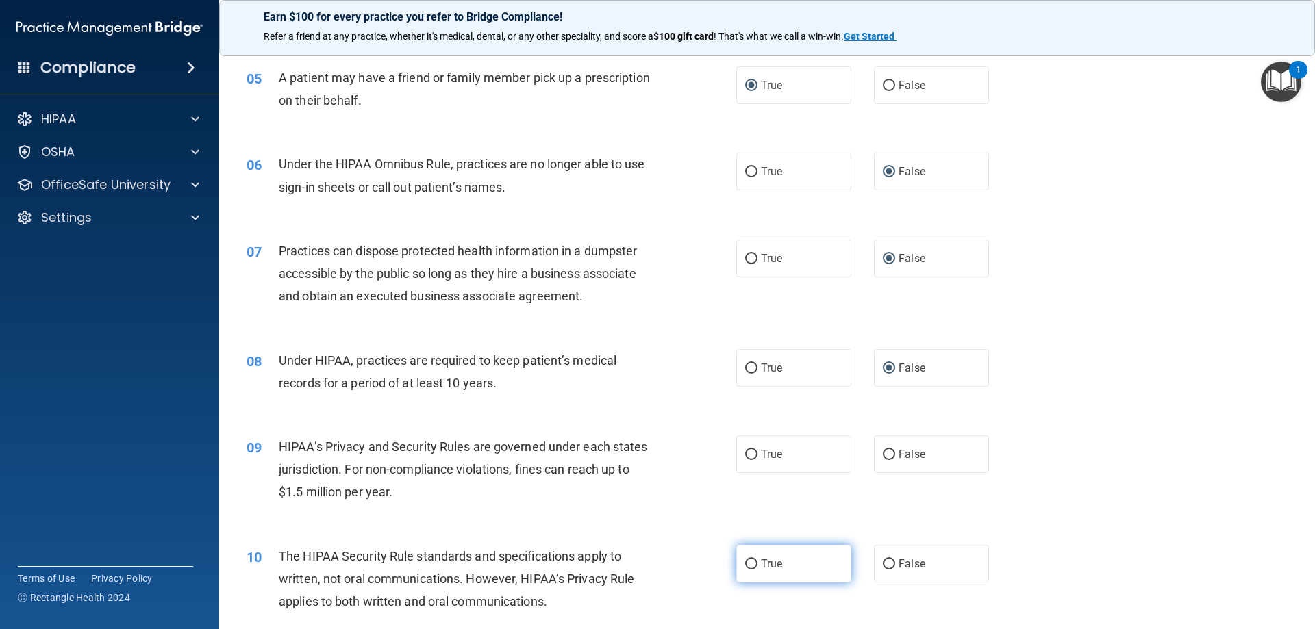
click at [745, 565] on input "True" at bounding box center [751, 564] width 12 height 10
radio input "true"
click at [884, 455] on input "False" at bounding box center [889, 455] width 12 height 10
radio input "true"
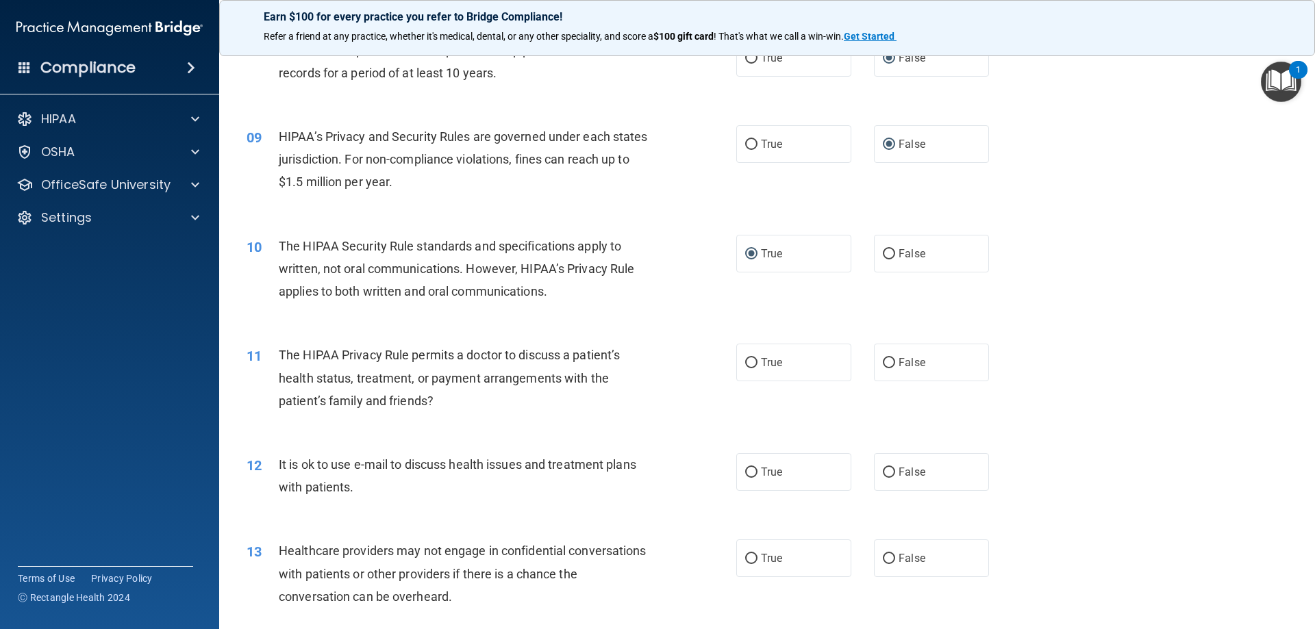
scroll to position [890, 0]
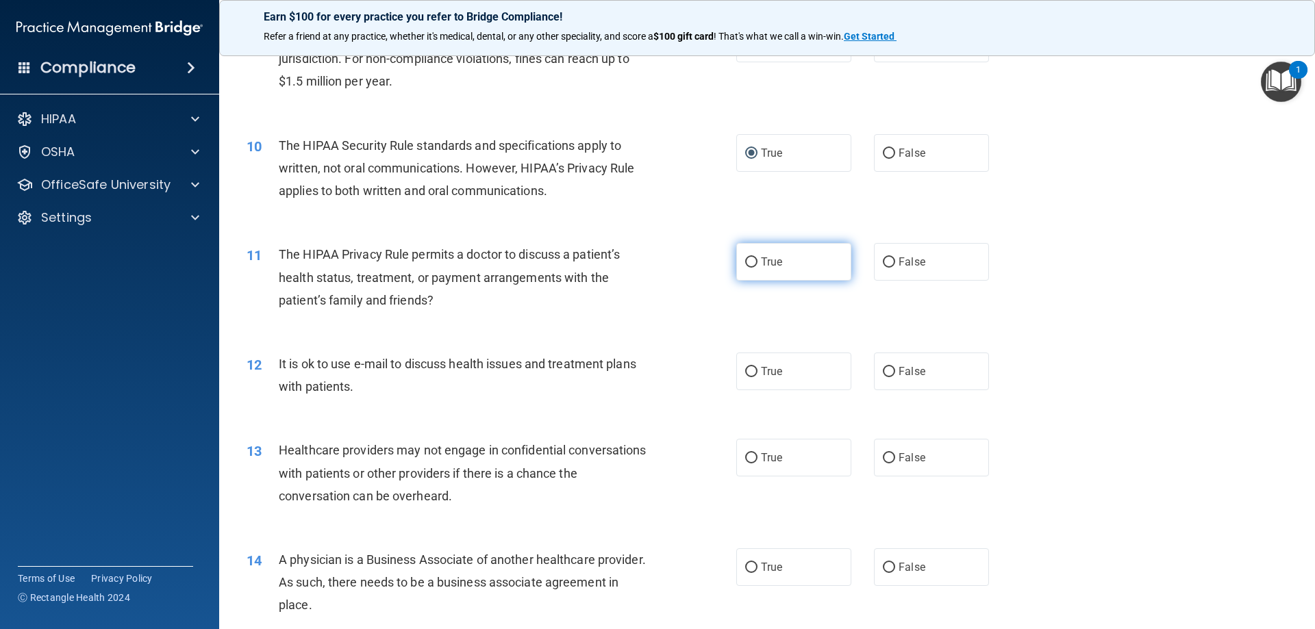
click at [749, 262] on input "True" at bounding box center [751, 262] width 12 height 10
radio input "true"
click at [745, 369] on input "True" at bounding box center [751, 372] width 12 height 10
radio input "true"
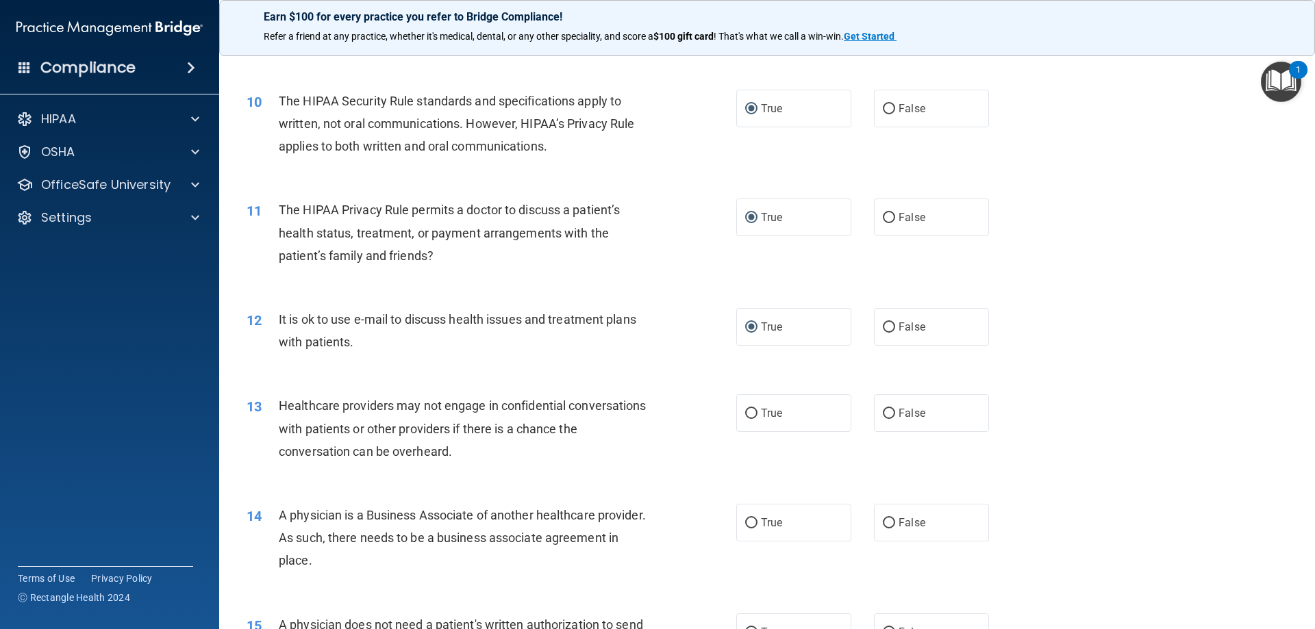
scroll to position [1027, 0]
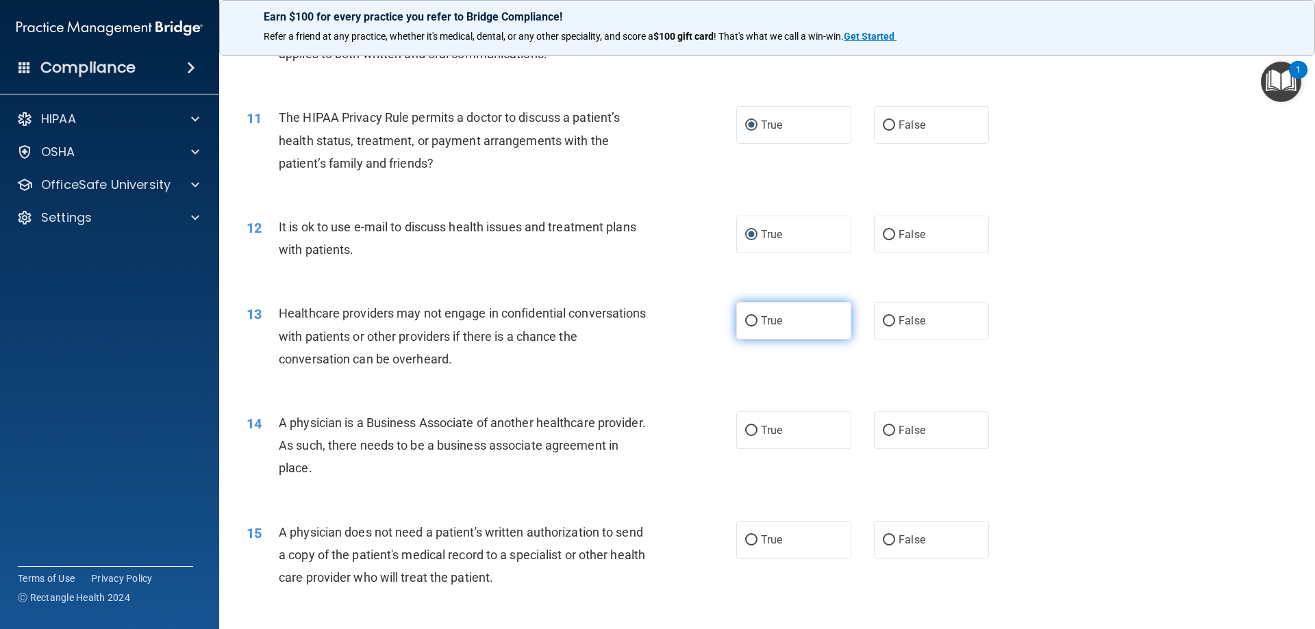
click at [745, 325] on input "True" at bounding box center [751, 321] width 12 height 10
radio input "true"
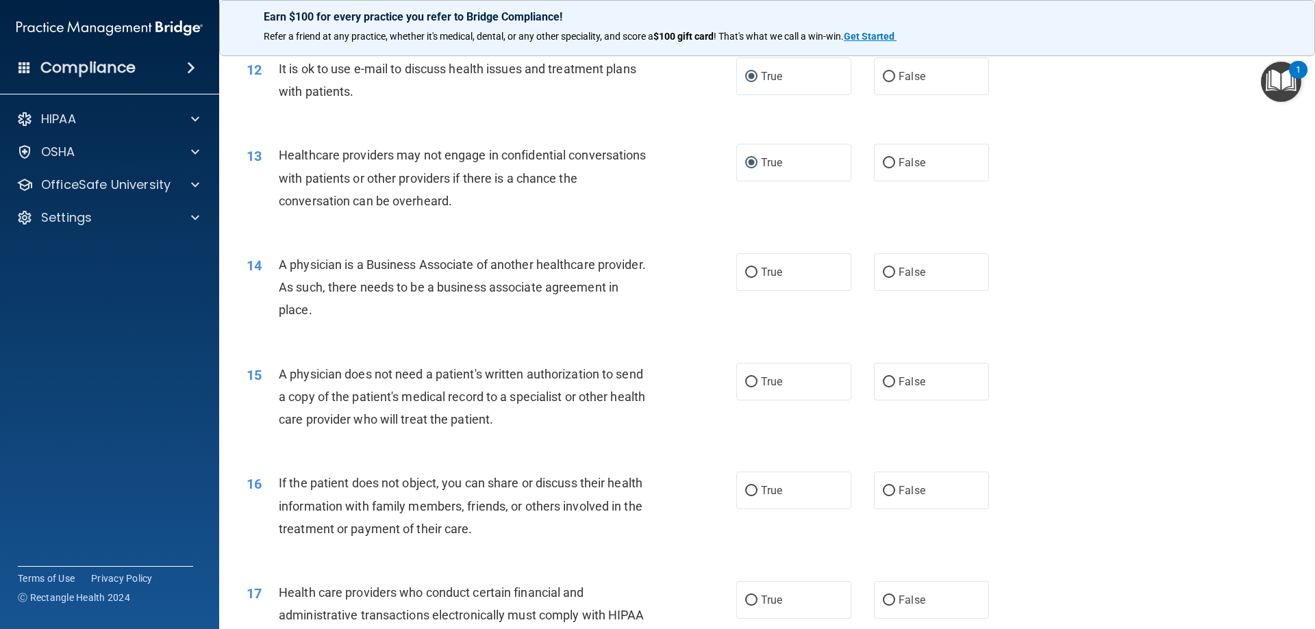
scroll to position [1233, 0]
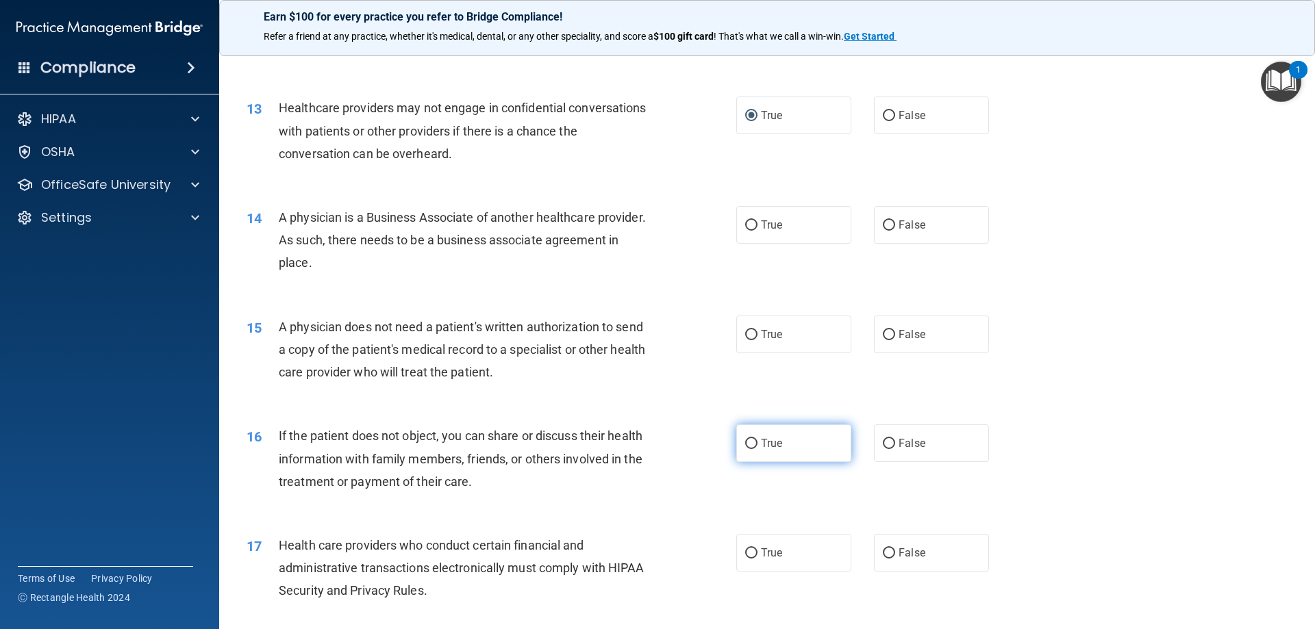
click at [750, 446] on input "True" at bounding box center [751, 444] width 12 height 10
radio input "true"
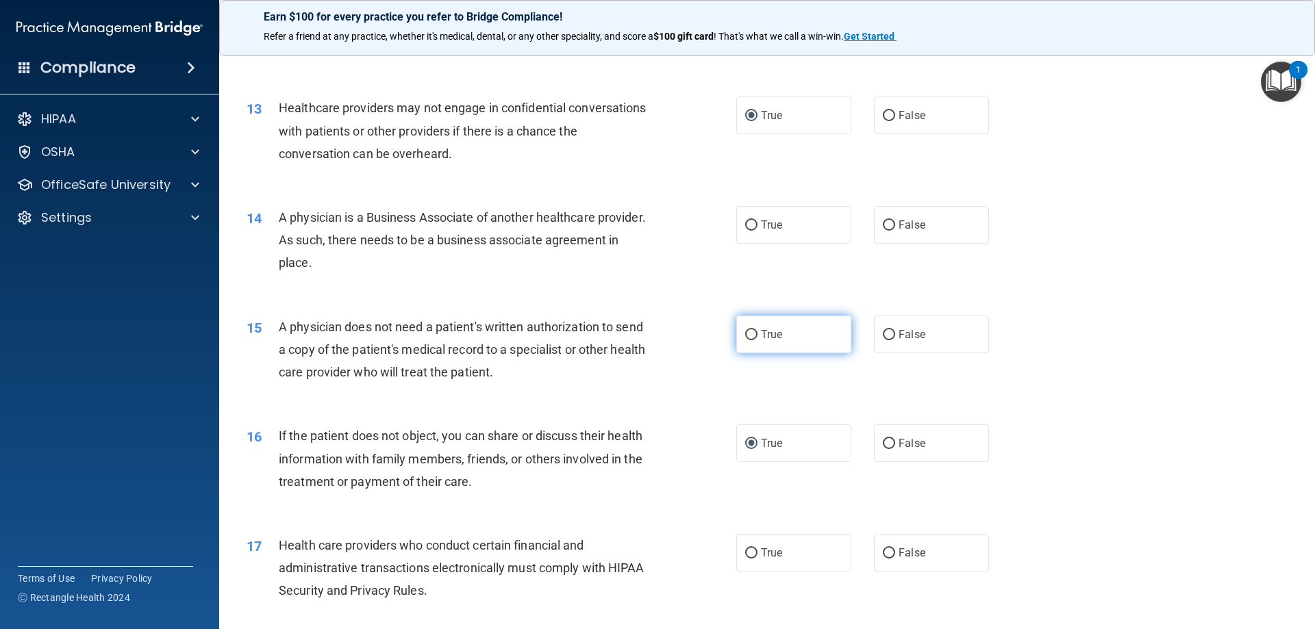
click at [746, 330] on input "True" at bounding box center [751, 335] width 12 height 10
radio input "true"
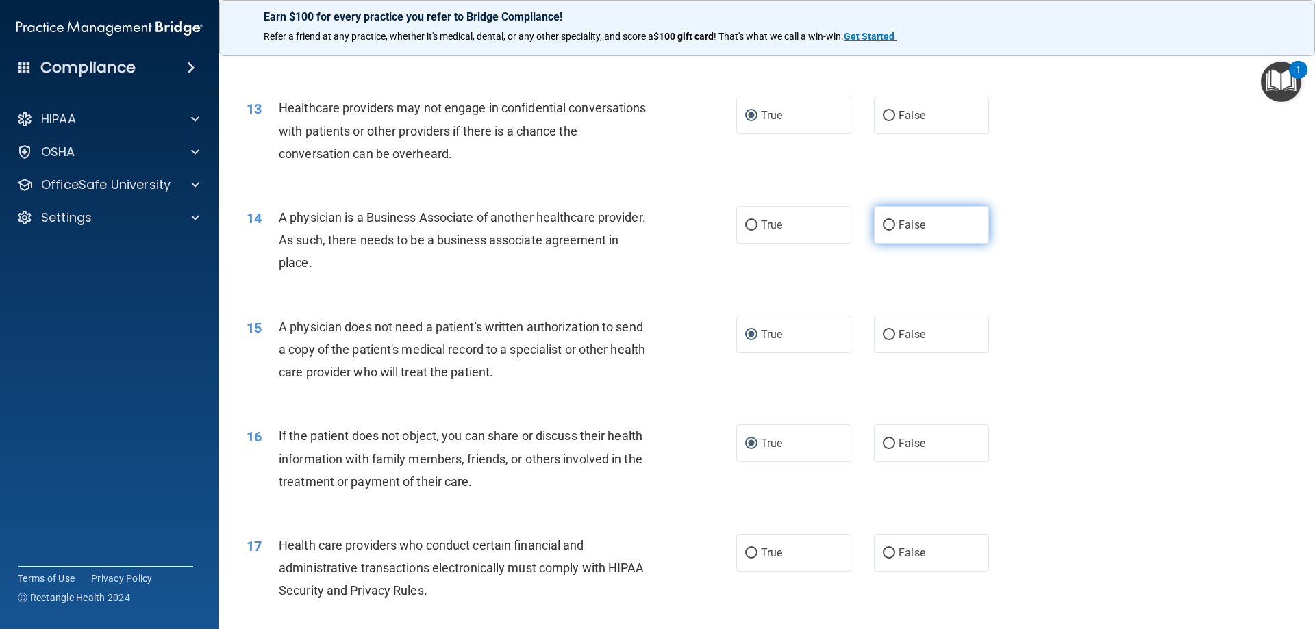
click at [883, 220] on input "False" at bounding box center [889, 225] width 12 height 10
radio input "true"
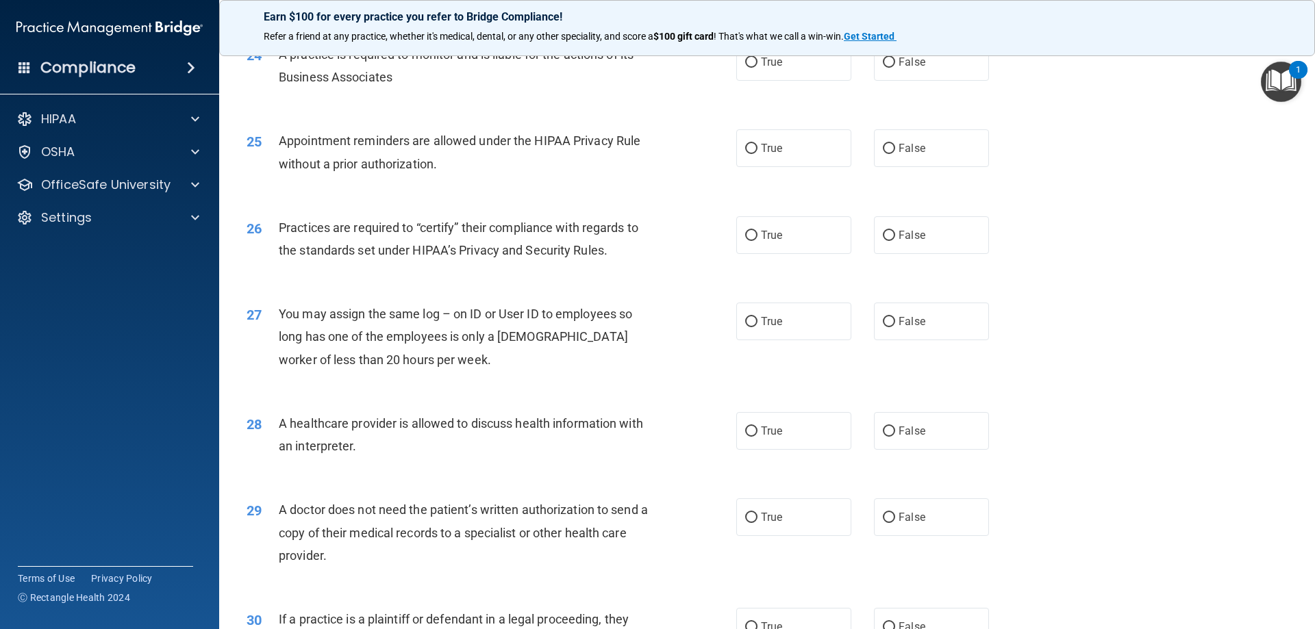
scroll to position [2260, 0]
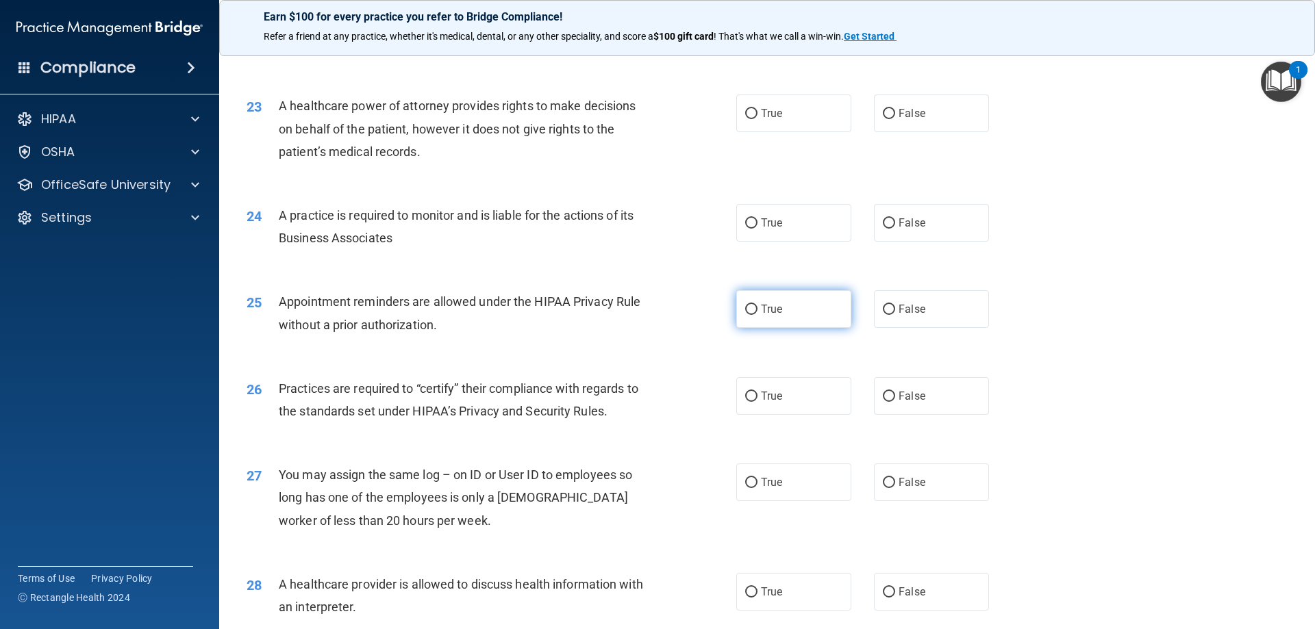
click at [745, 307] on input "True" at bounding box center [751, 310] width 12 height 10
radio input "true"
click at [748, 394] on input "True" at bounding box center [751, 397] width 12 height 10
radio input "true"
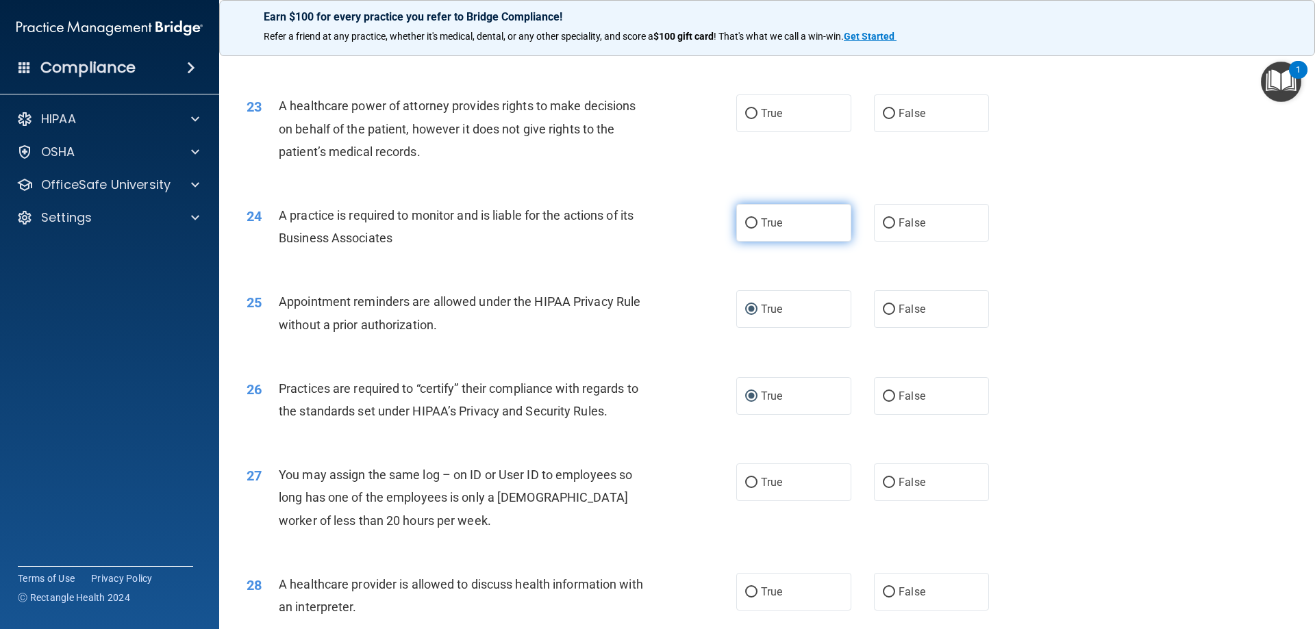
click at [748, 223] on input "True" at bounding box center [751, 223] width 12 height 10
radio input "true"
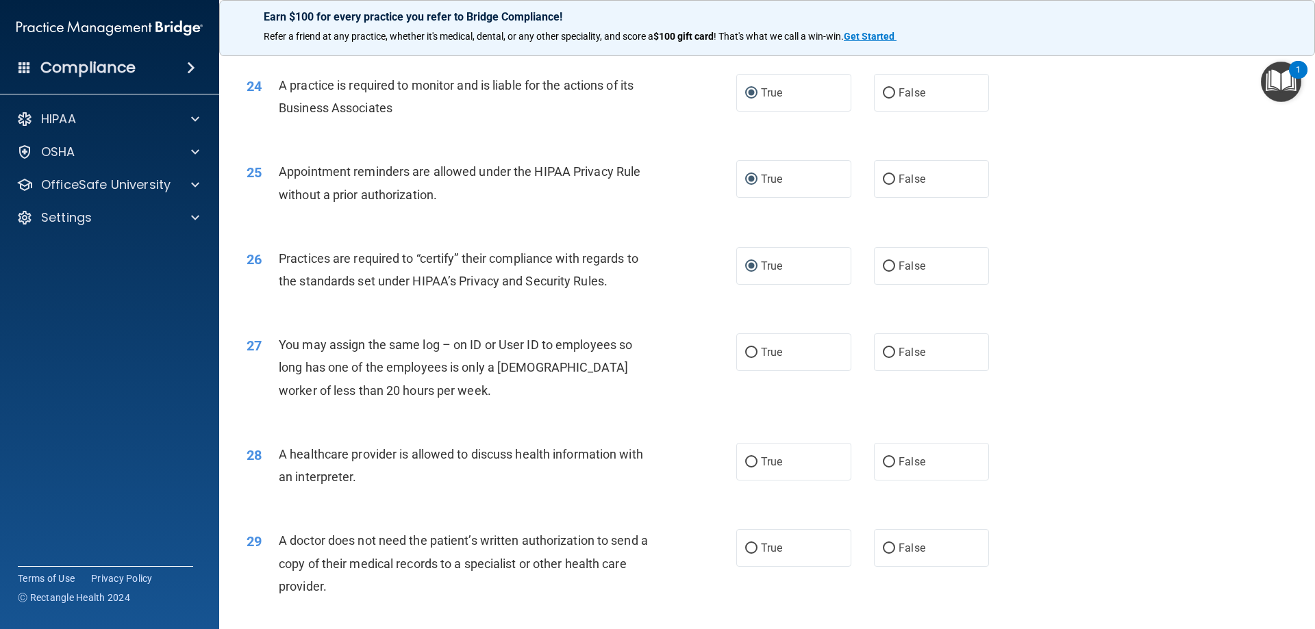
scroll to position [2534, 0]
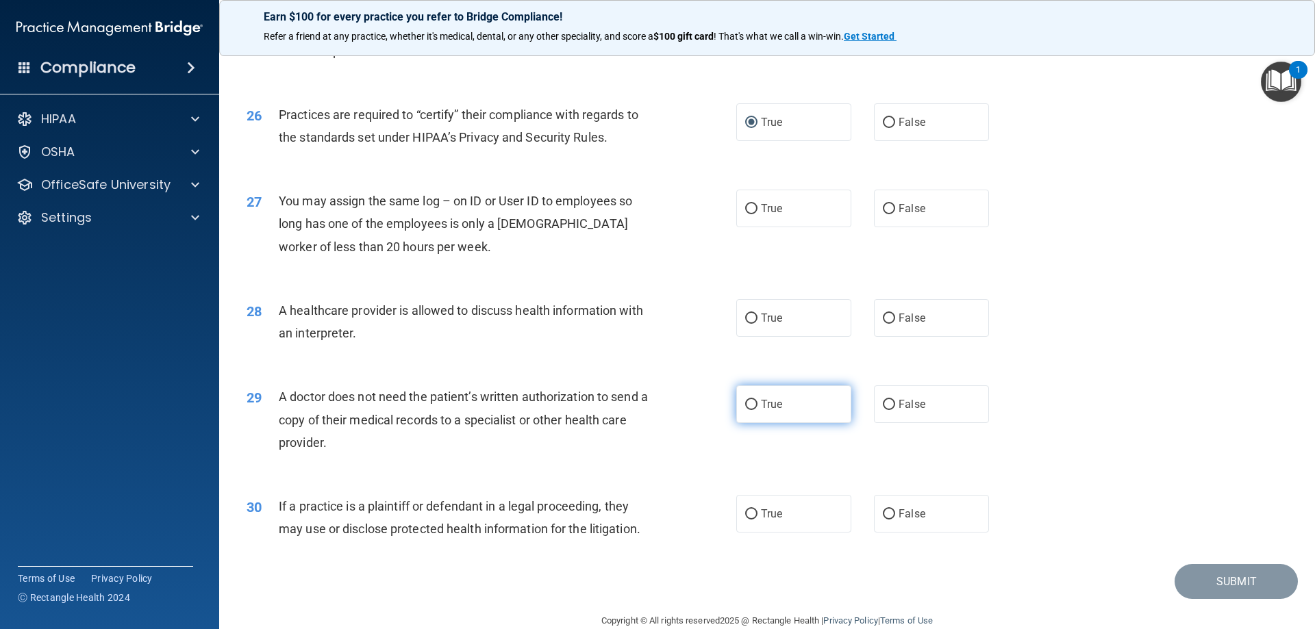
click at [748, 411] on label "True" at bounding box center [793, 405] width 115 height 38
click at [748, 410] on input "True" at bounding box center [751, 405] width 12 height 10
radio input "true"
click at [888, 316] on input "False" at bounding box center [889, 319] width 12 height 10
radio input "true"
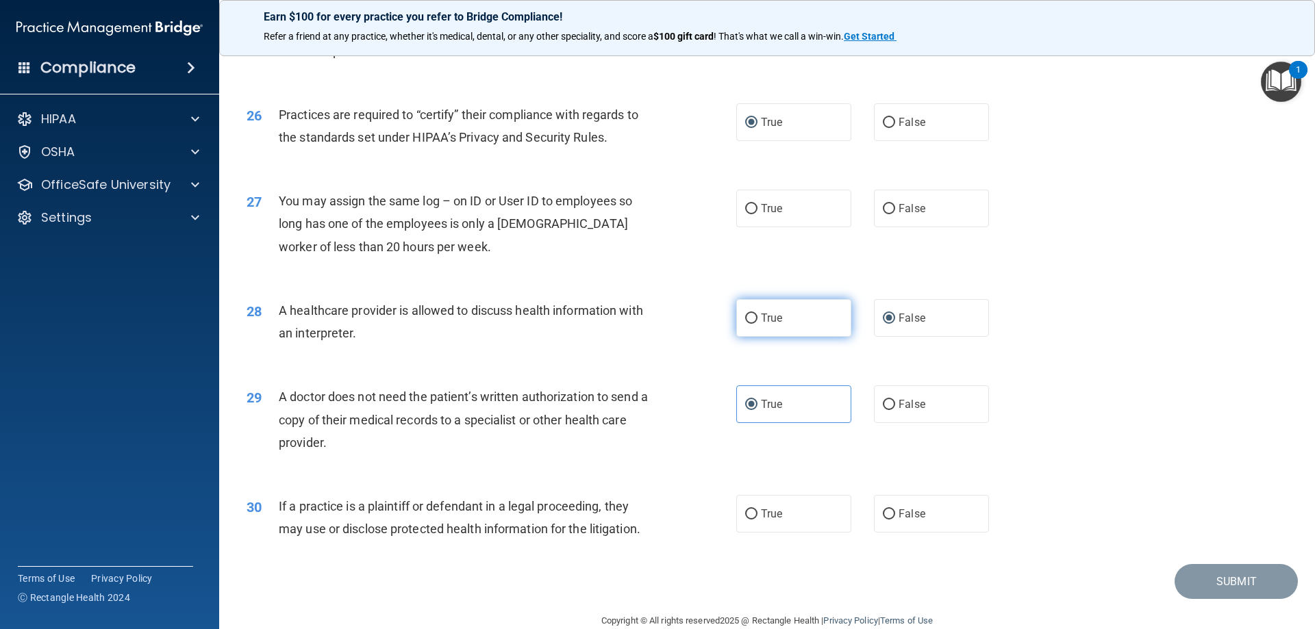
click at [745, 316] on input "True" at bounding box center [751, 319] width 12 height 10
radio input "true"
radio input "false"
click at [885, 204] on input "False" at bounding box center [889, 209] width 12 height 10
radio input "true"
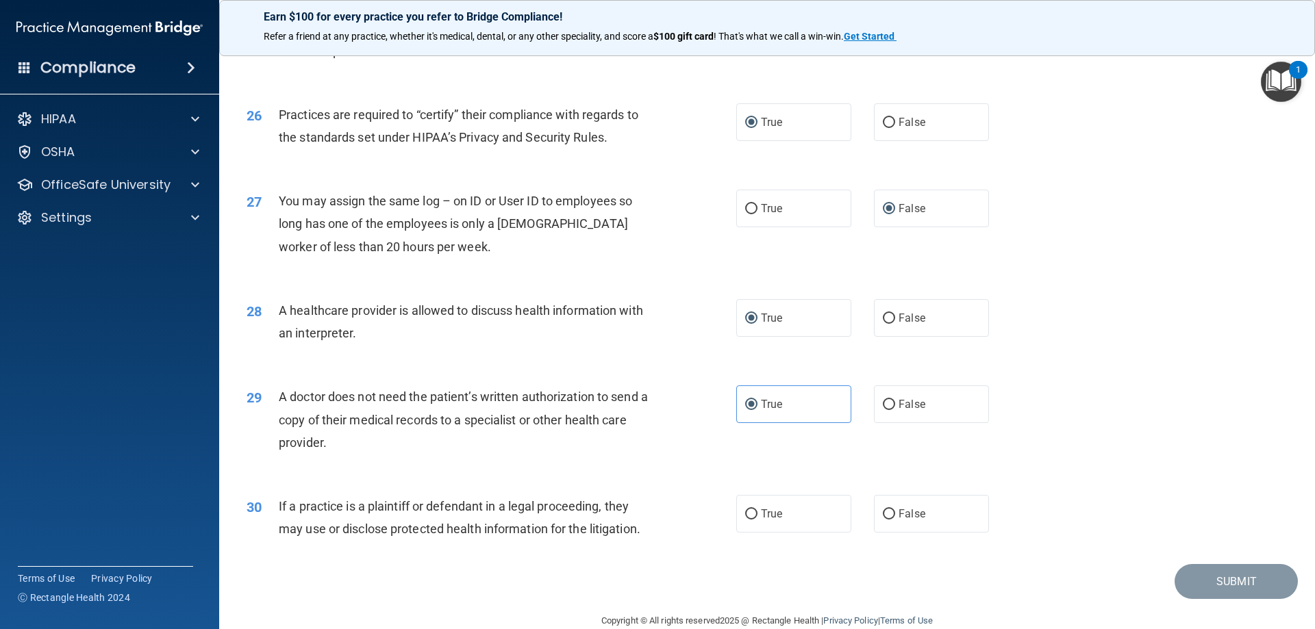
scroll to position [2558, 0]
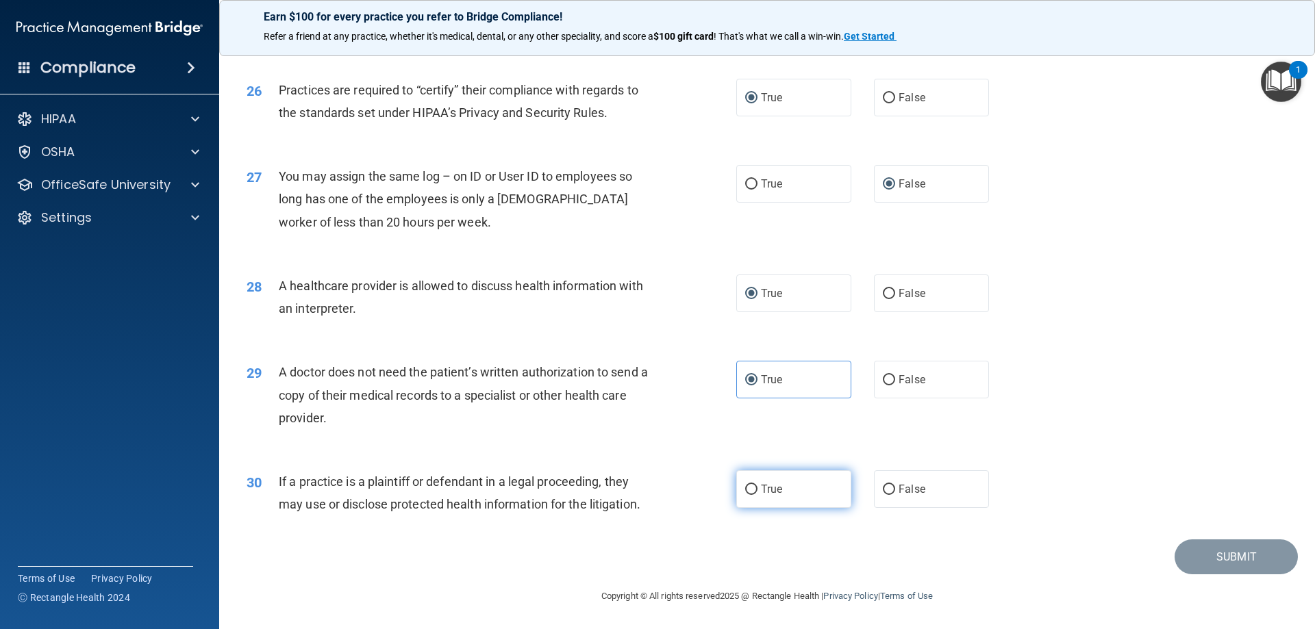
click at [761, 486] on span "True" at bounding box center [771, 489] width 21 height 13
click at [756, 486] on input "True" at bounding box center [751, 490] width 12 height 10
radio input "true"
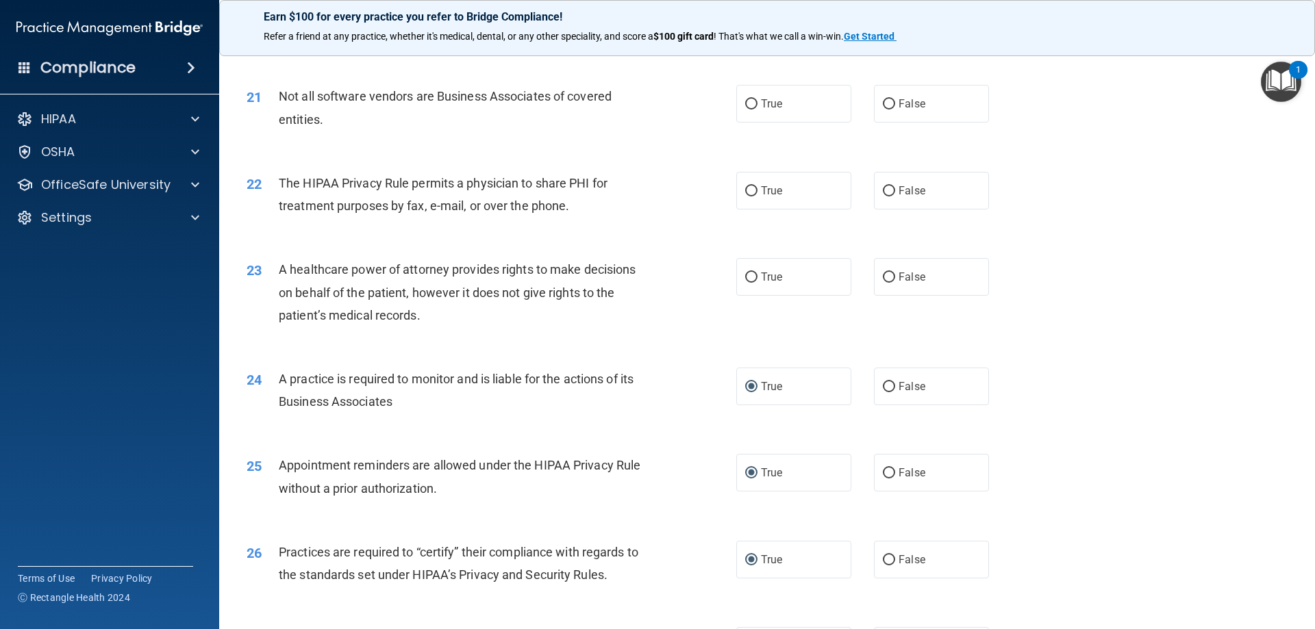
scroll to position [2079, 0]
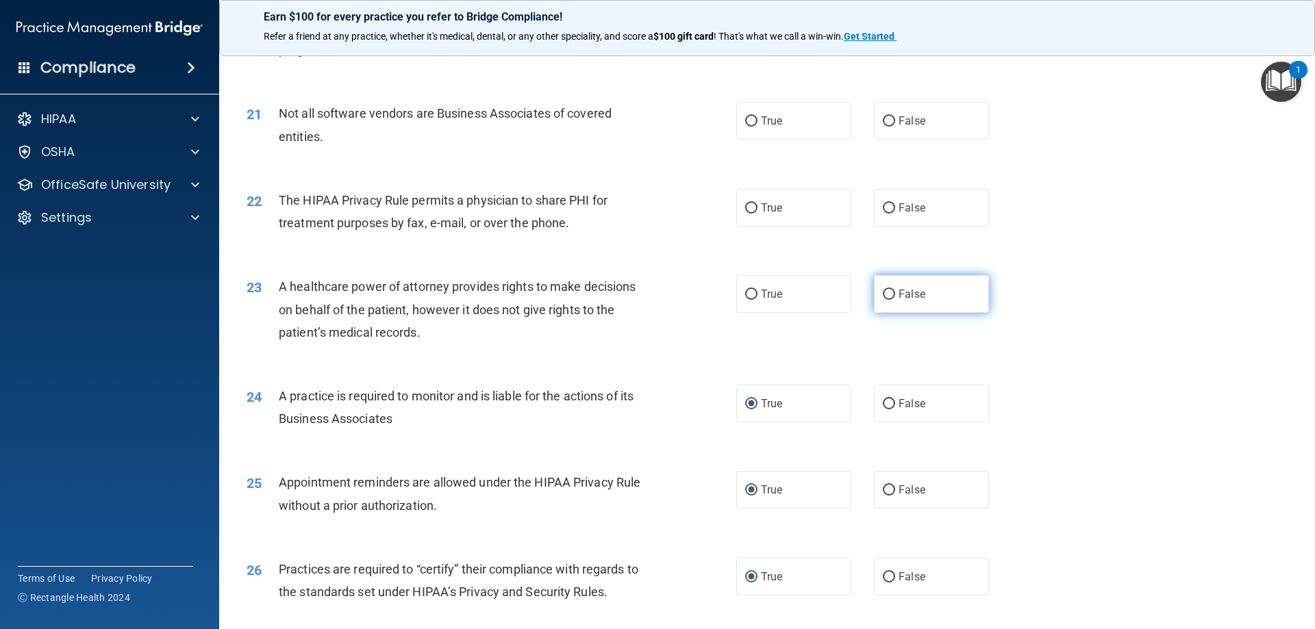
click at [890, 295] on label "False" at bounding box center [931, 294] width 115 height 38
click at [890, 295] on input "False" at bounding box center [889, 295] width 12 height 10
radio input "true"
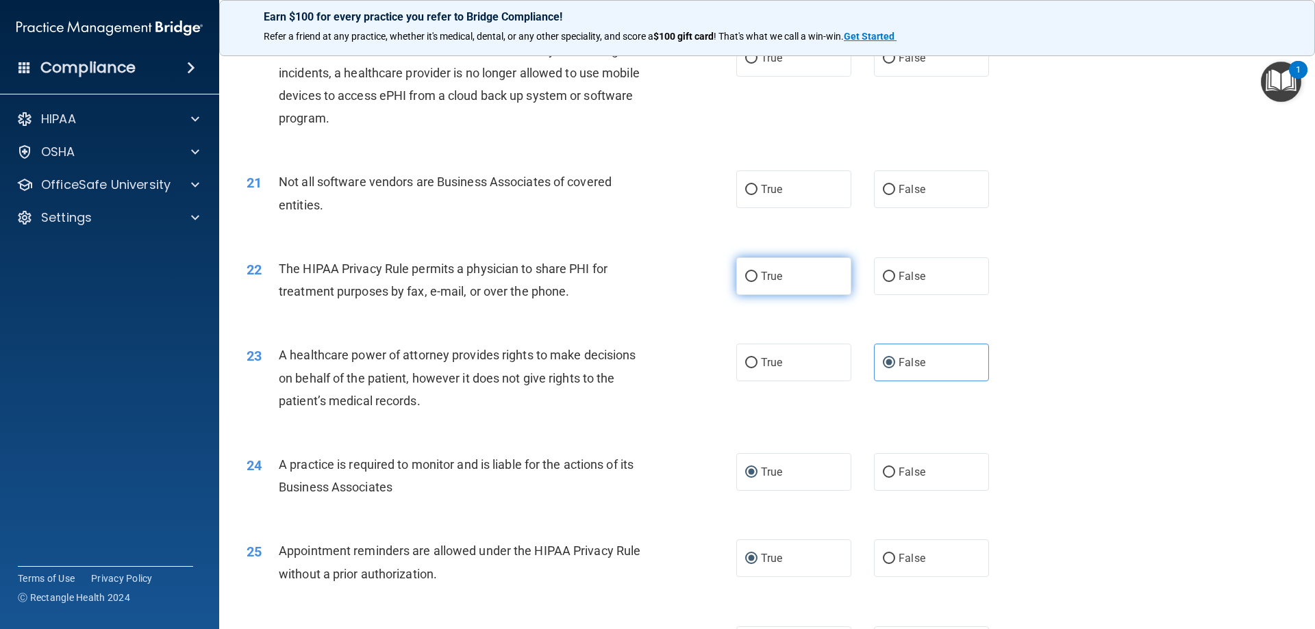
click at [748, 273] on input "True" at bounding box center [751, 277] width 12 height 10
radio input "true"
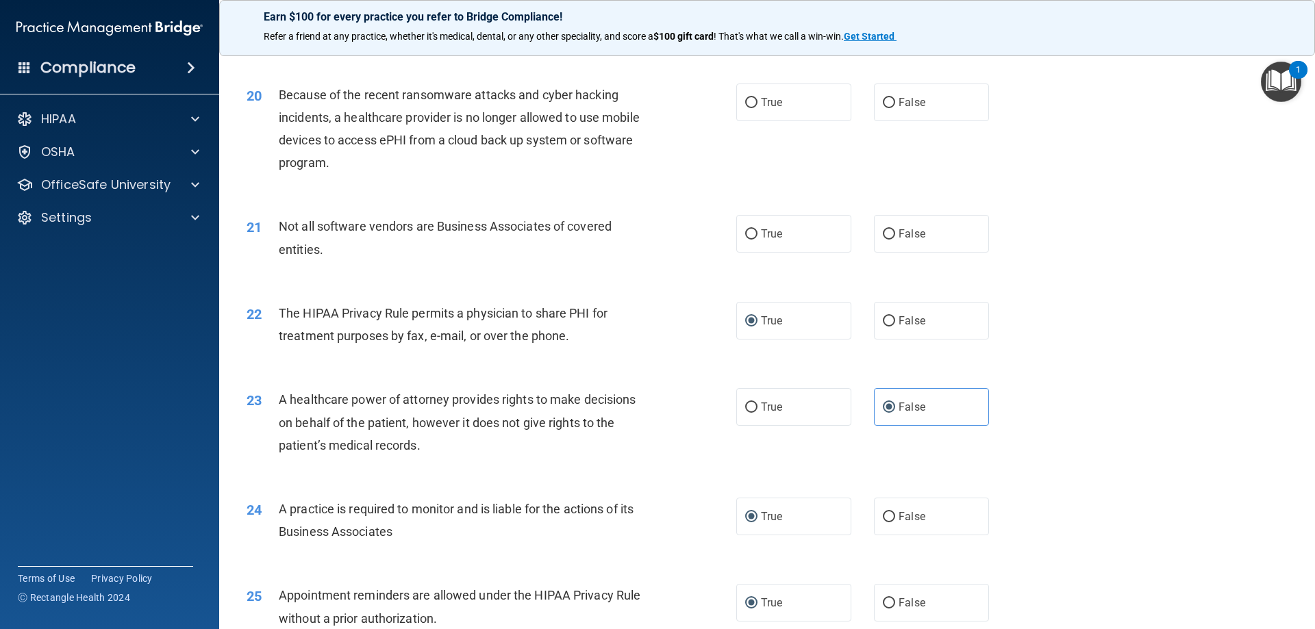
scroll to position [1942, 0]
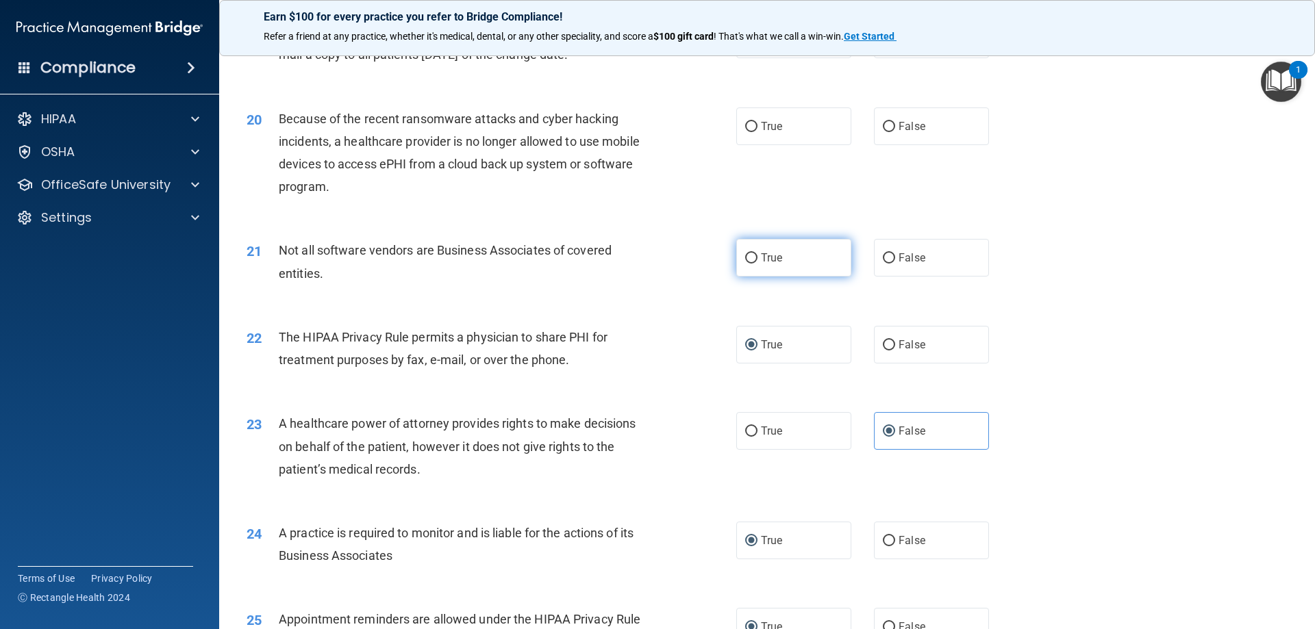
click at [749, 260] on input "True" at bounding box center [751, 258] width 12 height 10
radio input "true"
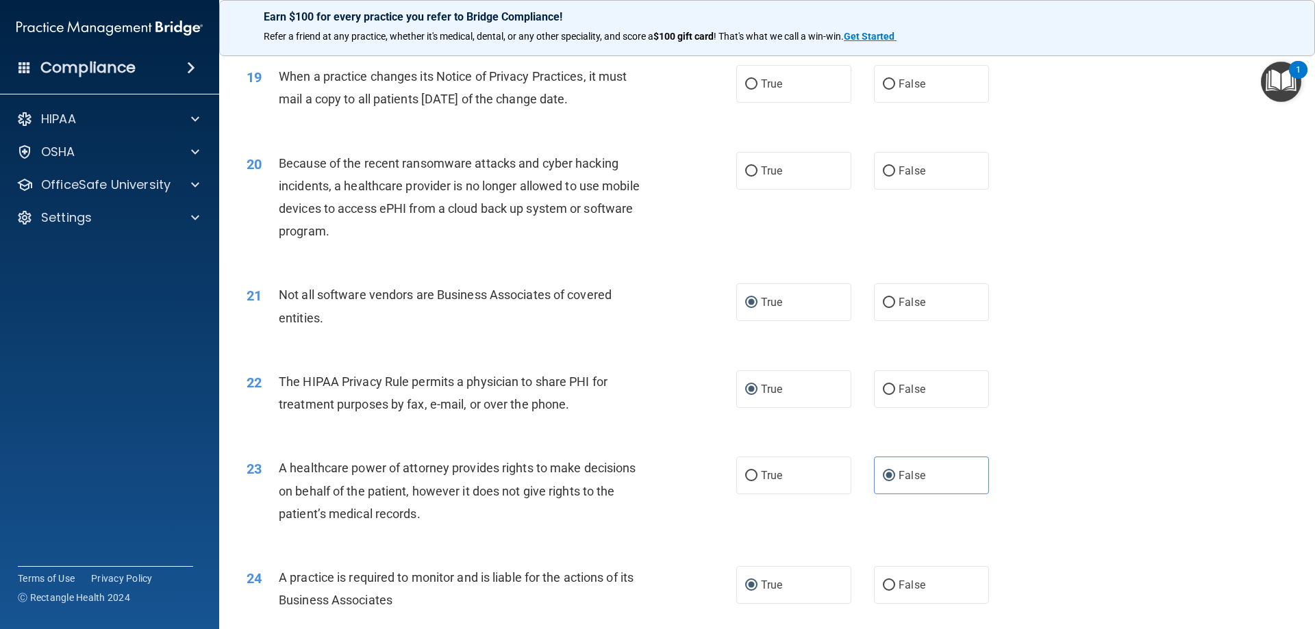
scroll to position [1874, 0]
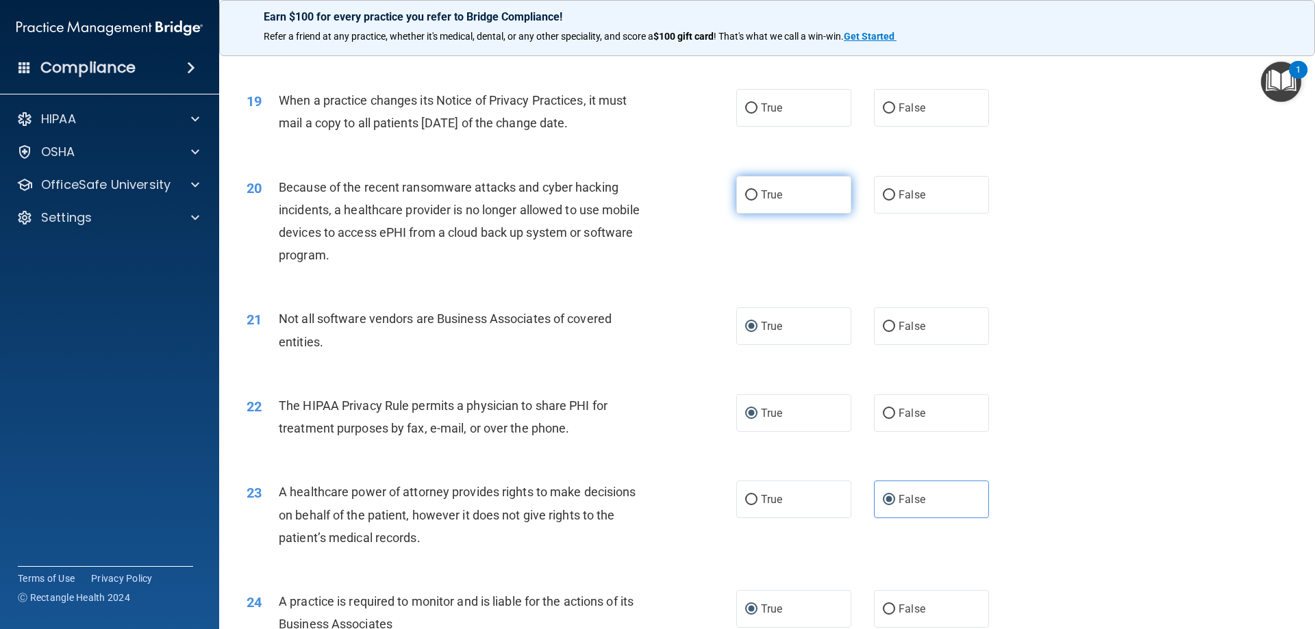
click at [755, 191] on label "True" at bounding box center [793, 195] width 115 height 38
click at [755, 191] on input "True" at bounding box center [751, 195] width 12 height 10
radio input "true"
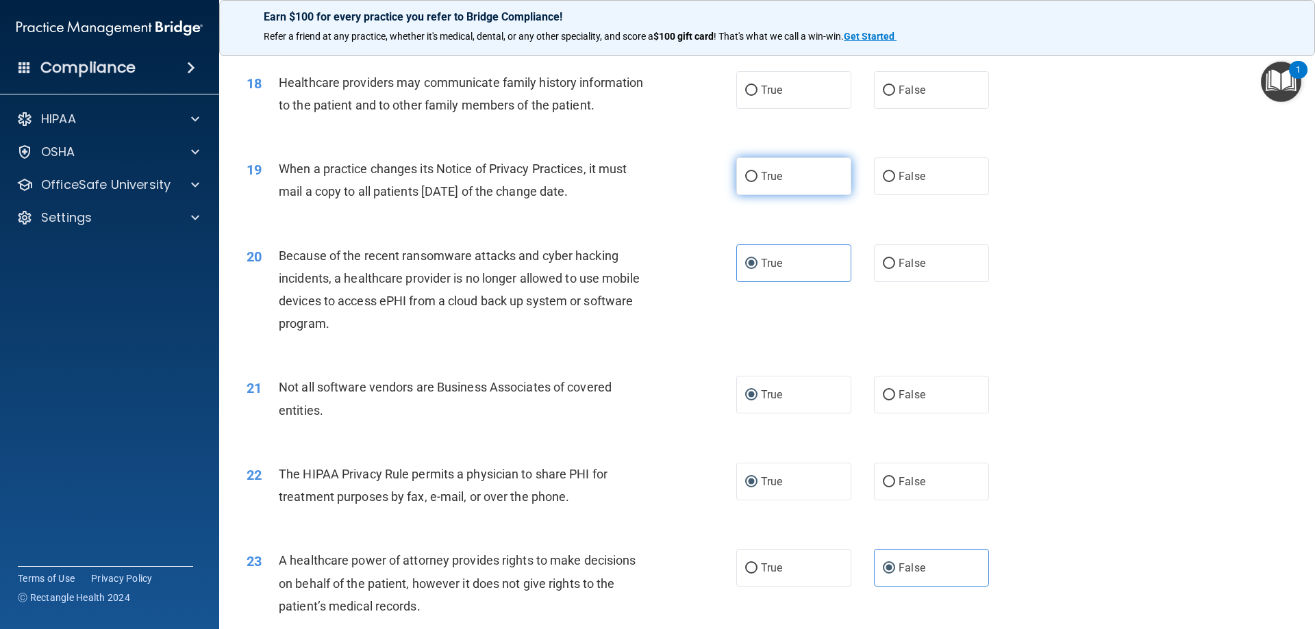
click at [749, 179] on input "True" at bounding box center [751, 177] width 12 height 10
radio input "true"
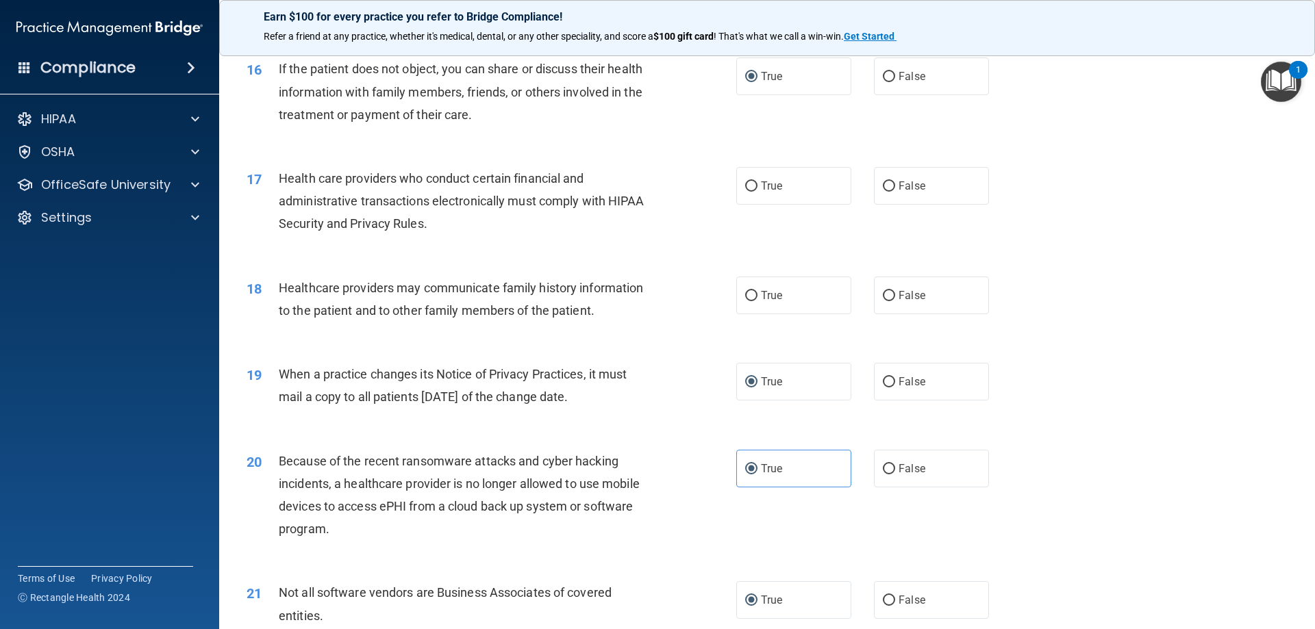
scroll to position [1531, 0]
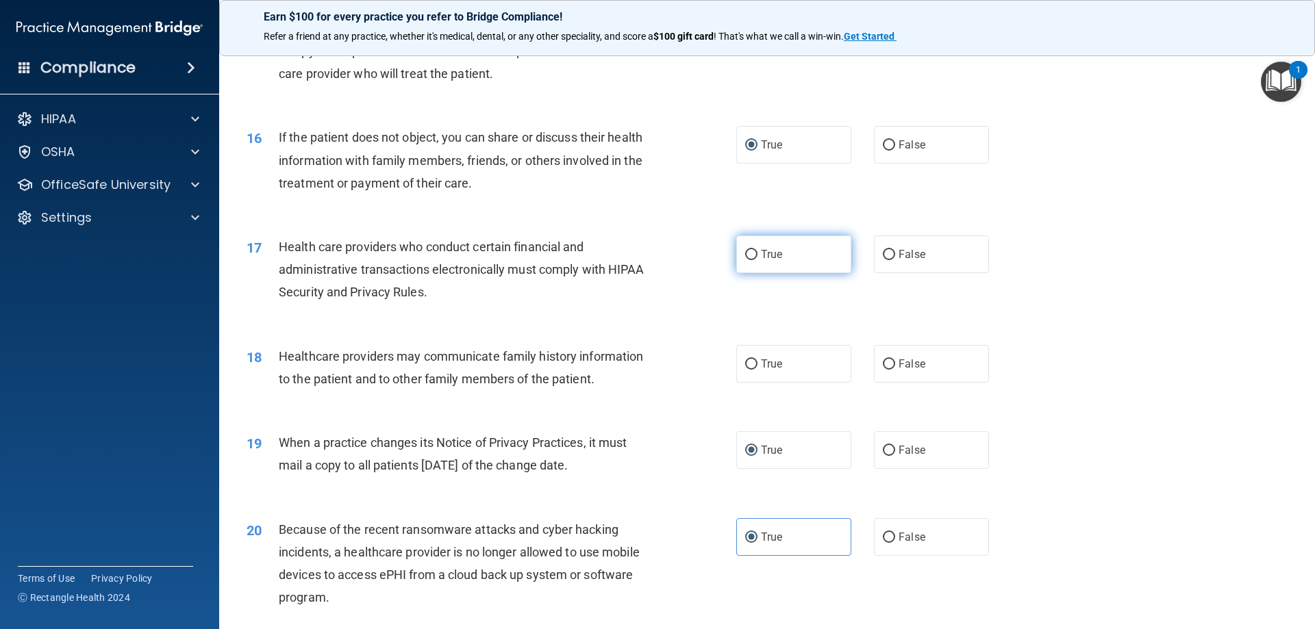
click at [746, 251] on input "True" at bounding box center [751, 255] width 12 height 10
radio input "true"
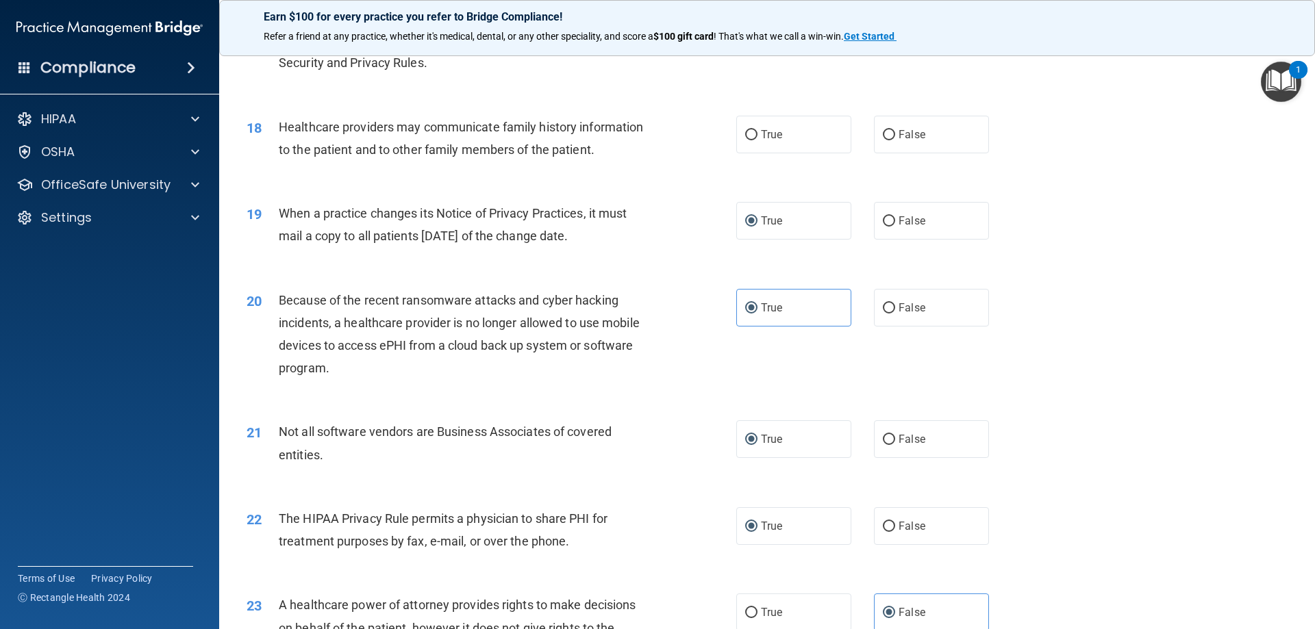
scroll to position [1737, 0]
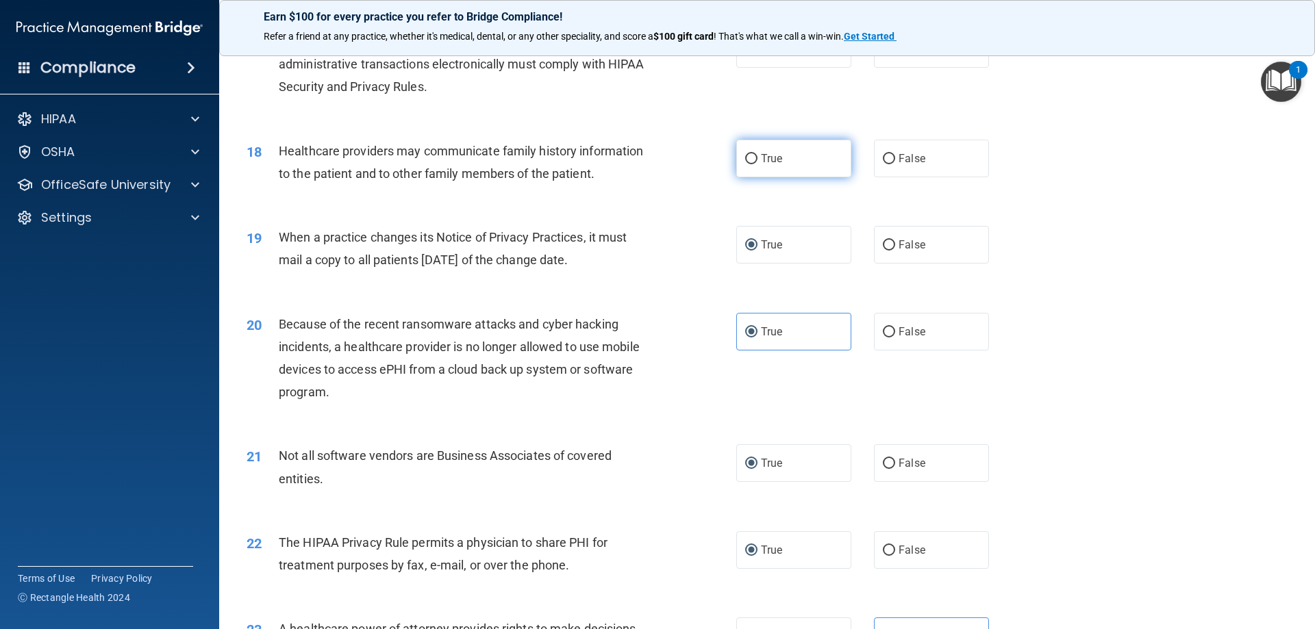
click at [745, 160] on input "True" at bounding box center [751, 159] width 12 height 10
radio input "true"
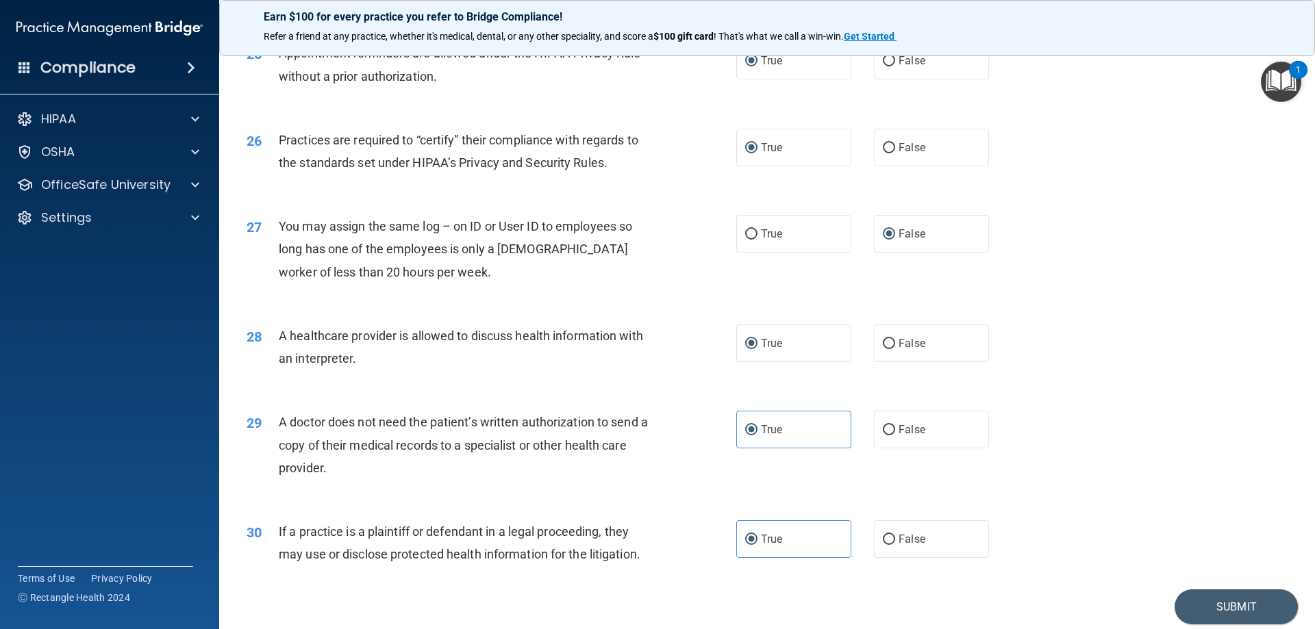
scroll to position [2558, 0]
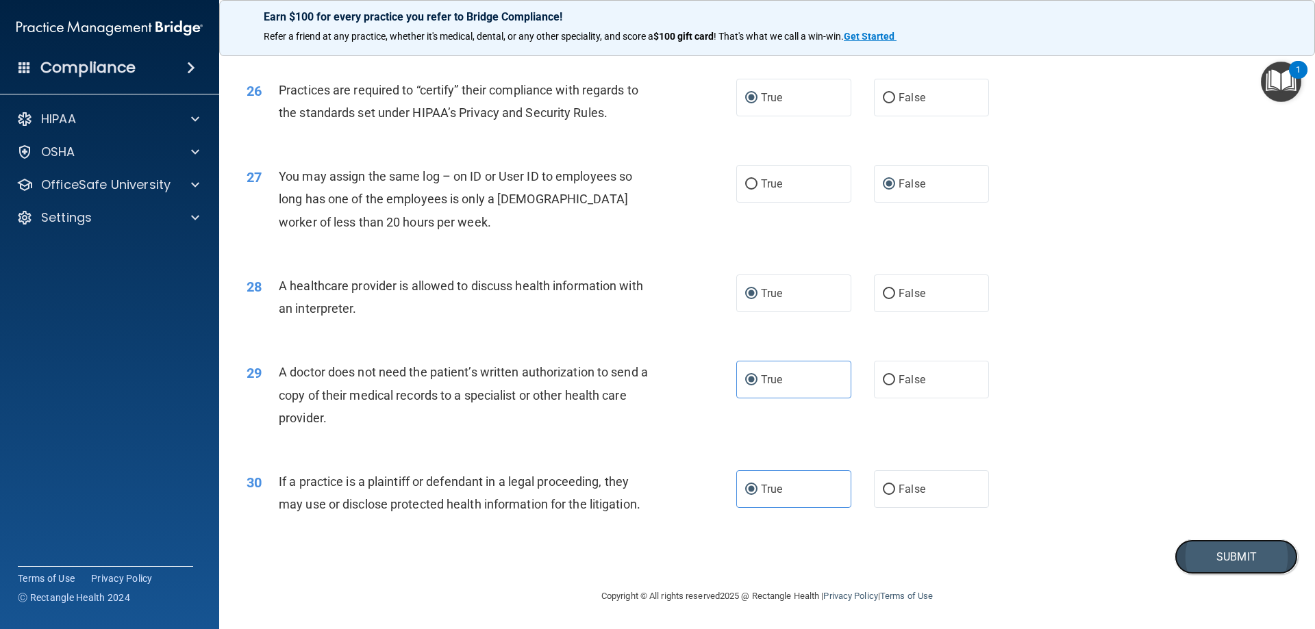
click at [1220, 550] on button "Submit" at bounding box center [1235, 557] width 123 height 35
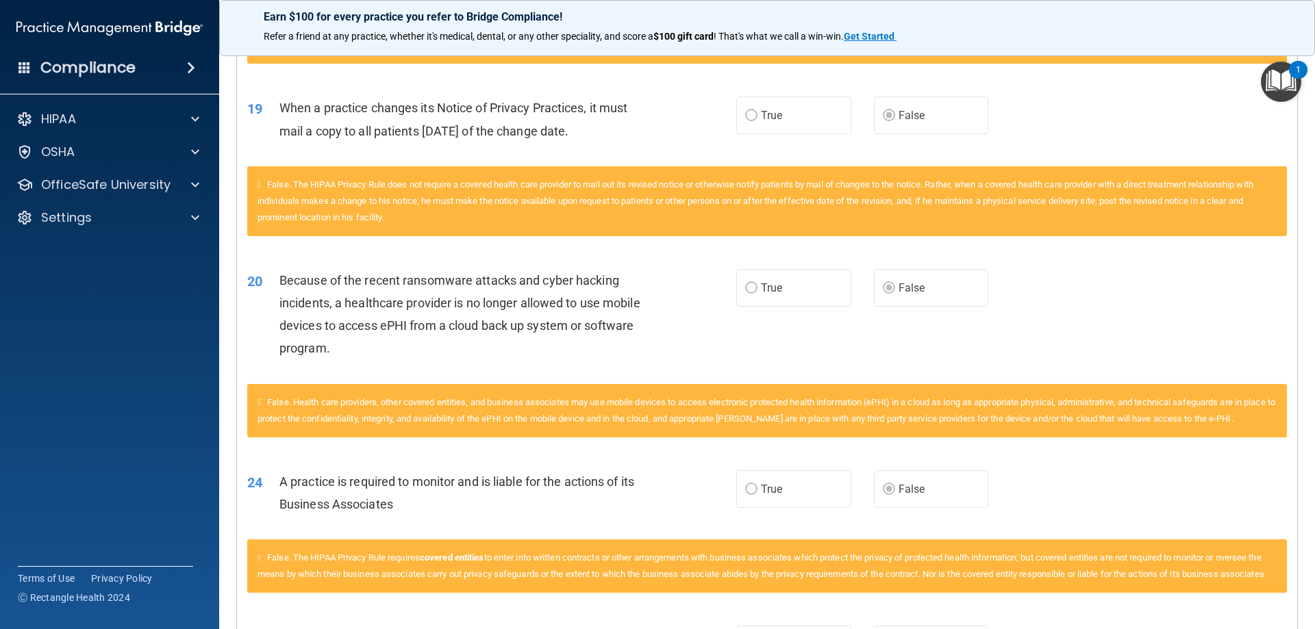
scroll to position [1034, 0]
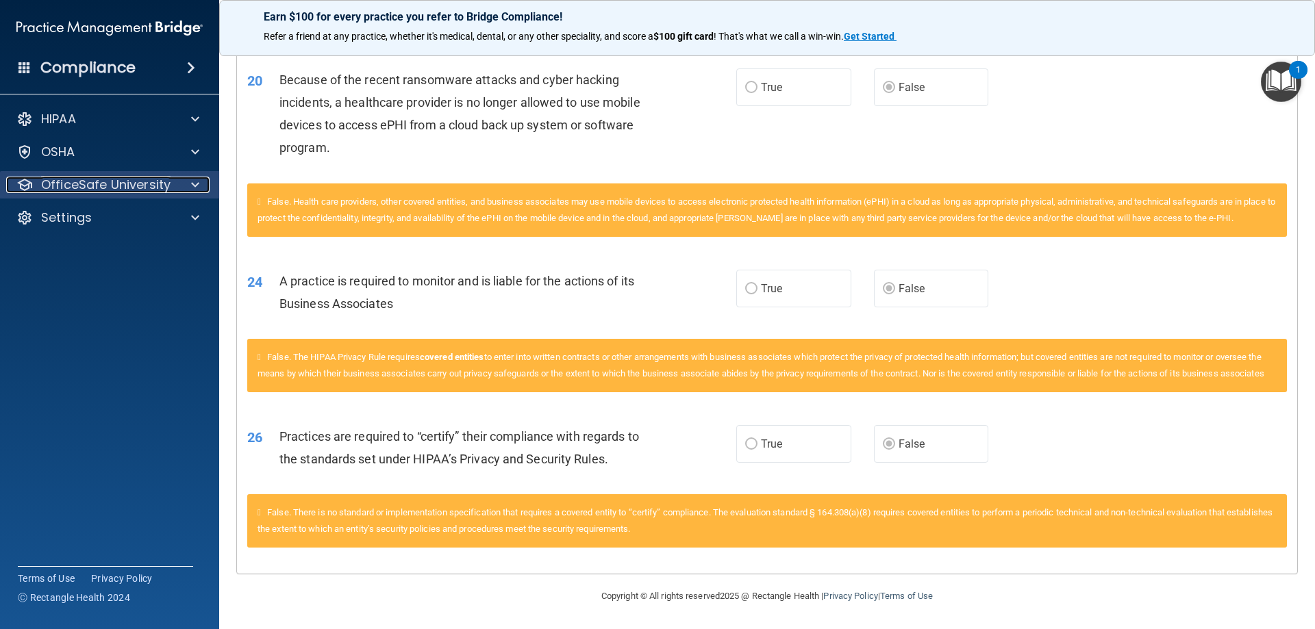
click at [170, 188] on div "OfficeSafe University" at bounding box center [91, 185] width 170 height 16
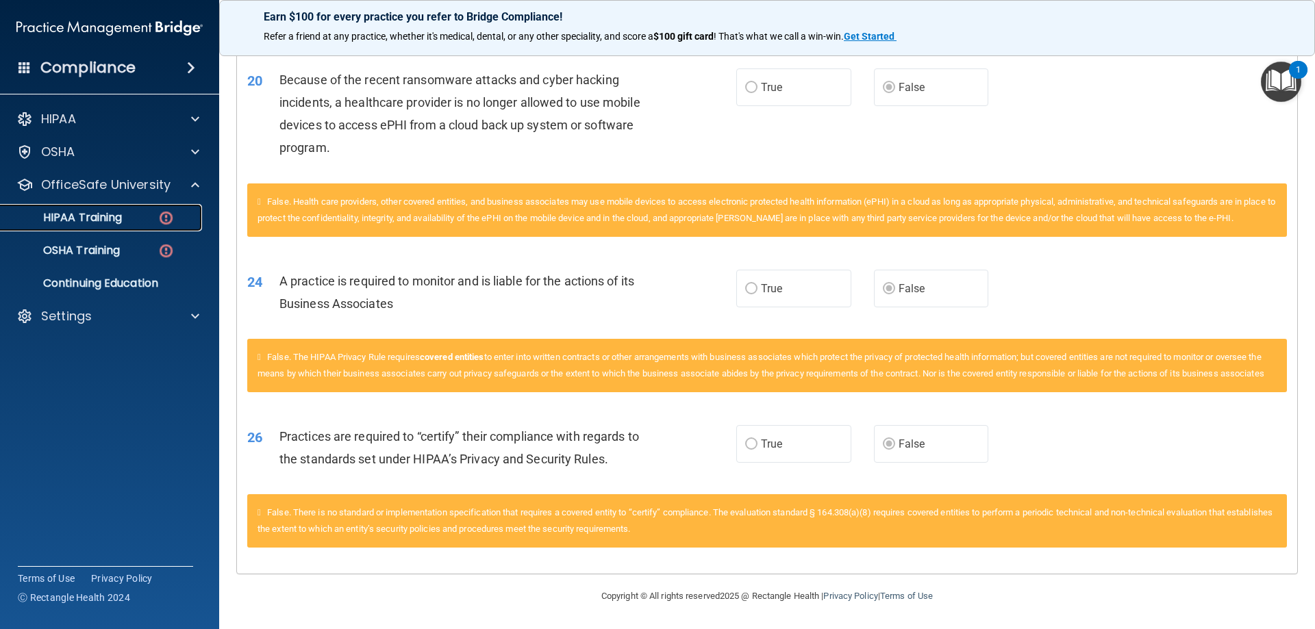
click at [131, 220] on div "HIPAA Training" at bounding box center [102, 218] width 187 height 14
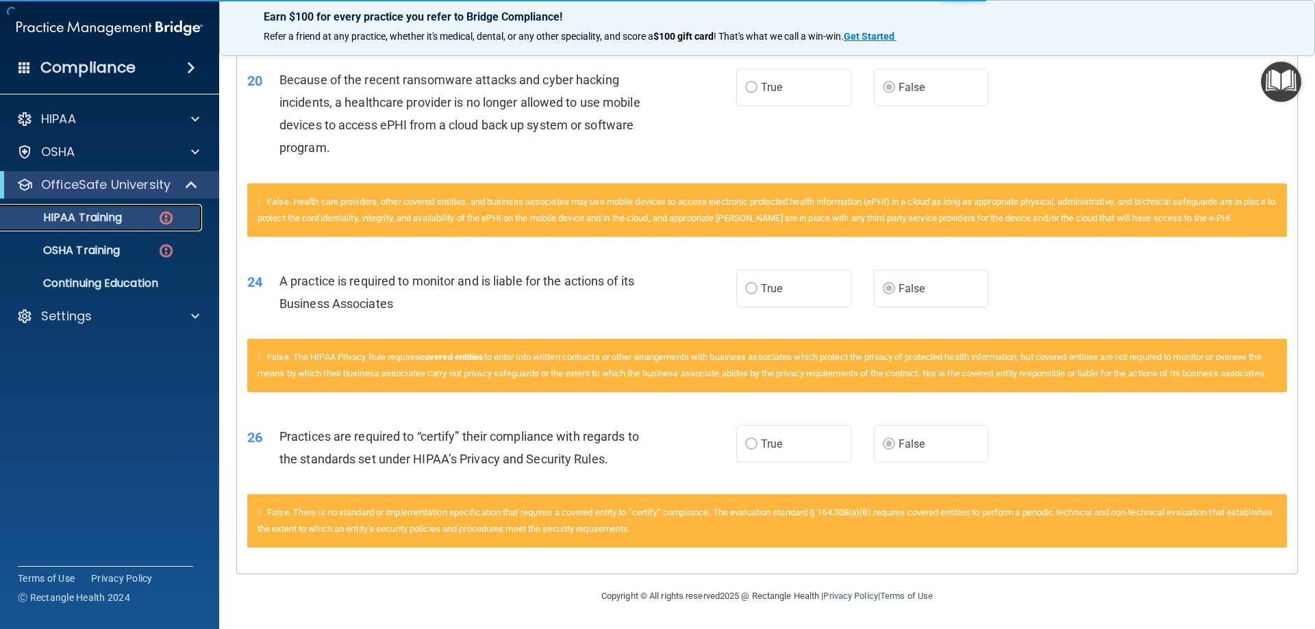
scroll to position [402, 0]
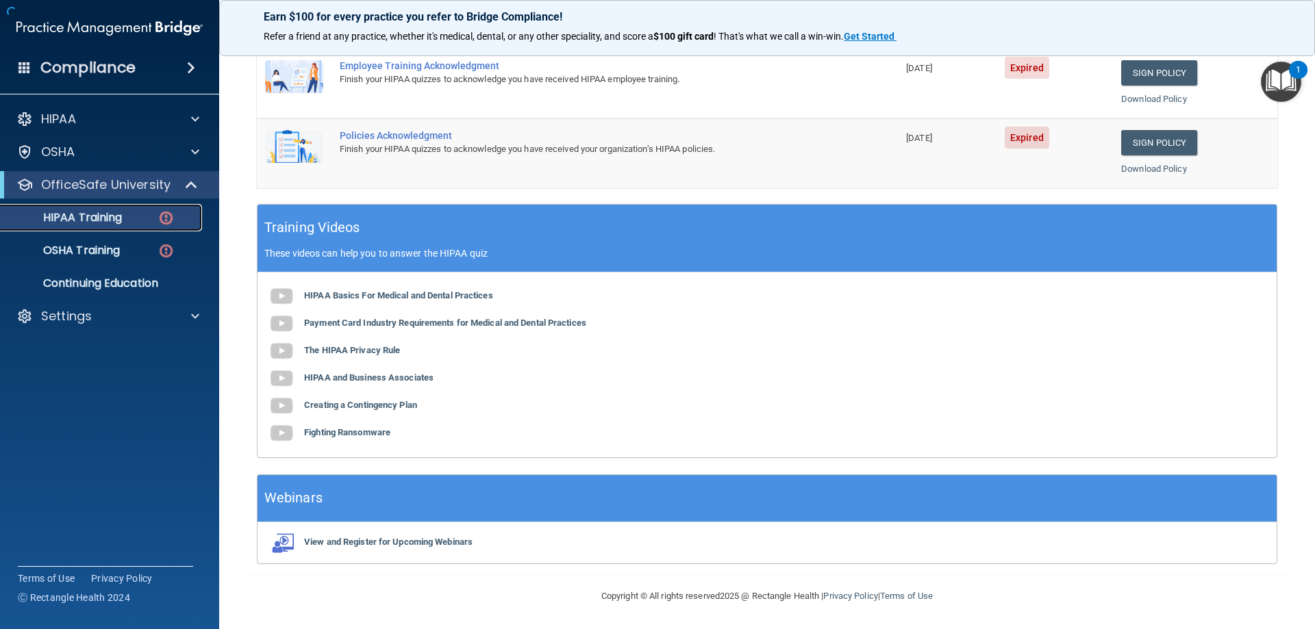
click at [101, 218] on p "HIPAA Training" at bounding box center [65, 218] width 113 height 14
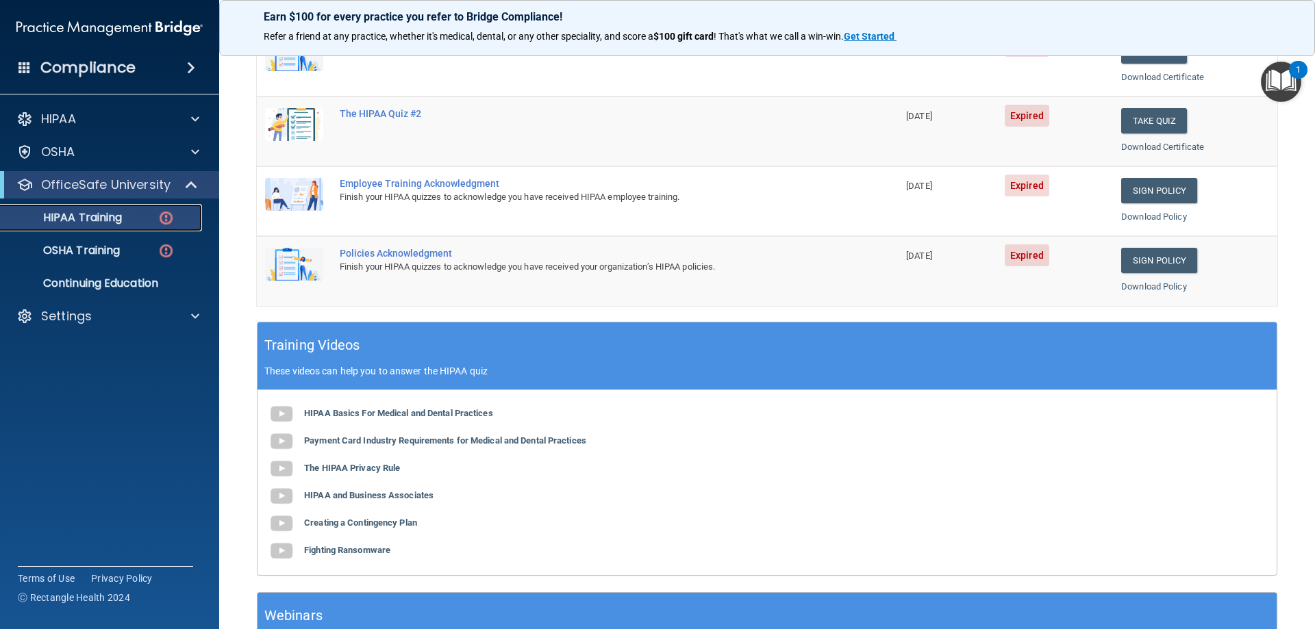
scroll to position [128, 0]
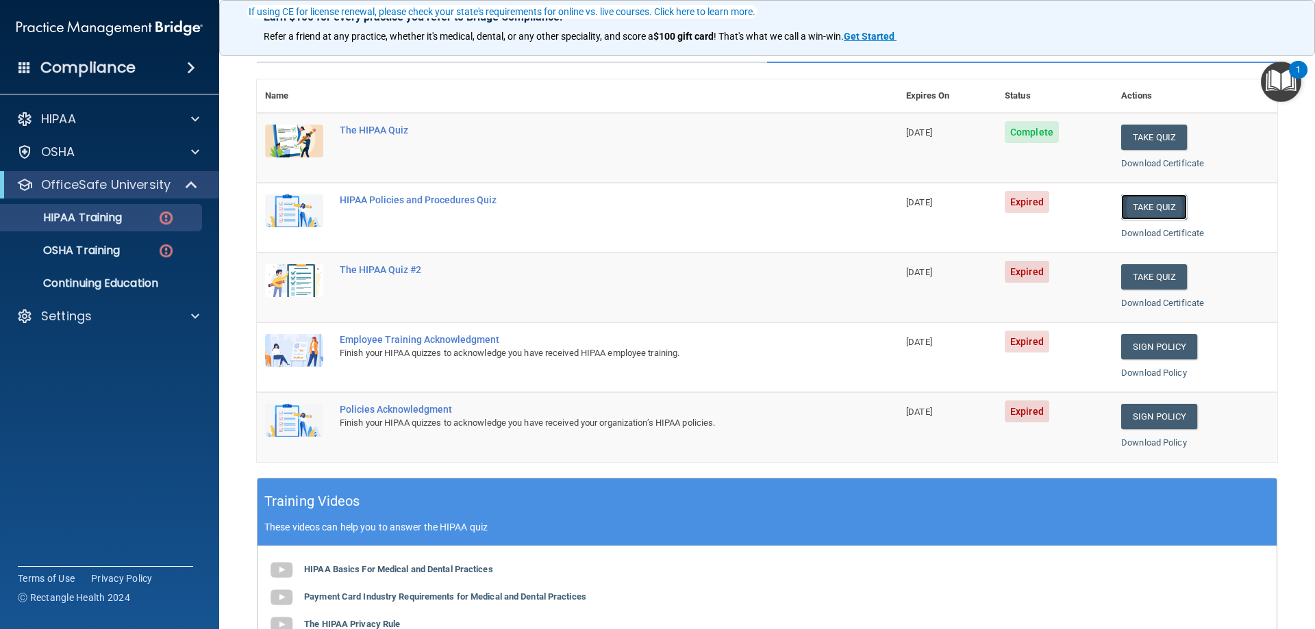
click at [1140, 210] on button "Take Quiz" at bounding box center [1154, 206] width 66 height 25
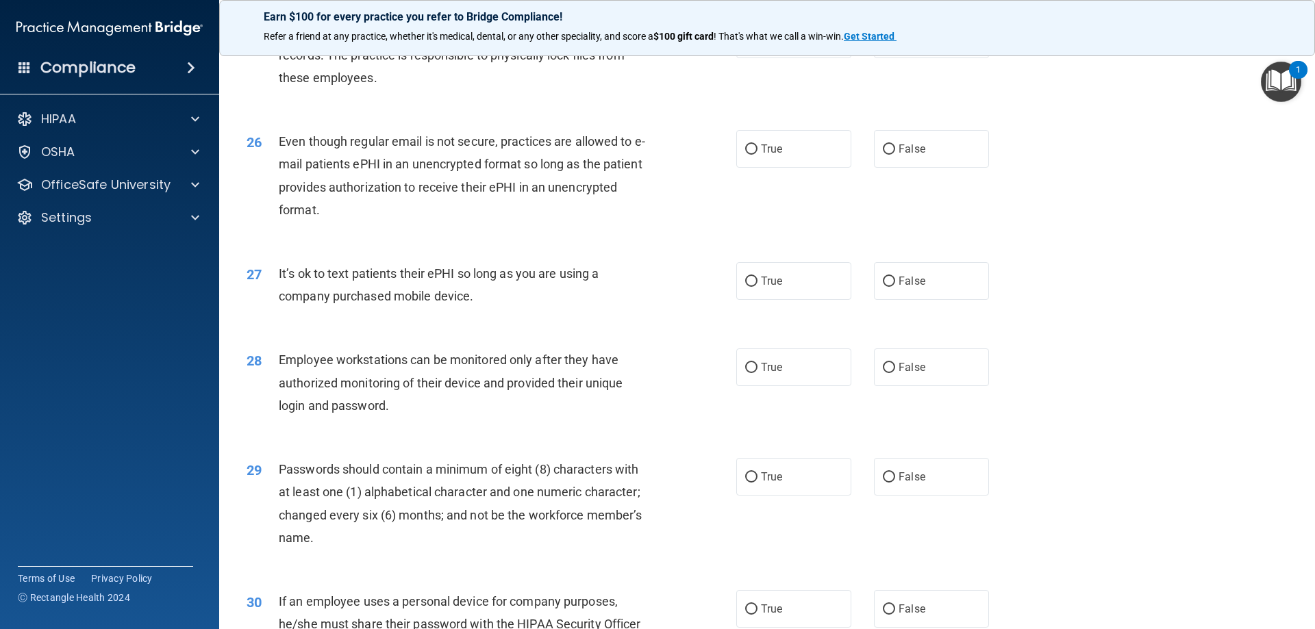
scroll to position [2603, 0]
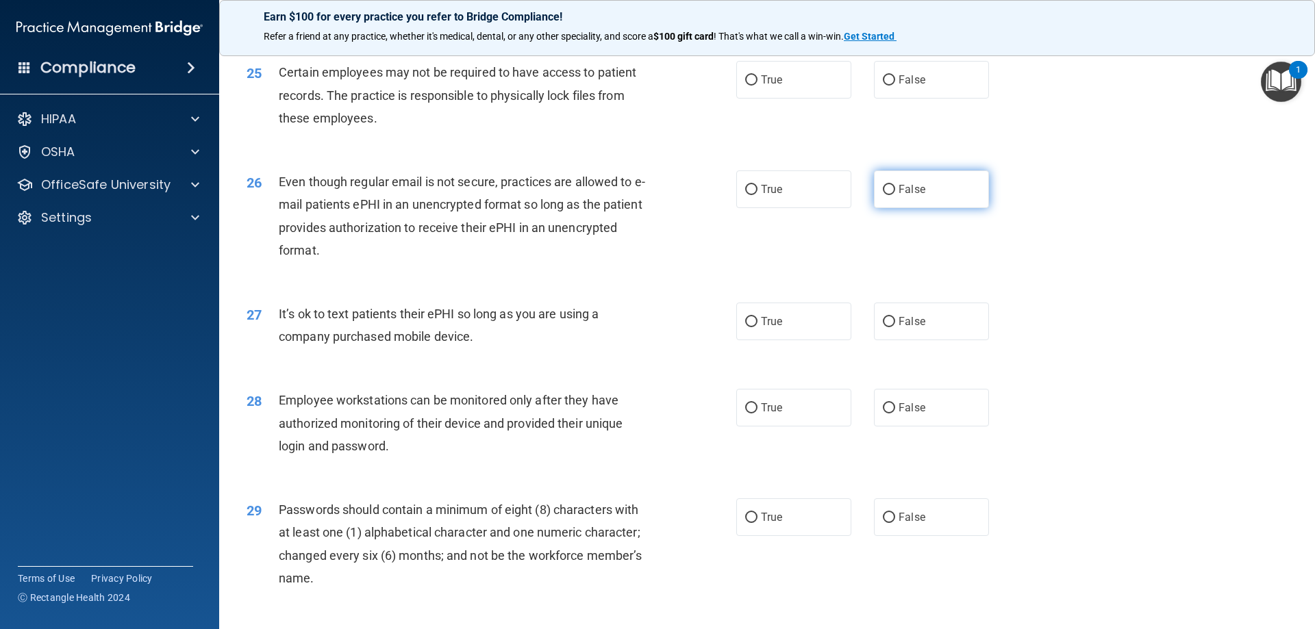
click at [886, 195] on input "False" at bounding box center [889, 190] width 12 height 10
radio input "true"
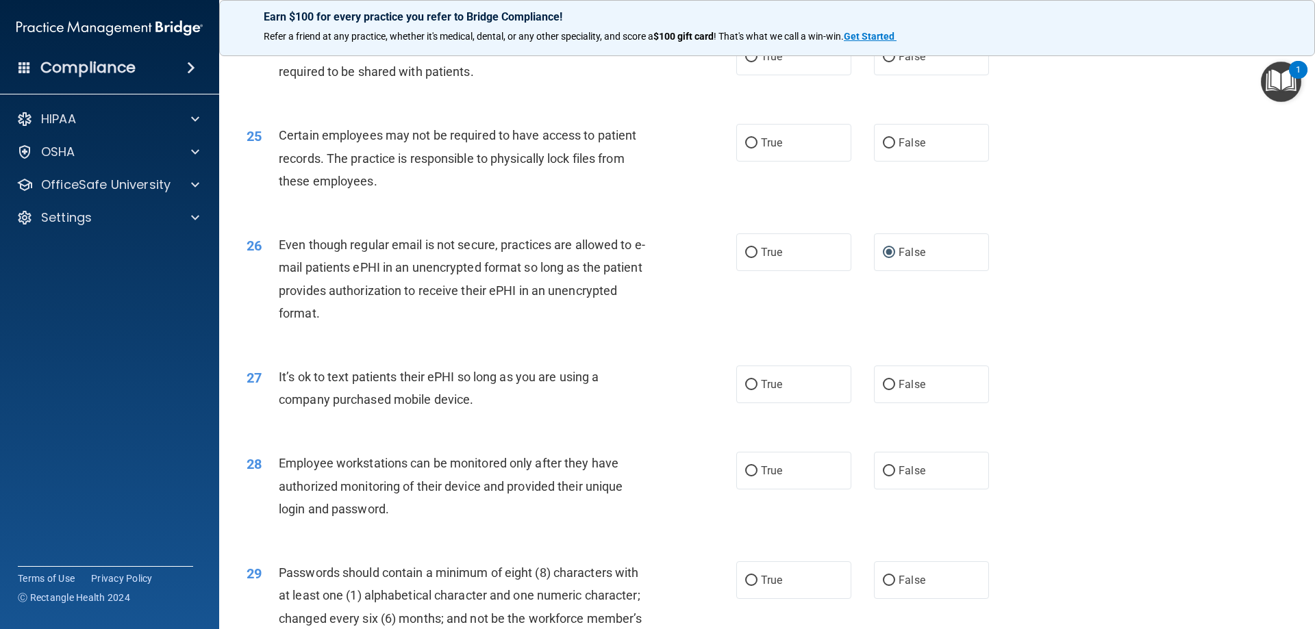
scroll to position [2397, 0]
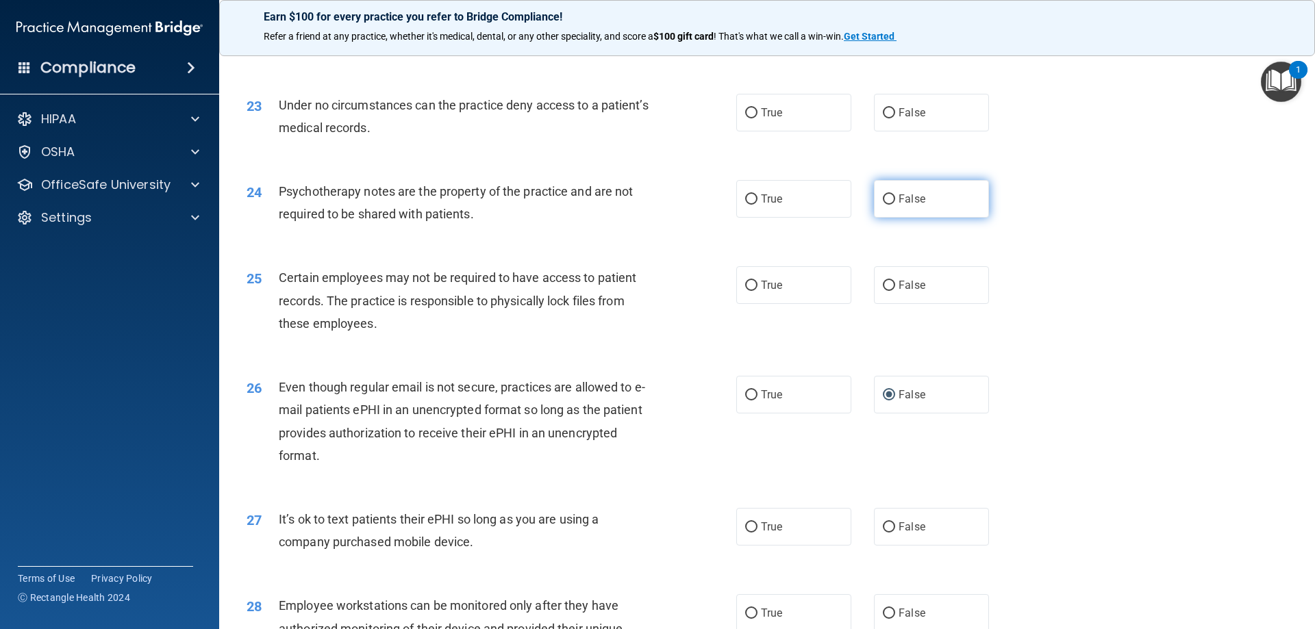
click at [888, 205] on input "False" at bounding box center [889, 199] width 12 height 10
radio input "true"
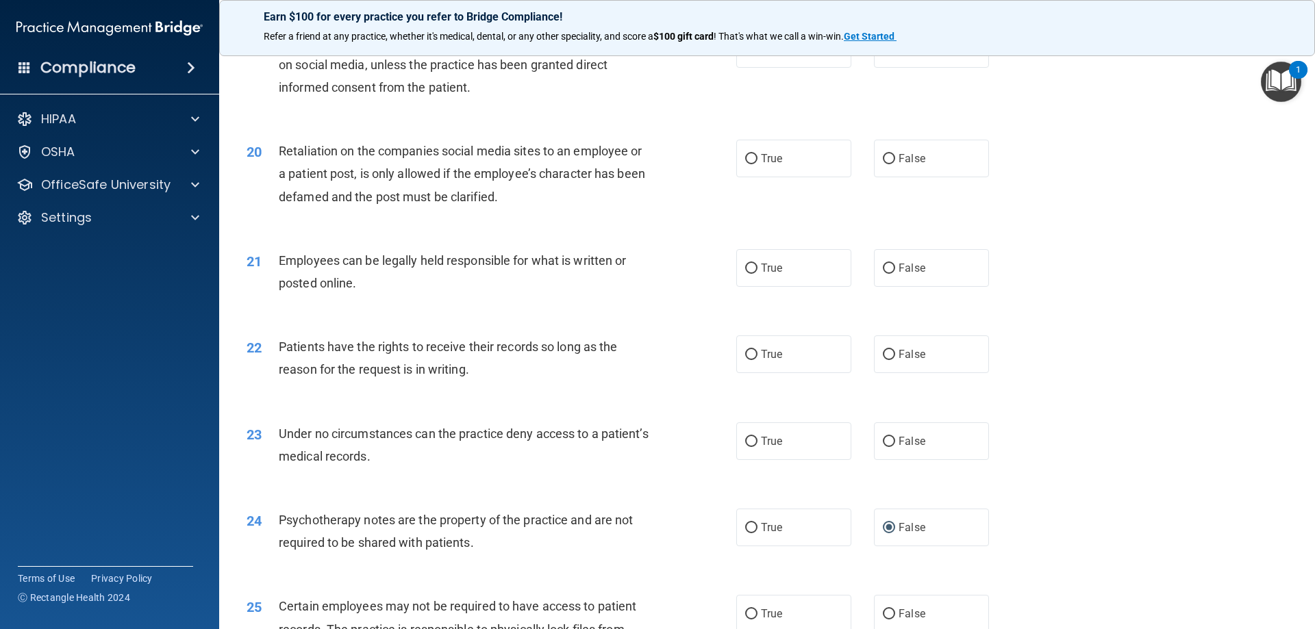
scroll to position [2055, 0]
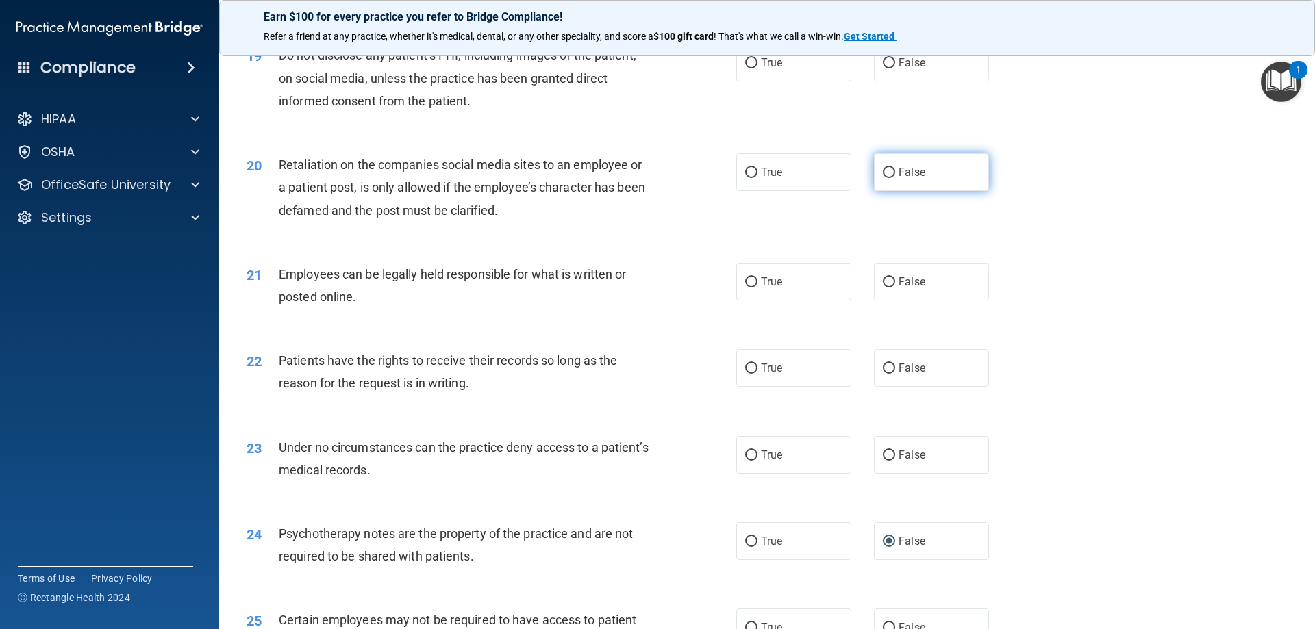
click at [885, 178] on input "False" at bounding box center [889, 173] width 12 height 10
radio input "true"
click at [898, 69] on span "False" at bounding box center [911, 62] width 27 height 13
click at [895, 68] on input "False" at bounding box center [889, 63] width 12 height 10
radio input "true"
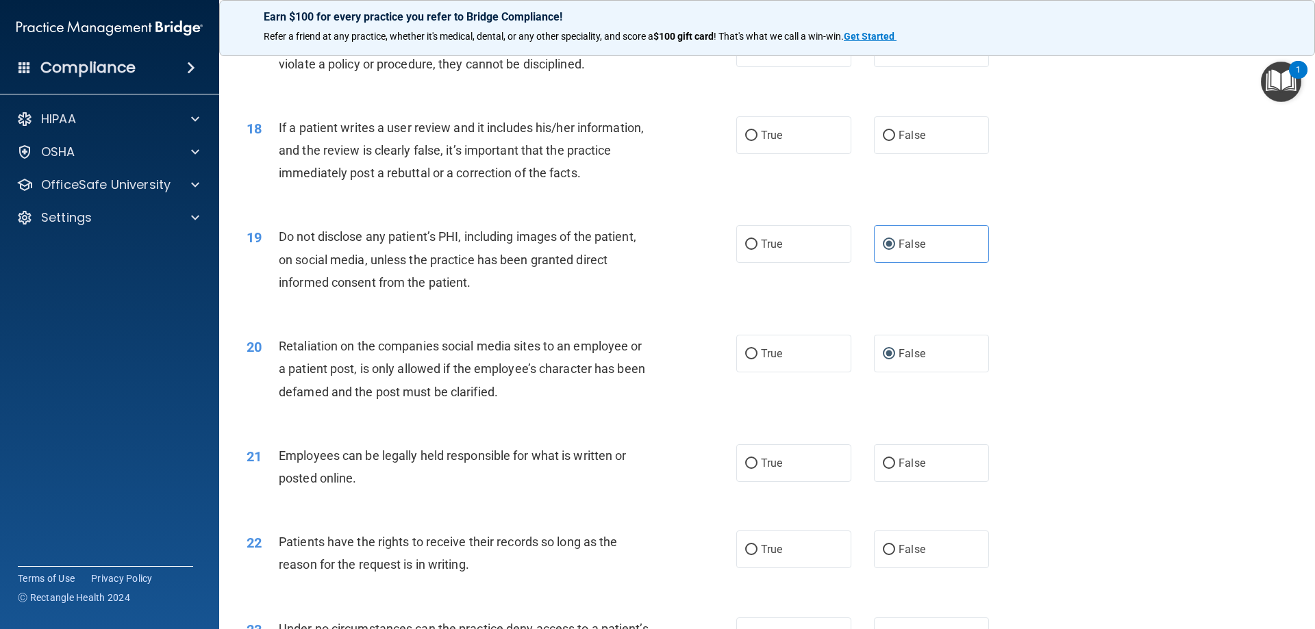
scroll to position [1850, 0]
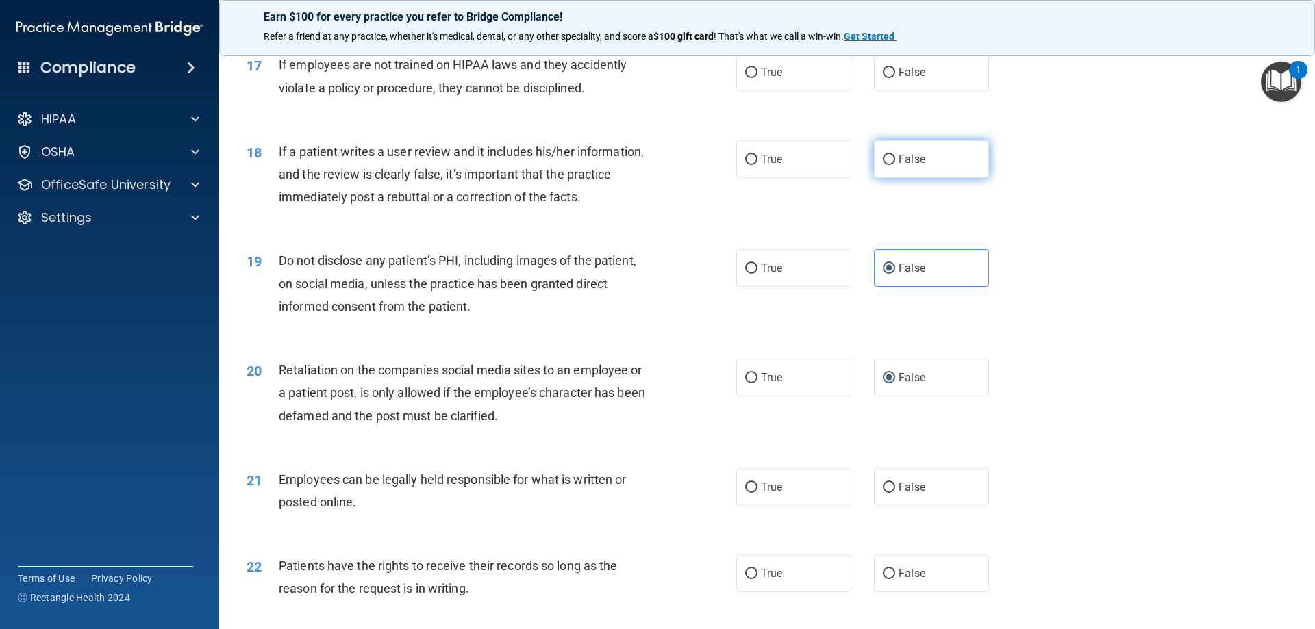
click at [883, 165] on input "False" at bounding box center [889, 160] width 12 height 10
radio input "true"
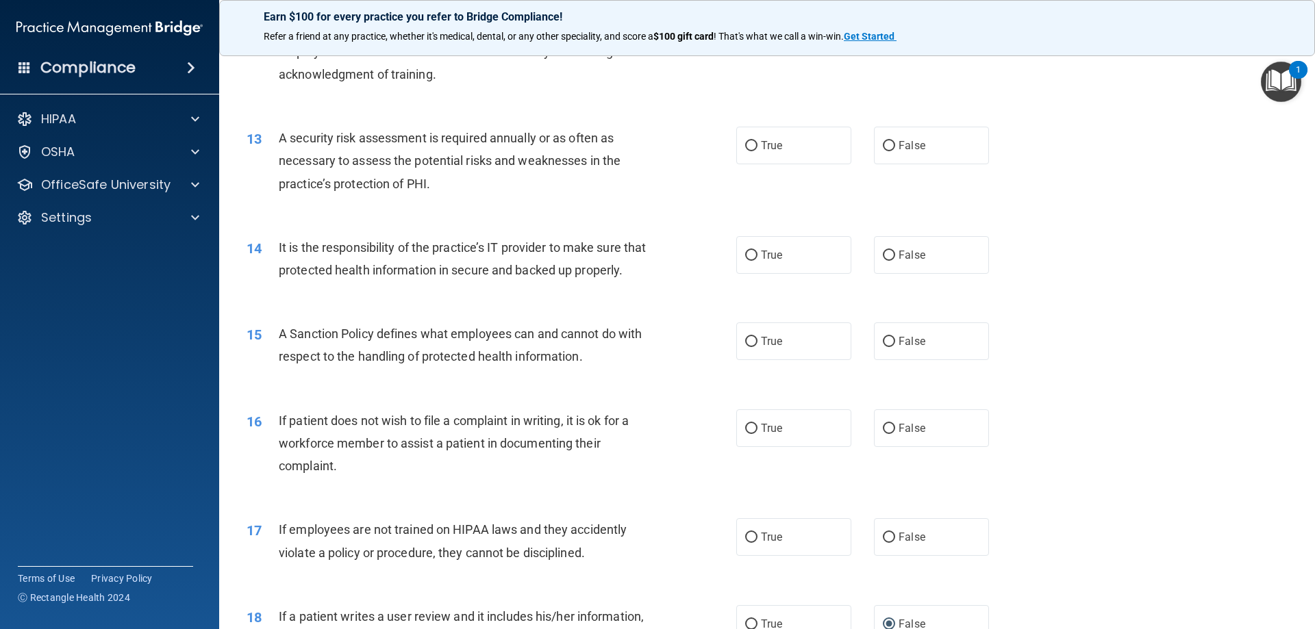
scroll to position [1370, 0]
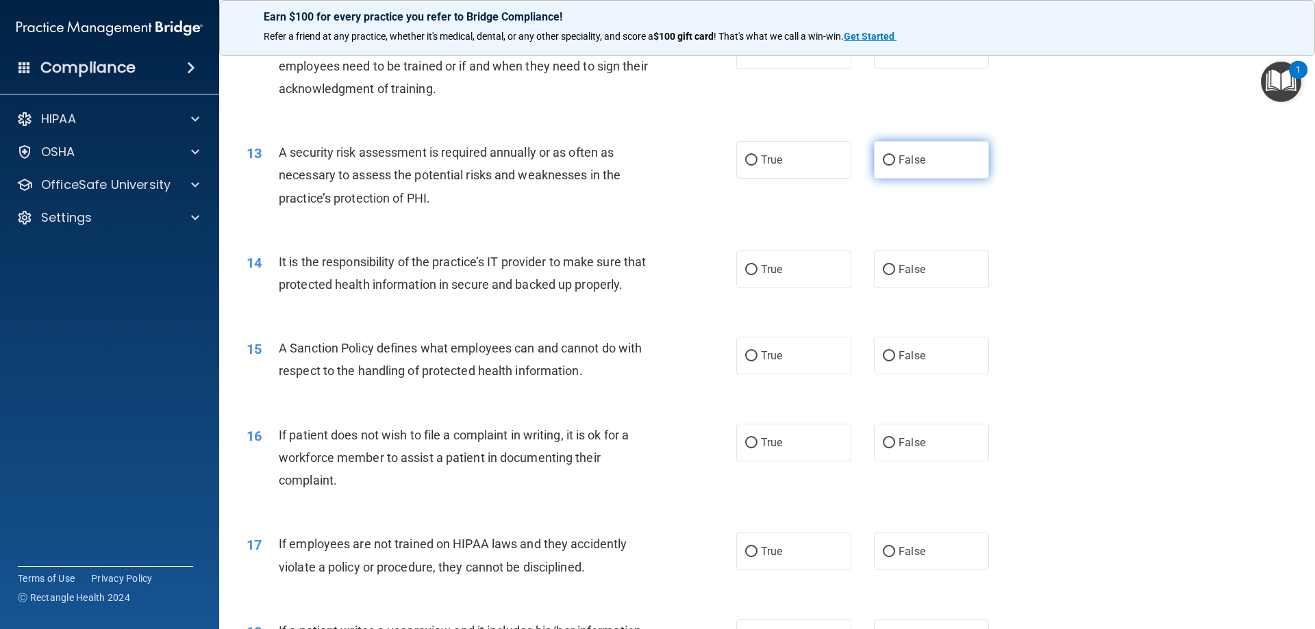
click at [885, 164] on input "False" at bounding box center [889, 160] width 12 height 10
radio input "true"
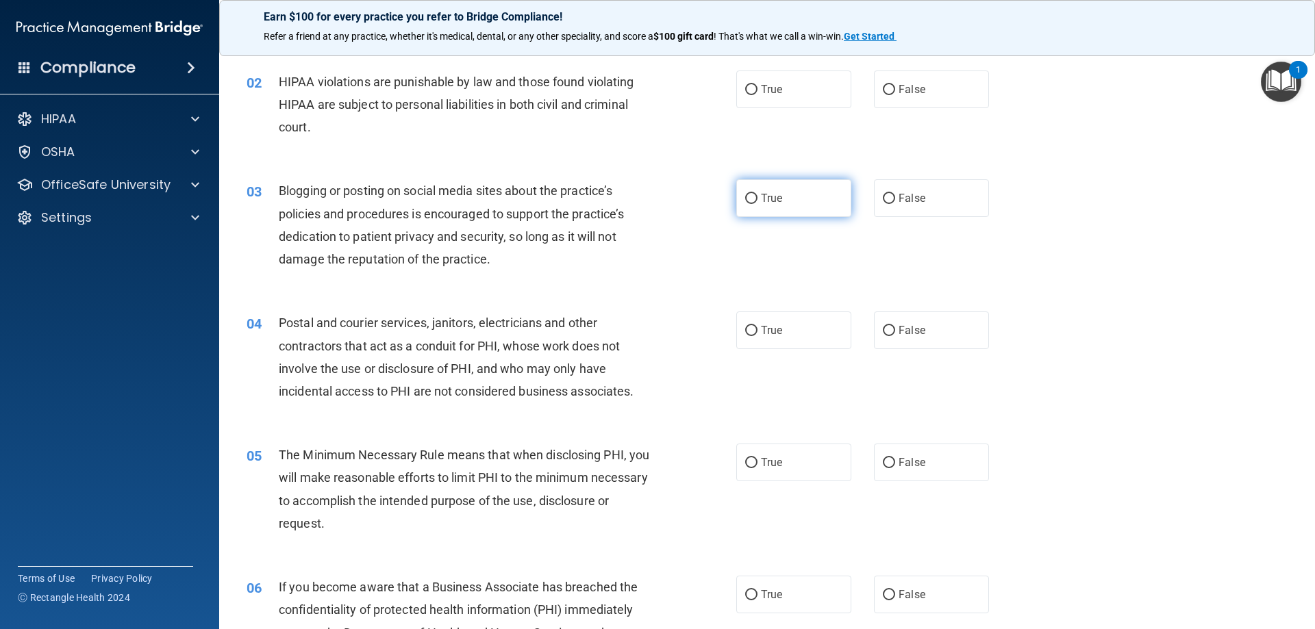
scroll to position [0, 0]
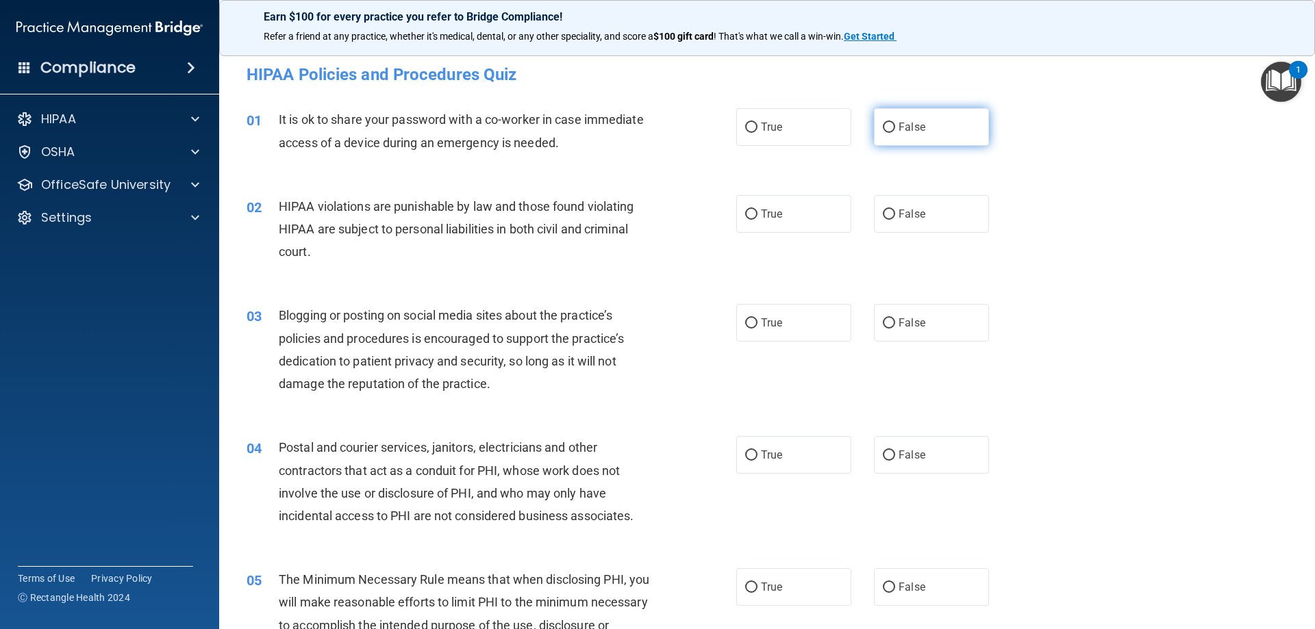
click at [885, 131] on input "False" at bounding box center [889, 128] width 12 height 10
radio input "true"
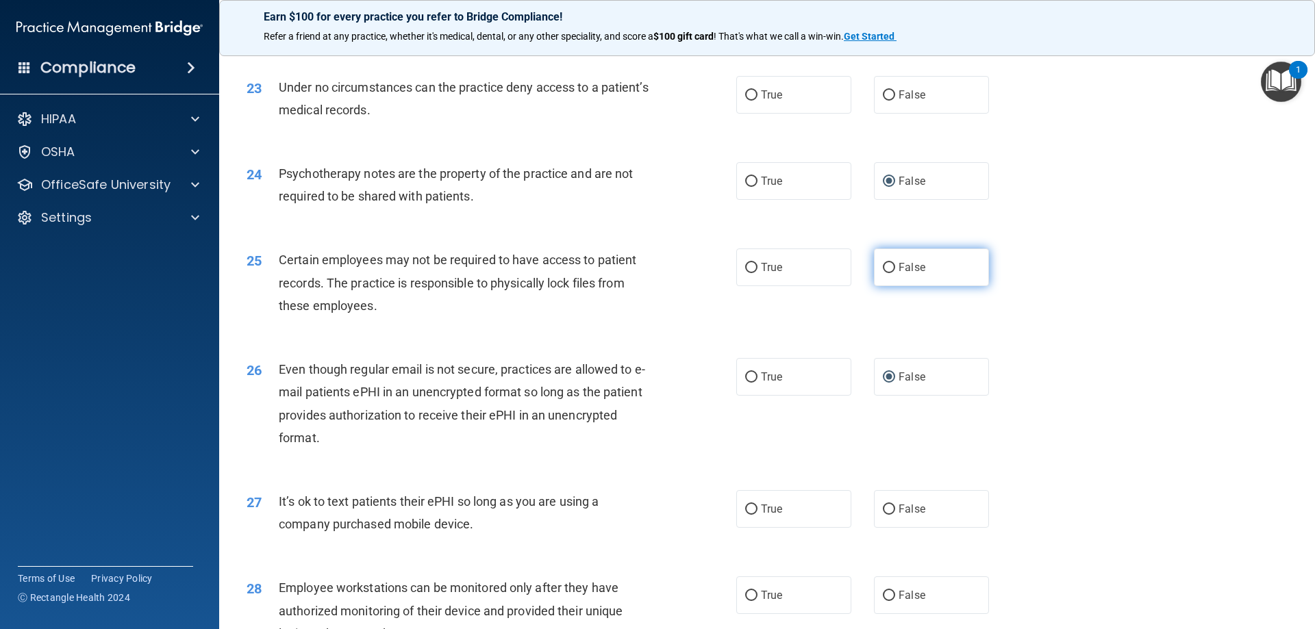
scroll to position [2671, 0]
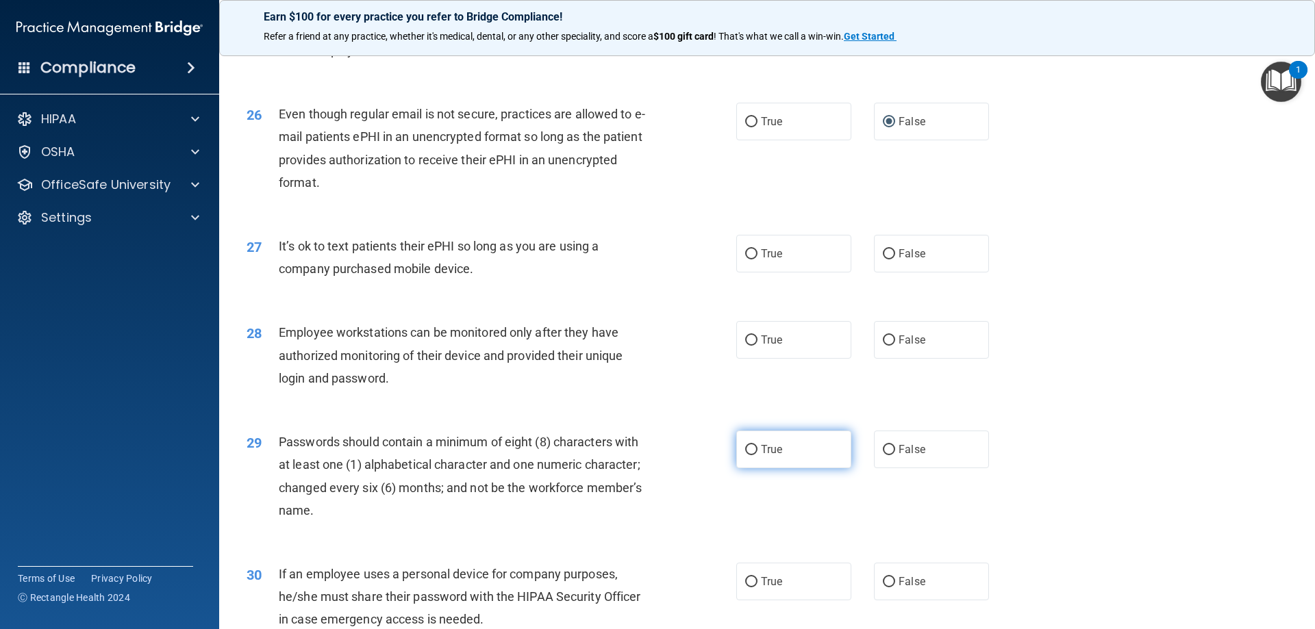
click at [749, 455] on input "True" at bounding box center [751, 450] width 12 height 10
radio input "true"
click at [883, 346] on input "False" at bounding box center [889, 341] width 12 height 10
radio input "true"
click at [749, 140] on label "True" at bounding box center [793, 122] width 115 height 38
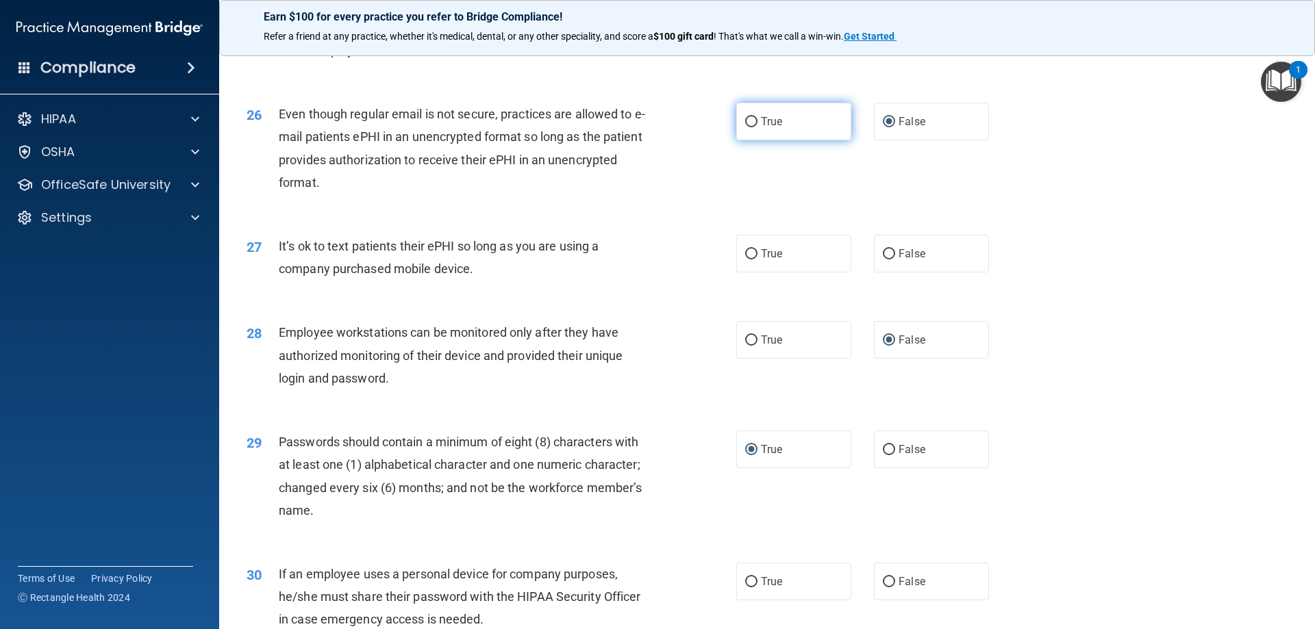
click at [749, 127] on input "True" at bounding box center [751, 122] width 12 height 10
radio input "true"
radio input "false"
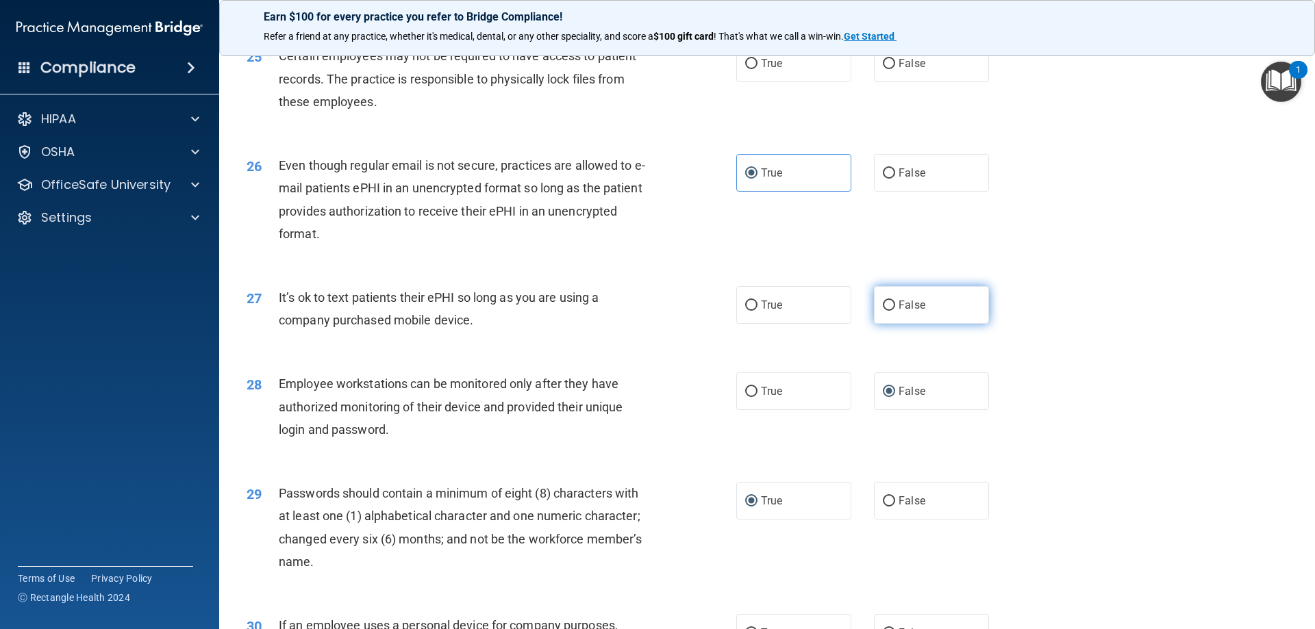
scroll to position [2534, 0]
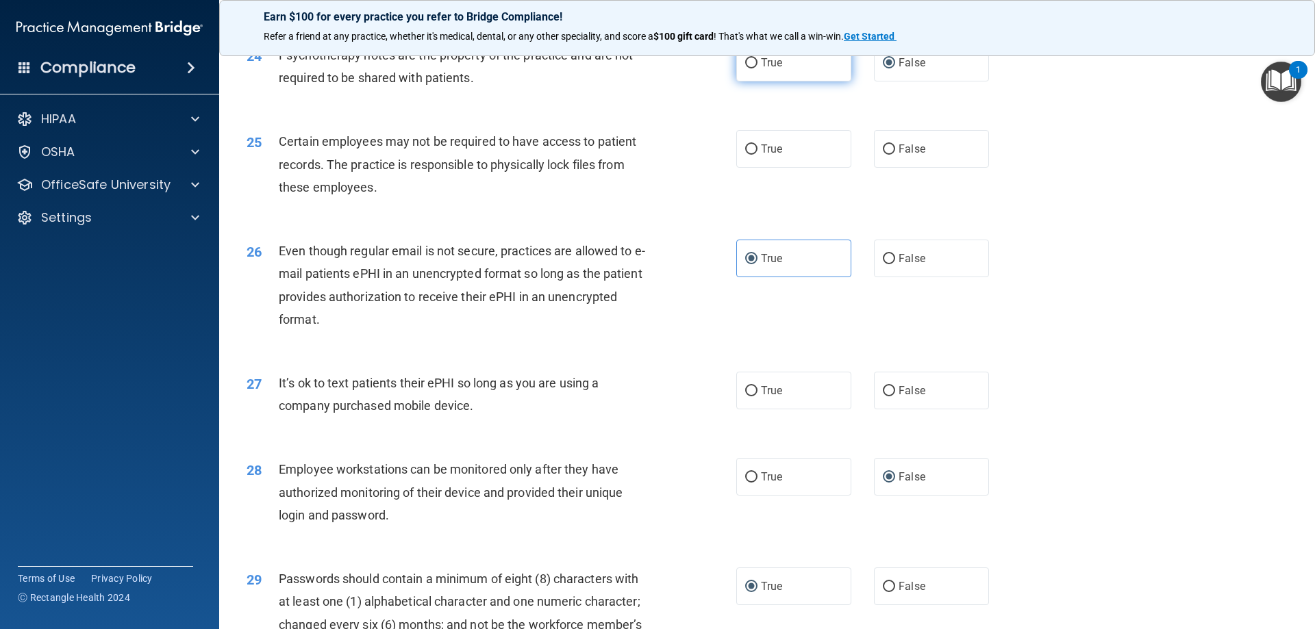
click at [751, 68] on input "True" at bounding box center [751, 63] width 12 height 10
radio input "true"
radio input "false"
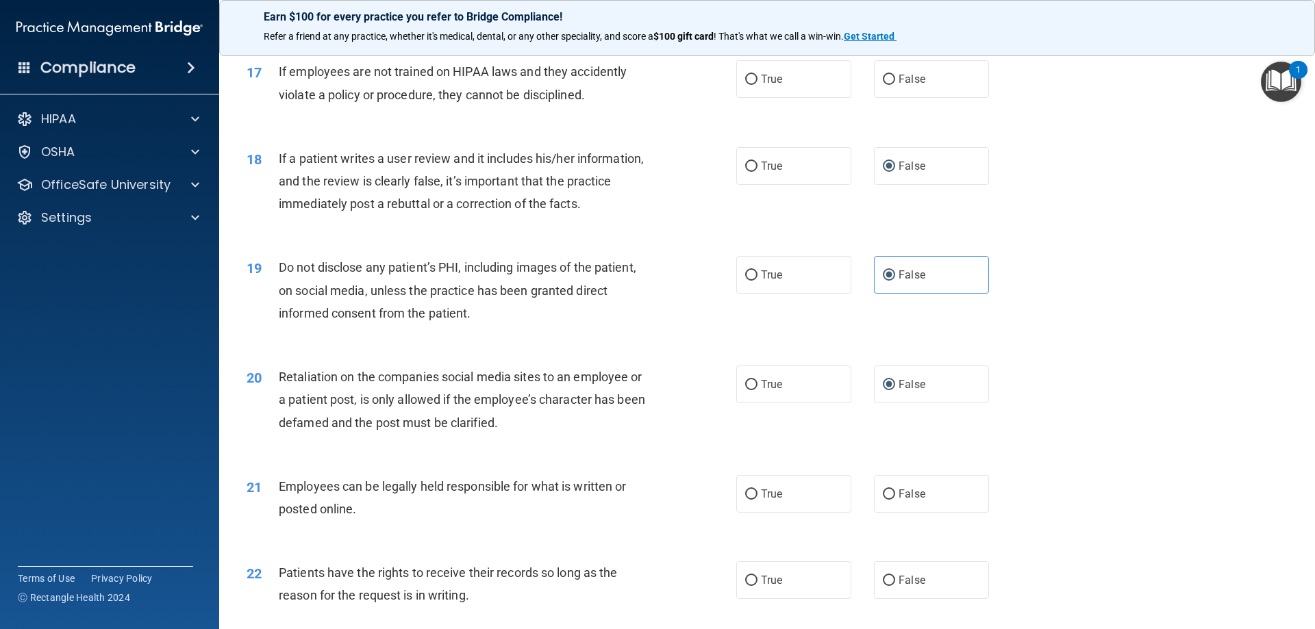
scroll to position [1712, 0]
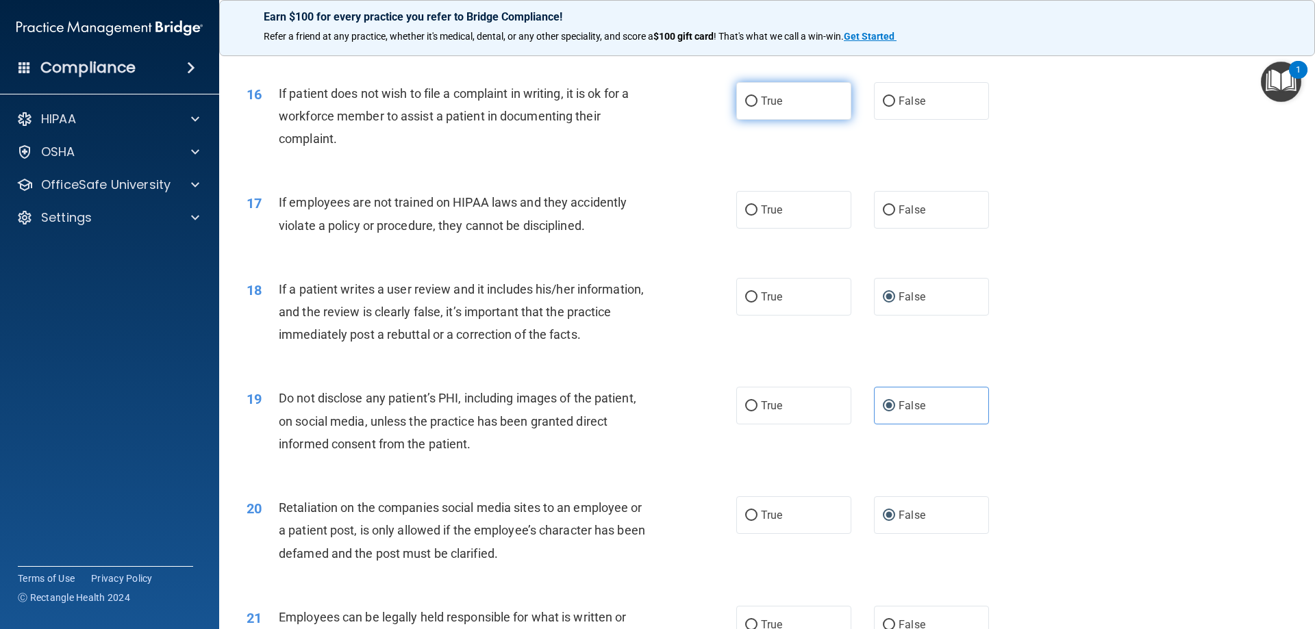
click at [747, 107] on input "True" at bounding box center [751, 102] width 12 height 10
radio input "true"
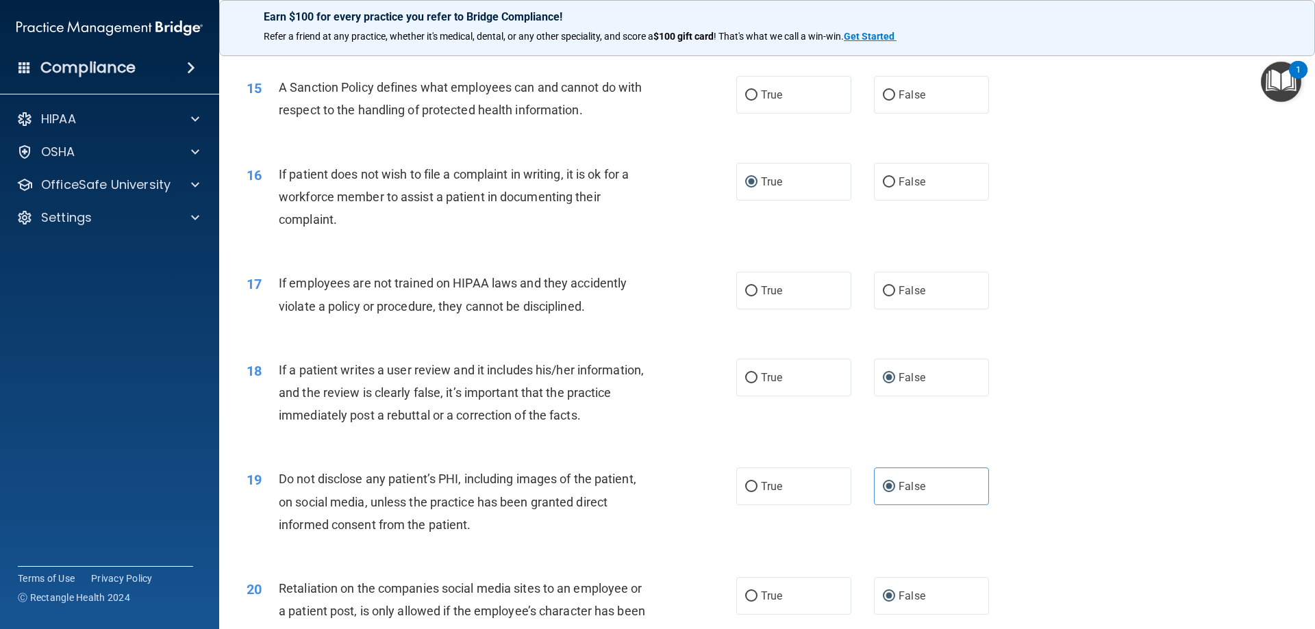
scroll to position [1438, 0]
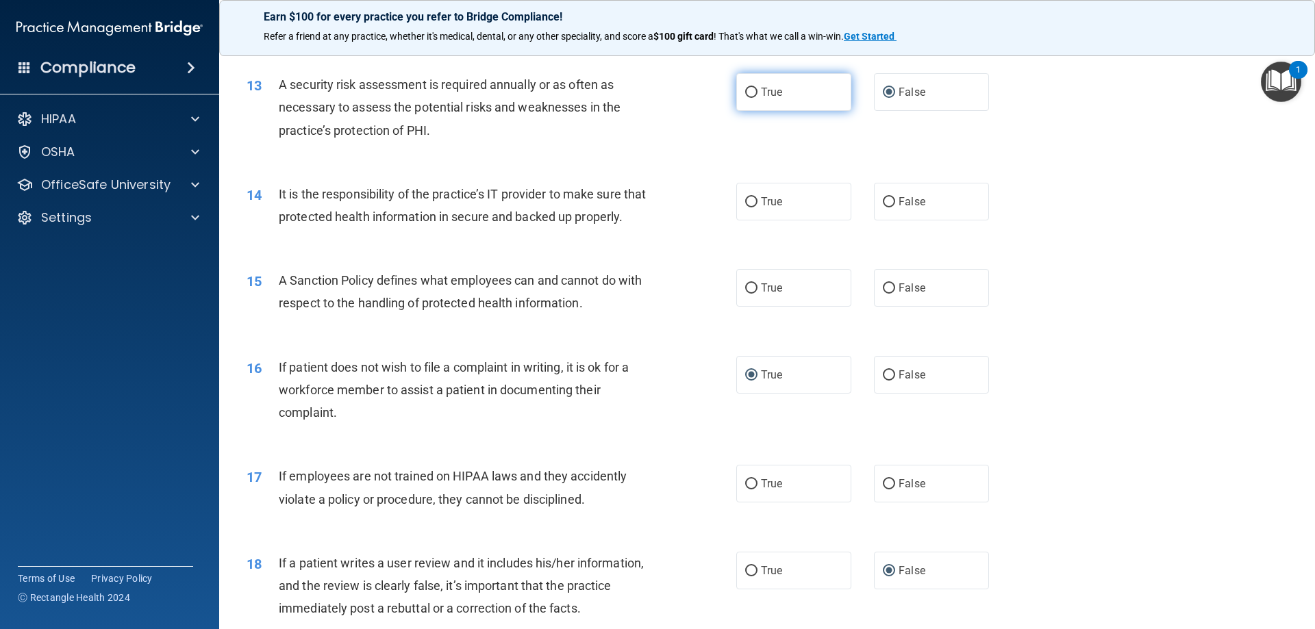
click at [753, 90] on label "True" at bounding box center [793, 92] width 115 height 38
click at [753, 90] on input "True" at bounding box center [751, 93] width 12 height 10
radio input "true"
radio input "false"
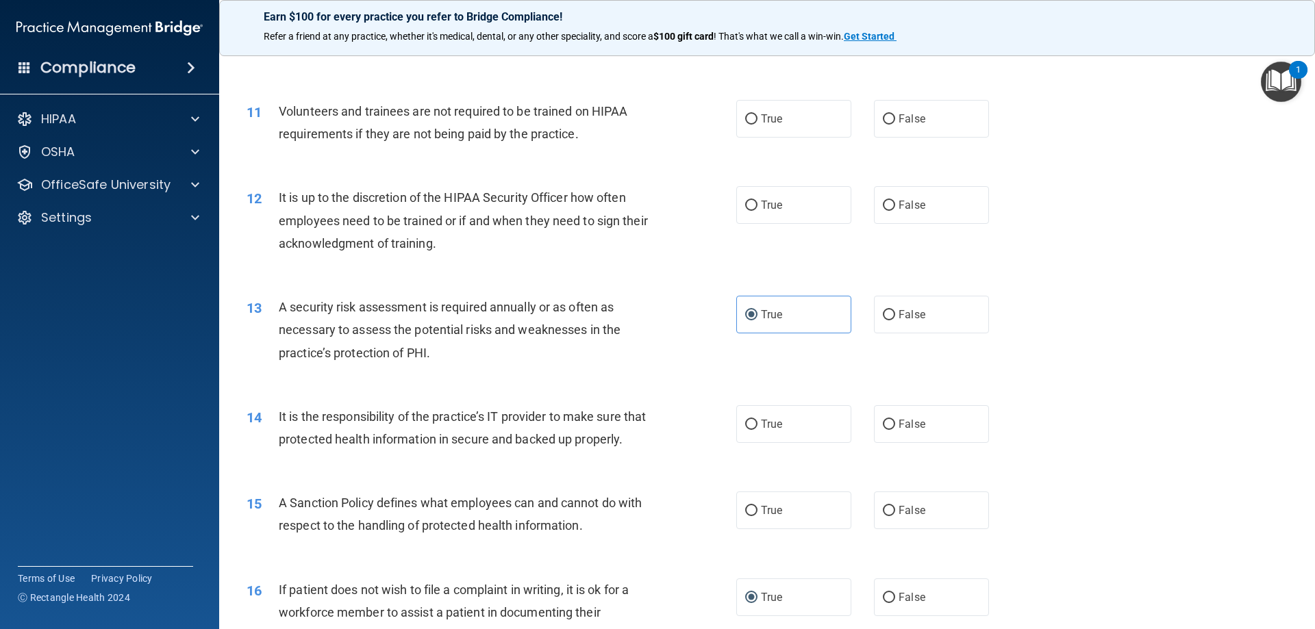
scroll to position [1096, 0]
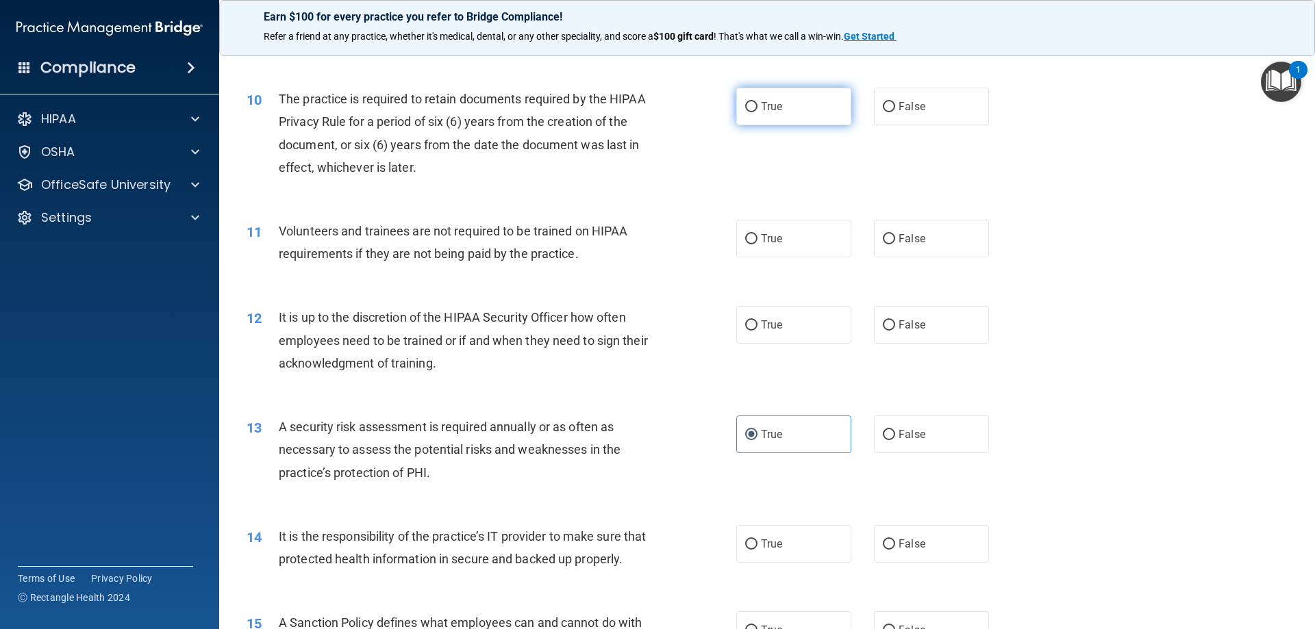
click at [749, 106] on input "True" at bounding box center [751, 107] width 12 height 10
radio input "true"
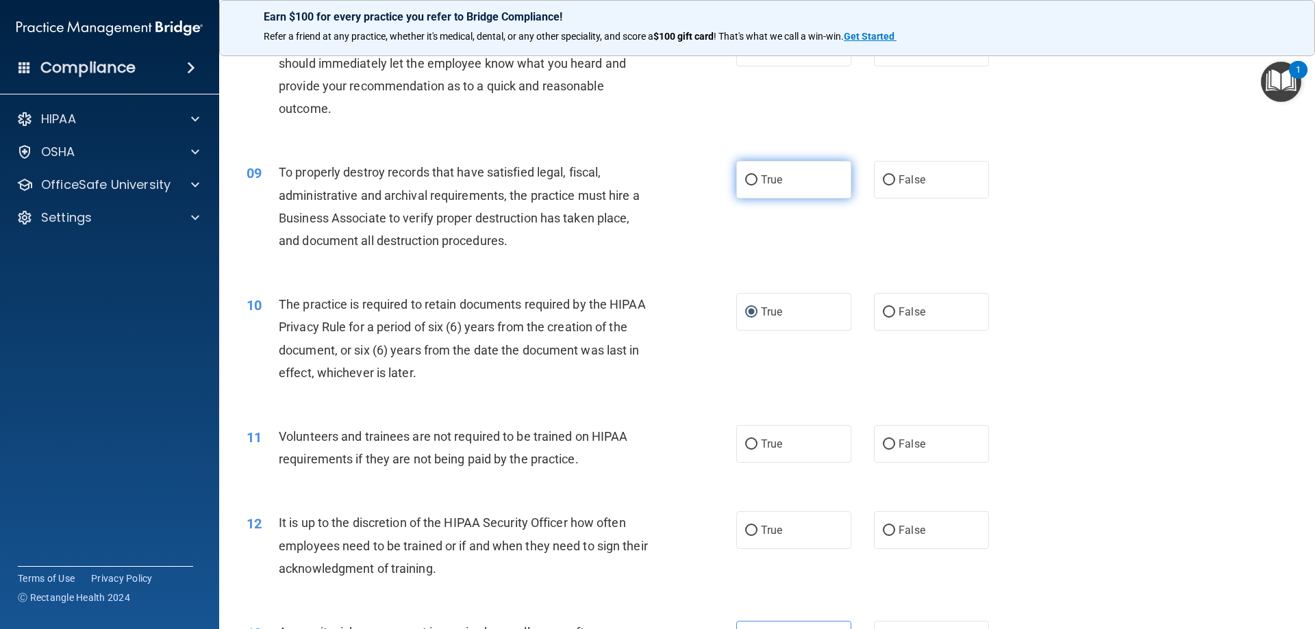
scroll to position [685, 0]
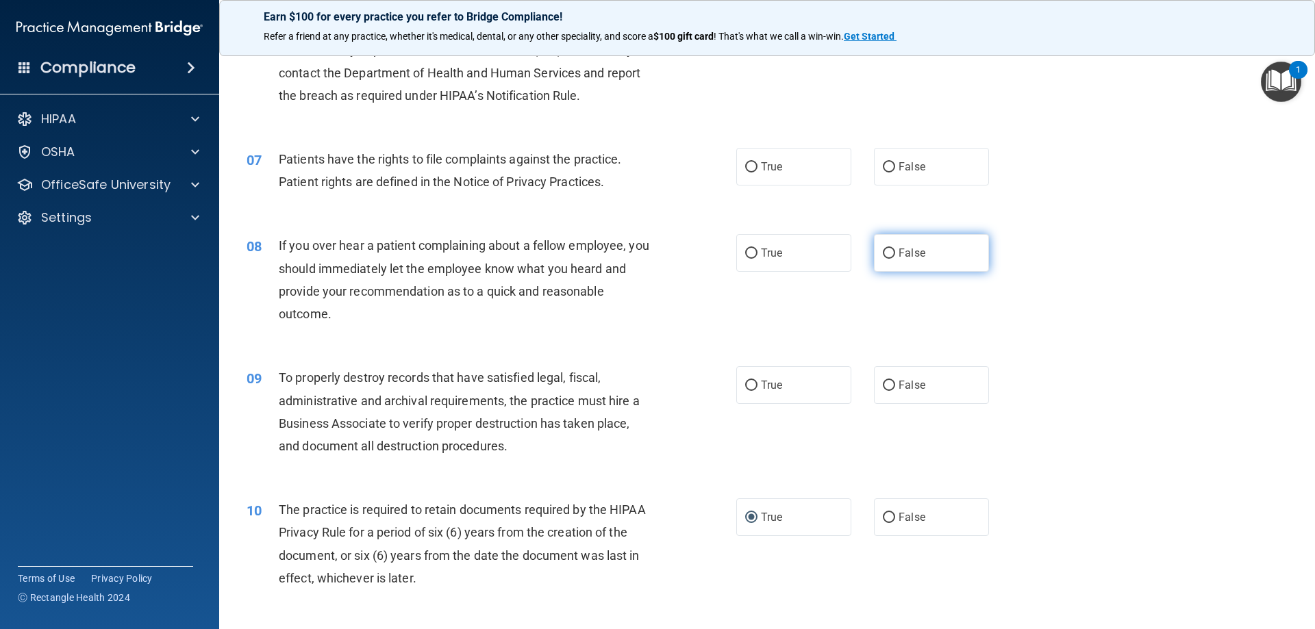
click at [883, 249] on input "False" at bounding box center [889, 254] width 12 height 10
radio input "true"
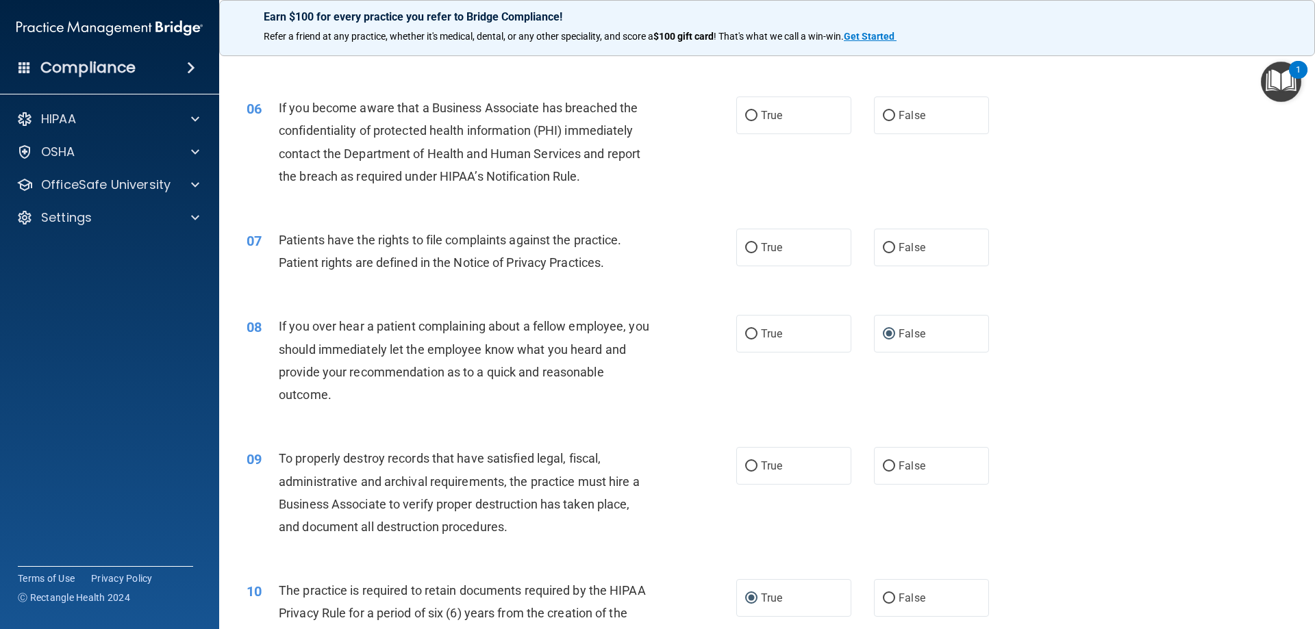
scroll to position [479, 0]
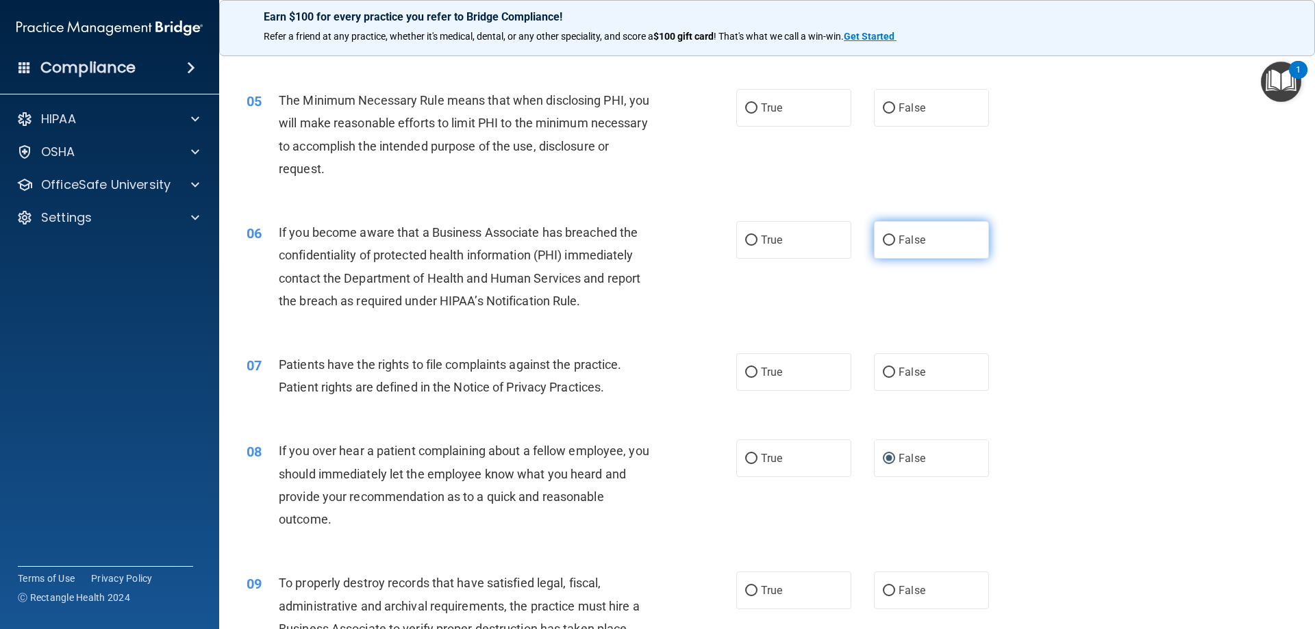
click at [883, 236] on input "False" at bounding box center [889, 241] width 12 height 10
radio input "true"
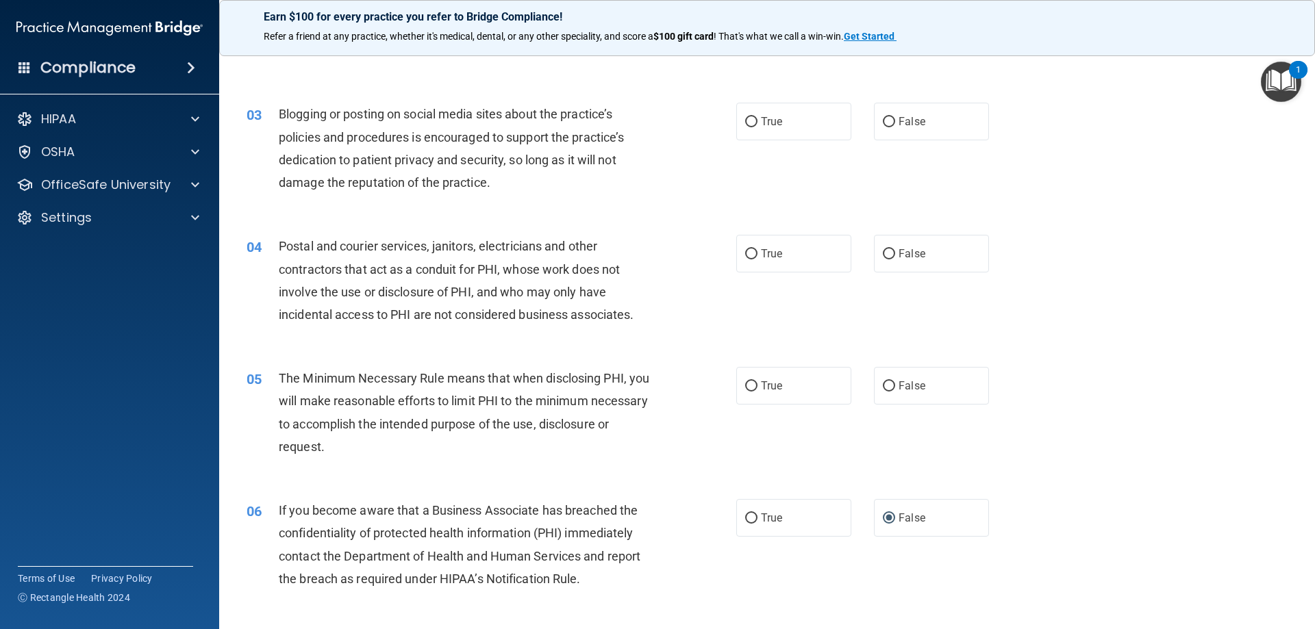
scroll to position [137, 0]
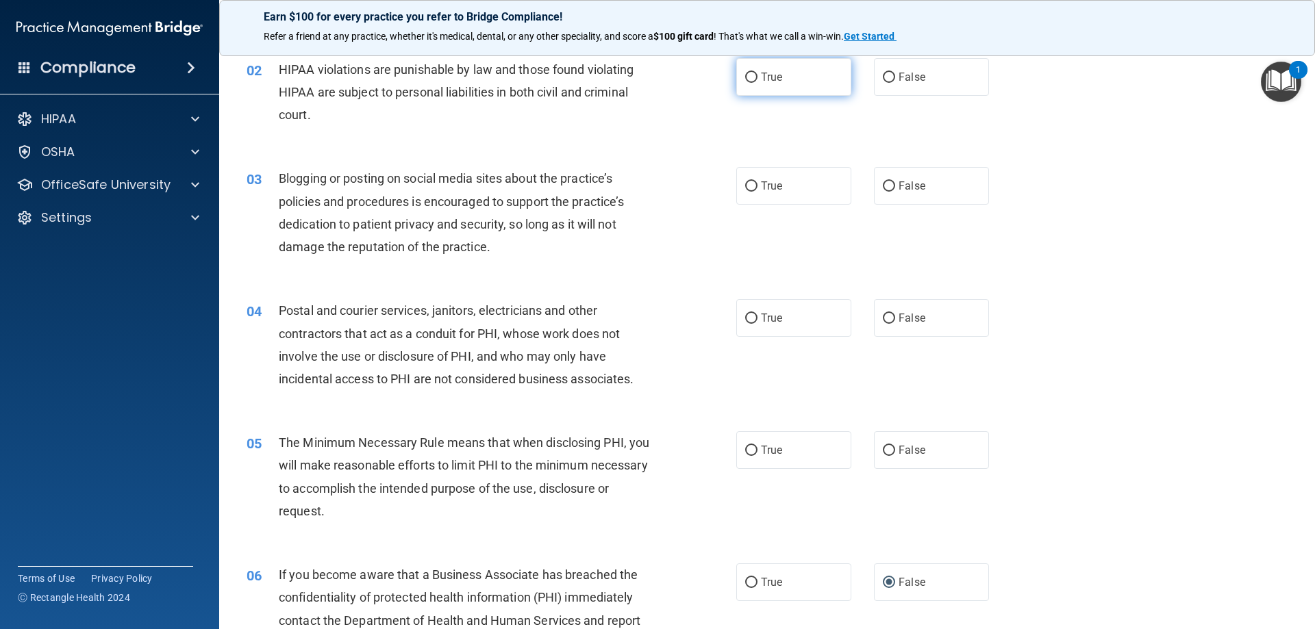
click at [751, 77] on input "True" at bounding box center [751, 78] width 12 height 10
radio input "true"
click at [890, 190] on label "False" at bounding box center [931, 186] width 115 height 38
click at [890, 190] on input "False" at bounding box center [889, 186] width 12 height 10
radio input "true"
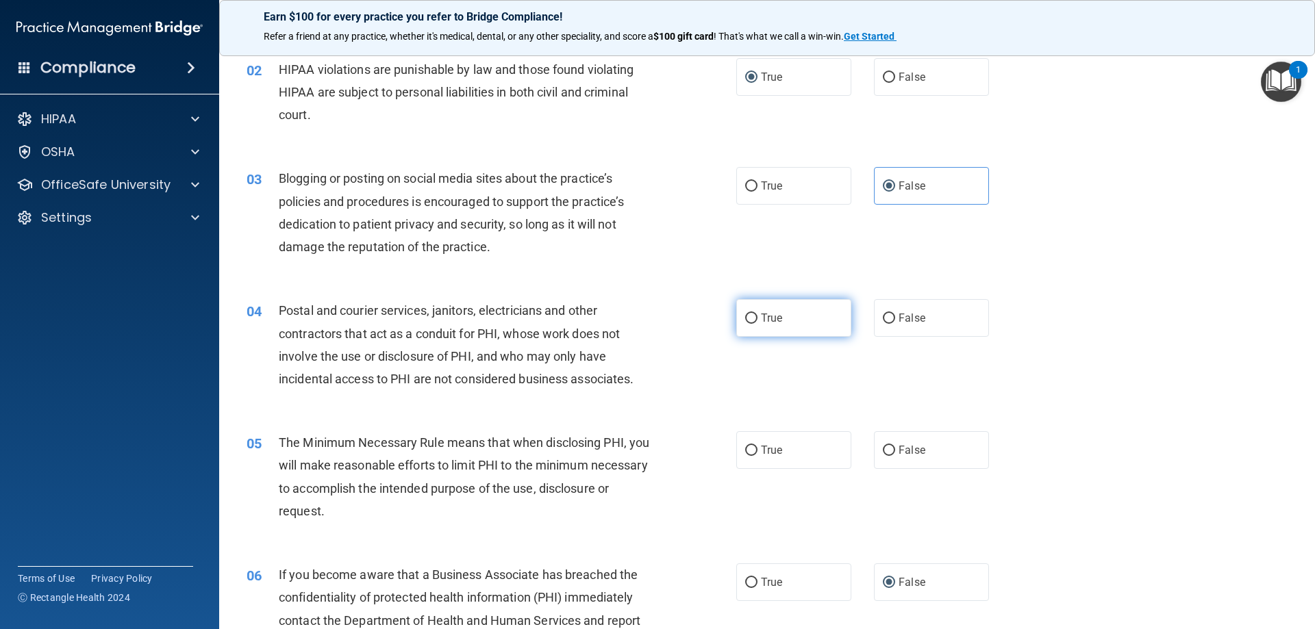
click at [761, 320] on span "True" at bounding box center [771, 318] width 21 height 13
click at [757, 320] on input "True" at bounding box center [751, 319] width 12 height 10
radio input "true"
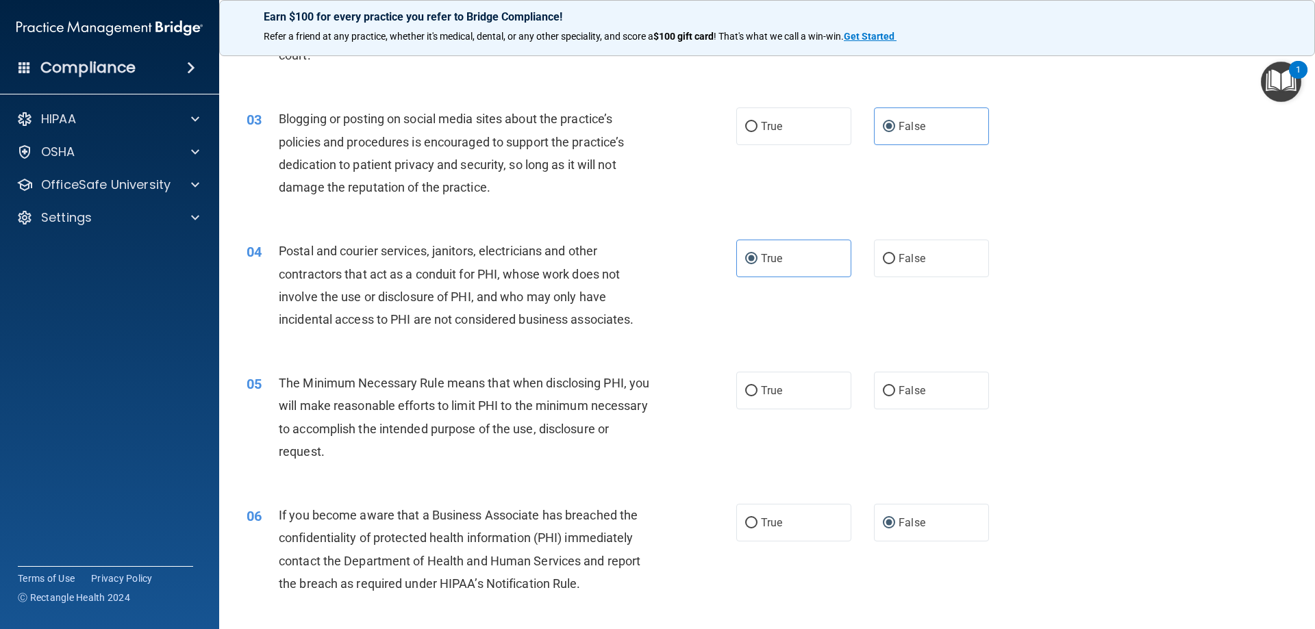
scroll to position [274, 0]
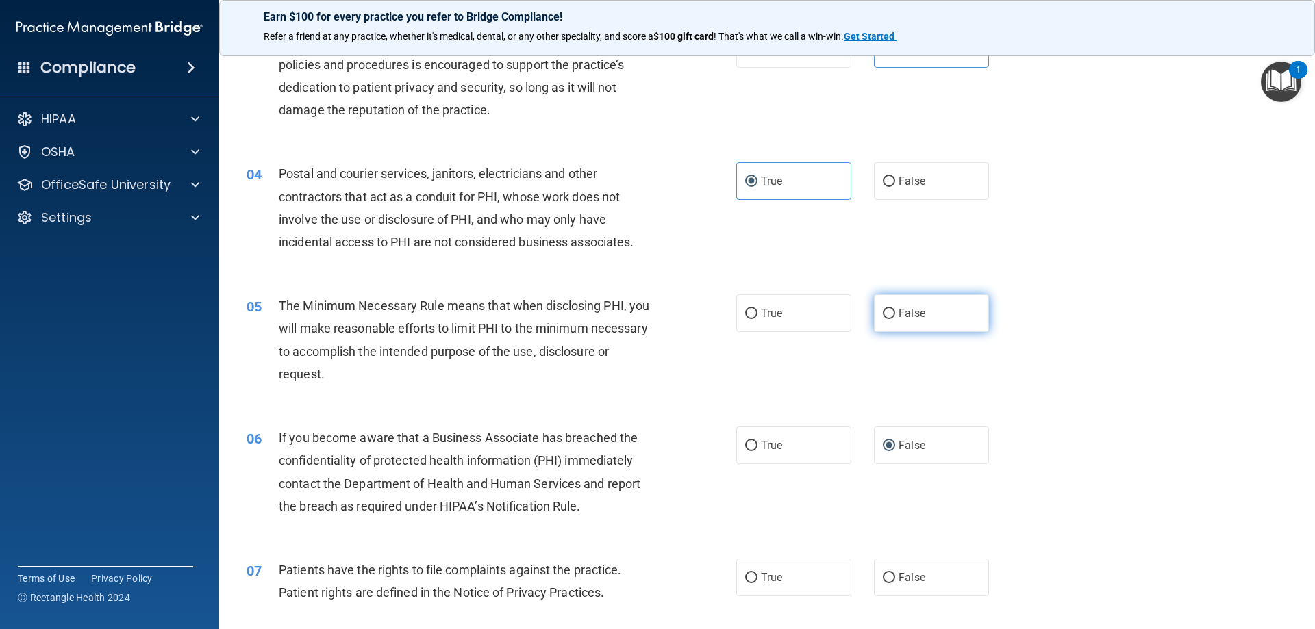
click at [883, 316] on input "False" at bounding box center [889, 314] width 12 height 10
radio input "true"
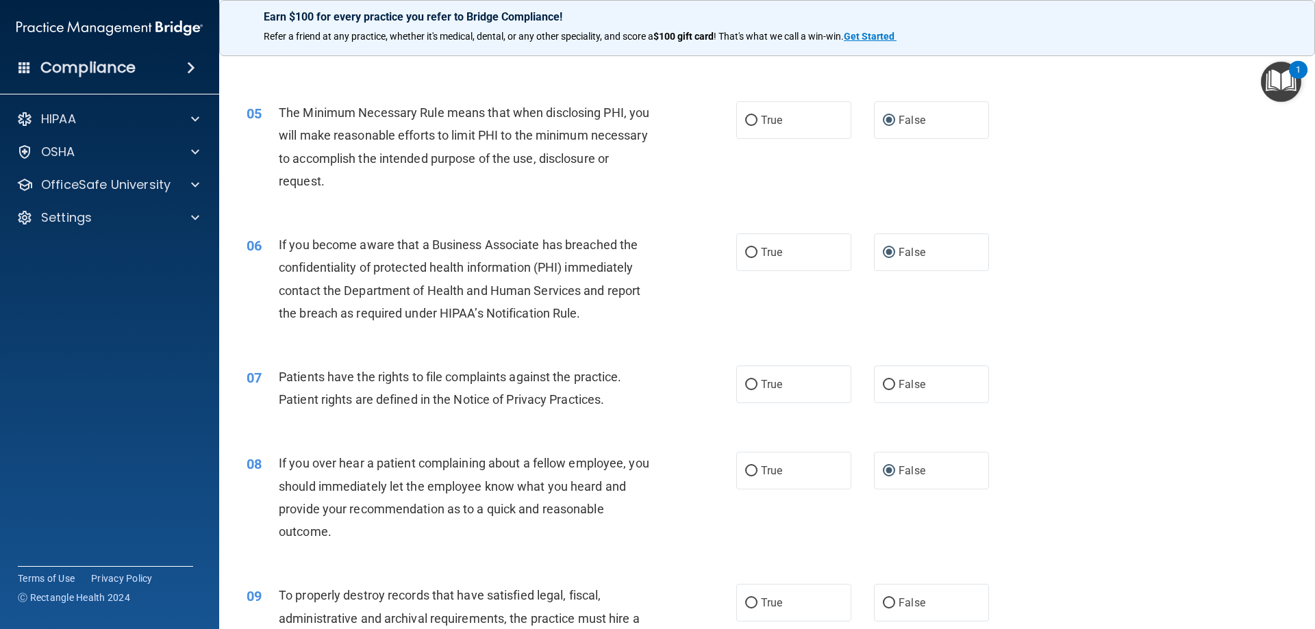
scroll to position [479, 0]
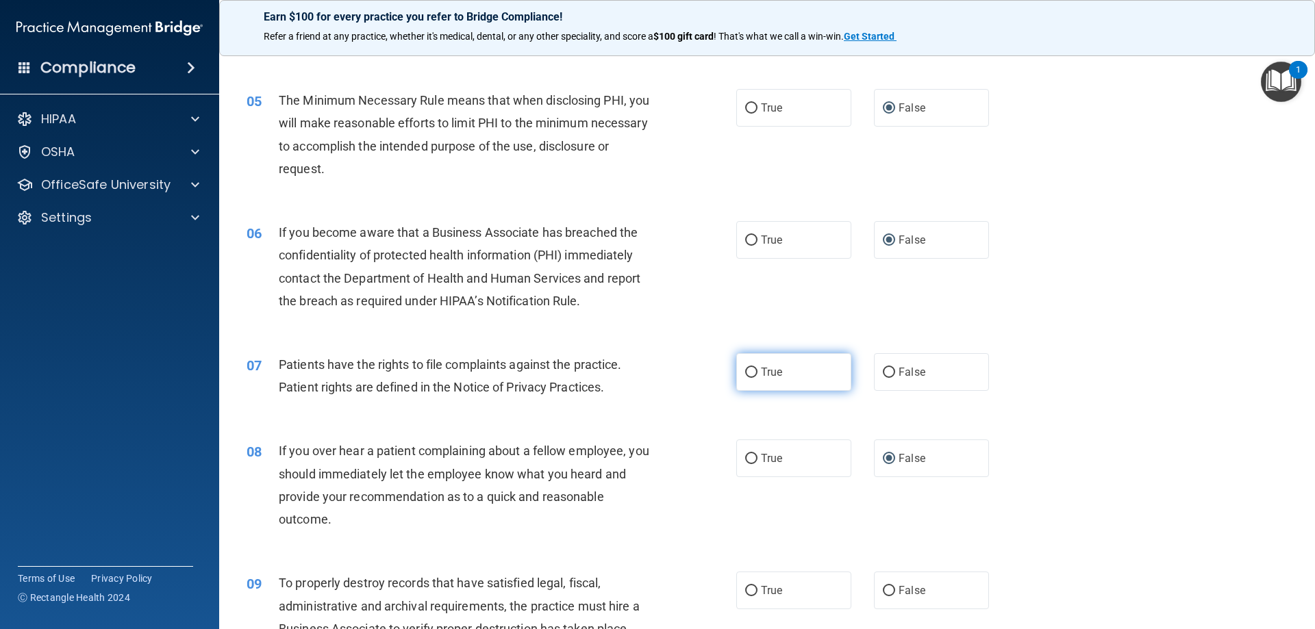
click at [761, 372] on span "True" at bounding box center [771, 372] width 21 height 13
click at [757, 372] on input "True" at bounding box center [751, 373] width 12 height 10
radio input "true"
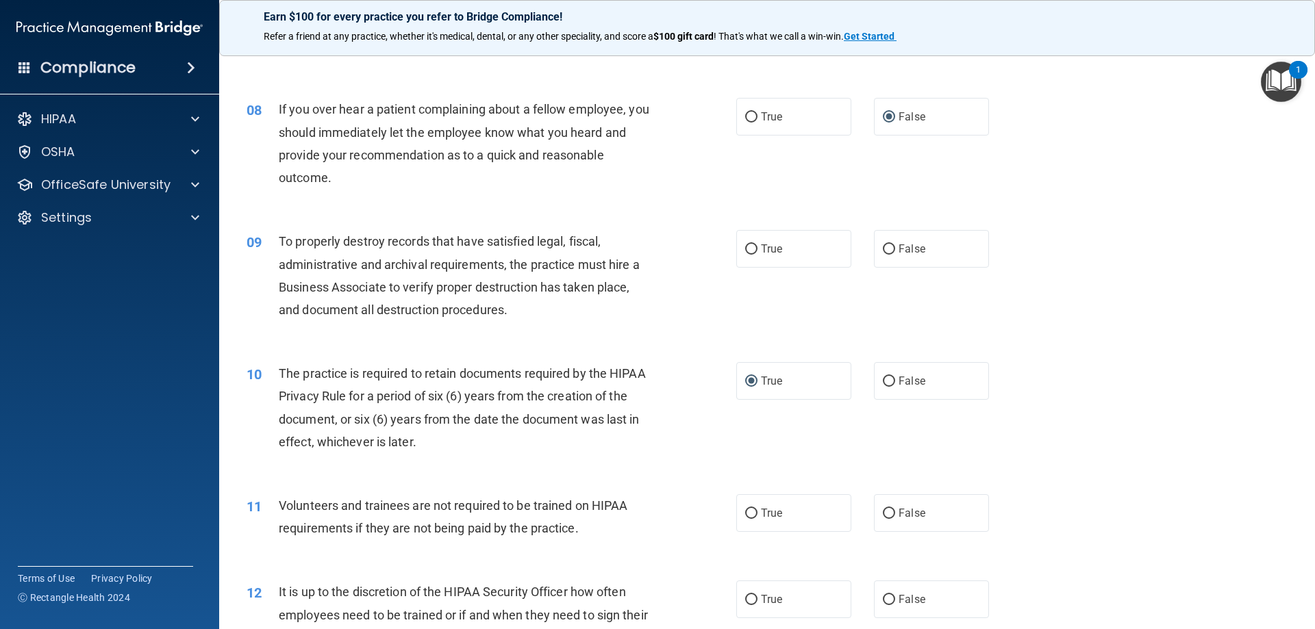
scroll to position [822, 0]
click at [887, 248] on input "False" at bounding box center [889, 249] width 12 height 10
radio input "true"
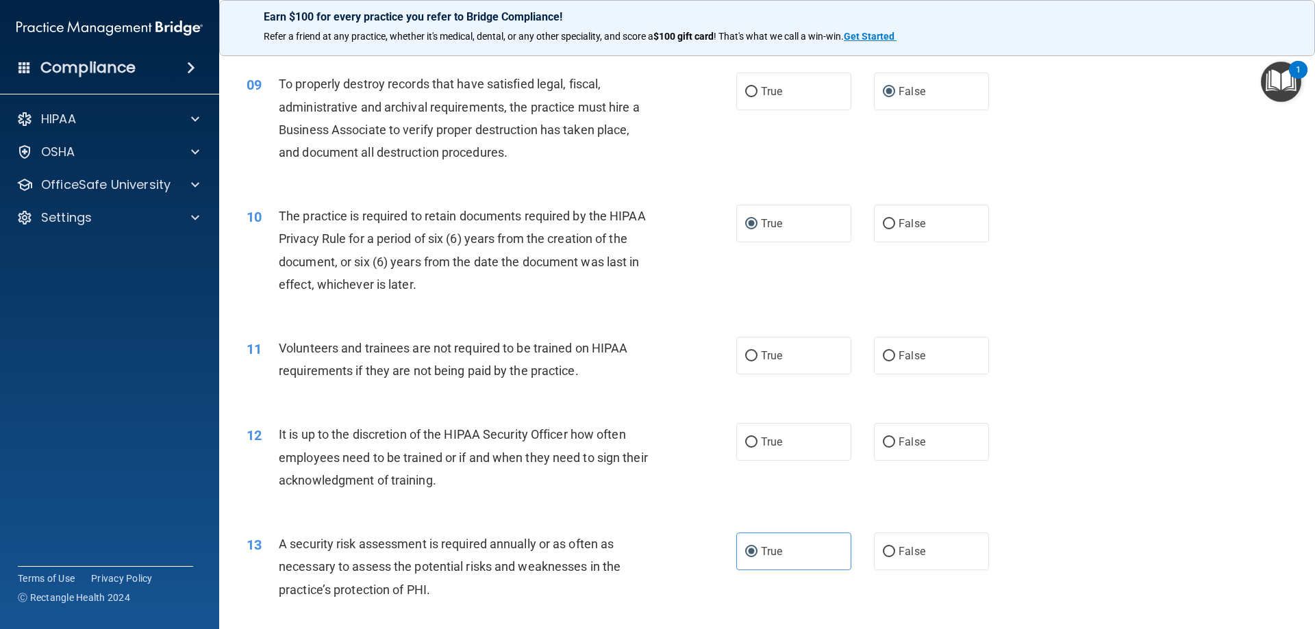
scroll to position [1027, 0]
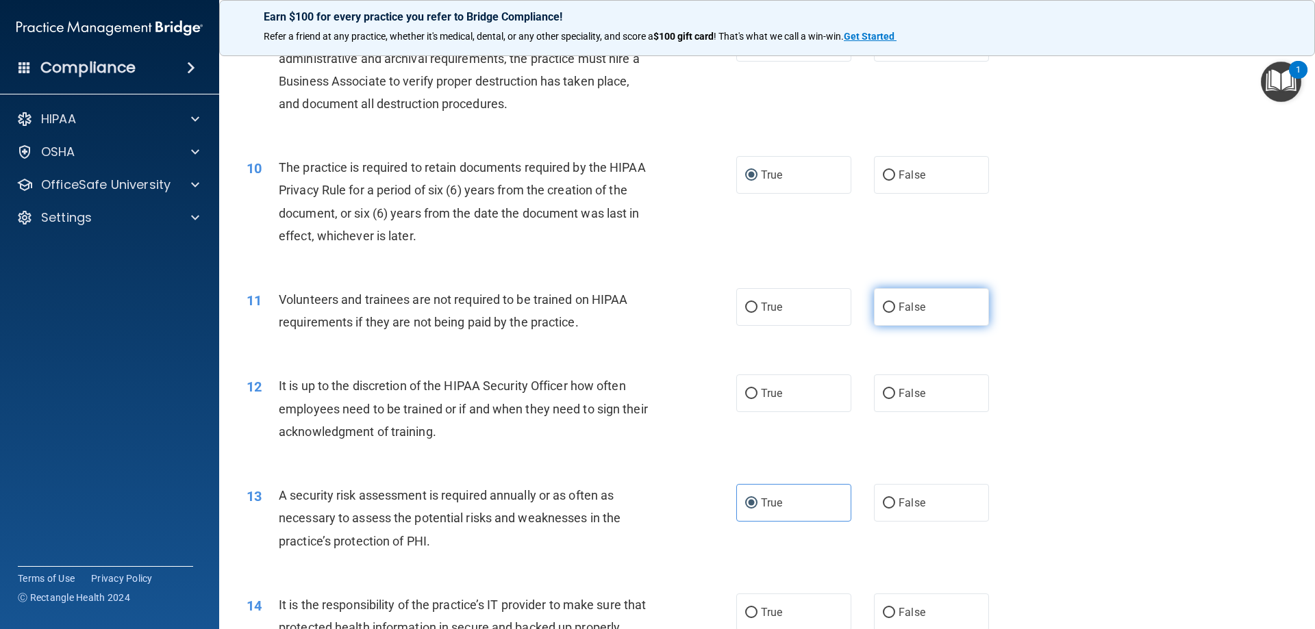
click at [891, 312] on label "False" at bounding box center [931, 307] width 115 height 38
click at [891, 312] on input "False" at bounding box center [889, 308] width 12 height 10
radio input "true"
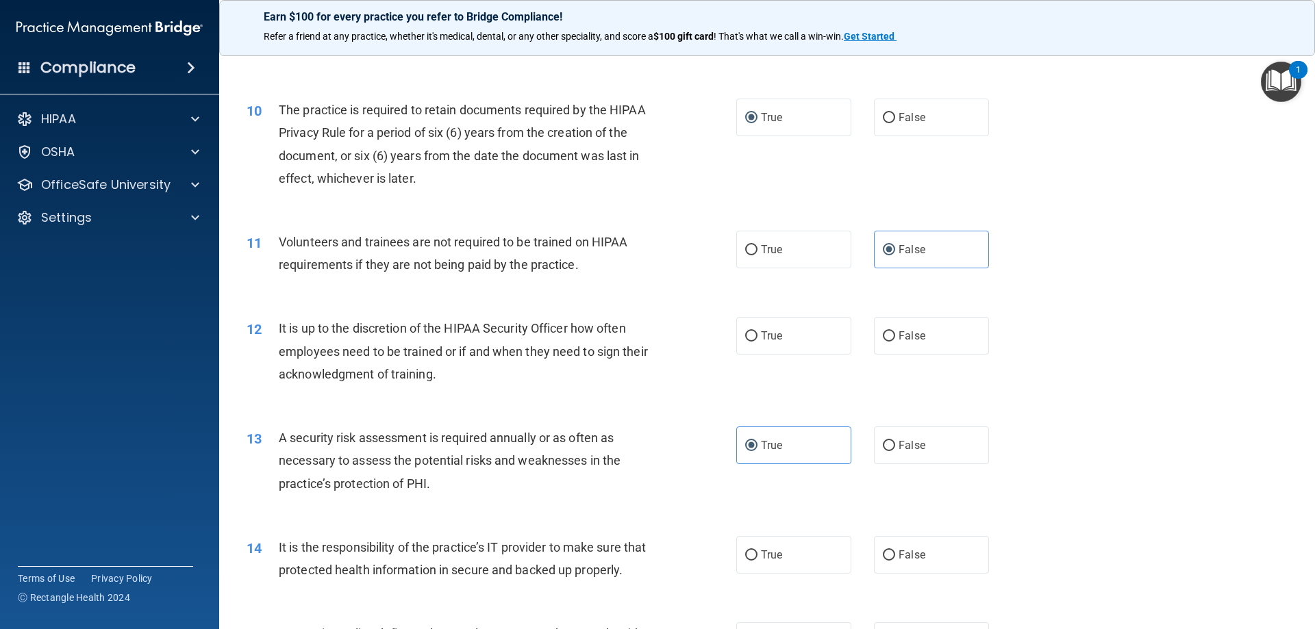
scroll to position [1233, 0]
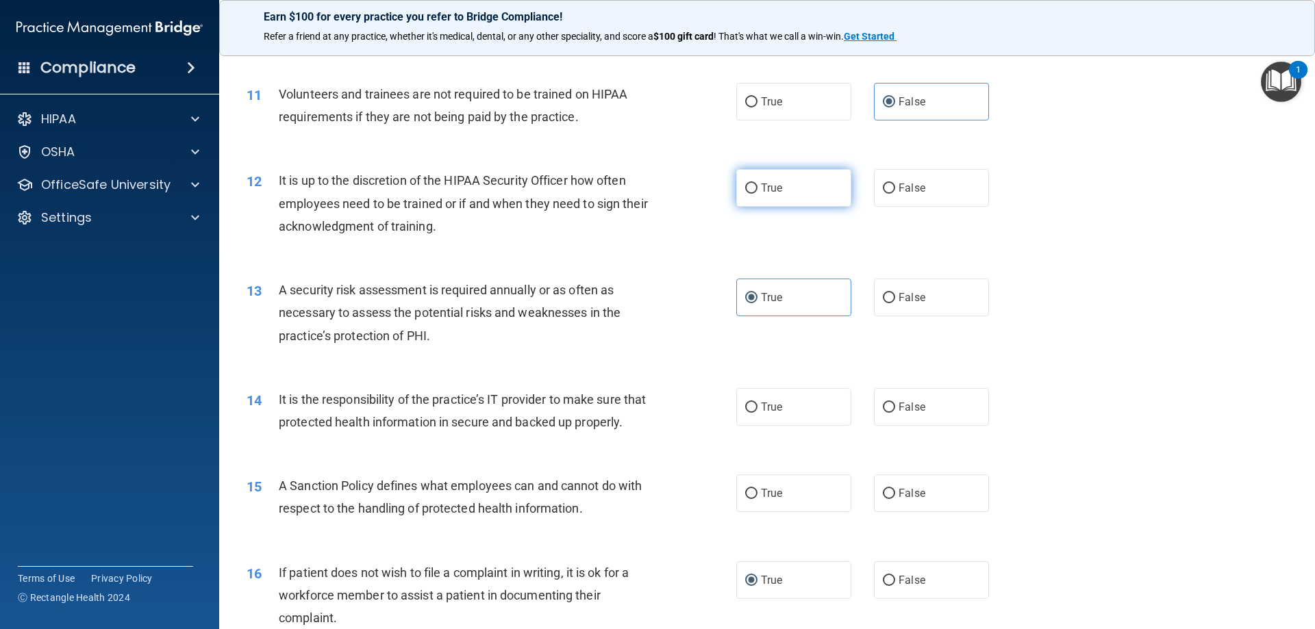
click at [753, 184] on label "True" at bounding box center [793, 188] width 115 height 38
click at [753, 184] on input "True" at bounding box center [751, 189] width 12 height 10
radio input "true"
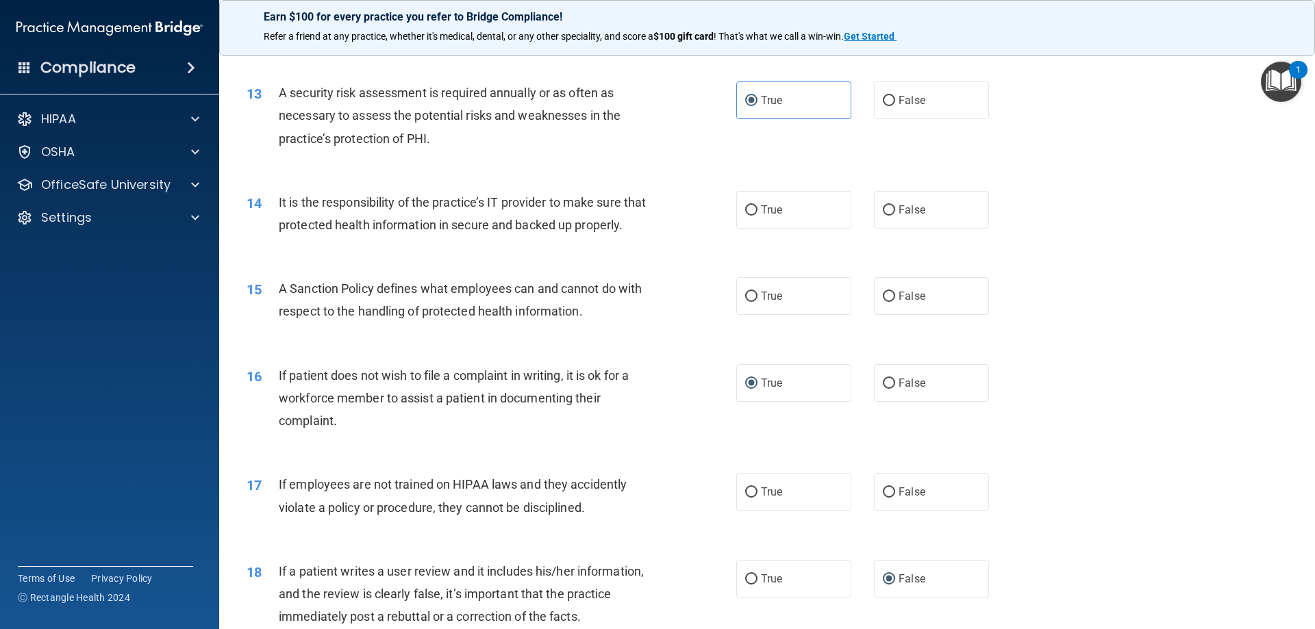
scroll to position [1438, 0]
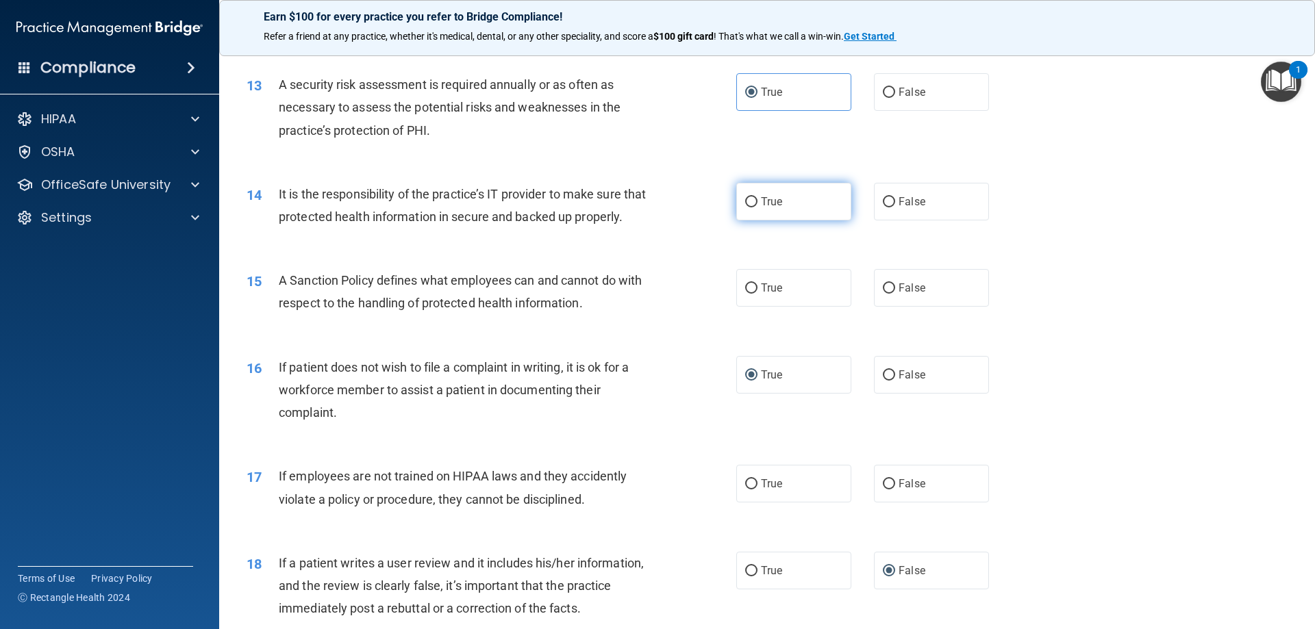
click at [738, 200] on label "True" at bounding box center [793, 202] width 115 height 38
click at [745, 200] on input "True" at bounding box center [751, 202] width 12 height 10
radio input "true"
click at [884, 294] on input "False" at bounding box center [889, 288] width 12 height 10
radio input "true"
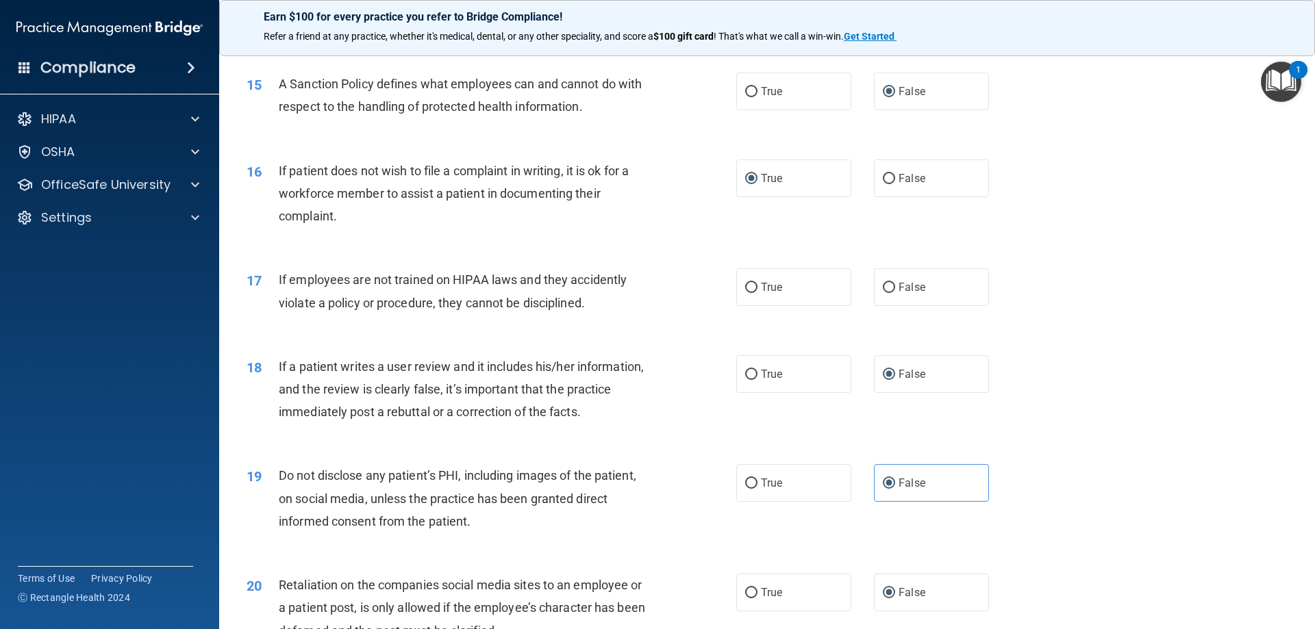
scroll to position [1643, 0]
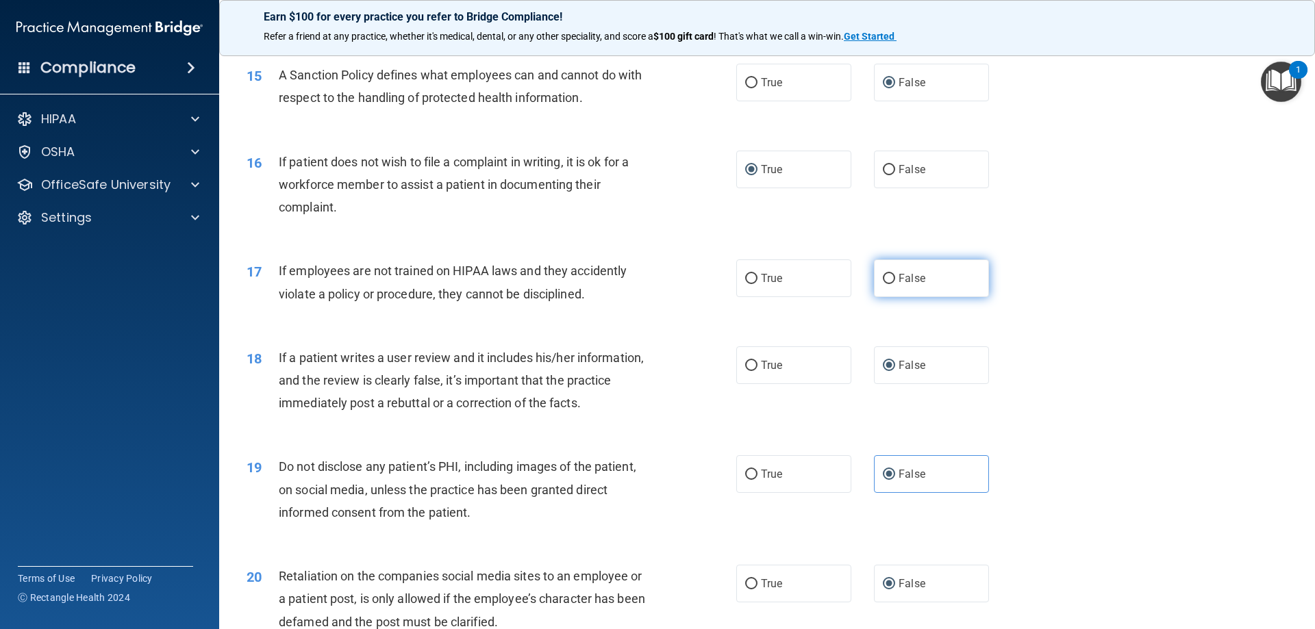
click at [883, 284] on input "False" at bounding box center [889, 279] width 12 height 10
radio input "true"
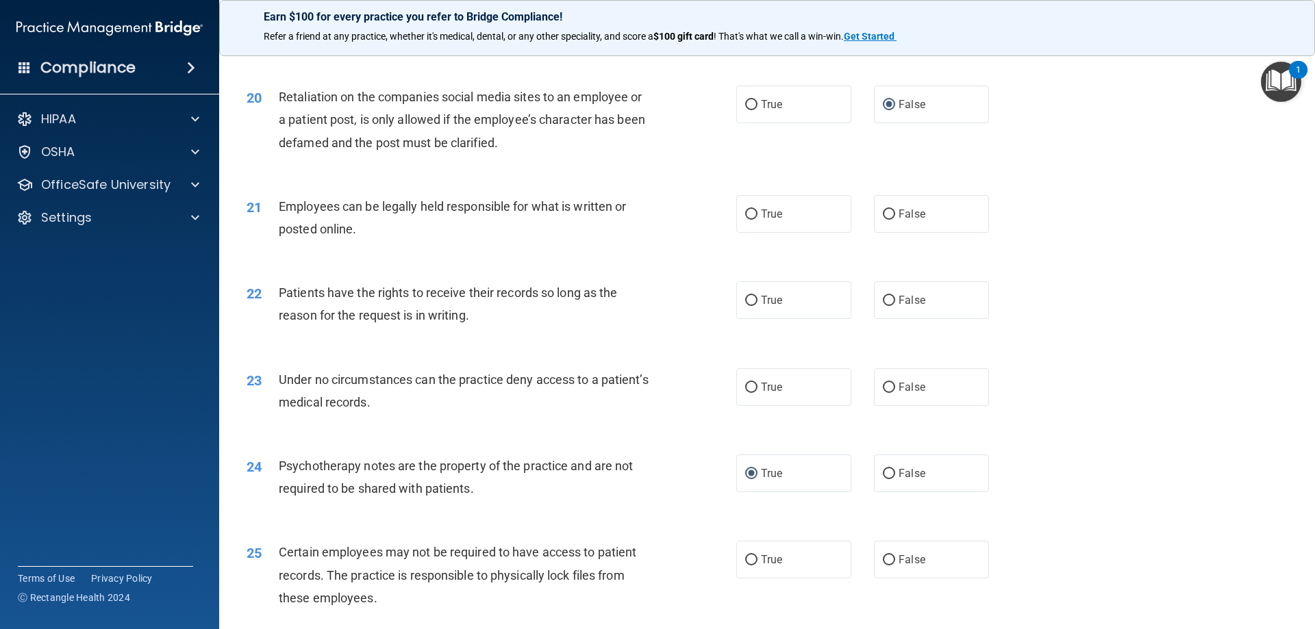
scroll to position [2191, 0]
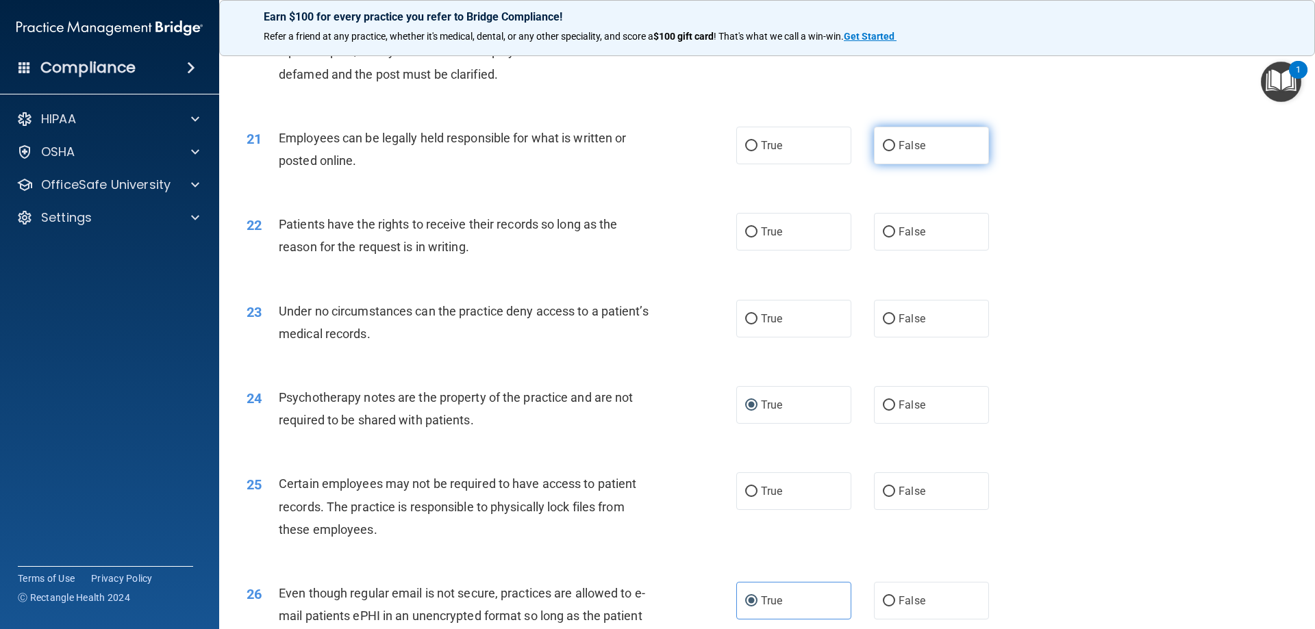
click at [883, 151] on input "False" at bounding box center [889, 146] width 12 height 10
radio input "true"
click at [892, 251] on label "False" at bounding box center [931, 232] width 115 height 38
click at [892, 238] on input "False" at bounding box center [889, 232] width 12 height 10
radio input "true"
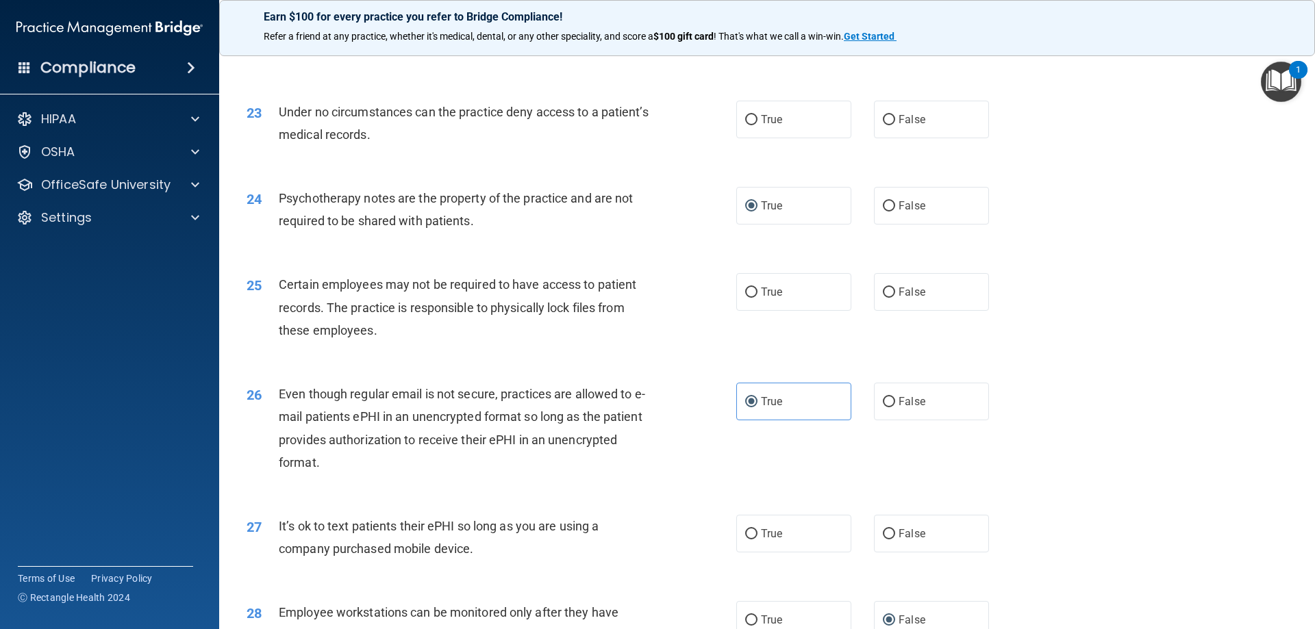
scroll to position [2397, 0]
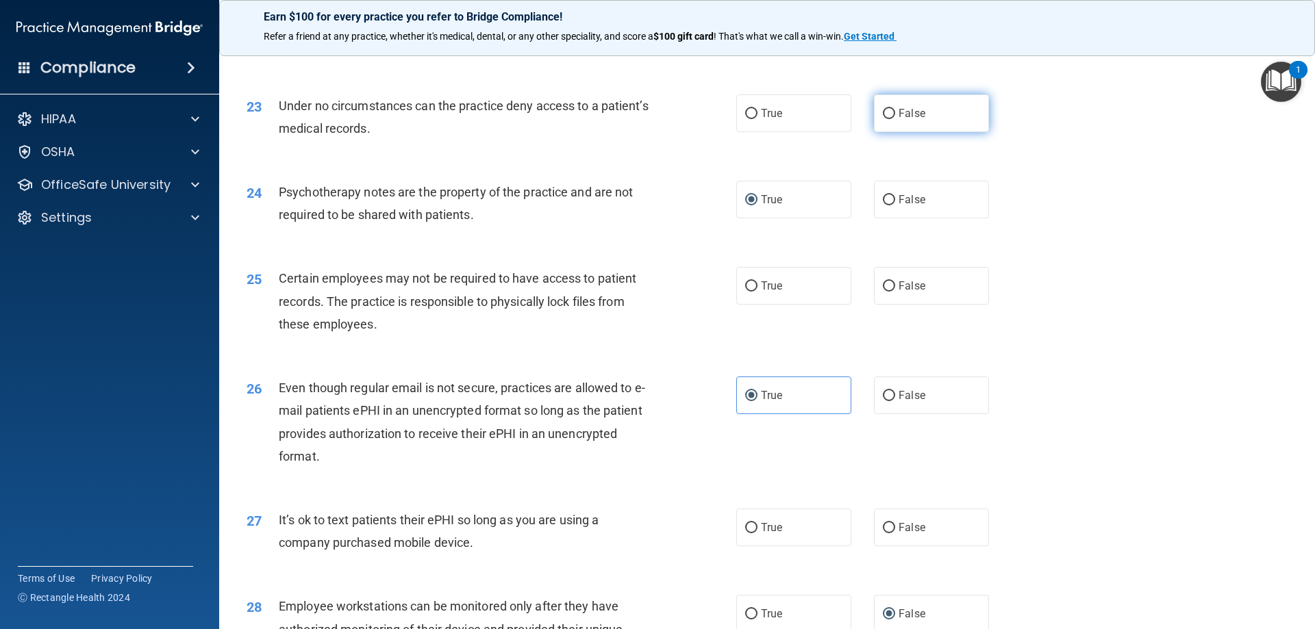
click at [883, 119] on input "False" at bounding box center [889, 114] width 12 height 10
radio input "true"
click at [883, 292] on input "False" at bounding box center [889, 286] width 12 height 10
radio input "true"
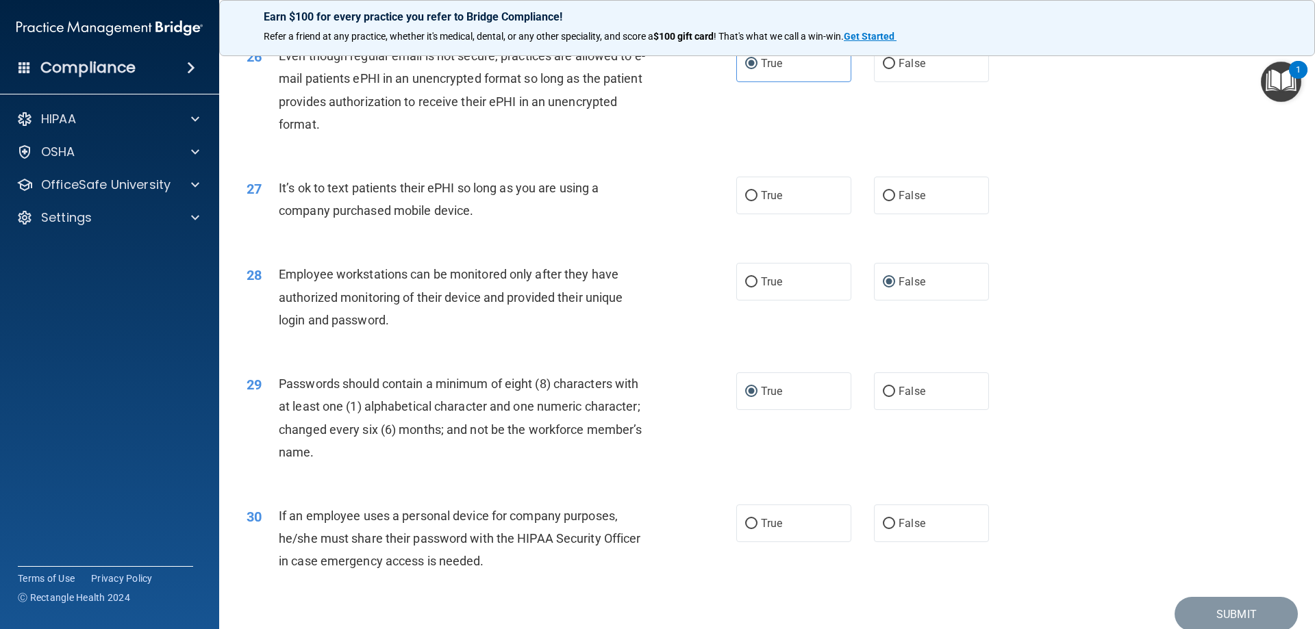
scroll to position [2739, 0]
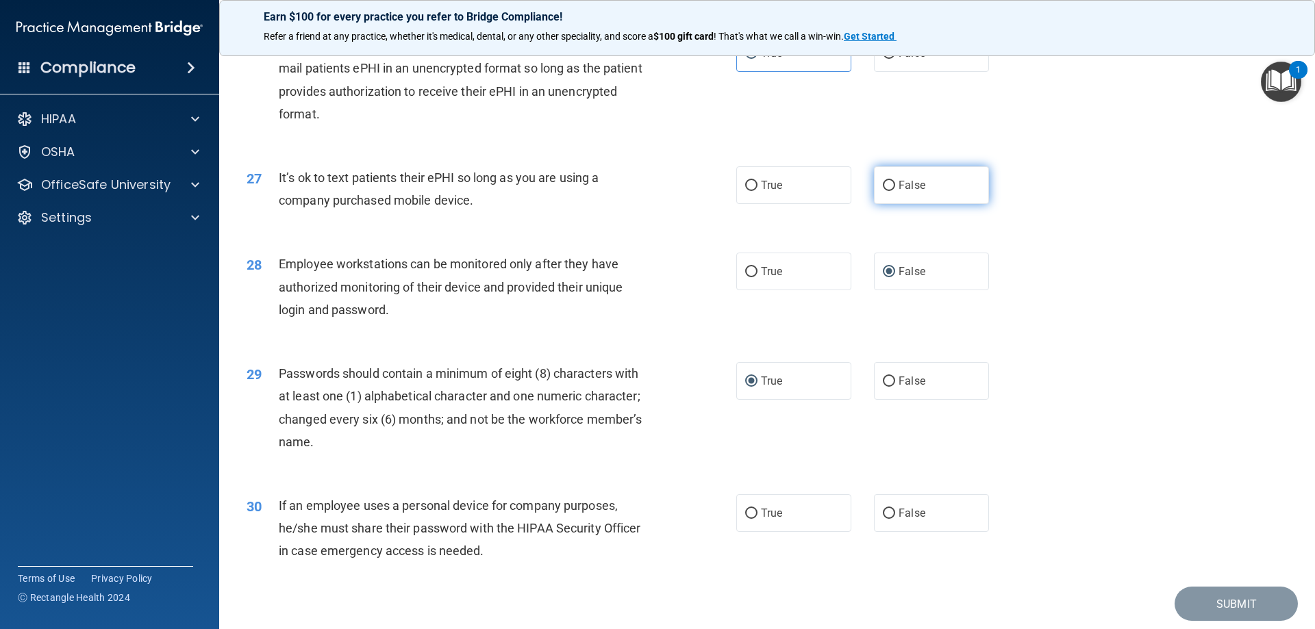
click at [887, 191] on input "False" at bounding box center [889, 186] width 12 height 10
radio input "true"
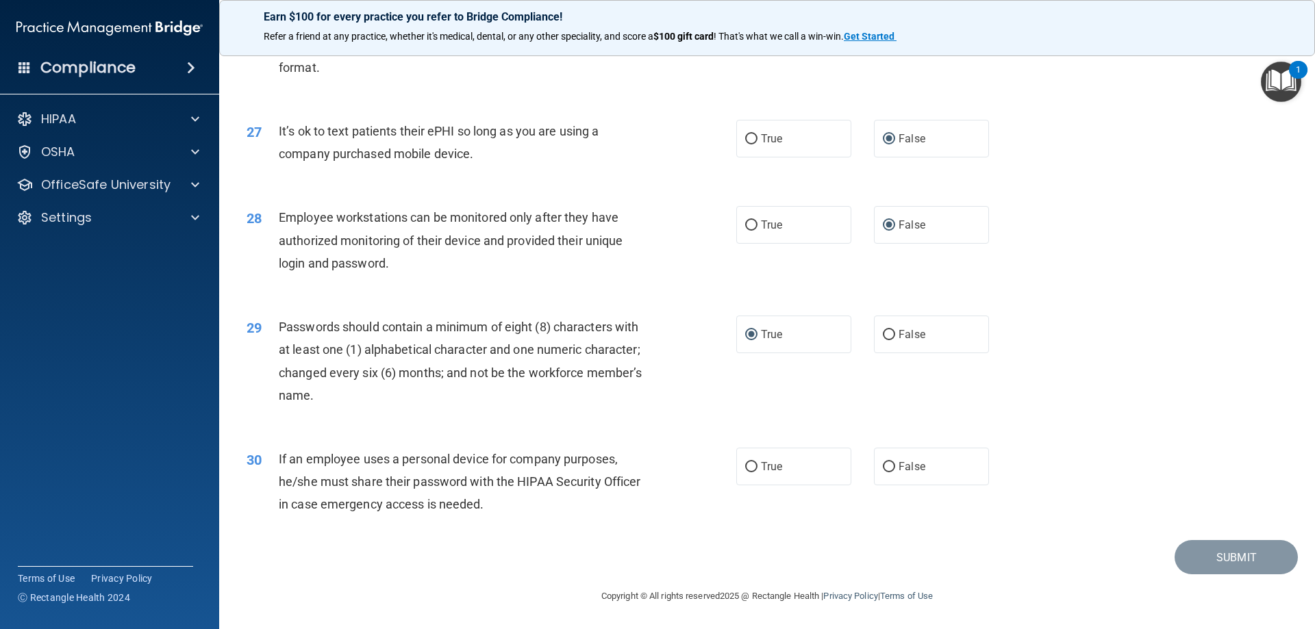
scroll to position [2808, 0]
click at [889, 475] on label "False" at bounding box center [931, 467] width 115 height 38
click at [889, 472] on input "False" at bounding box center [889, 467] width 12 height 10
radio input "true"
click at [1211, 560] on button "Submit" at bounding box center [1235, 557] width 123 height 35
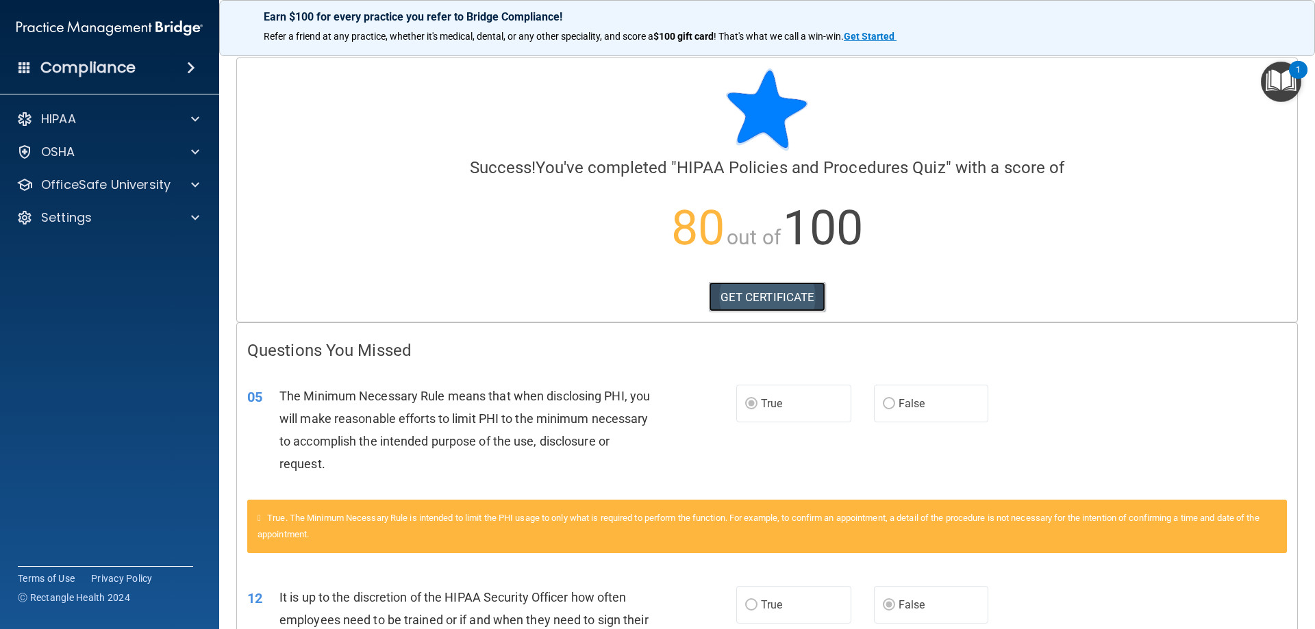
click at [775, 290] on link "GET CERTIFICATE" at bounding box center [767, 297] width 117 height 30
click at [85, 185] on p "OfficeSafe University" at bounding box center [105, 185] width 129 height 16
click at [131, 221] on div "HIPAA Training" at bounding box center [102, 218] width 187 height 14
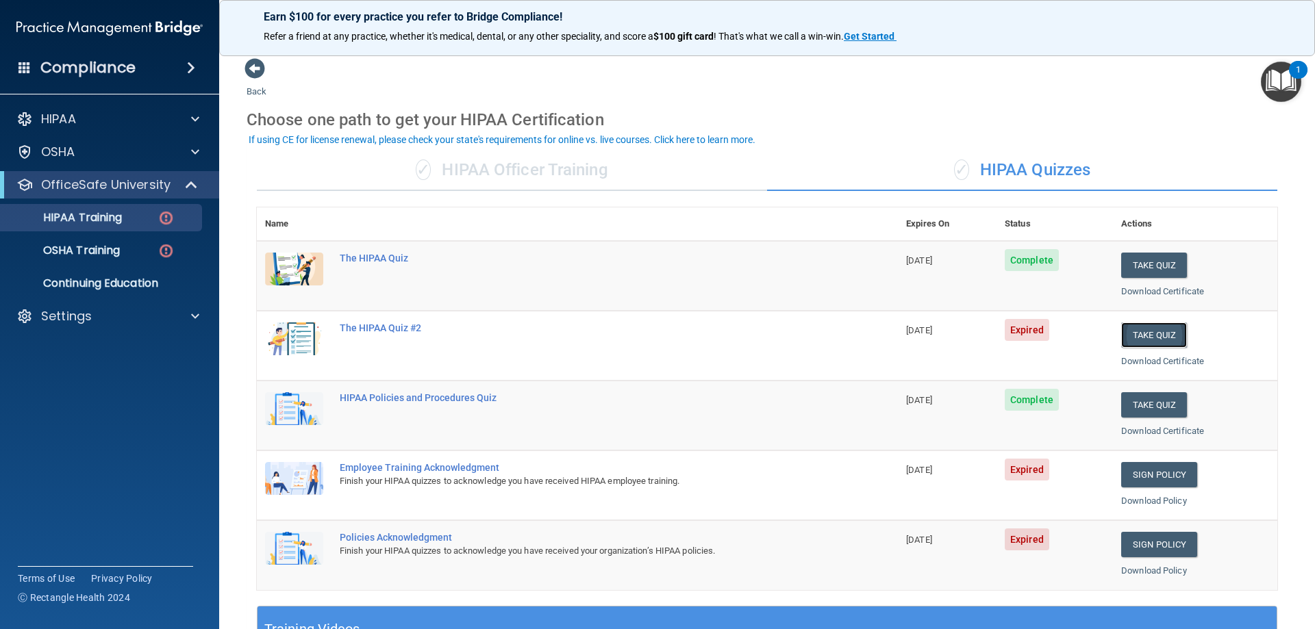
click at [1131, 336] on button "Take Quiz" at bounding box center [1154, 335] width 66 height 25
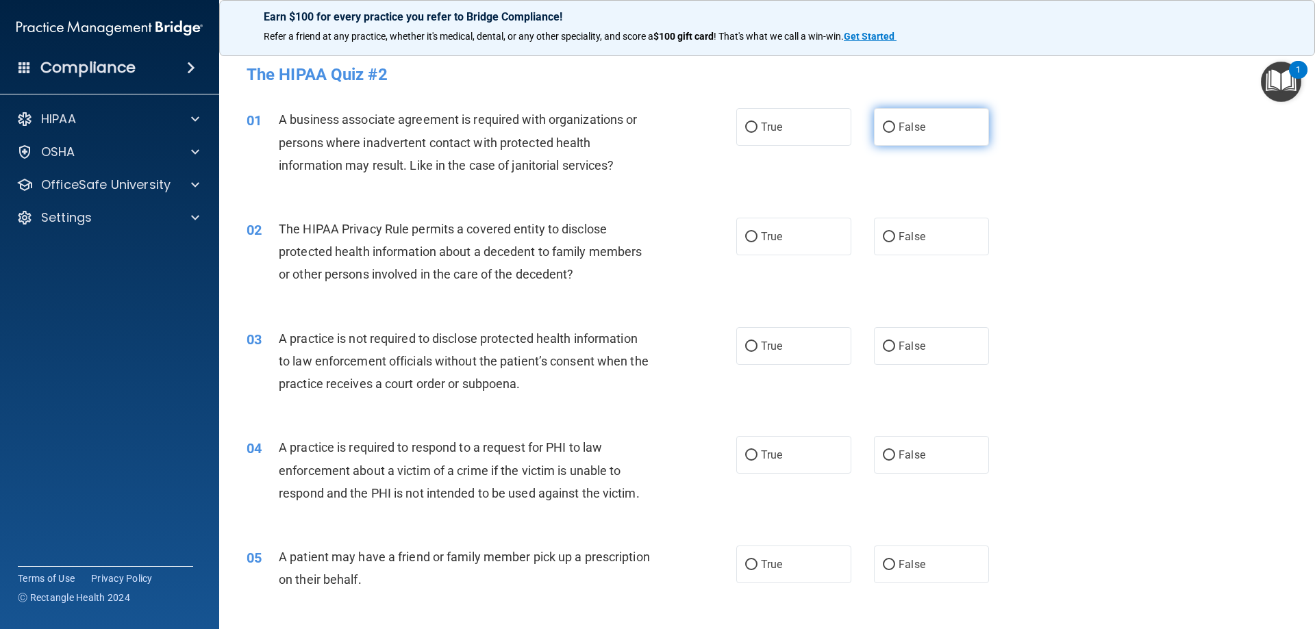
click at [877, 121] on label "False" at bounding box center [931, 127] width 115 height 38
click at [883, 123] on input "False" at bounding box center [889, 128] width 12 height 10
radio input "true"
click at [877, 231] on label "False" at bounding box center [931, 237] width 115 height 38
click at [883, 232] on input "False" at bounding box center [889, 237] width 12 height 10
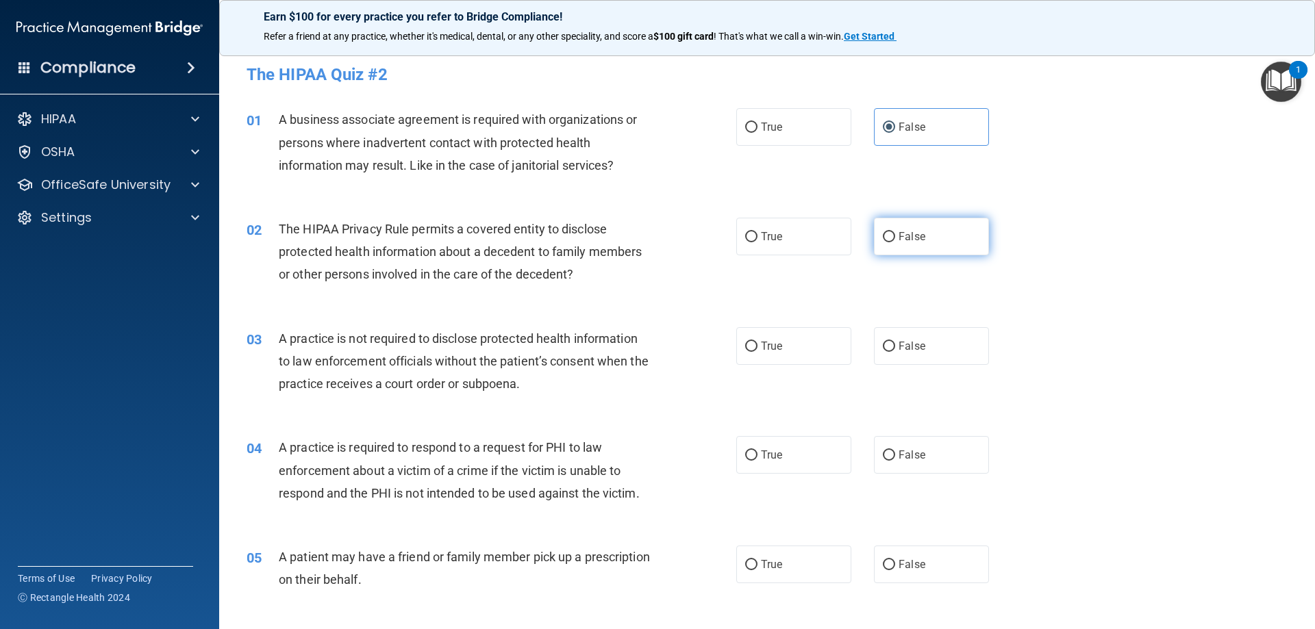
radio input "true"
click at [738, 342] on label "True" at bounding box center [793, 346] width 115 height 38
click at [745, 342] on input "True" at bounding box center [751, 347] width 12 height 10
radio input "true"
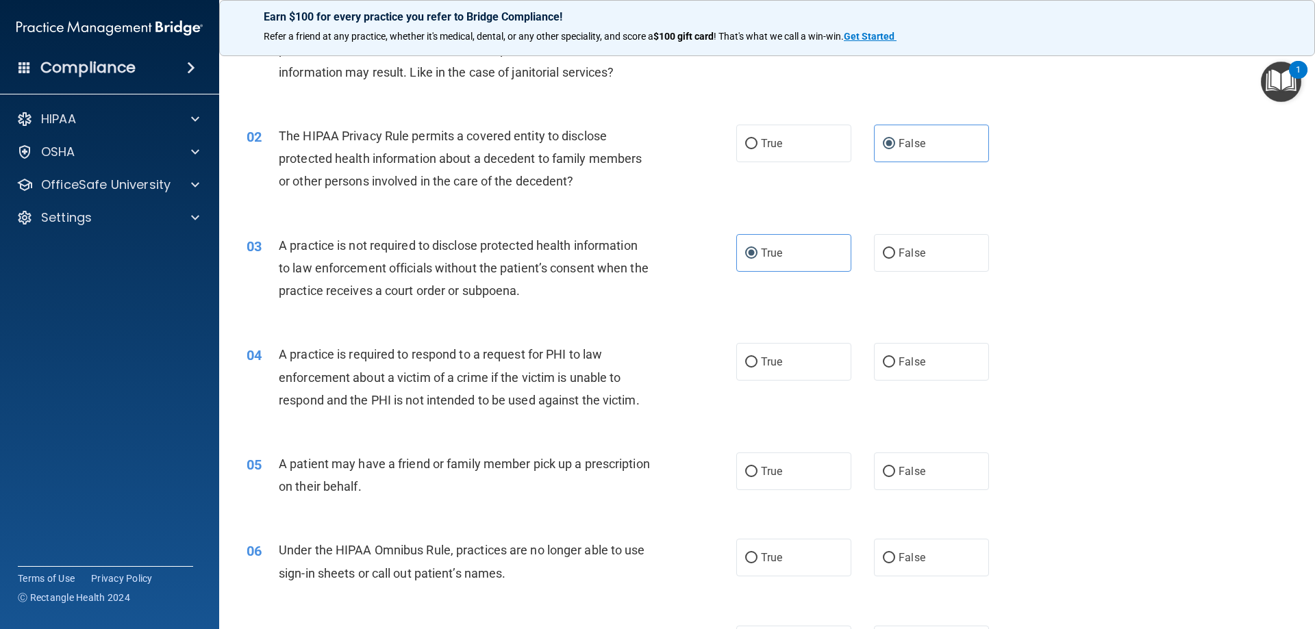
scroll to position [68, 0]
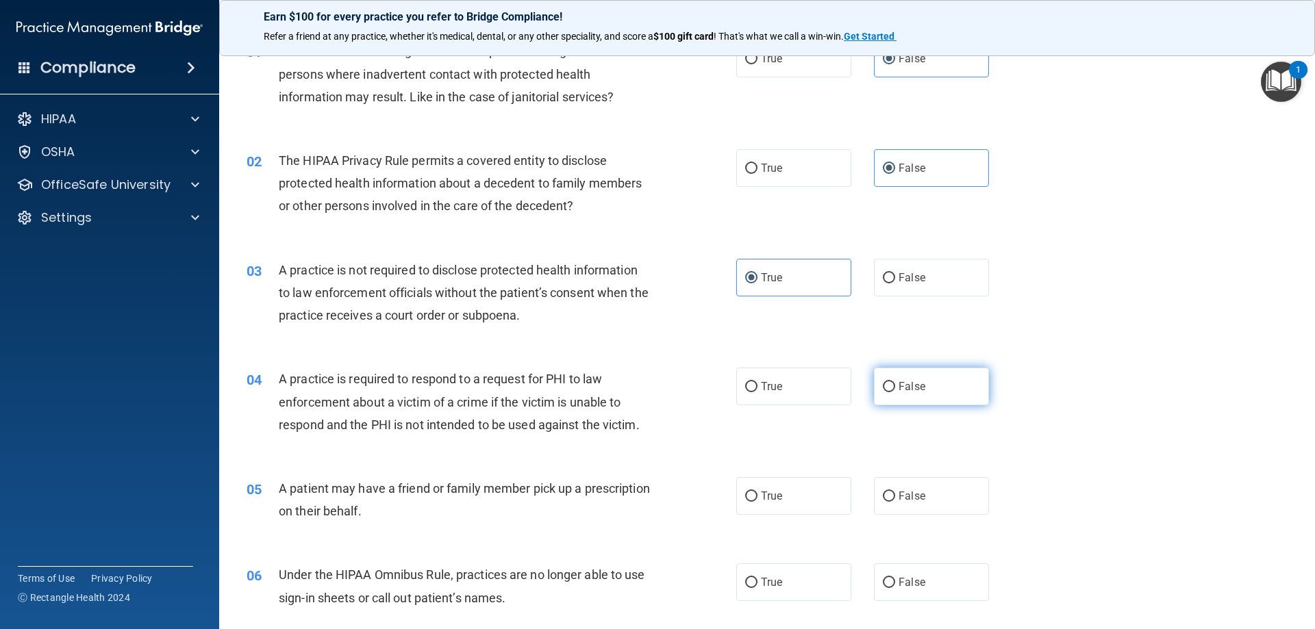
click at [883, 390] on input "False" at bounding box center [889, 387] width 12 height 10
radio input "true"
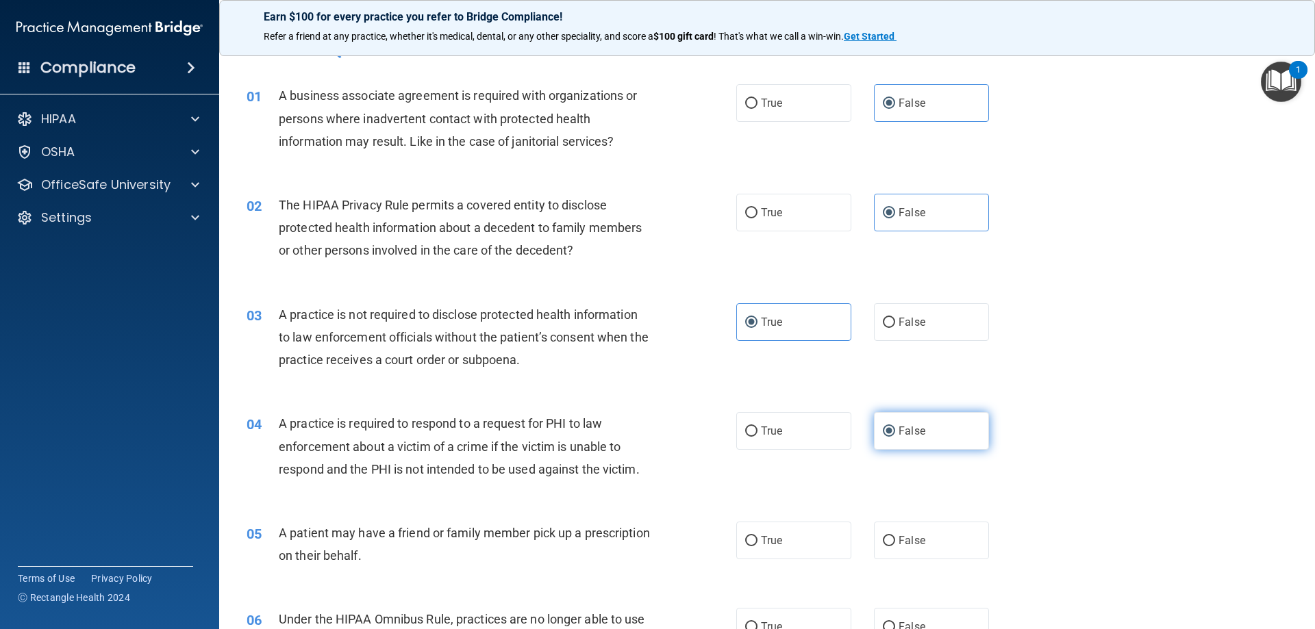
scroll to position [0, 0]
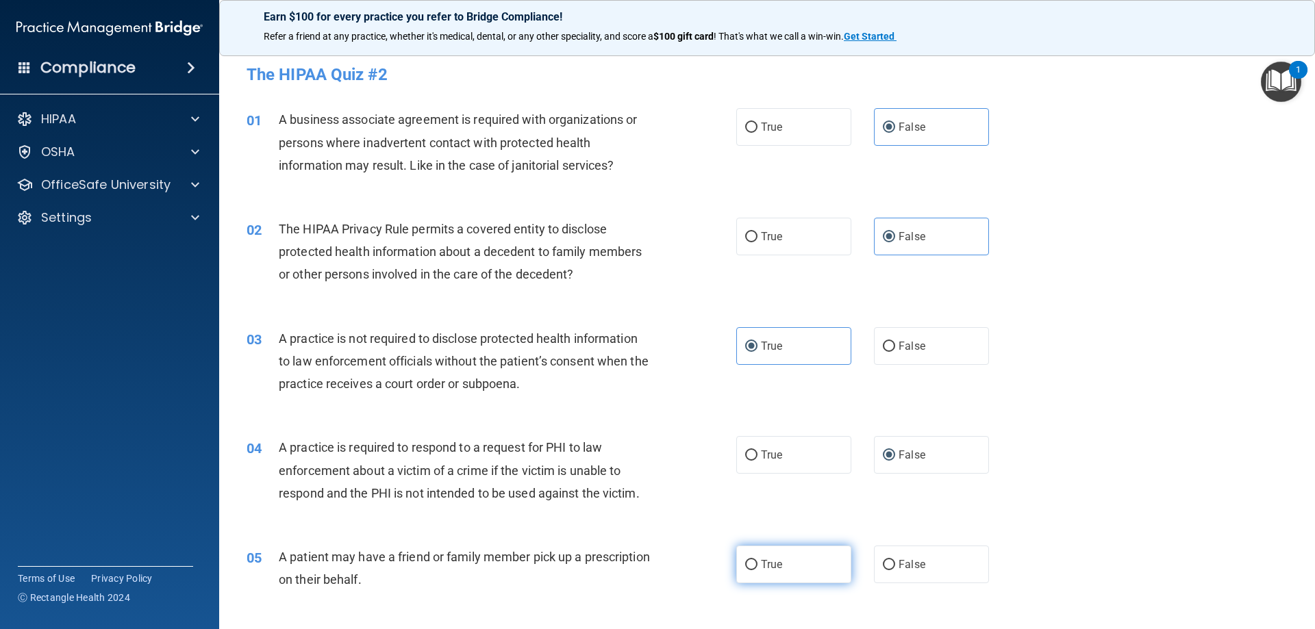
click at [745, 562] on input "True" at bounding box center [751, 565] width 12 height 10
radio input "true"
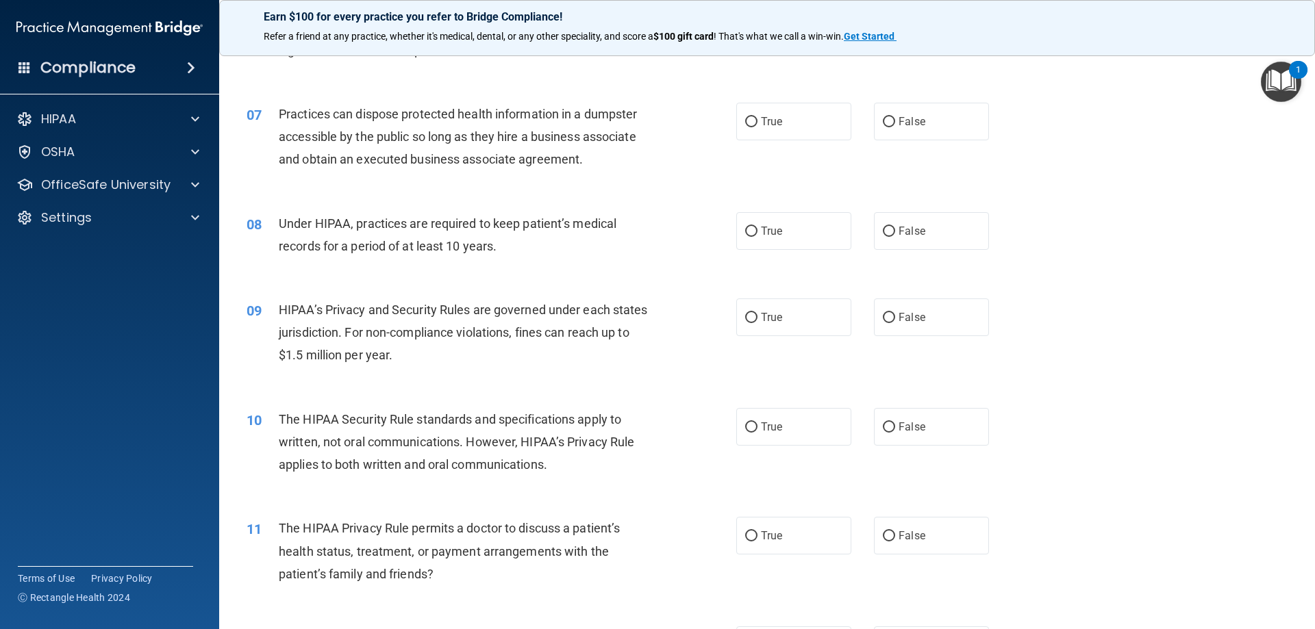
scroll to position [548, 0]
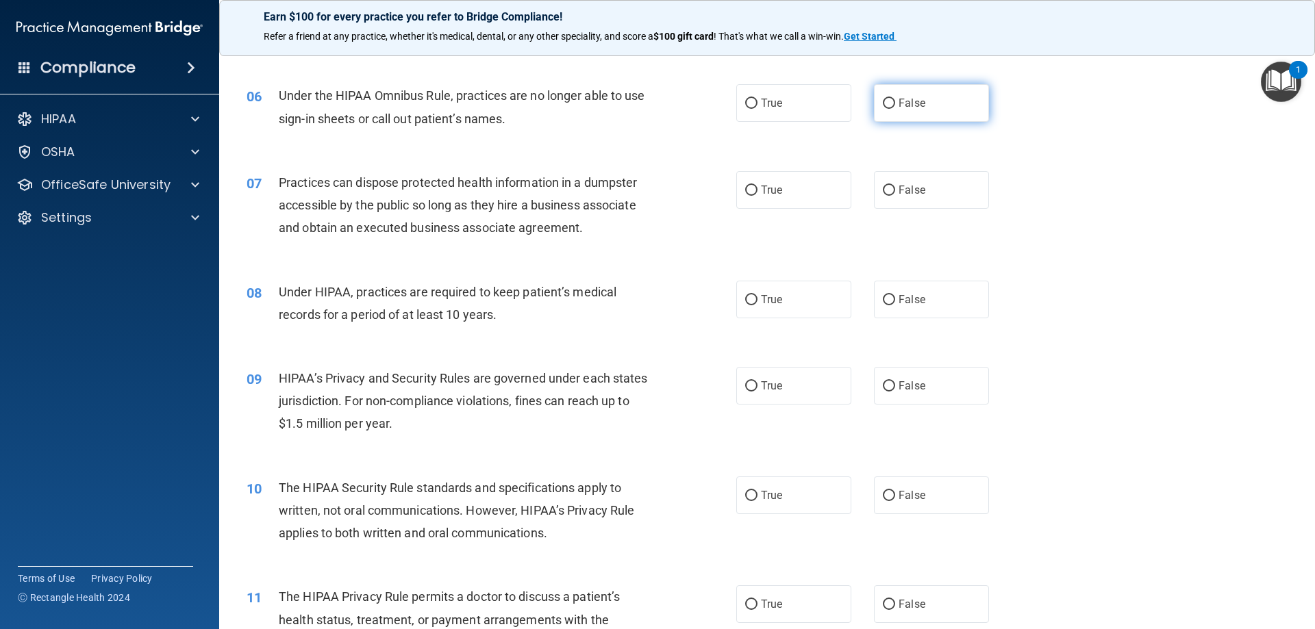
click at [887, 104] on input "False" at bounding box center [889, 104] width 12 height 10
radio input "true"
click at [887, 188] on input "False" at bounding box center [889, 191] width 12 height 10
radio input "true"
click at [883, 303] on input "False" at bounding box center [889, 300] width 12 height 10
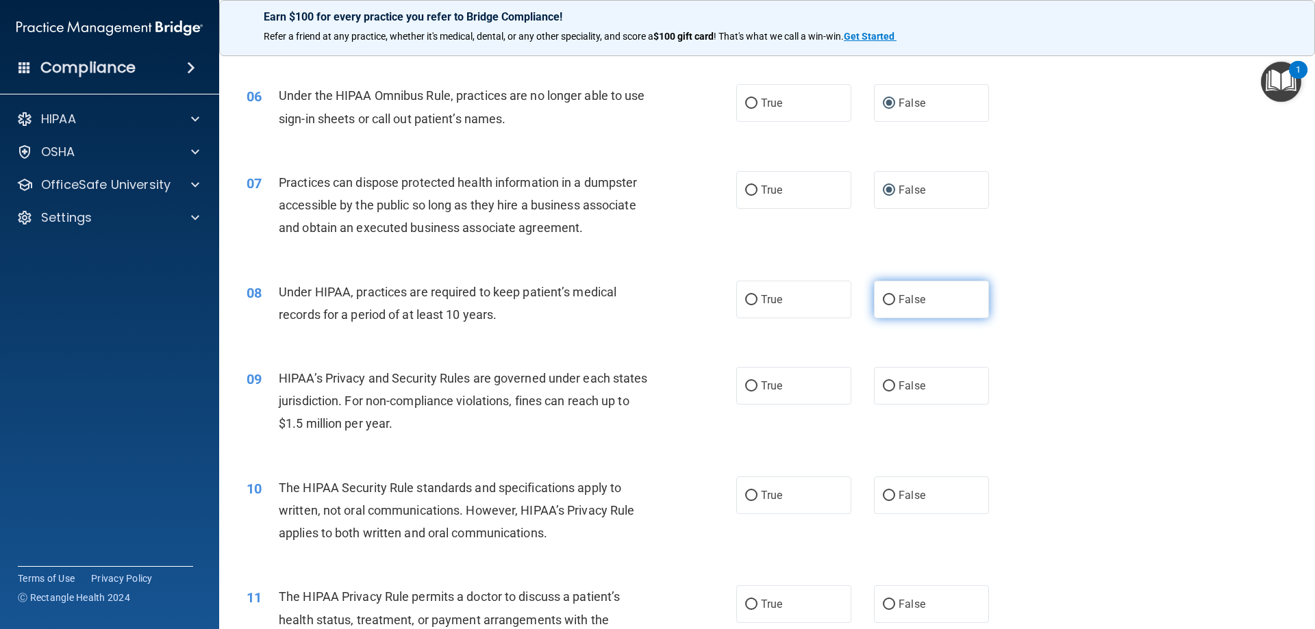
radio input "true"
click at [885, 390] on input "False" at bounding box center [889, 386] width 12 height 10
radio input "true"
click at [886, 503] on label "False" at bounding box center [931, 496] width 115 height 38
click at [886, 501] on input "False" at bounding box center [889, 496] width 12 height 10
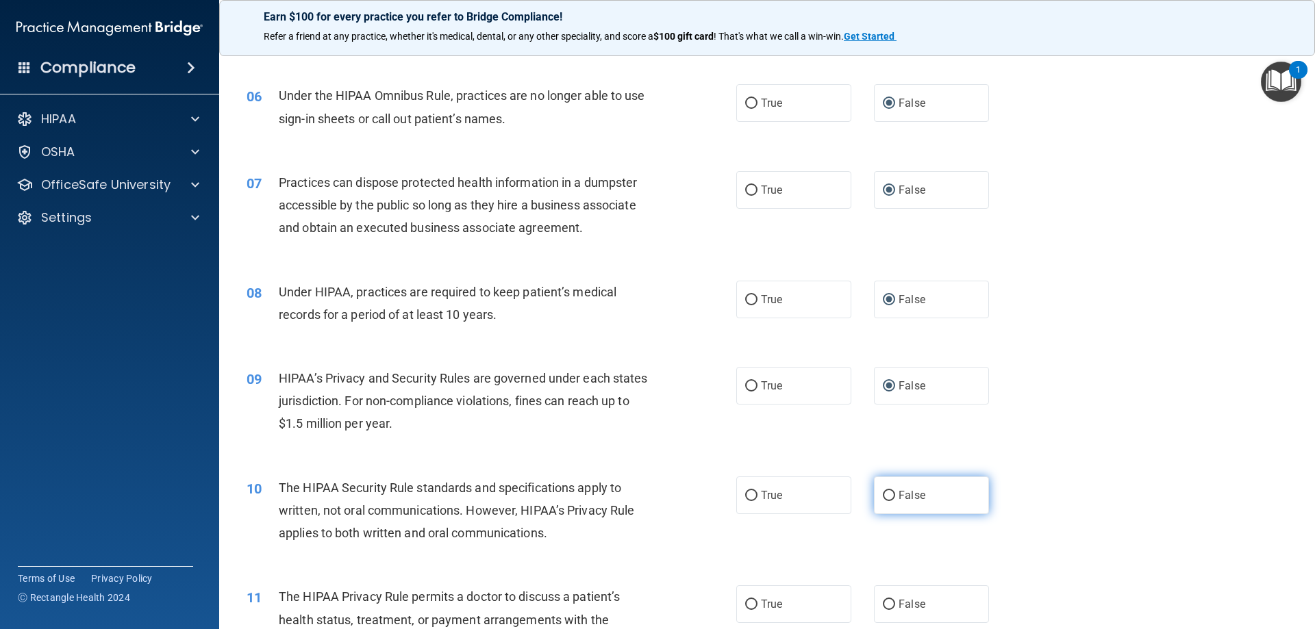
radio input "true"
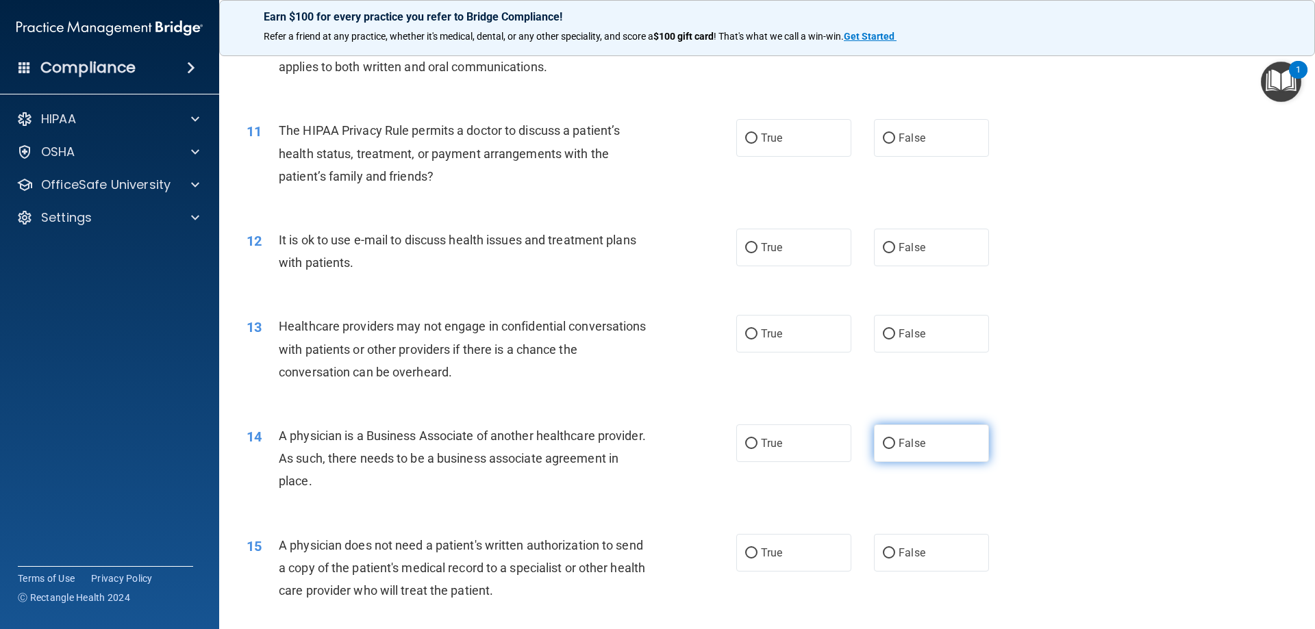
scroll to position [1027, 0]
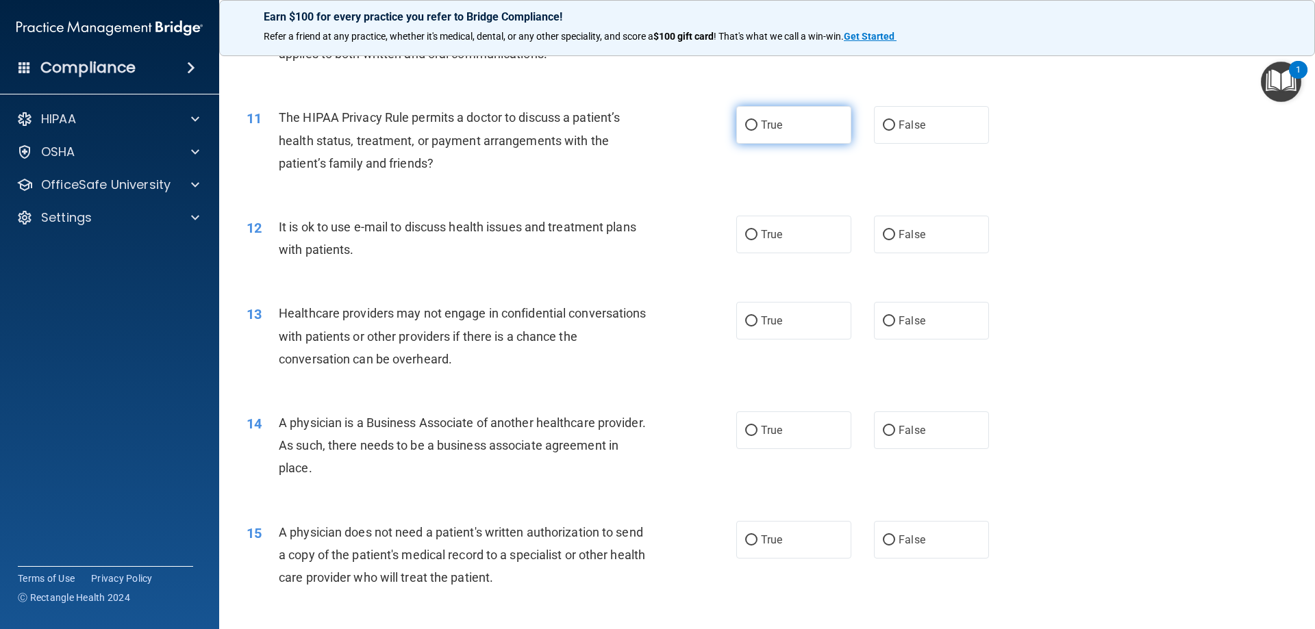
click at [751, 124] on input "True" at bounding box center [751, 126] width 12 height 10
radio input "true"
click at [751, 238] on label "True" at bounding box center [793, 235] width 115 height 38
click at [883, 326] on input "False" at bounding box center [889, 321] width 12 height 10
radio input "true"
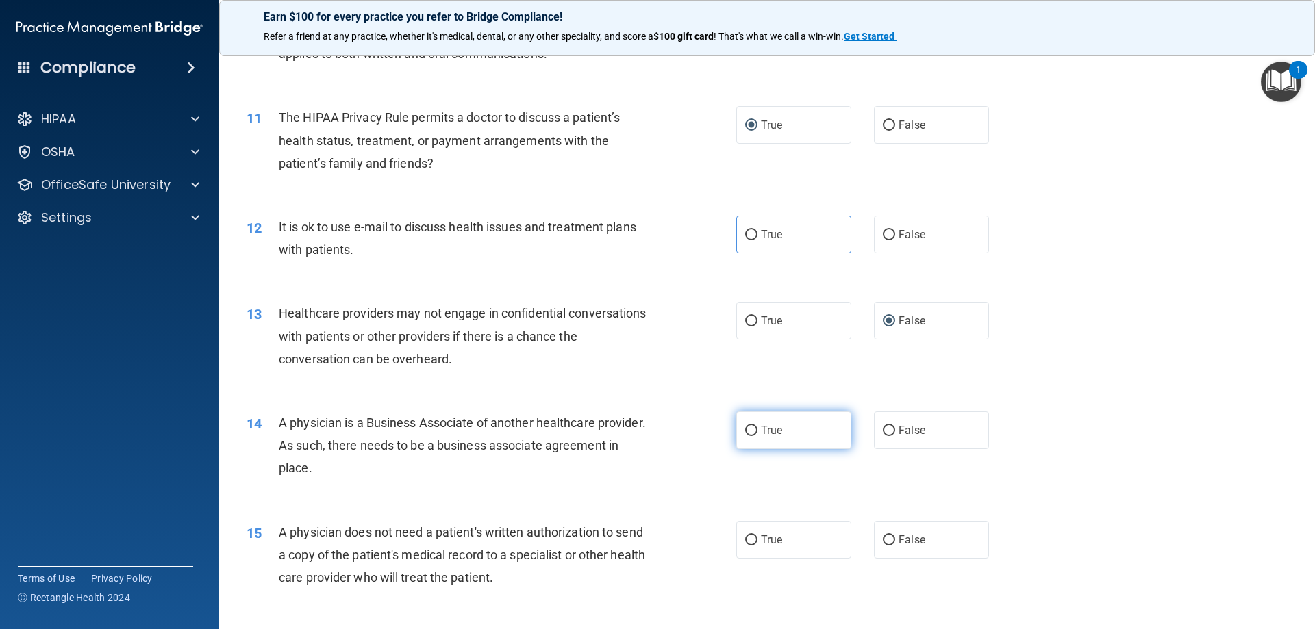
click at [751, 436] on input "True" at bounding box center [751, 431] width 12 height 10
radio input "true"
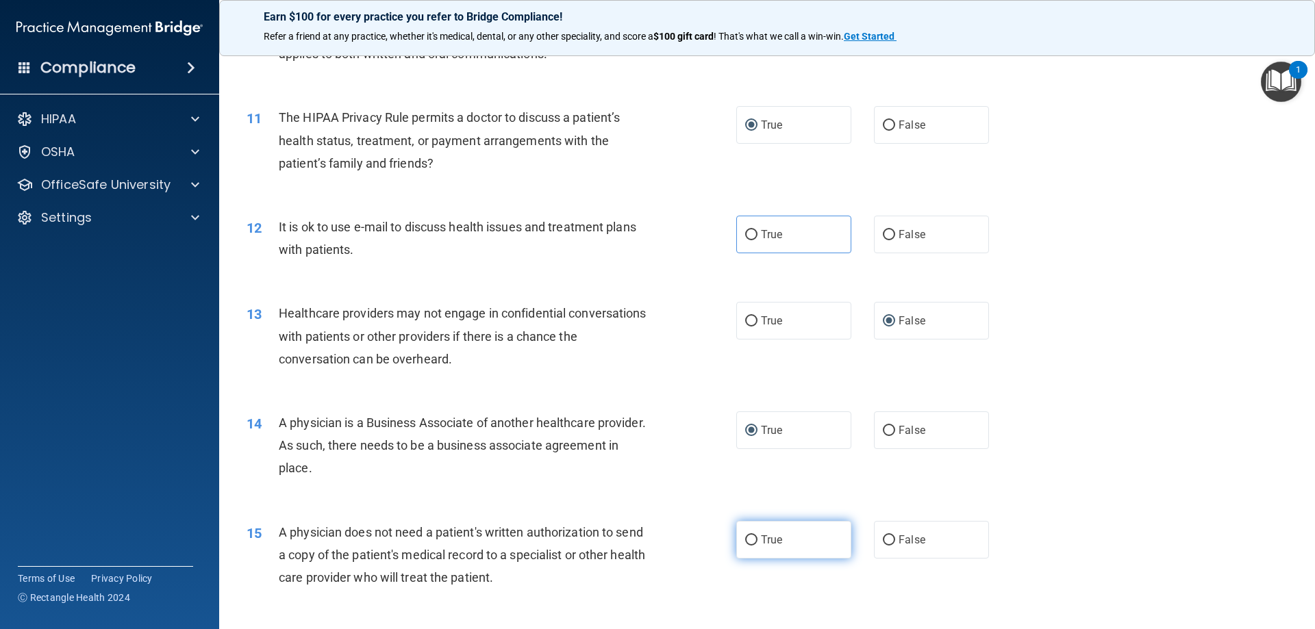
click at [739, 543] on label "True" at bounding box center [793, 540] width 115 height 38
click at [745, 543] on input "True" at bounding box center [751, 540] width 12 height 10
radio input "true"
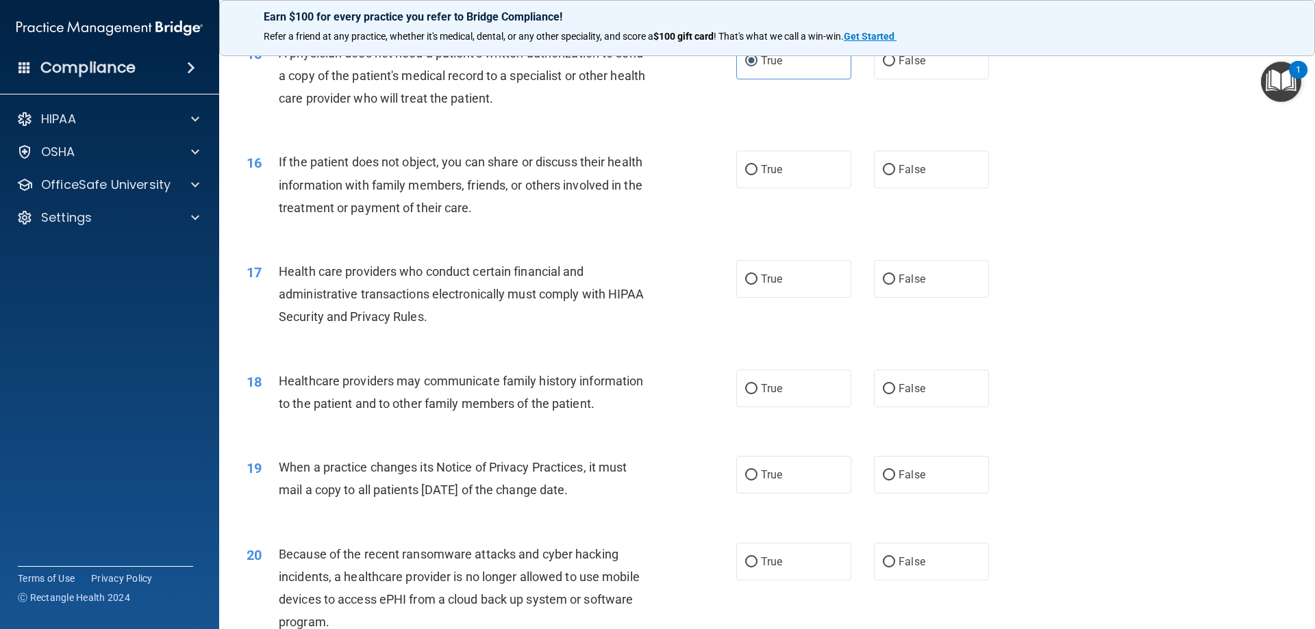
scroll to position [1575, 0]
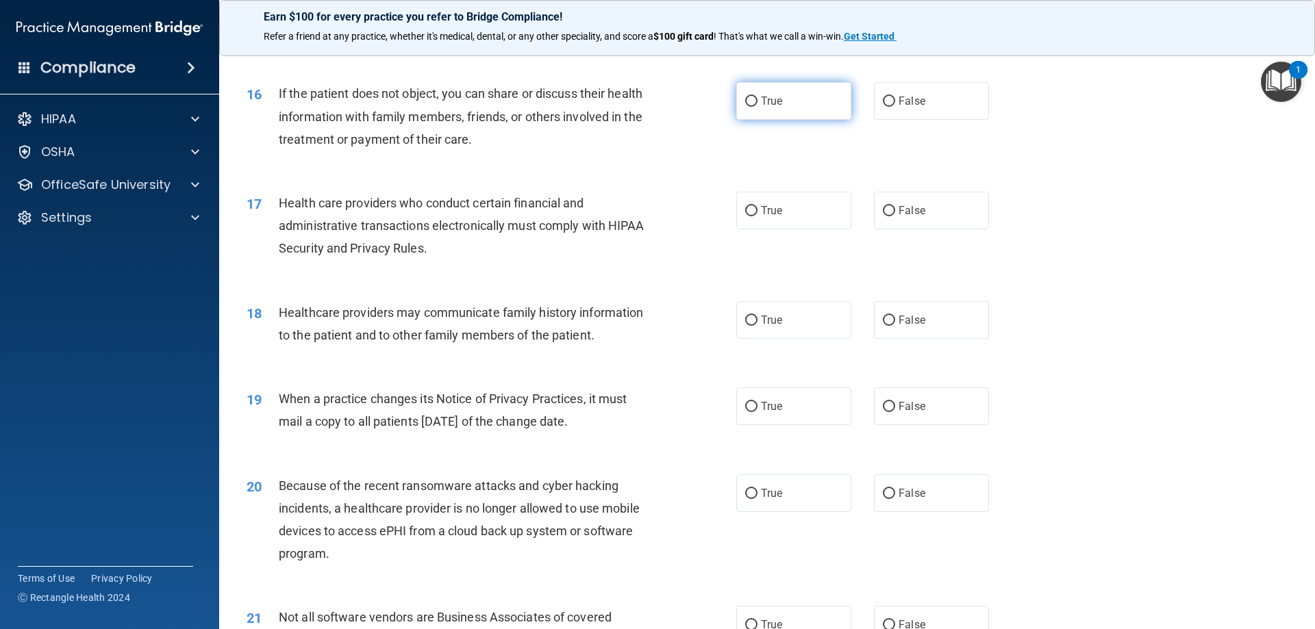
click at [747, 101] on input "True" at bounding box center [751, 102] width 12 height 10
radio input "true"
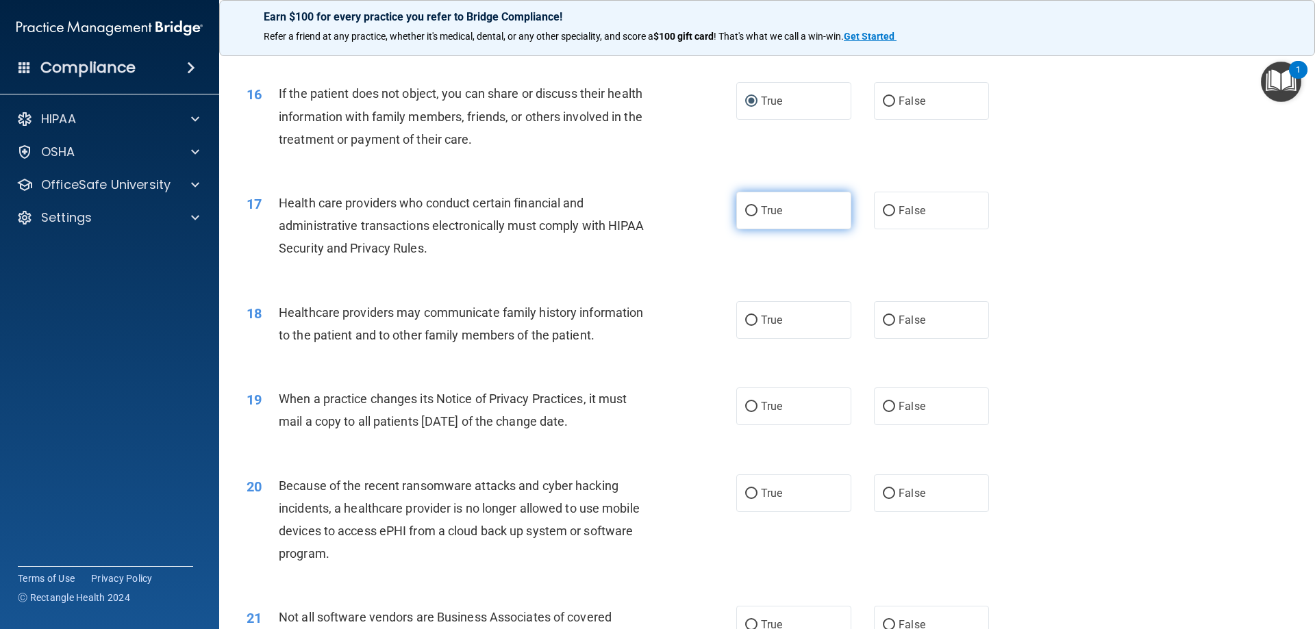
click at [751, 211] on input "True" at bounding box center [751, 211] width 12 height 10
radio input "true"
click at [748, 322] on input "True" at bounding box center [751, 321] width 12 height 10
radio input "true"
click at [761, 403] on span "True" at bounding box center [771, 406] width 21 height 13
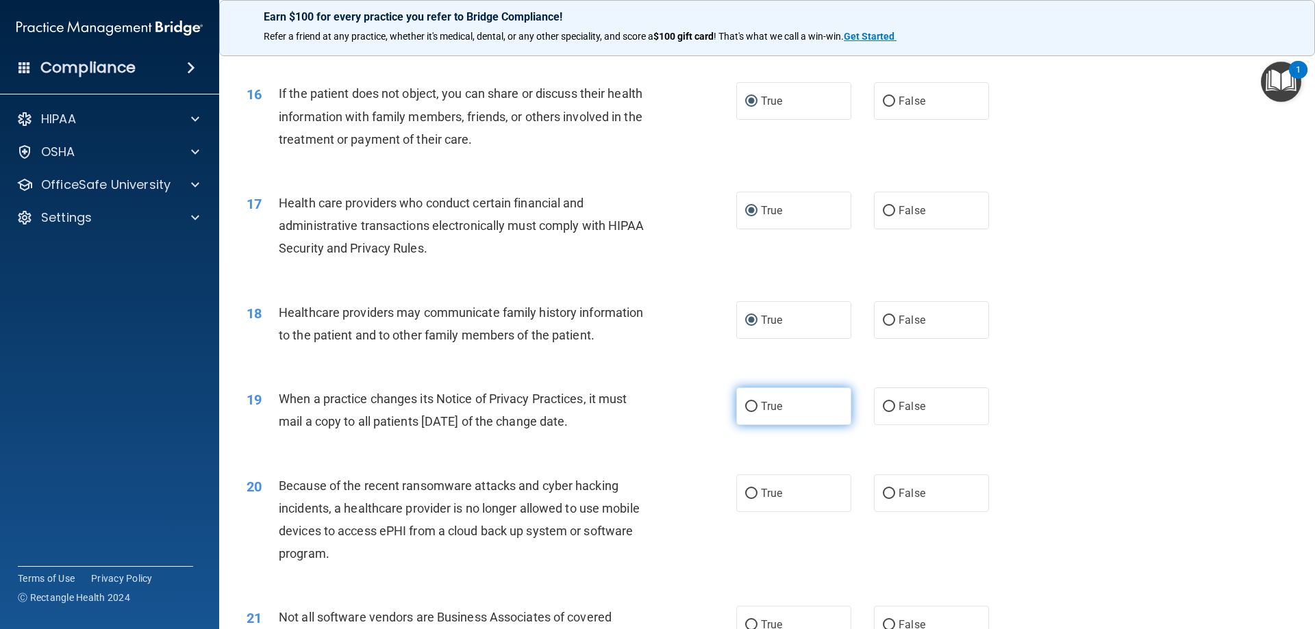
click at [757, 403] on input "True" at bounding box center [751, 407] width 12 height 10
radio input "true"
click at [748, 496] on input "True" at bounding box center [751, 494] width 12 height 10
radio input "true"
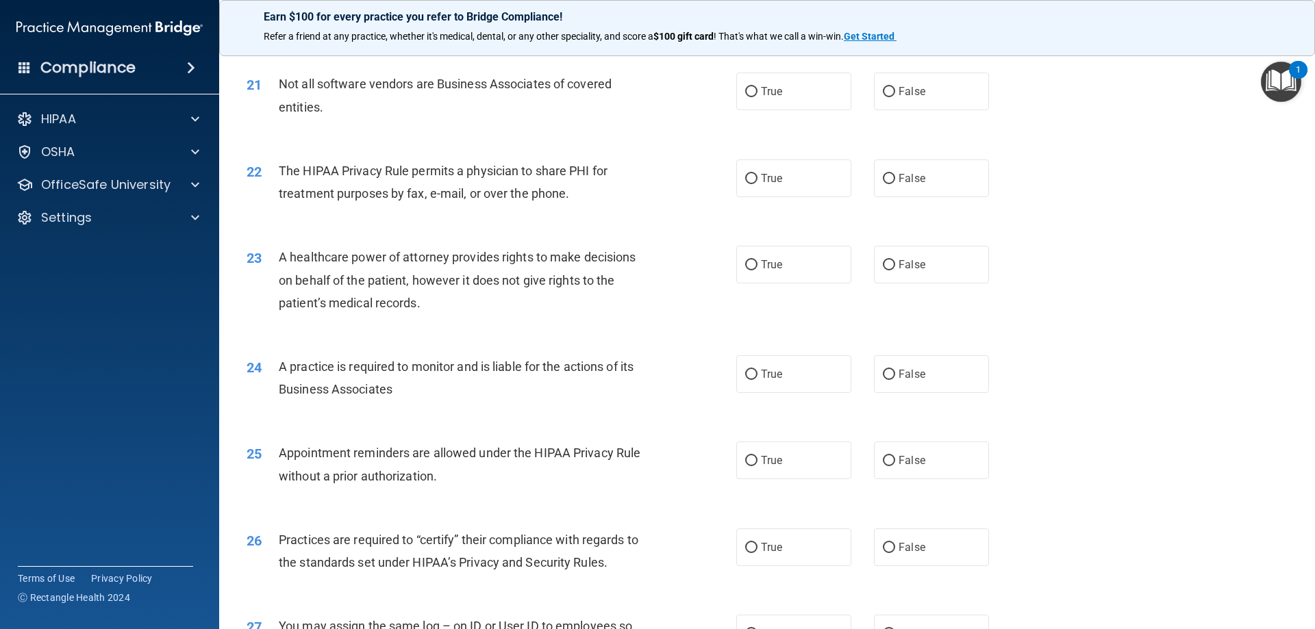
scroll to position [2123, 0]
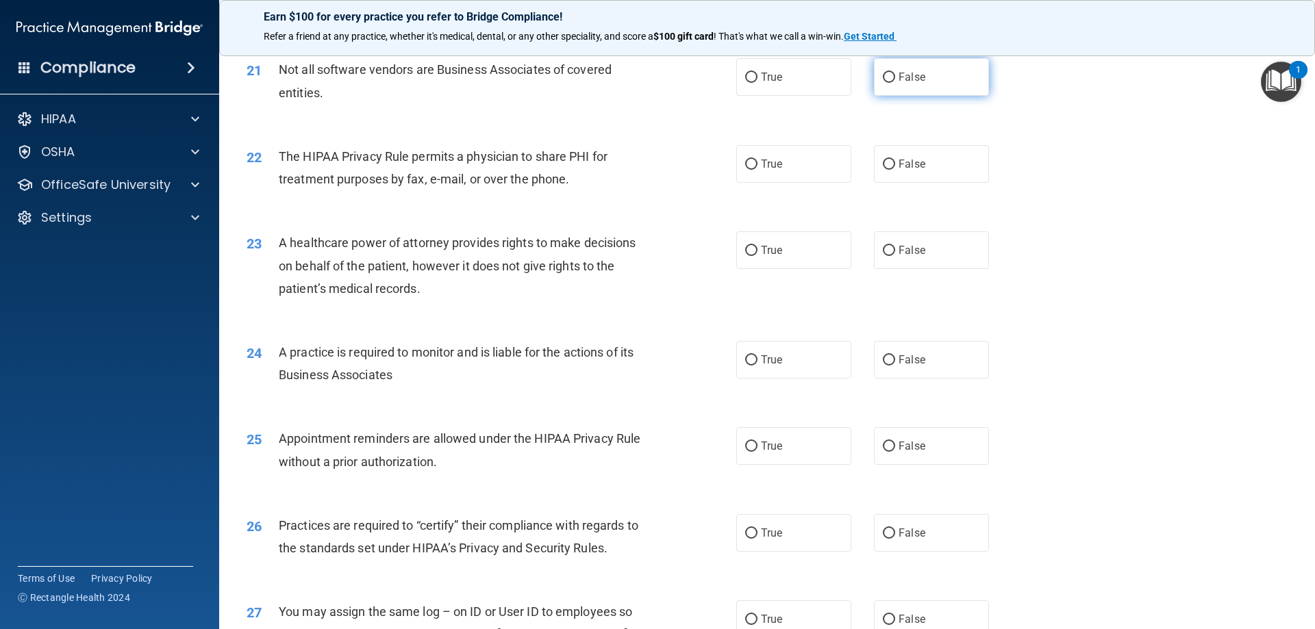
click at [883, 73] on input "False" at bounding box center [889, 78] width 12 height 10
radio input "true"
click at [751, 155] on label "True" at bounding box center [793, 164] width 115 height 38
click at [751, 160] on input "True" at bounding box center [751, 165] width 12 height 10
radio input "true"
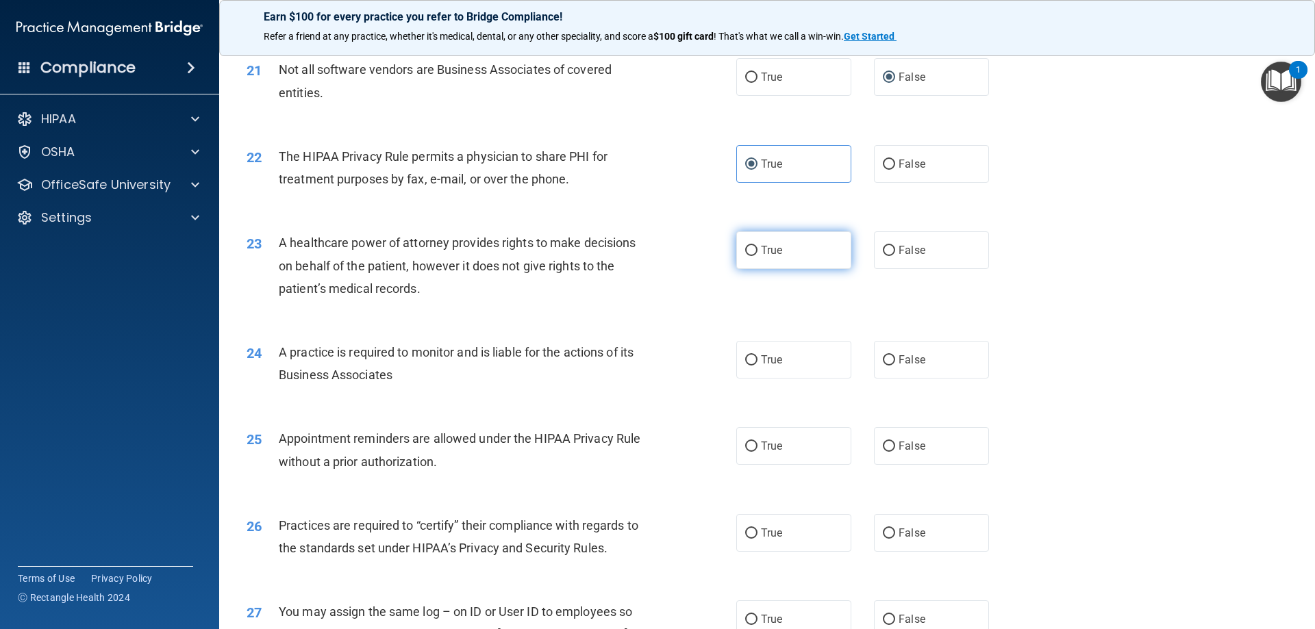
click at [745, 246] on input "True" at bounding box center [751, 251] width 12 height 10
radio input "true"
click at [875, 358] on label "False" at bounding box center [931, 360] width 115 height 38
click at [883, 358] on input "False" at bounding box center [889, 360] width 12 height 10
radio input "true"
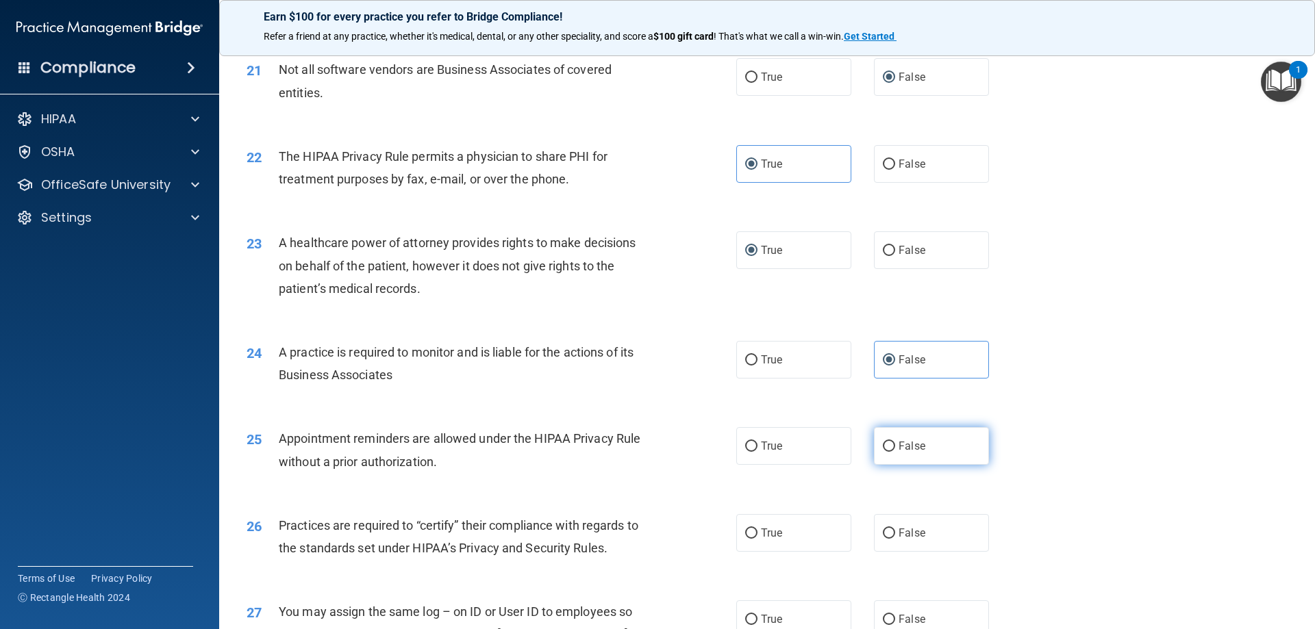
click at [883, 446] on input "False" at bounding box center [889, 447] width 12 height 10
radio input "true"
click at [745, 535] on input "True" at bounding box center [751, 534] width 12 height 10
radio input "true"
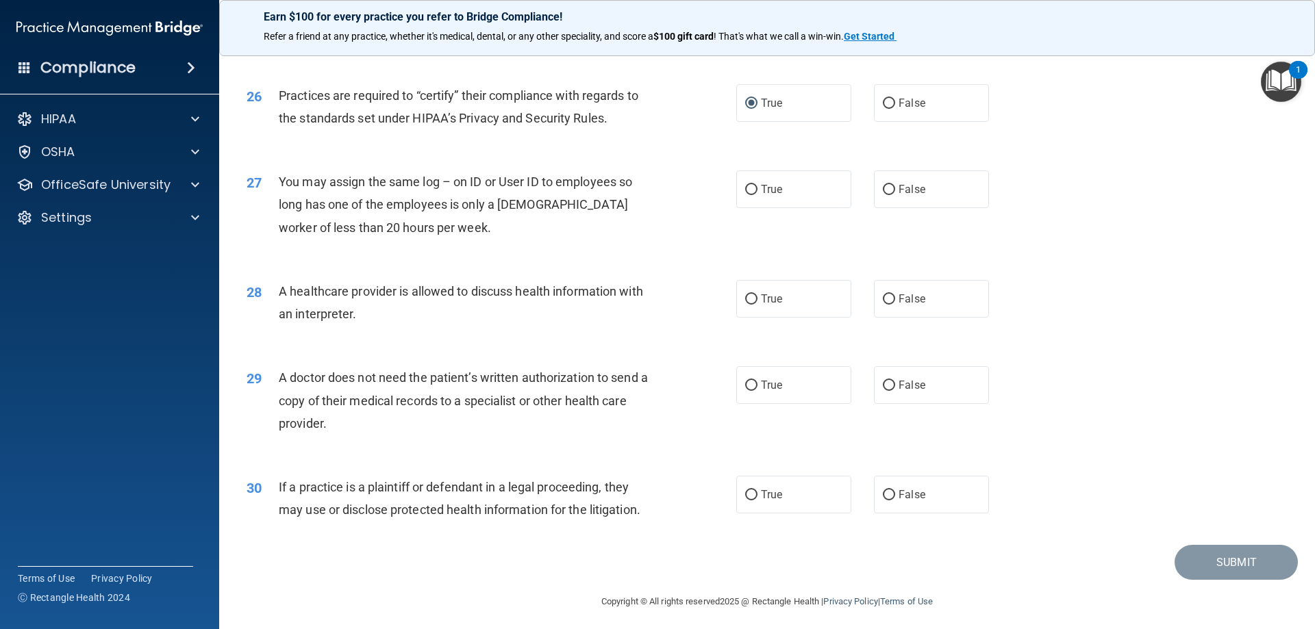
scroll to position [2558, 0]
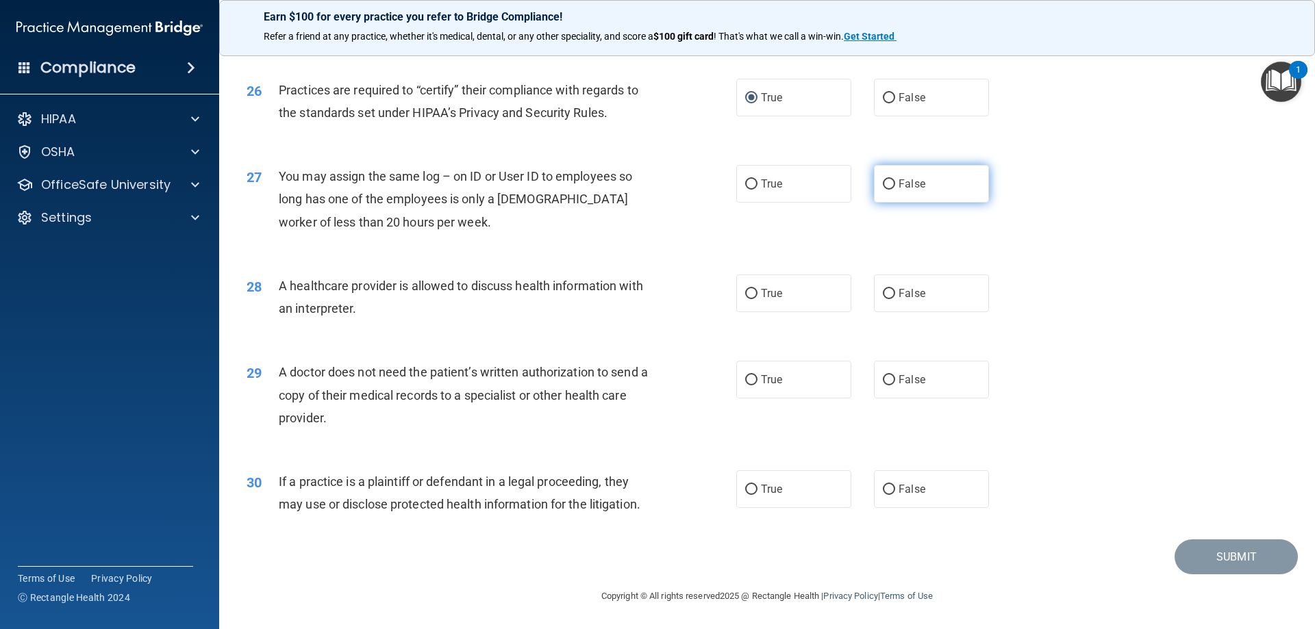
click at [888, 182] on label "False" at bounding box center [931, 184] width 115 height 38
click at [746, 294] on input "True" at bounding box center [751, 294] width 12 height 10
radio input "true"
click at [752, 382] on input "True" at bounding box center [751, 380] width 12 height 10
radio input "true"
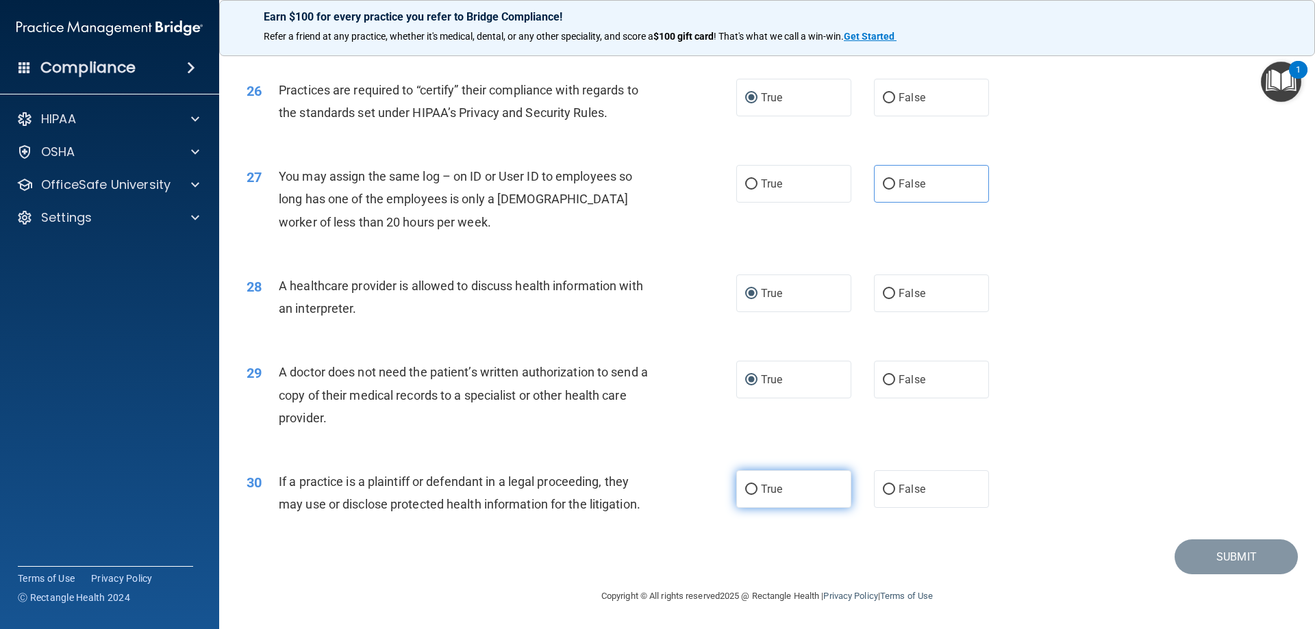
click at [753, 490] on label "True" at bounding box center [793, 489] width 115 height 38
click at [753, 490] on input "True" at bounding box center [751, 490] width 12 height 10
radio input "true"
click at [883, 180] on input "False" at bounding box center [889, 184] width 12 height 10
radio input "true"
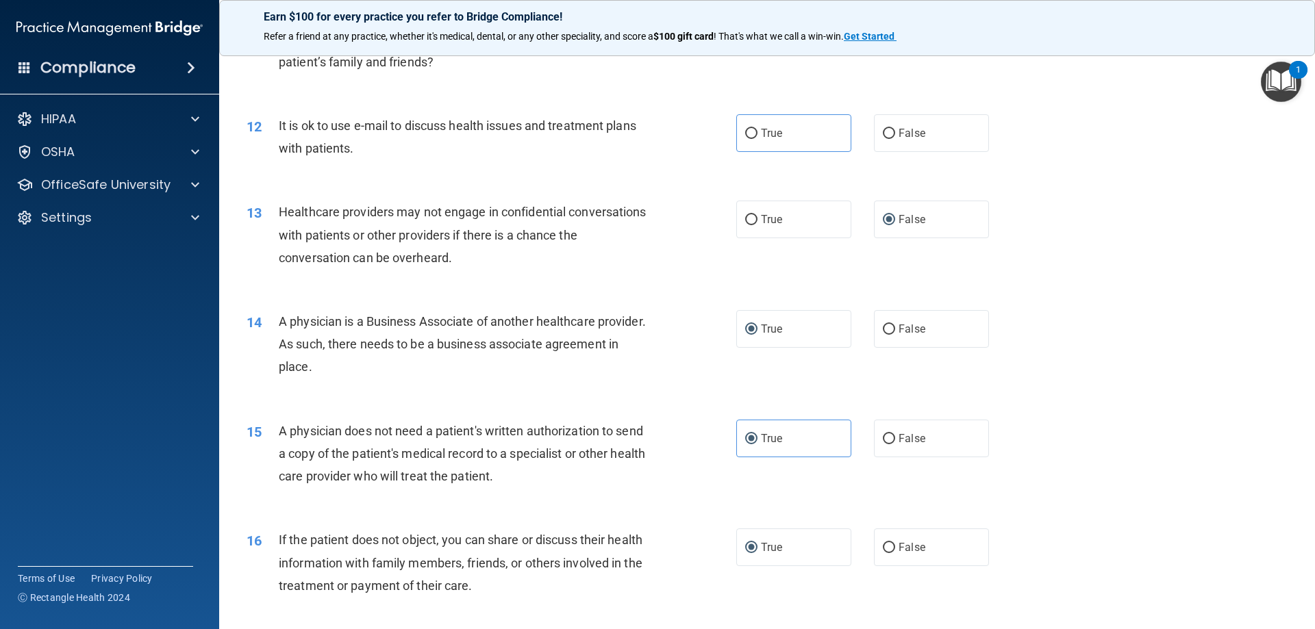
scroll to position [1052, 0]
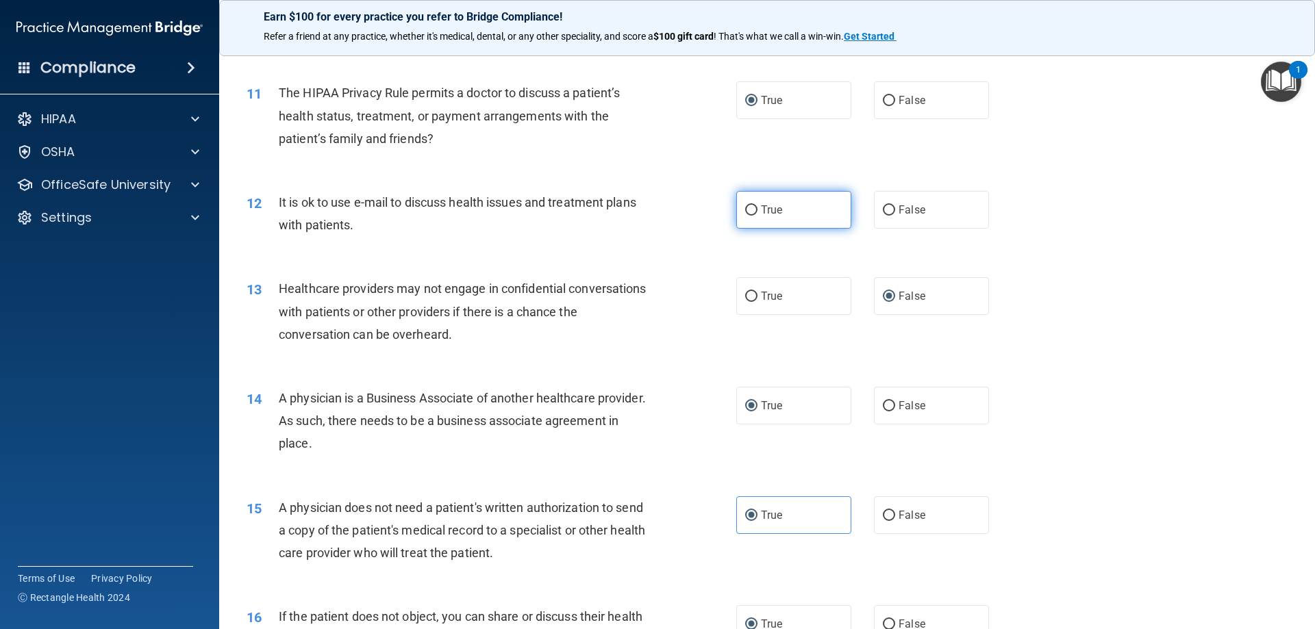
click at [749, 211] on input "True" at bounding box center [751, 210] width 12 height 10
radio input "true"
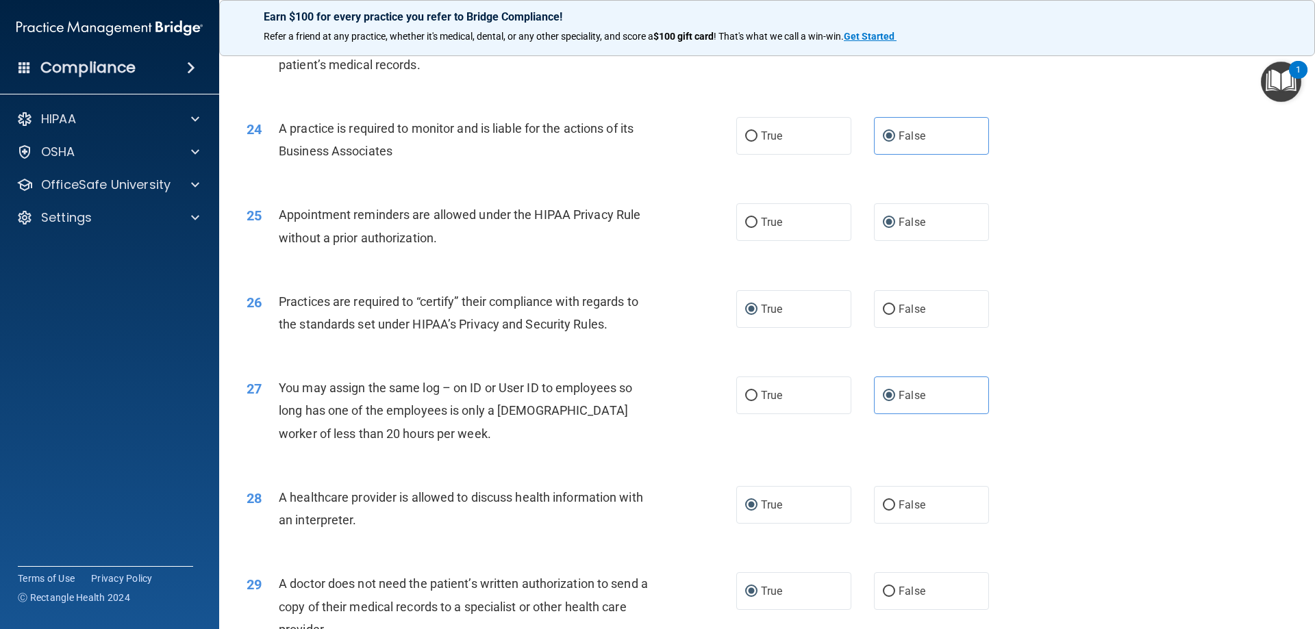
scroll to position [2558, 0]
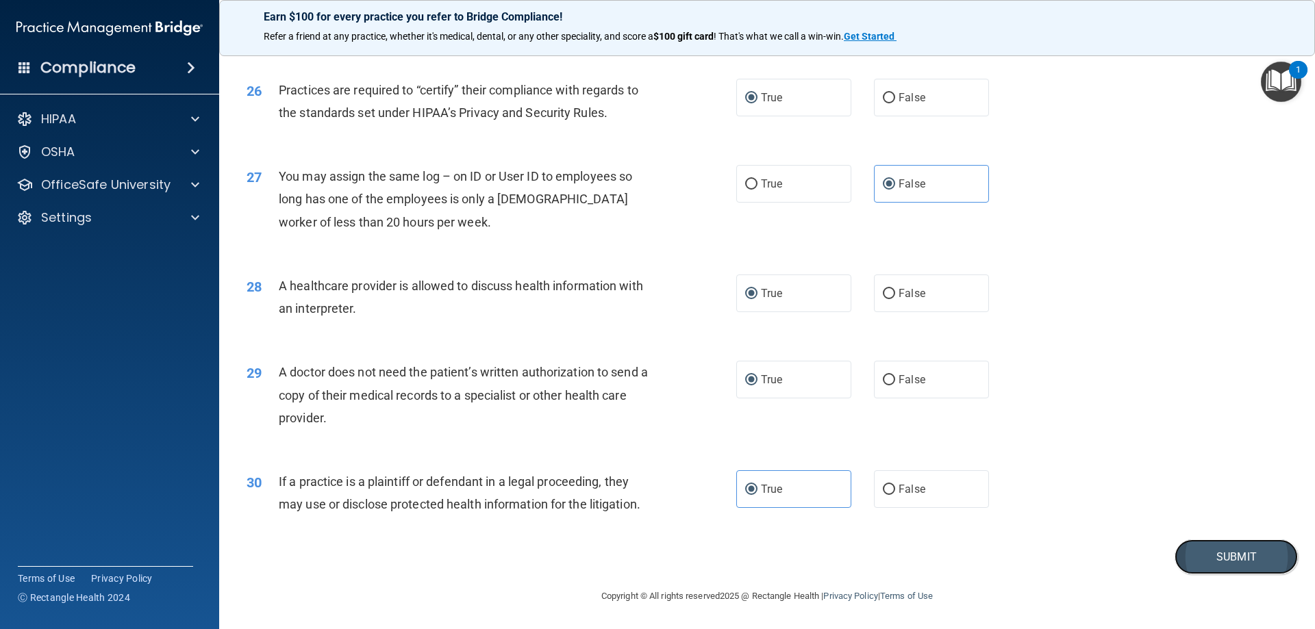
click at [1216, 557] on button "Submit" at bounding box center [1235, 557] width 123 height 35
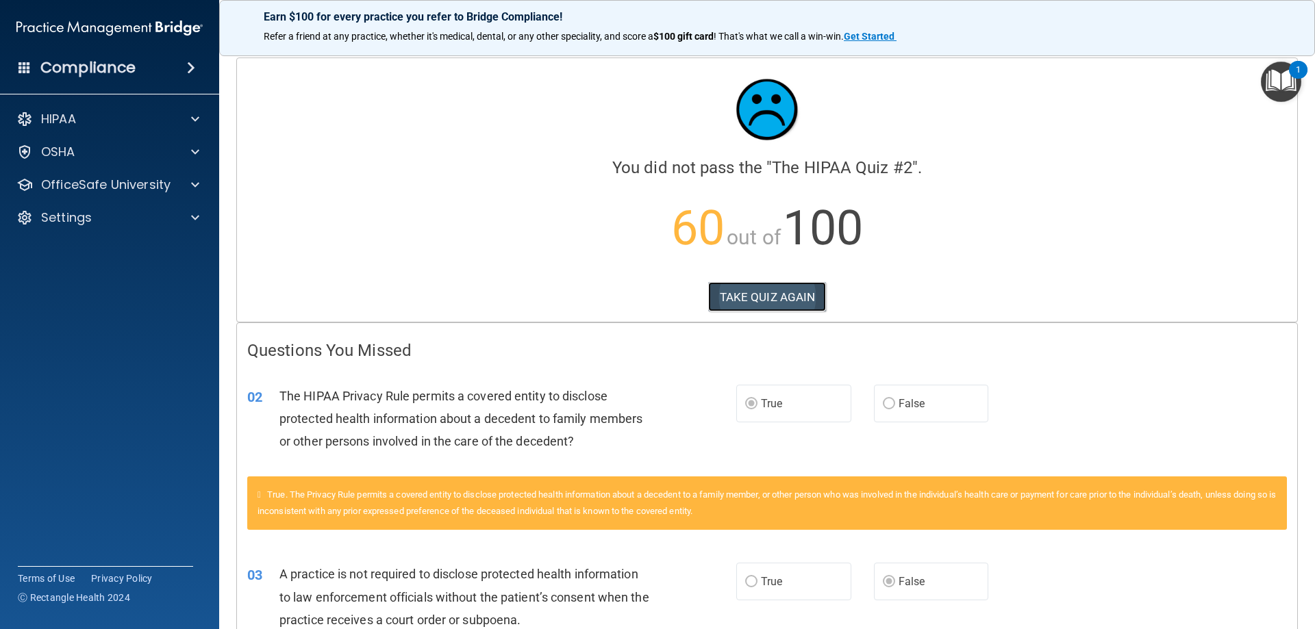
click at [792, 293] on button "TAKE QUIZ AGAIN" at bounding box center [767, 297] width 118 height 30
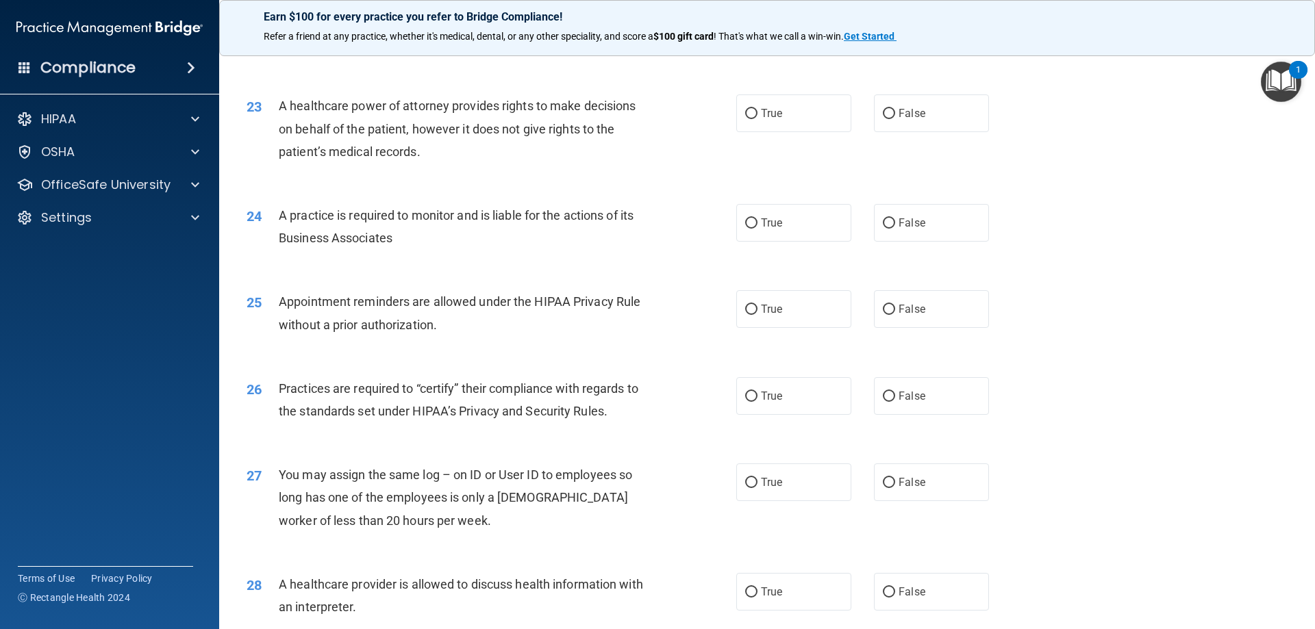
scroll to position [2558, 0]
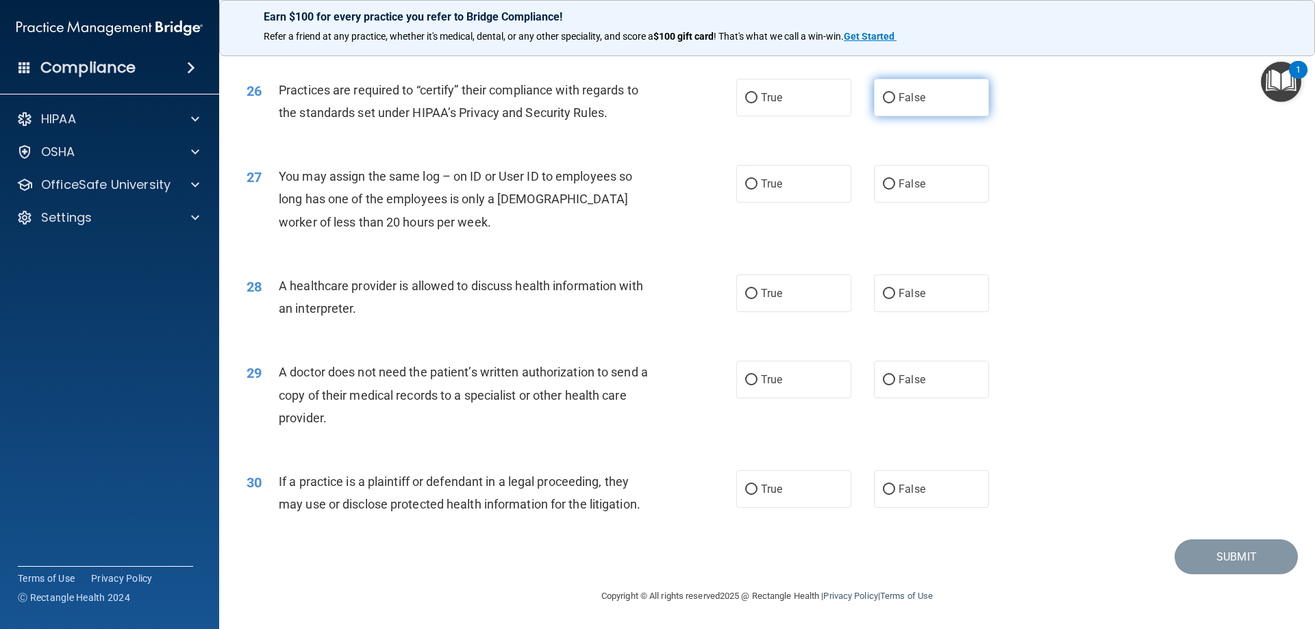
click at [887, 101] on input "False" at bounding box center [889, 98] width 12 height 10
radio input "true"
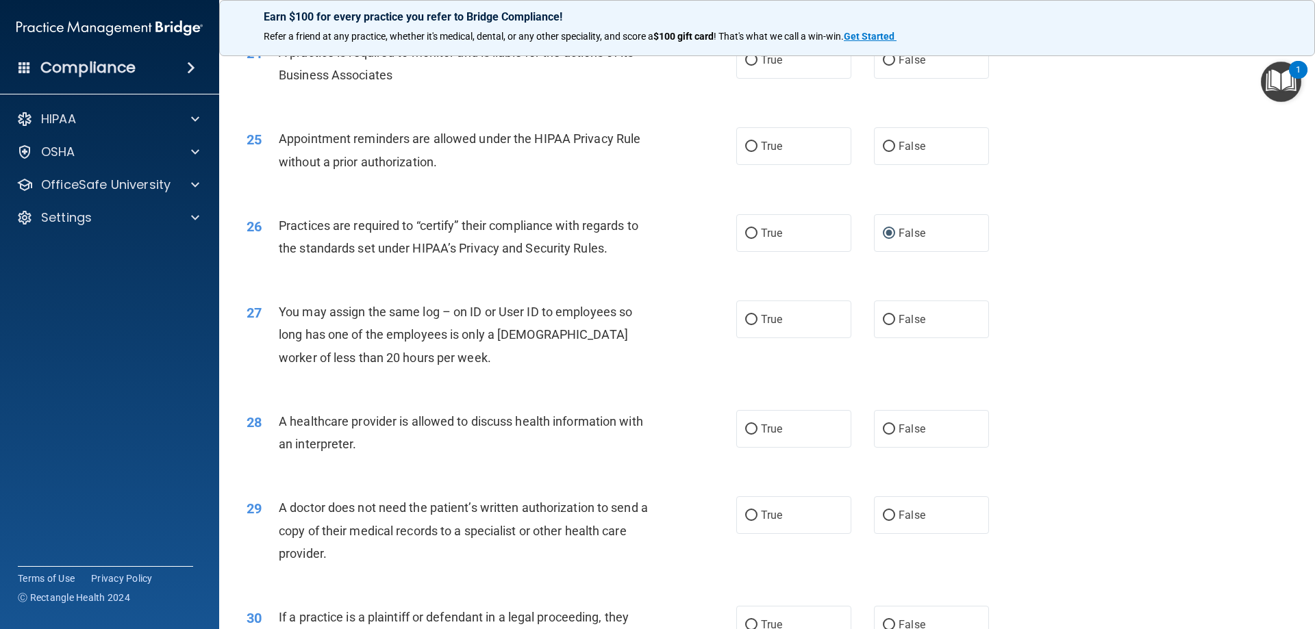
scroll to position [2421, 0]
click at [751, 153] on input "True" at bounding box center [751, 148] width 12 height 10
radio input "true"
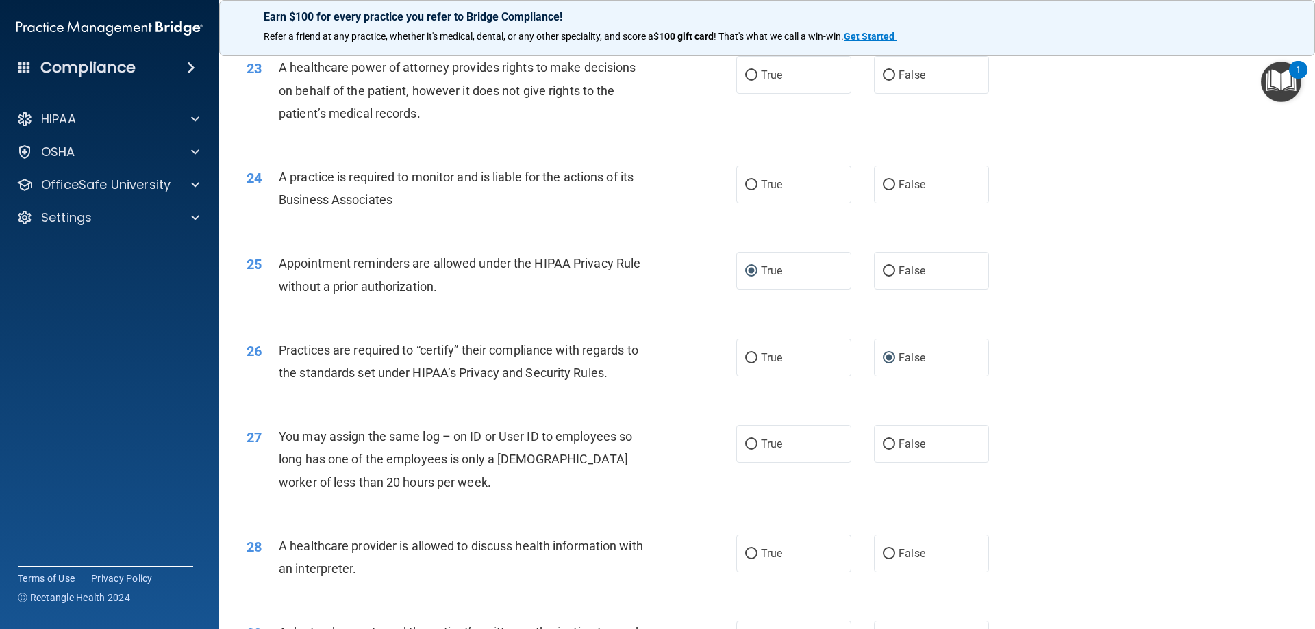
scroll to position [2284, 0]
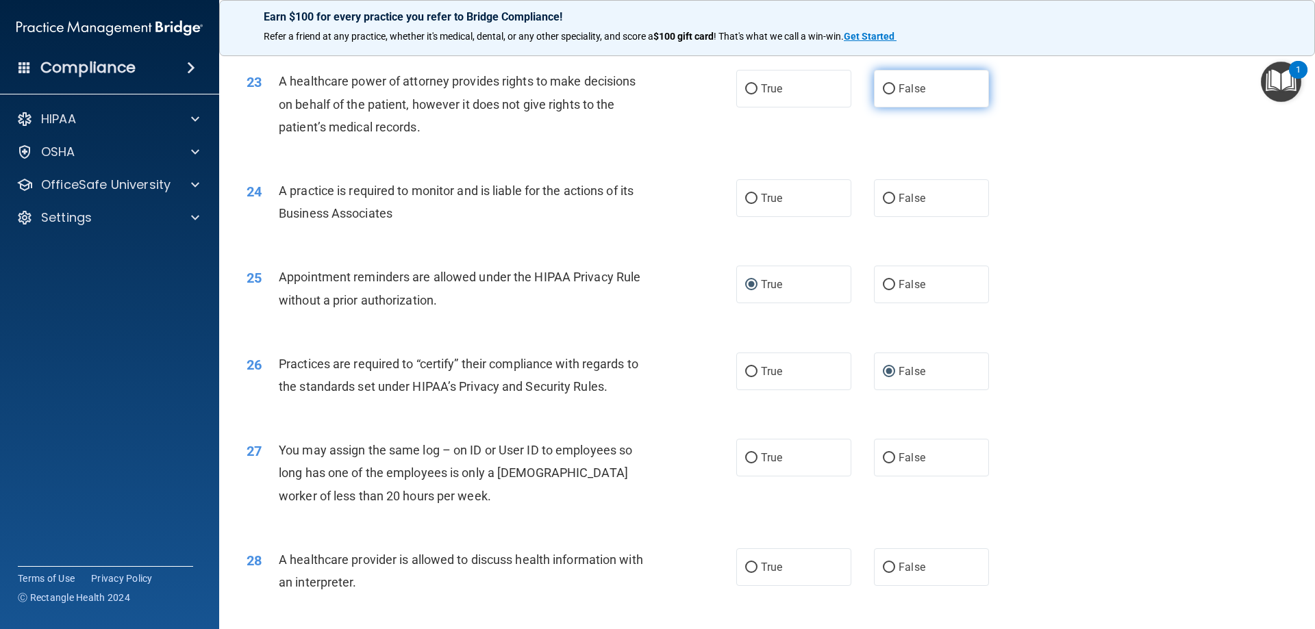
click at [883, 97] on label "False" at bounding box center [931, 89] width 115 height 38
click at [883, 94] on input "False" at bounding box center [889, 89] width 12 height 10
radio input "true"
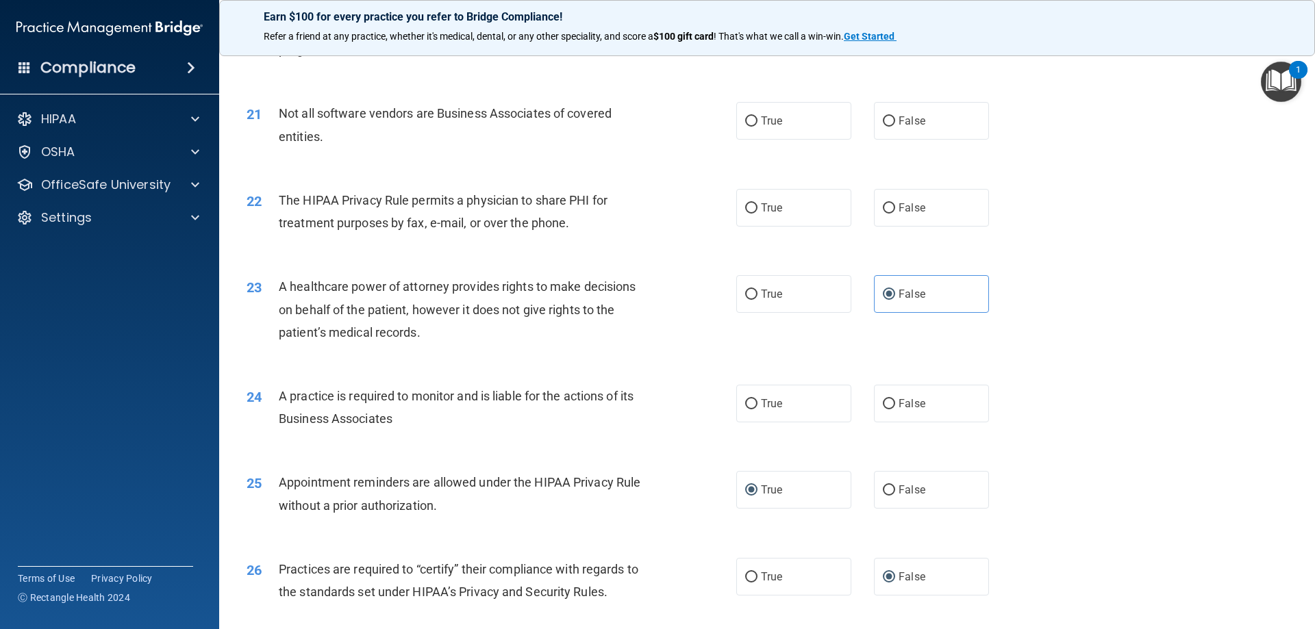
scroll to position [2011, 0]
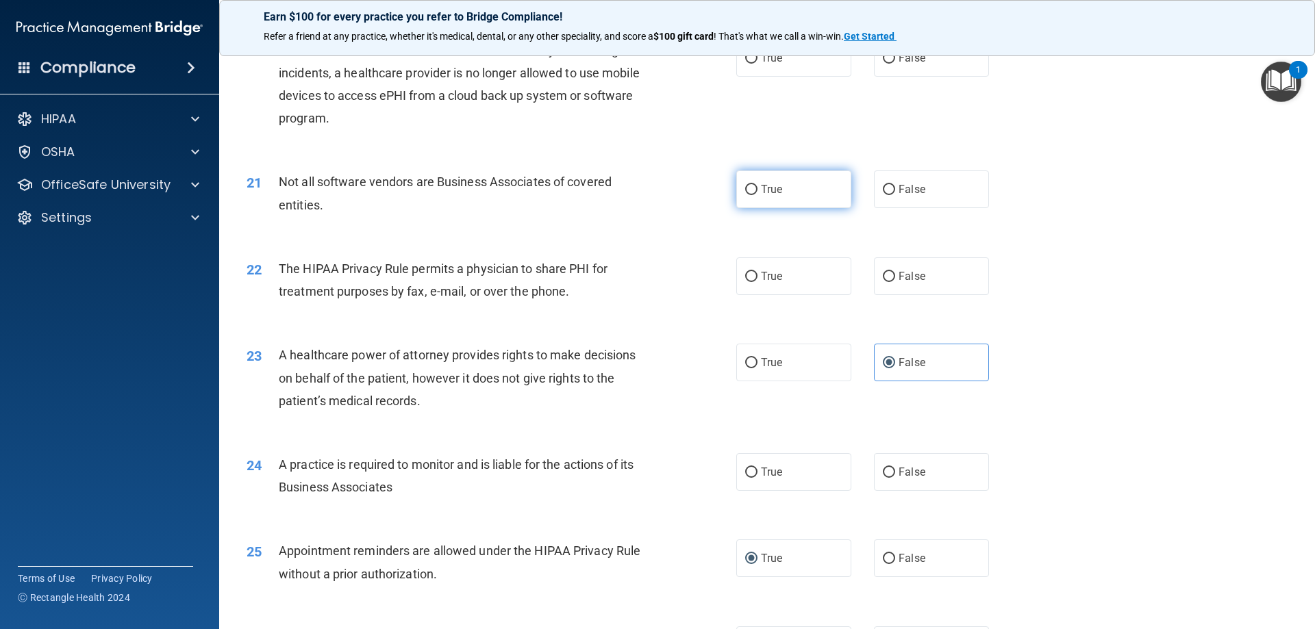
click at [754, 194] on label "True" at bounding box center [793, 190] width 115 height 38
click at [754, 194] on input "True" at bounding box center [751, 190] width 12 height 10
radio input "true"
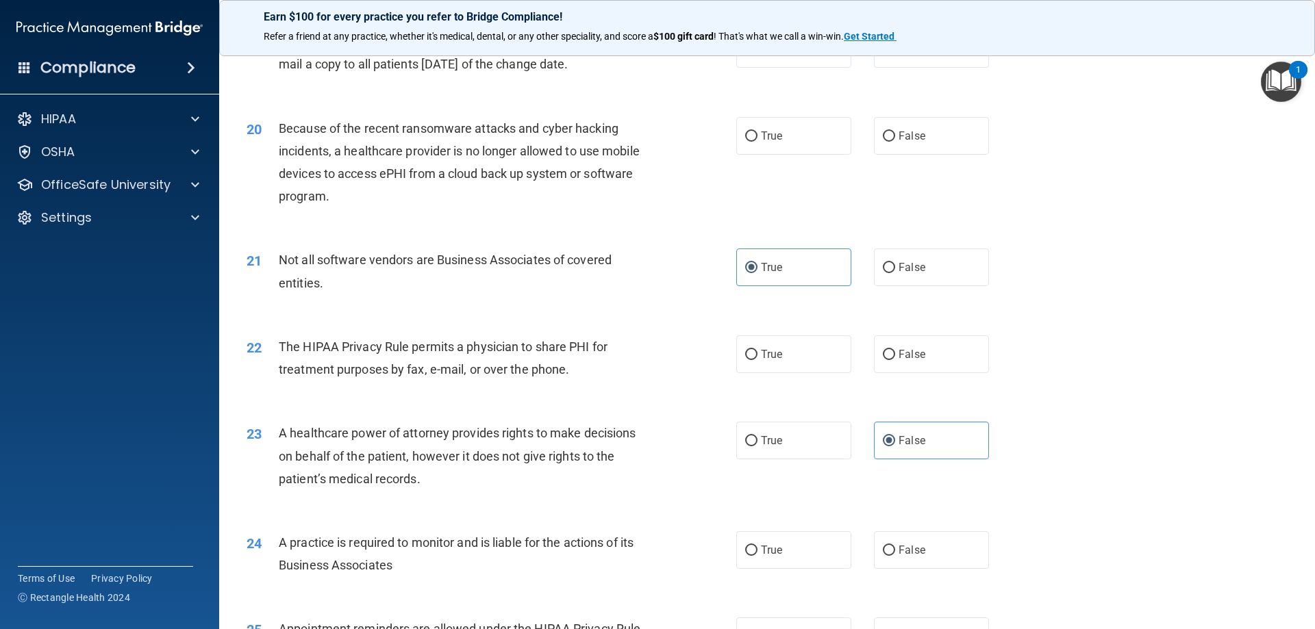
scroll to position [1805, 0]
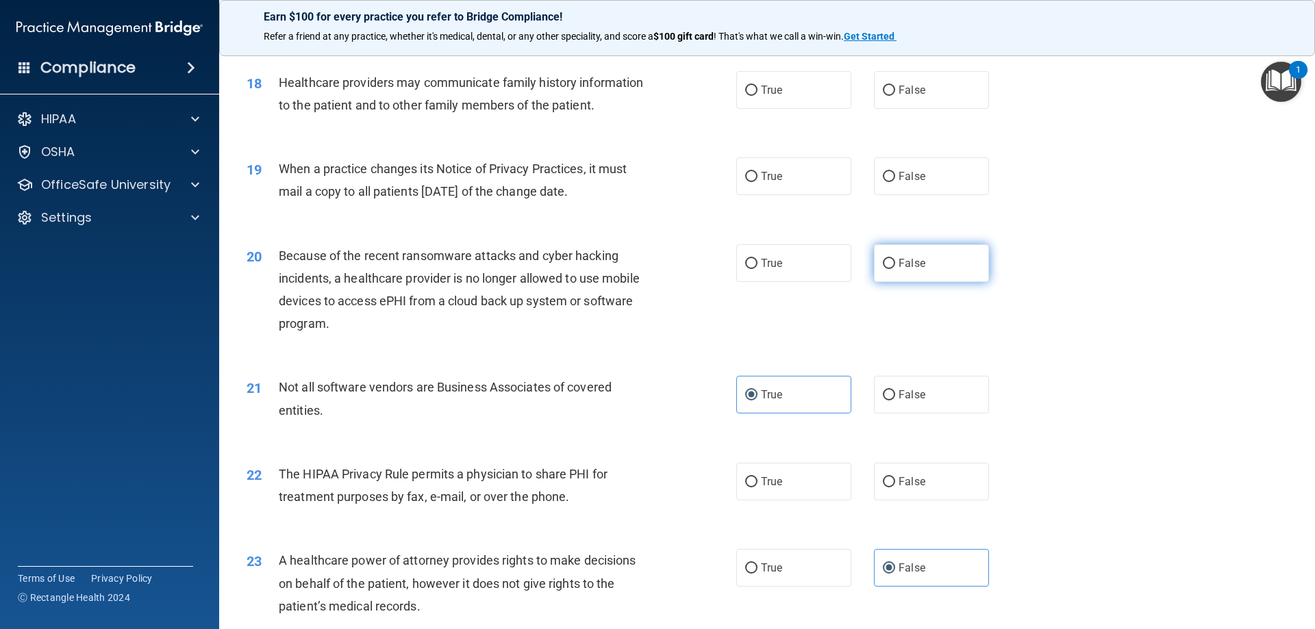
click at [883, 268] on input "False" at bounding box center [889, 264] width 12 height 10
radio input "true"
click at [883, 178] on input "False" at bounding box center [889, 177] width 12 height 10
radio input "true"
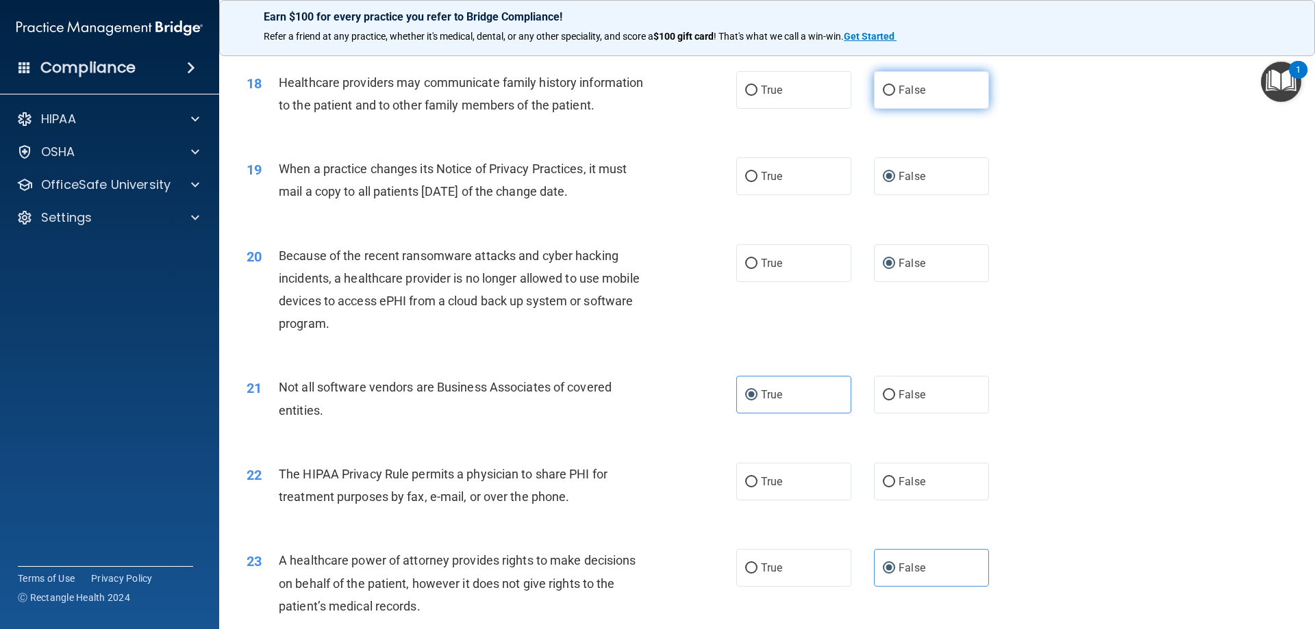
click at [890, 97] on label "False" at bounding box center [931, 90] width 115 height 38
click at [890, 96] on input "False" at bounding box center [889, 91] width 12 height 10
radio input "true"
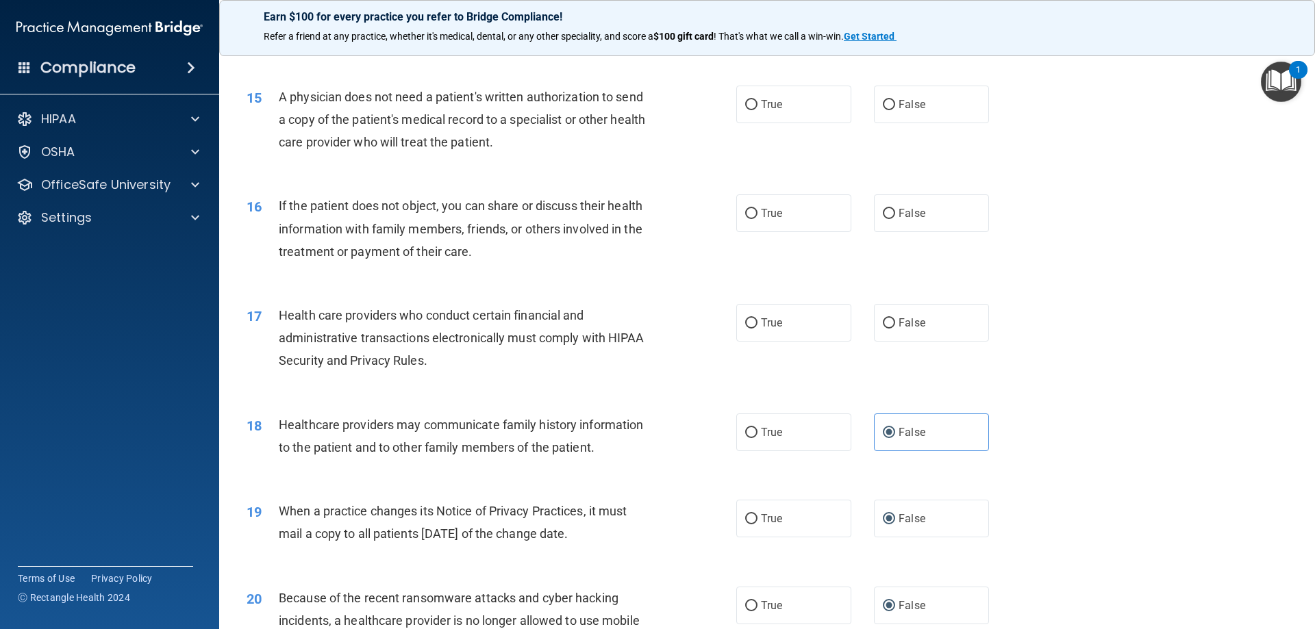
scroll to position [1326, 0]
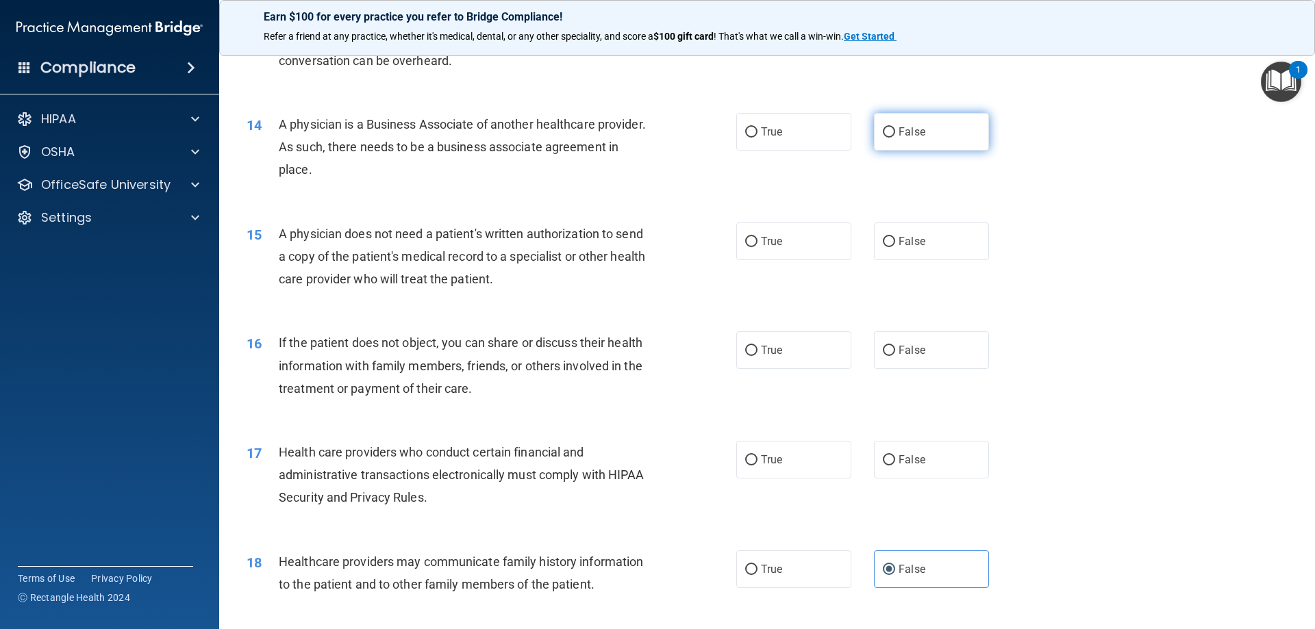
click at [883, 134] on input "False" at bounding box center [889, 132] width 12 height 10
radio input "true"
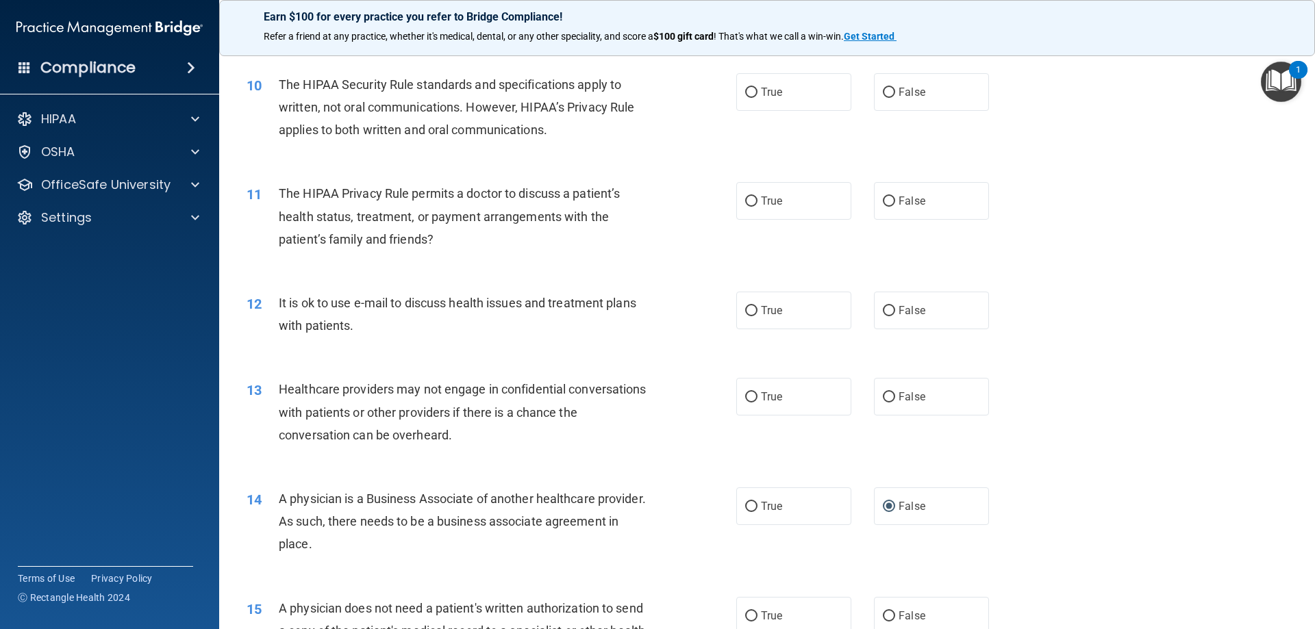
scroll to position [915, 0]
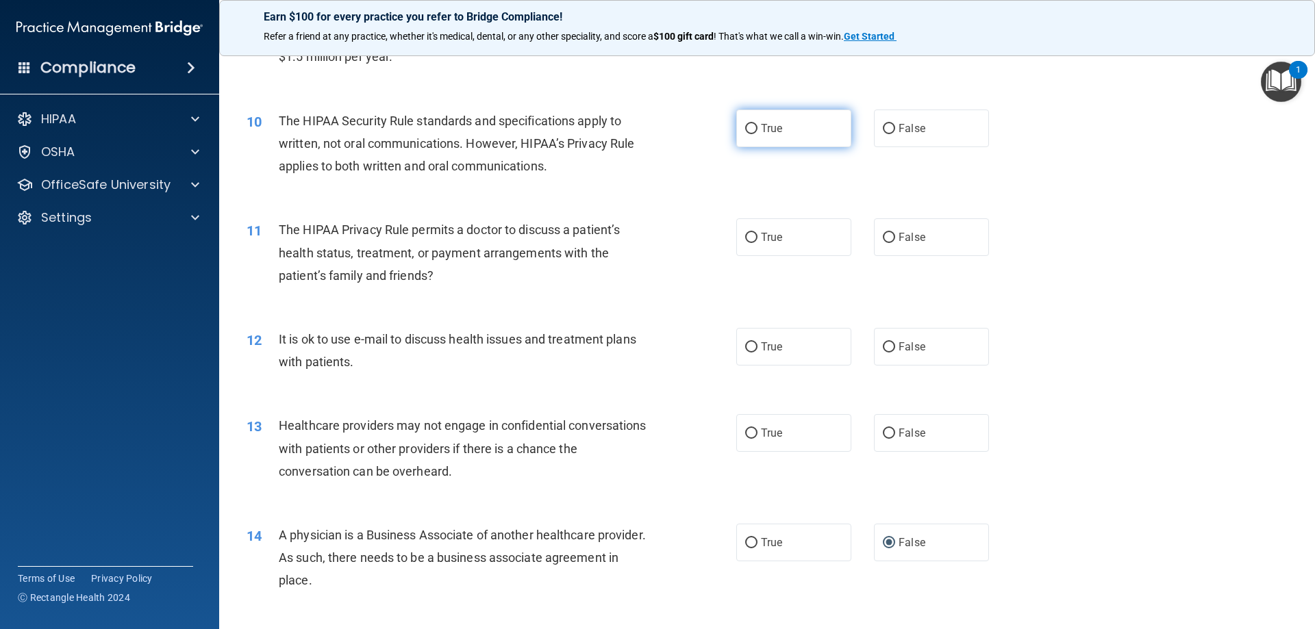
click at [753, 135] on label "True" at bounding box center [793, 129] width 115 height 38
click at [753, 134] on input "True" at bounding box center [751, 129] width 12 height 10
radio input "true"
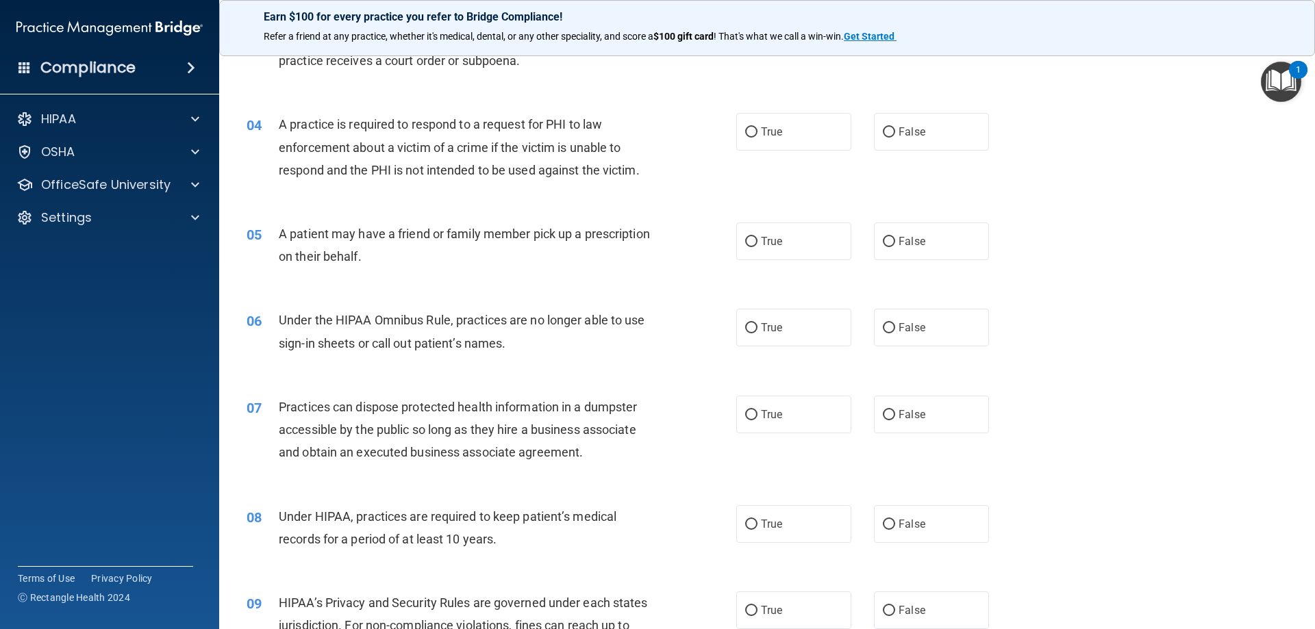
scroll to position [299, 0]
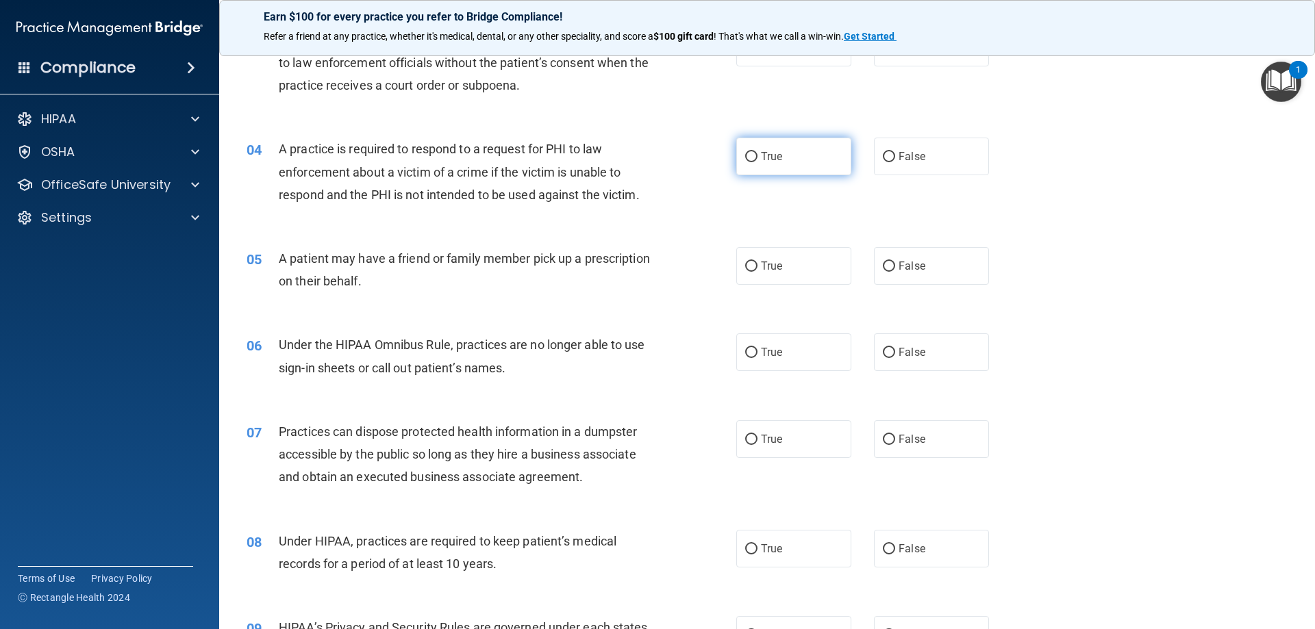
click at [754, 153] on label "True" at bounding box center [793, 157] width 115 height 38
click at [754, 153] on input "True" at bounding box center [751, 157] width 12 height 10
radio input "true"
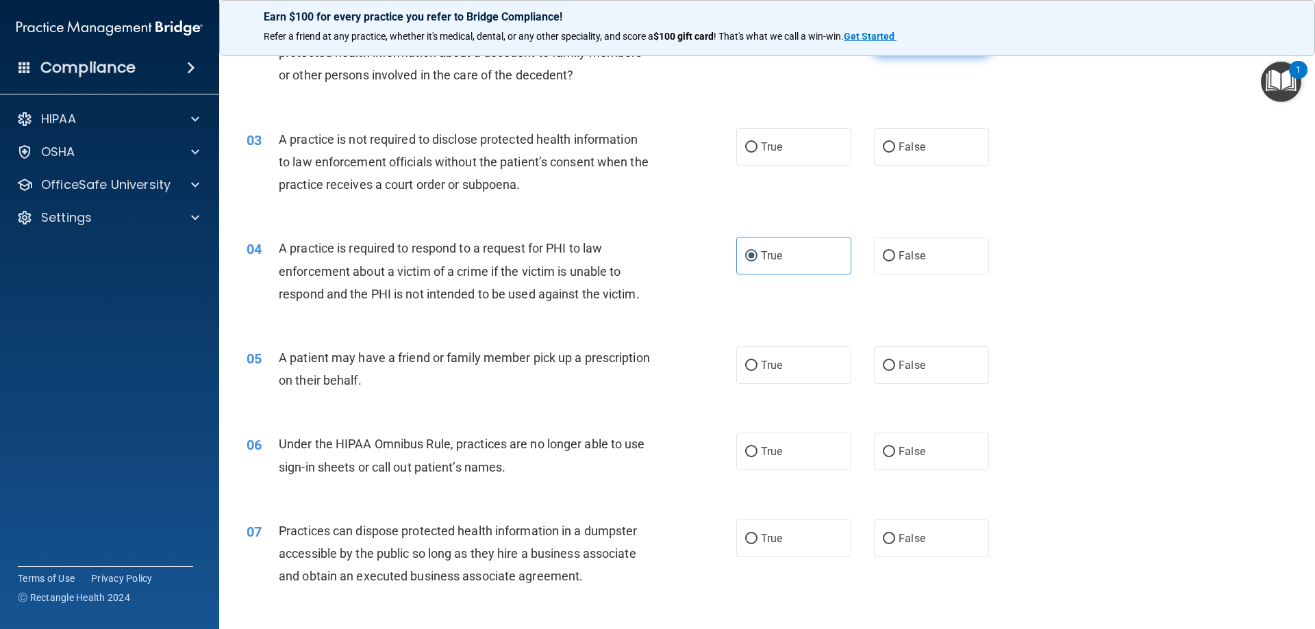
scroll to position [93, 0]
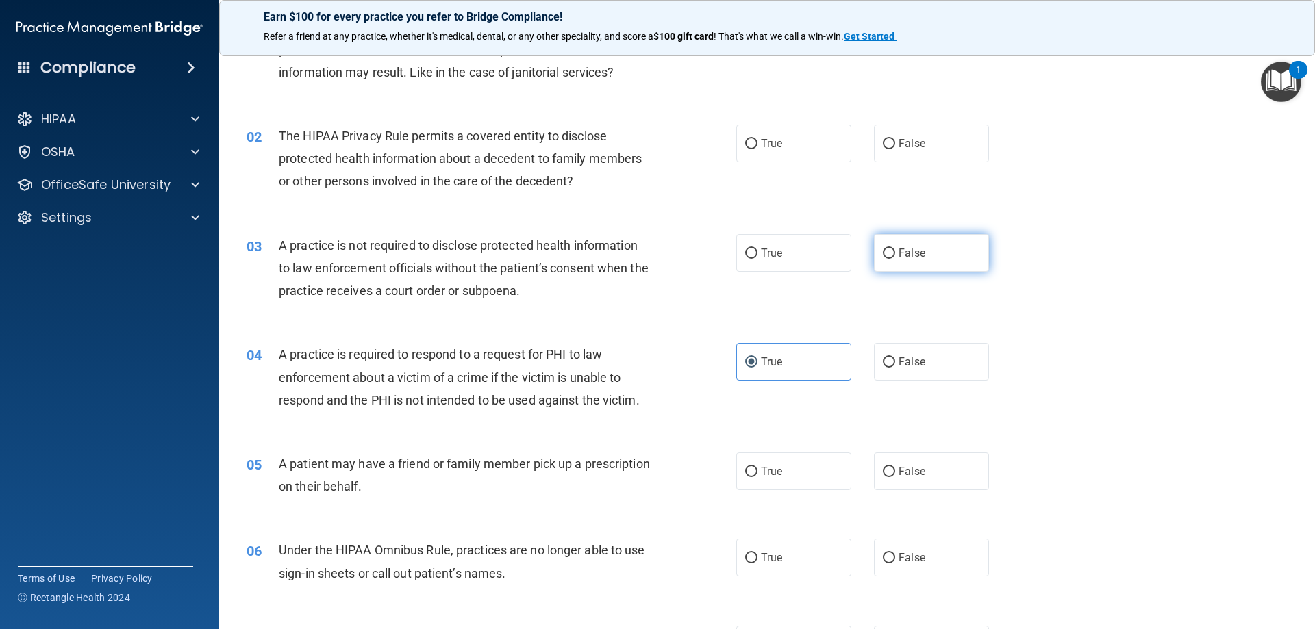
click at [885, 249] on input "False" at bounding box center [889, 254] width 12 height 10
radio input "true"
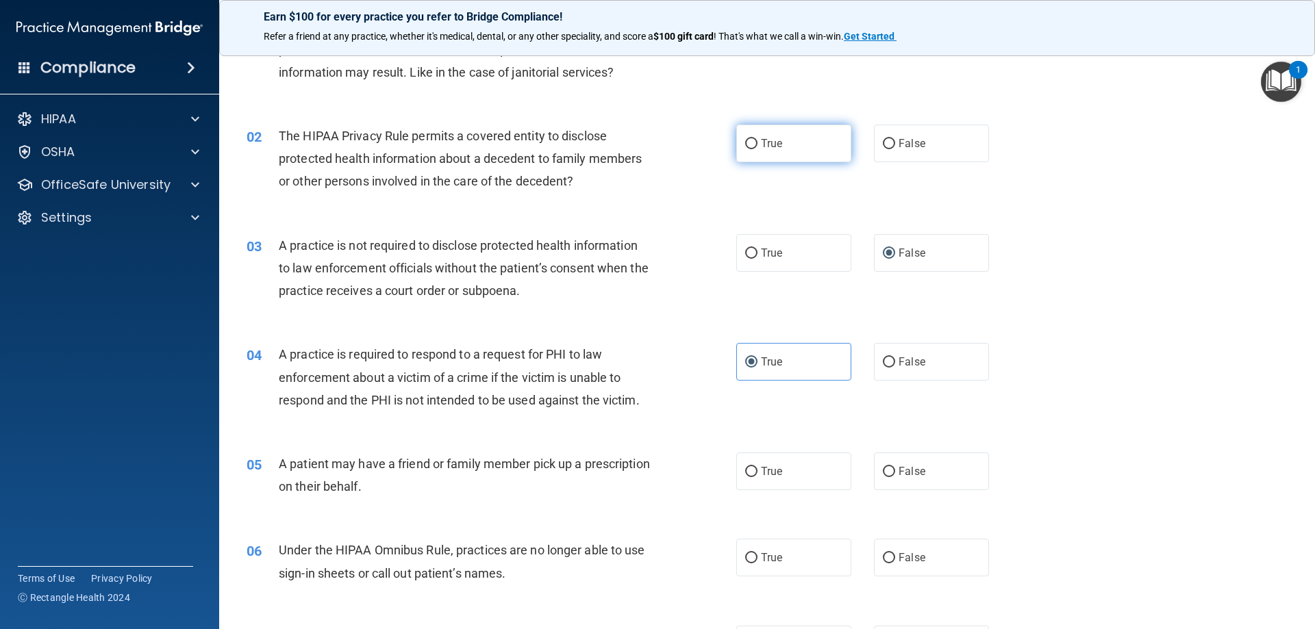
click at [754, 140] on label "True" at bounding box center [793, 144] width 115 height 38
click at [754, 140] on input "True" at bounding box center [751, 144] width 12 height 10
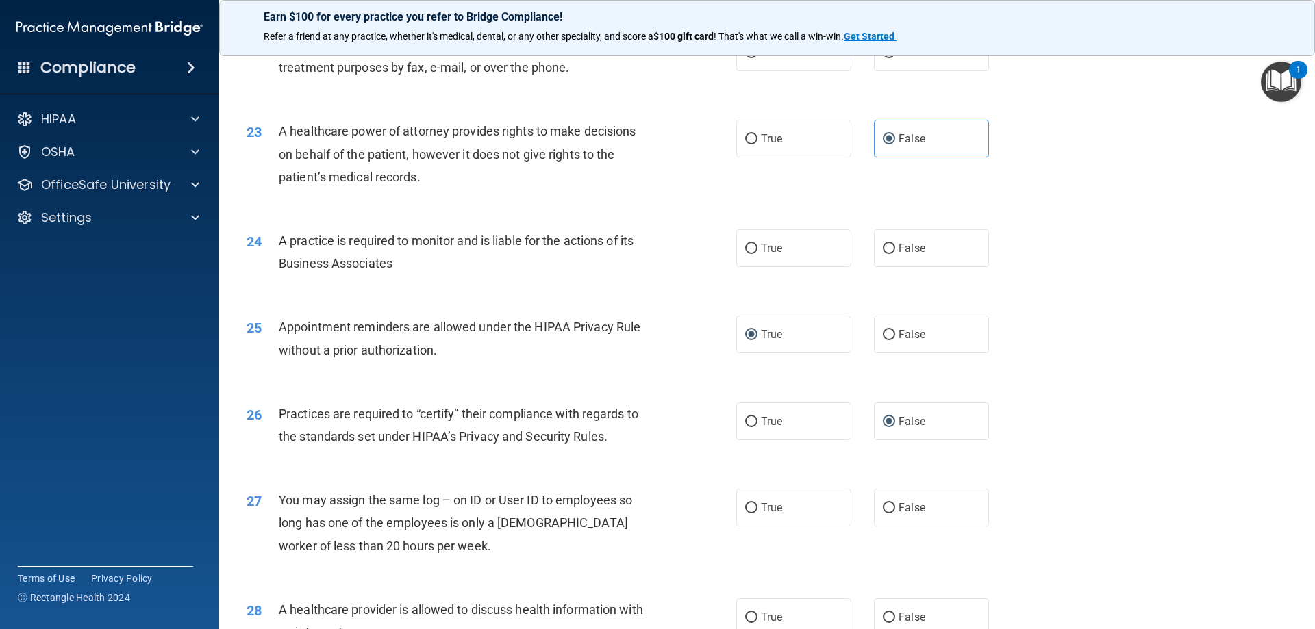
scroll to position [2216, 0]
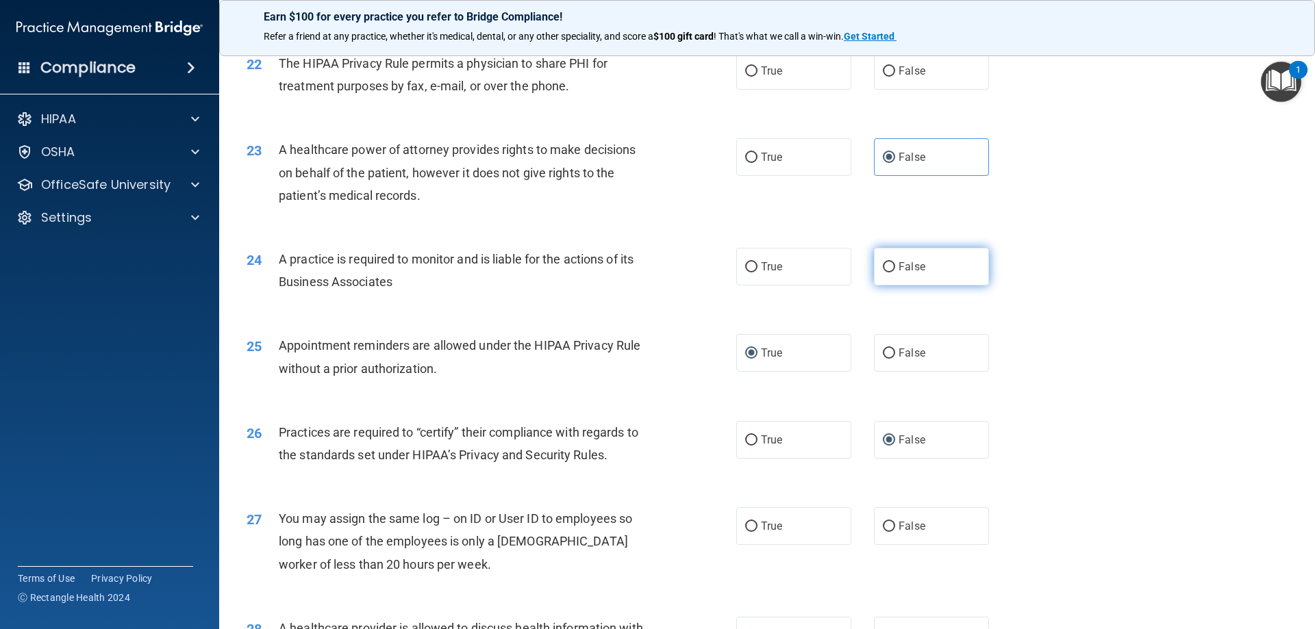
click at [883, 275] on label "False" at bounding box center [931, 267] width 115 height 38
click at [883, 273] on input "False" at bounding box center [889, 267] width 12 height 10
click at [898, 522] on span "False" at bounding box center [911, 526] width 27 height 13
click at [895, 522] on input "False" at bounding box center [889, 527] width 12 height 10
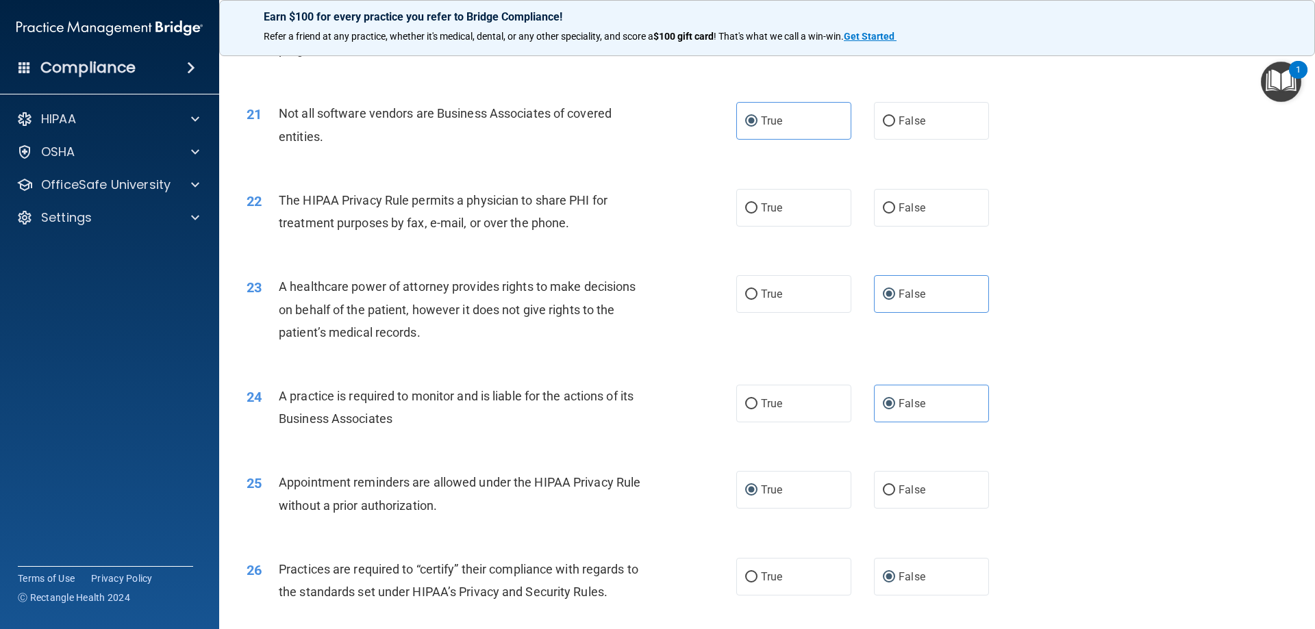
scroll to position [2011, 0]
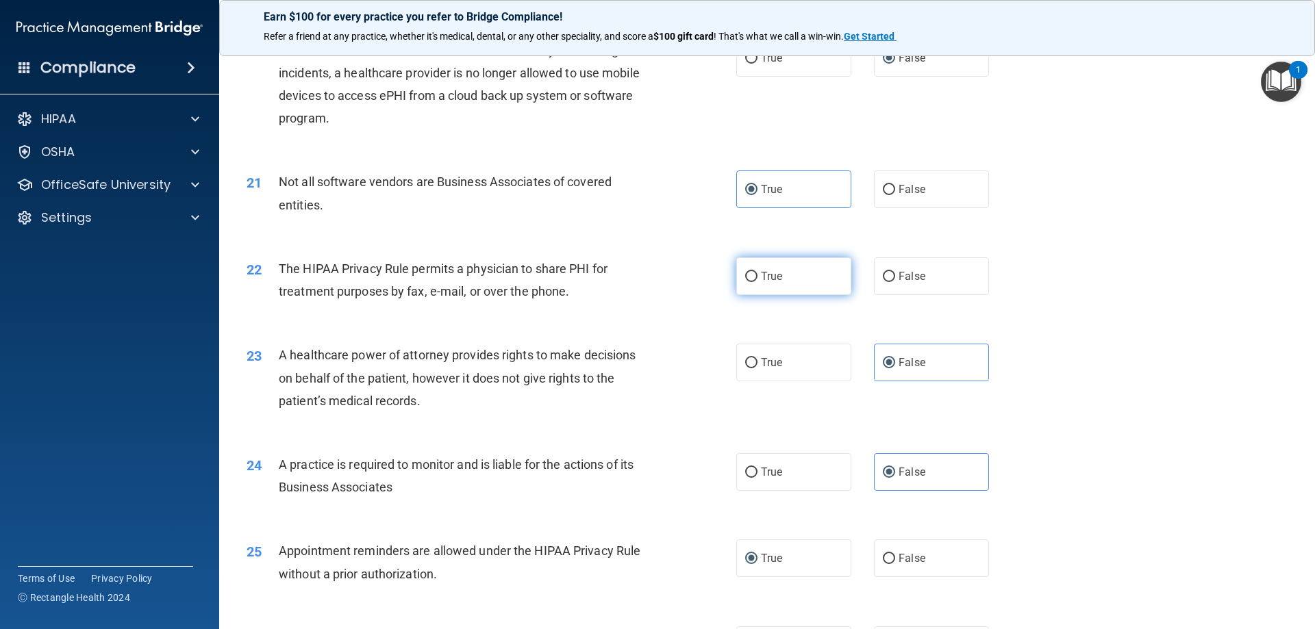
click at [755, 277] on label "True" at bounding box center [793, 276] width 115 height 38
click at [755, 277] on input "True" at bounding box center [751, 277] width 12 height 10
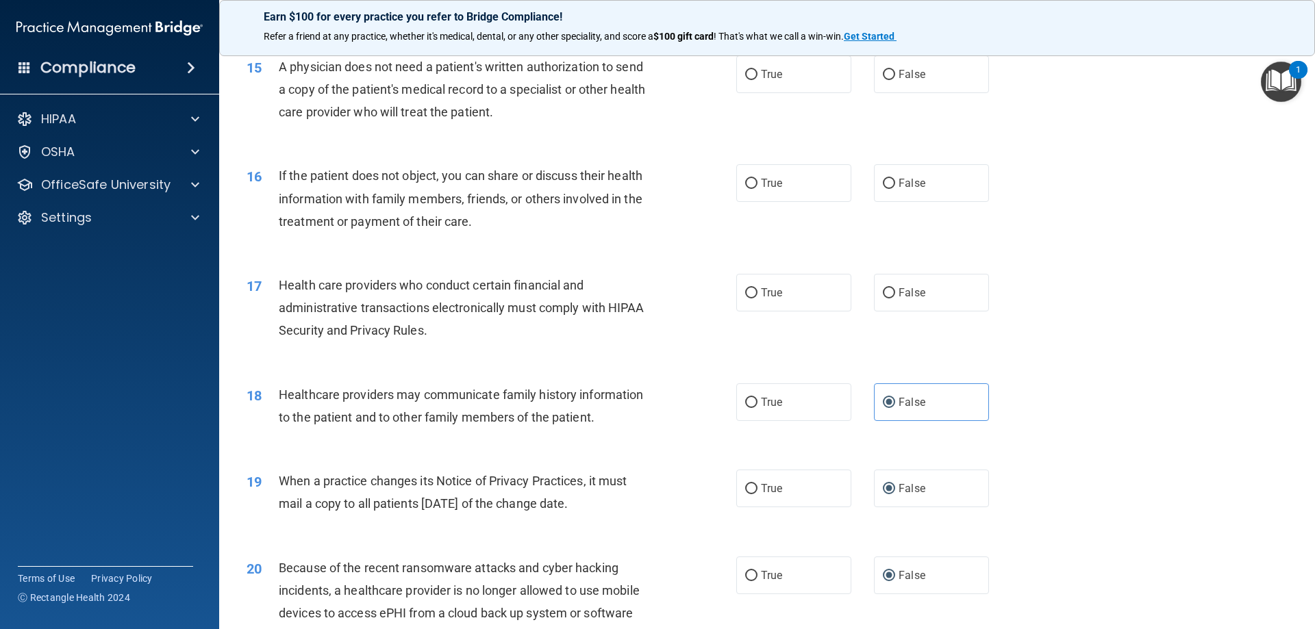
scroll to position [1463, 0]
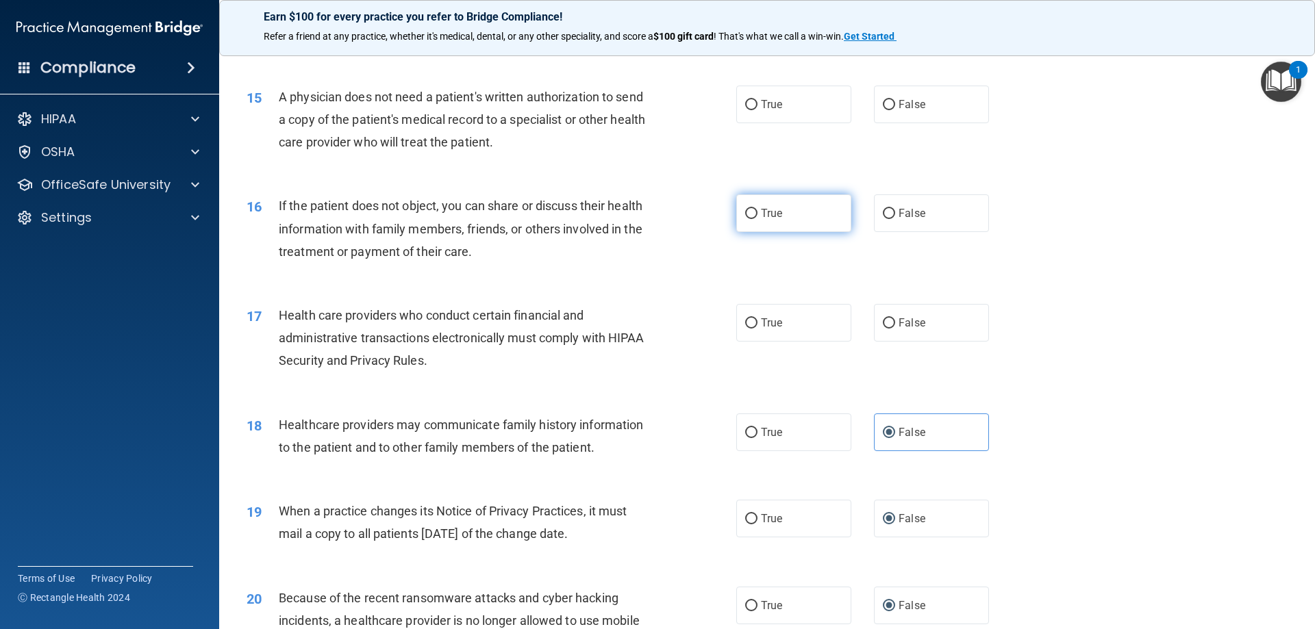
click at [751, 210] on input "True" at bounding box center [751, 214] width 12 height 10
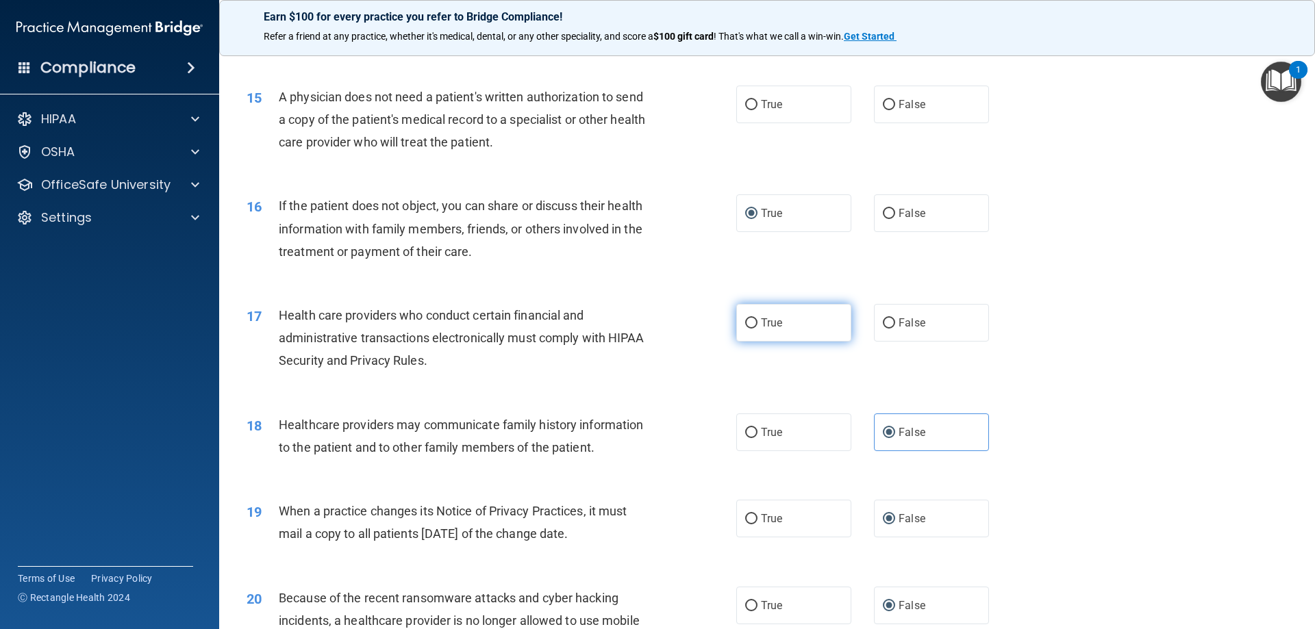
click at [746, 321] on input "True" at bounding box center [751, 323] width 12 height 10
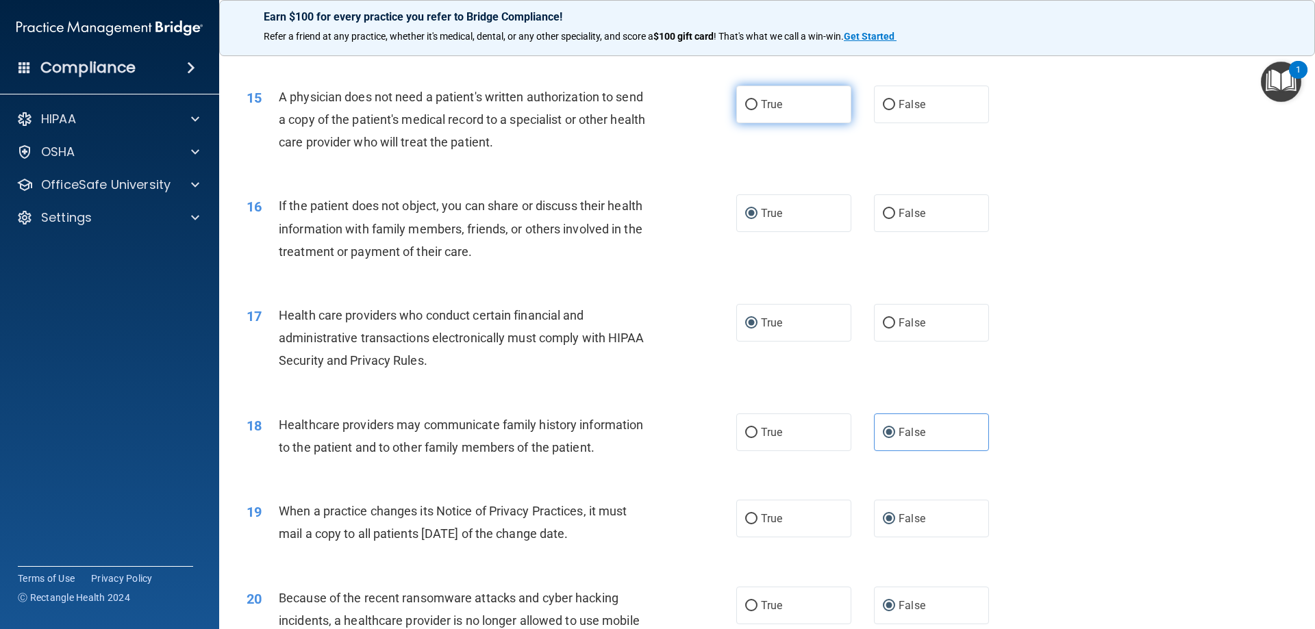
click at [745, 108] on input "True" at bounding box center [751, 105] width 12 height 10
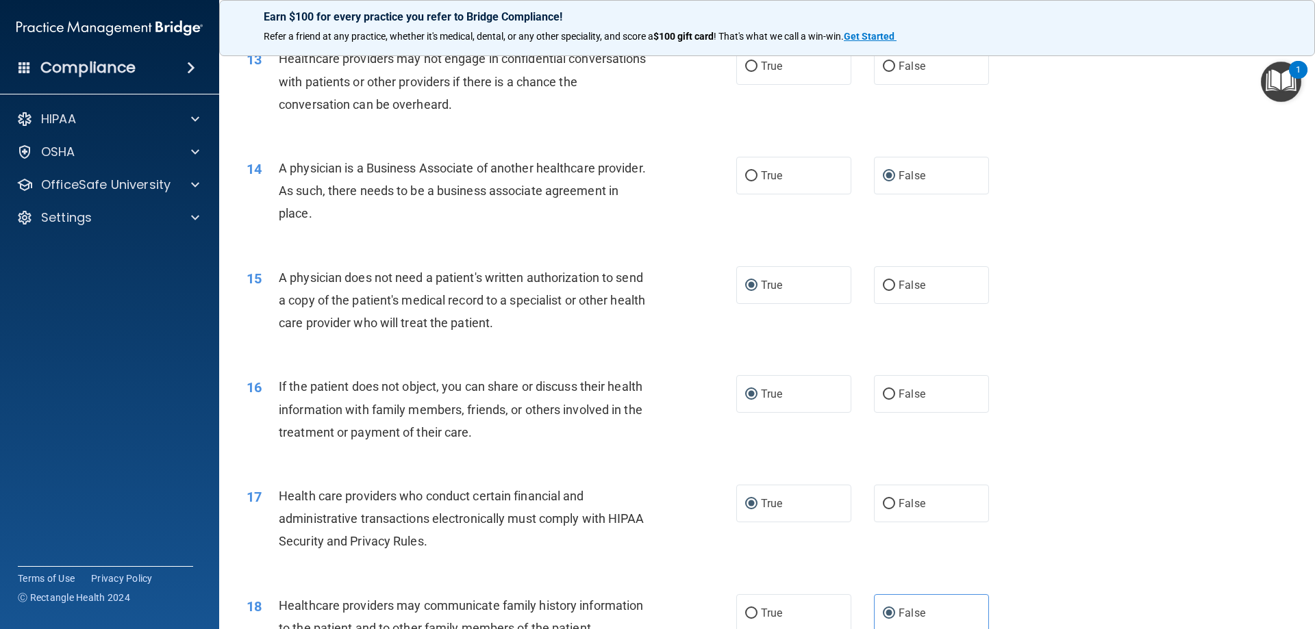
scroll to position [1257, 0]
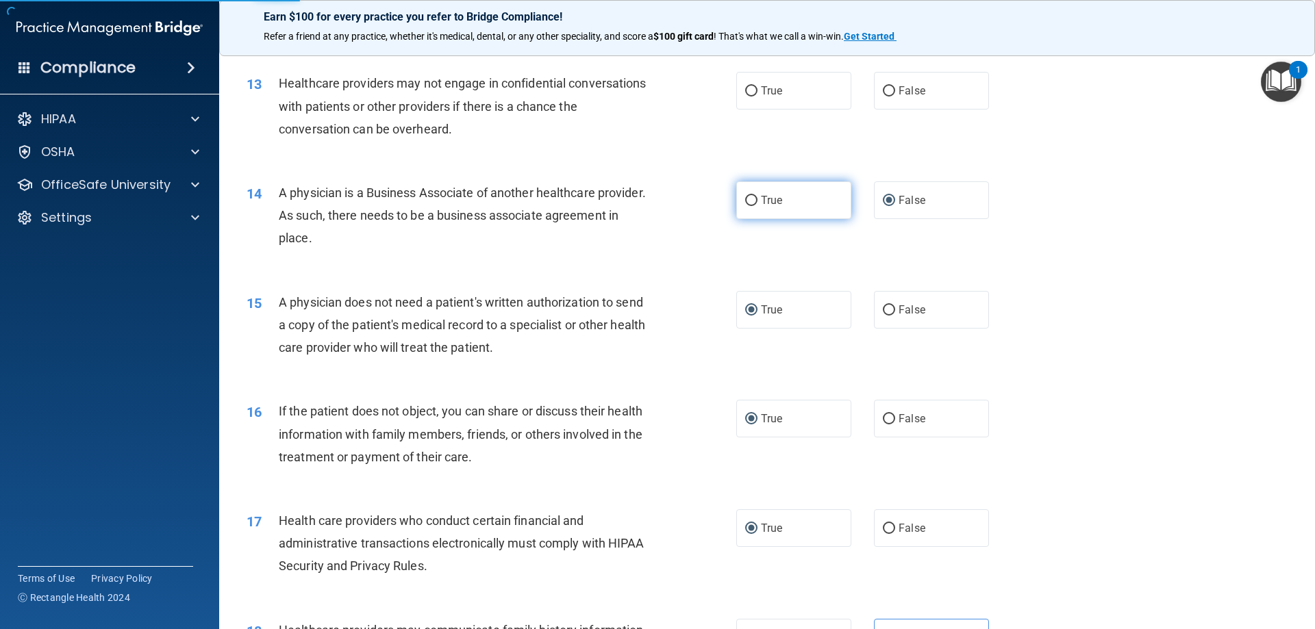
click at [749, 196] on input "True" at bounding box center [751, 201] width 12 height 10
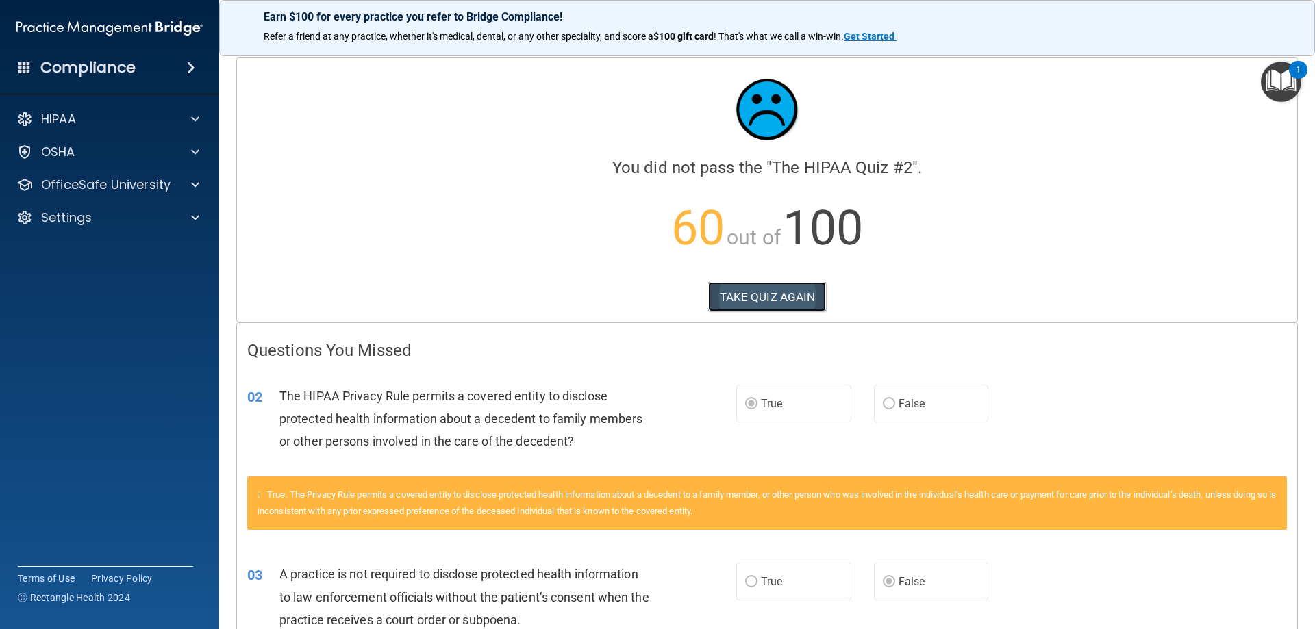
click at [782, 292] on button "TAKE QUIZ AGAIN" at bounding box center [767, 297] width 118 height 30
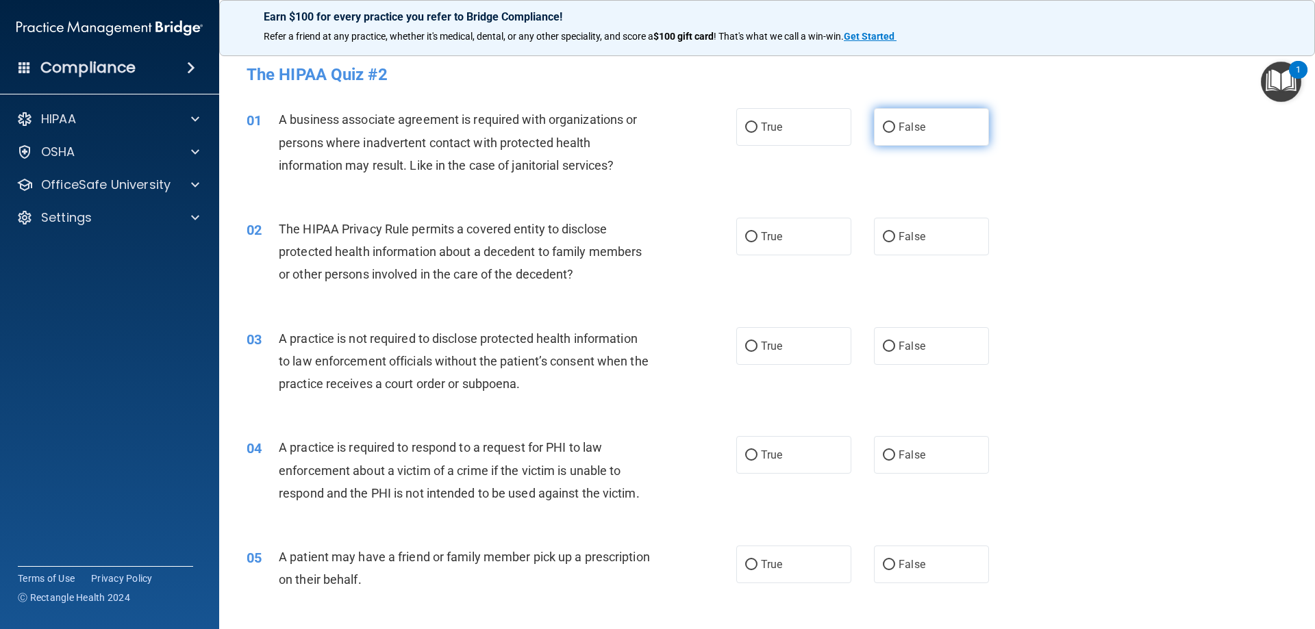
click at [886, 135] on label "False" at bounding box center [931, 127] width 115 height 38
click at [886, 133] on input "False" at bounding box center [889, 128] width 12 height 10
click at [883, 244] on label "False" at bounding box center [931, 237] width 115 height 38
click at [883, 242] on input "False" at bounding box center [889, 237] width 12 height 10
click at [748, 351] on input "True" at bounding box center [751, 347] width 12 height 10
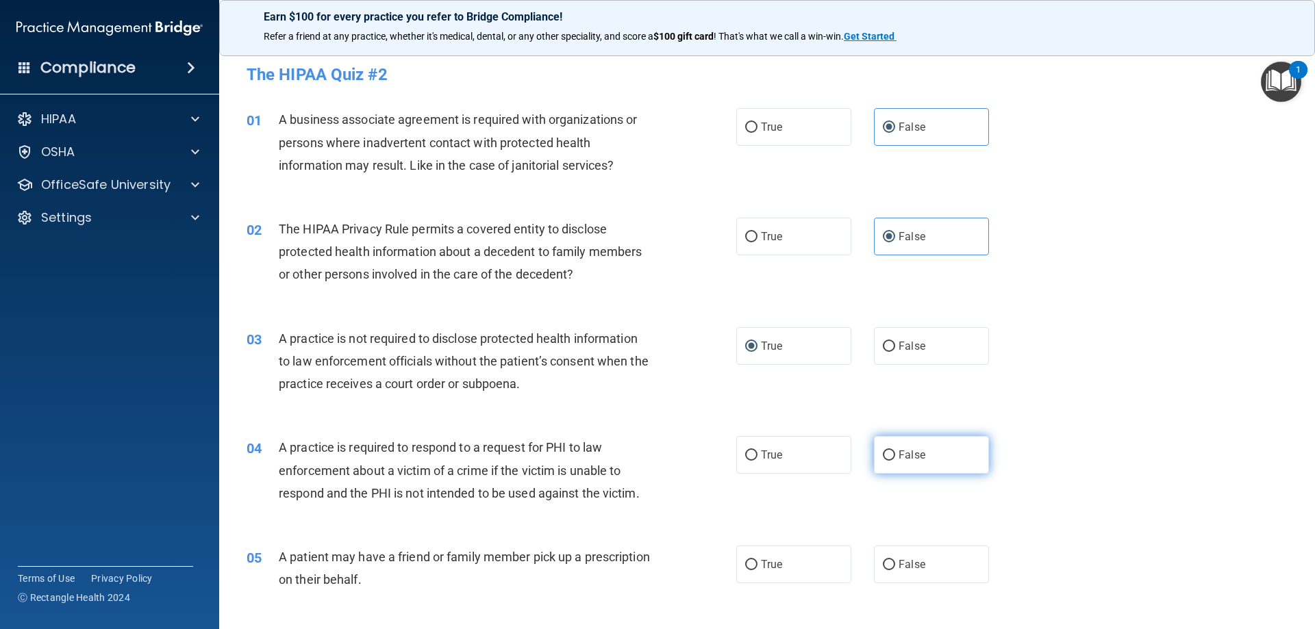
click at [887, 453] on input "False" at bounding box center [889, 456] width 12 height 10
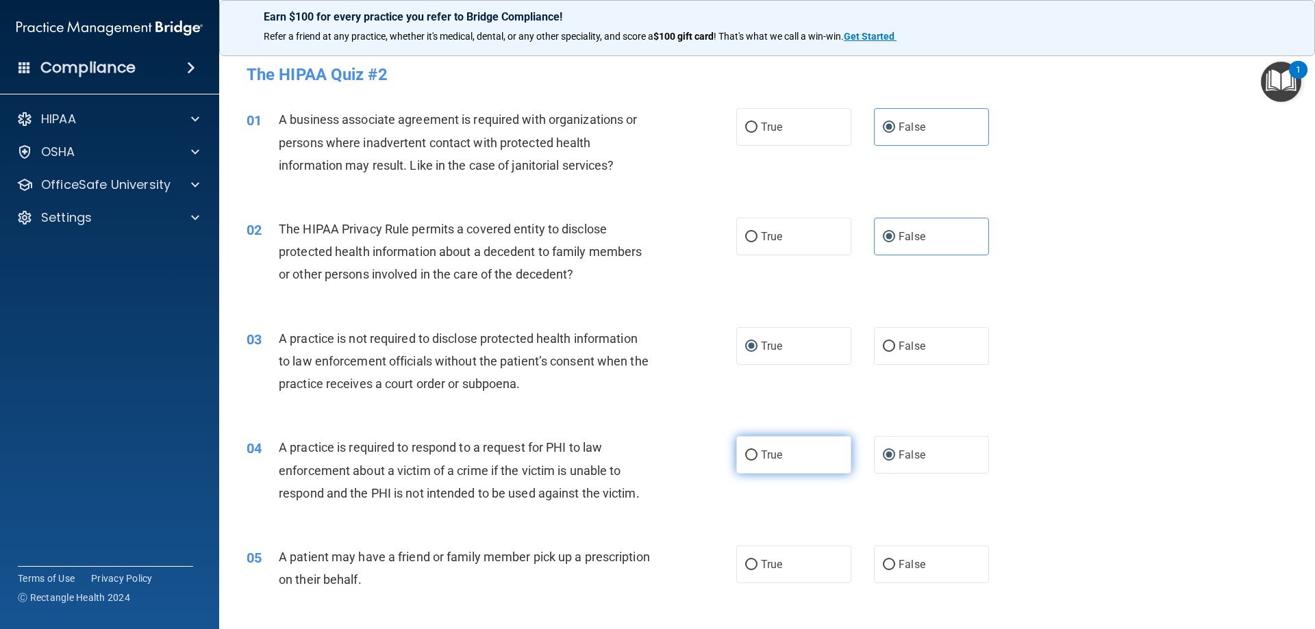
click at [750, 453] on input "True" at bounding box center [751, 456] width 12 height 10
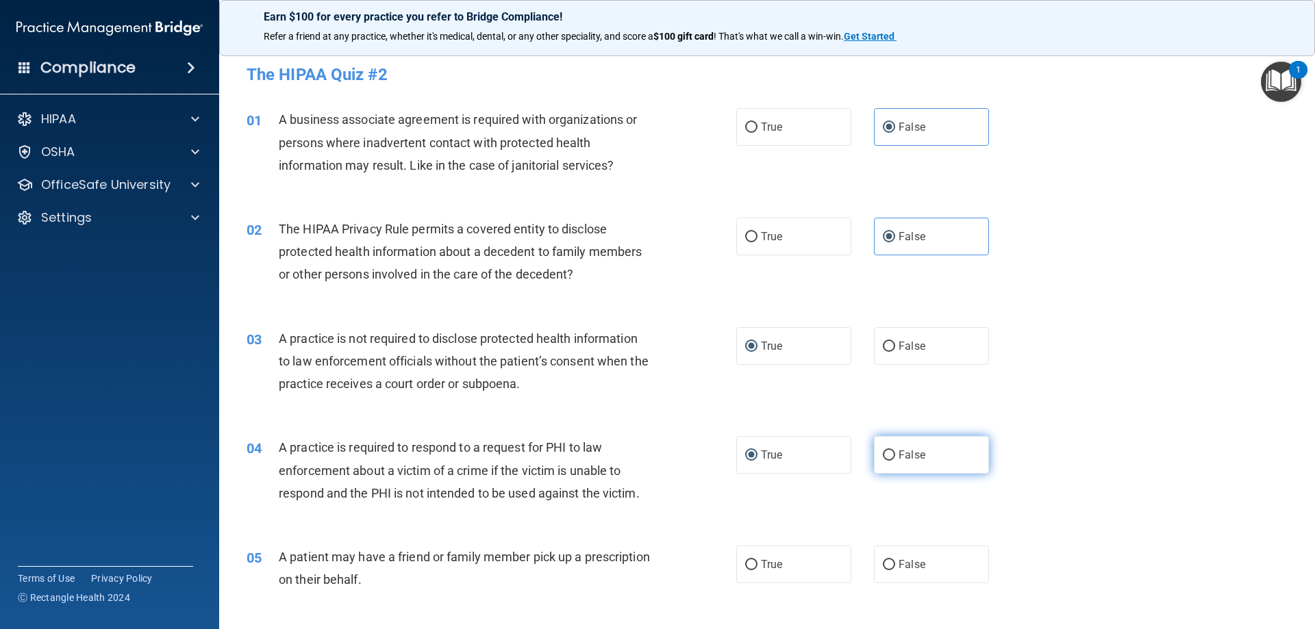
click at [886, 457] on input "False" at bounding box center [889, 456] width 12 height 10
